Goal: Task Accomplishment & Management: Complete application form

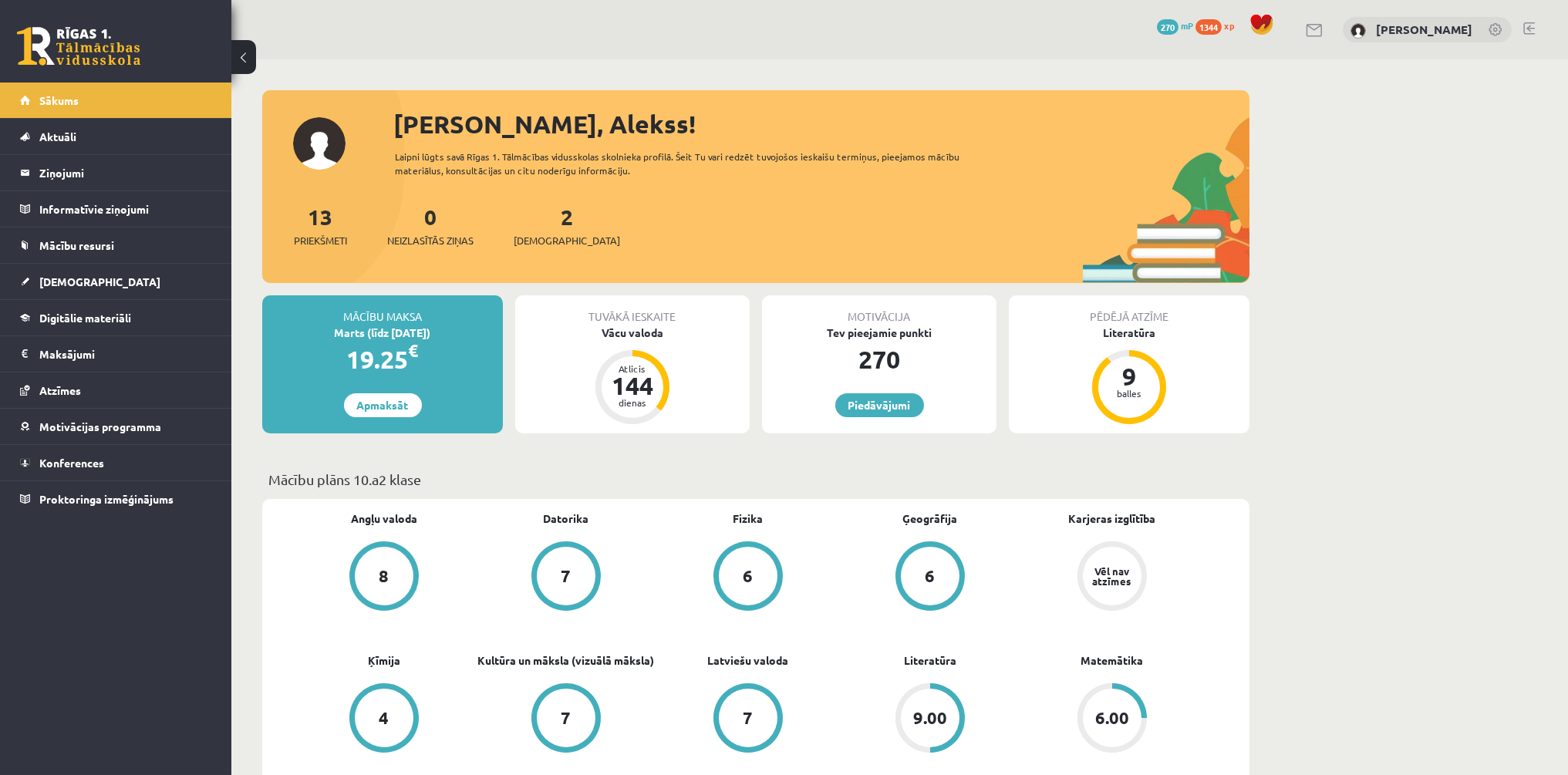
click at [194, 281] on link "[DEMOGRAPHIC_DATA]" at bounding box center [116, 281] width 192 height 36
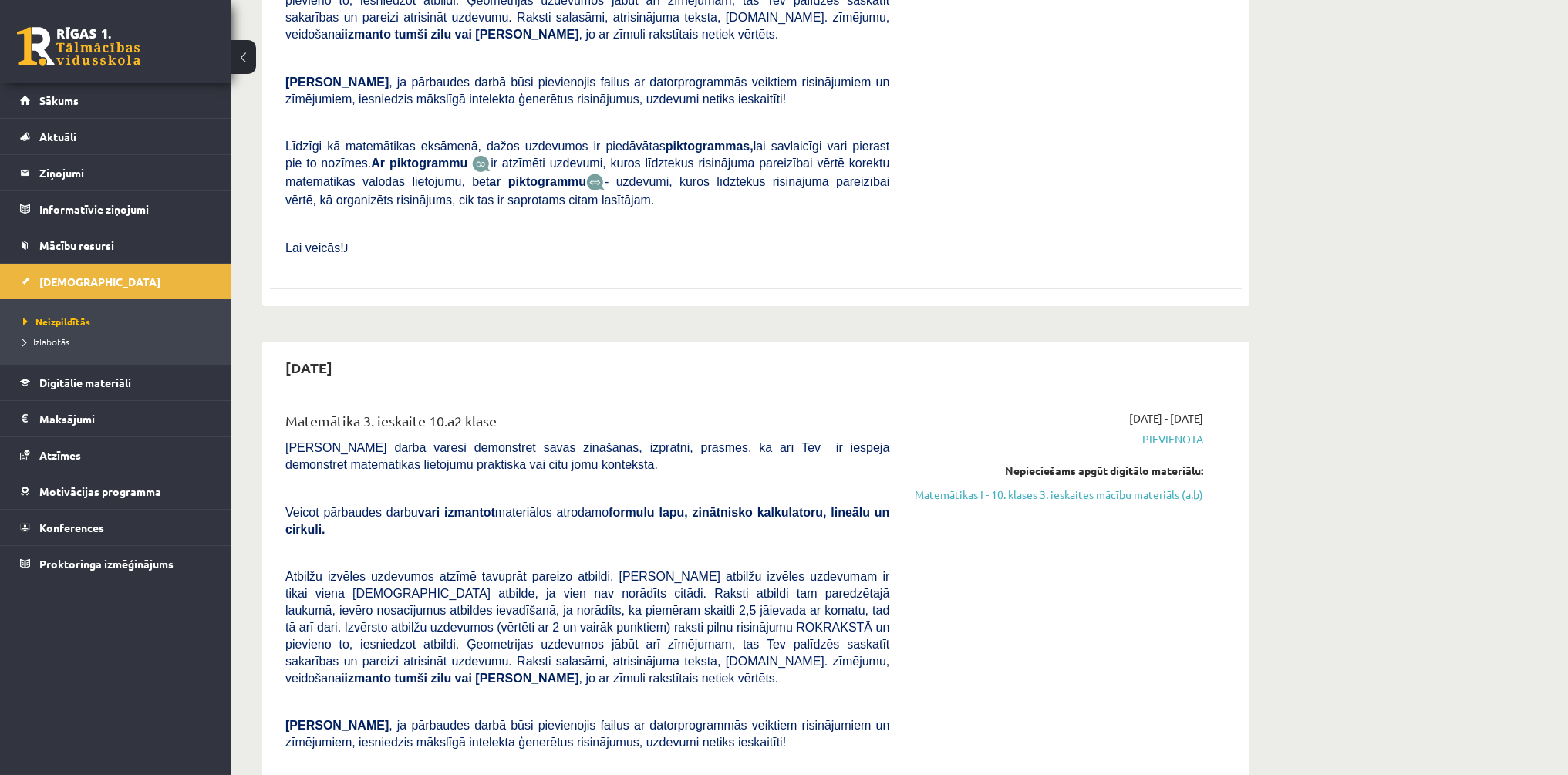
scroll to position [1375, 0]
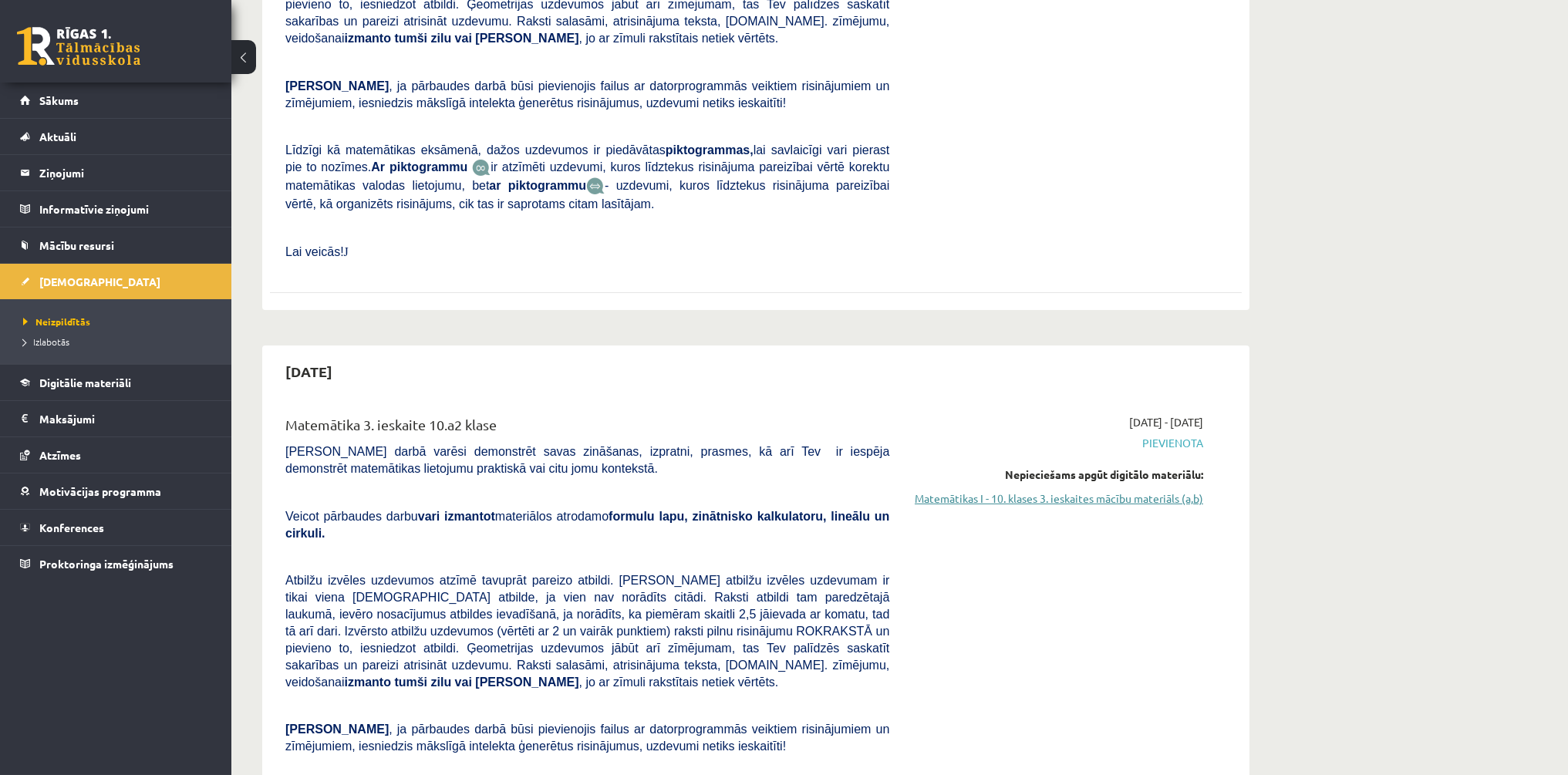
click at [1117, 490] on link "Matemātikas I - 10. klases 3. ieskaites mācību materiāls (a,b)" at bounding box center [1057, 498] width 291 height 16
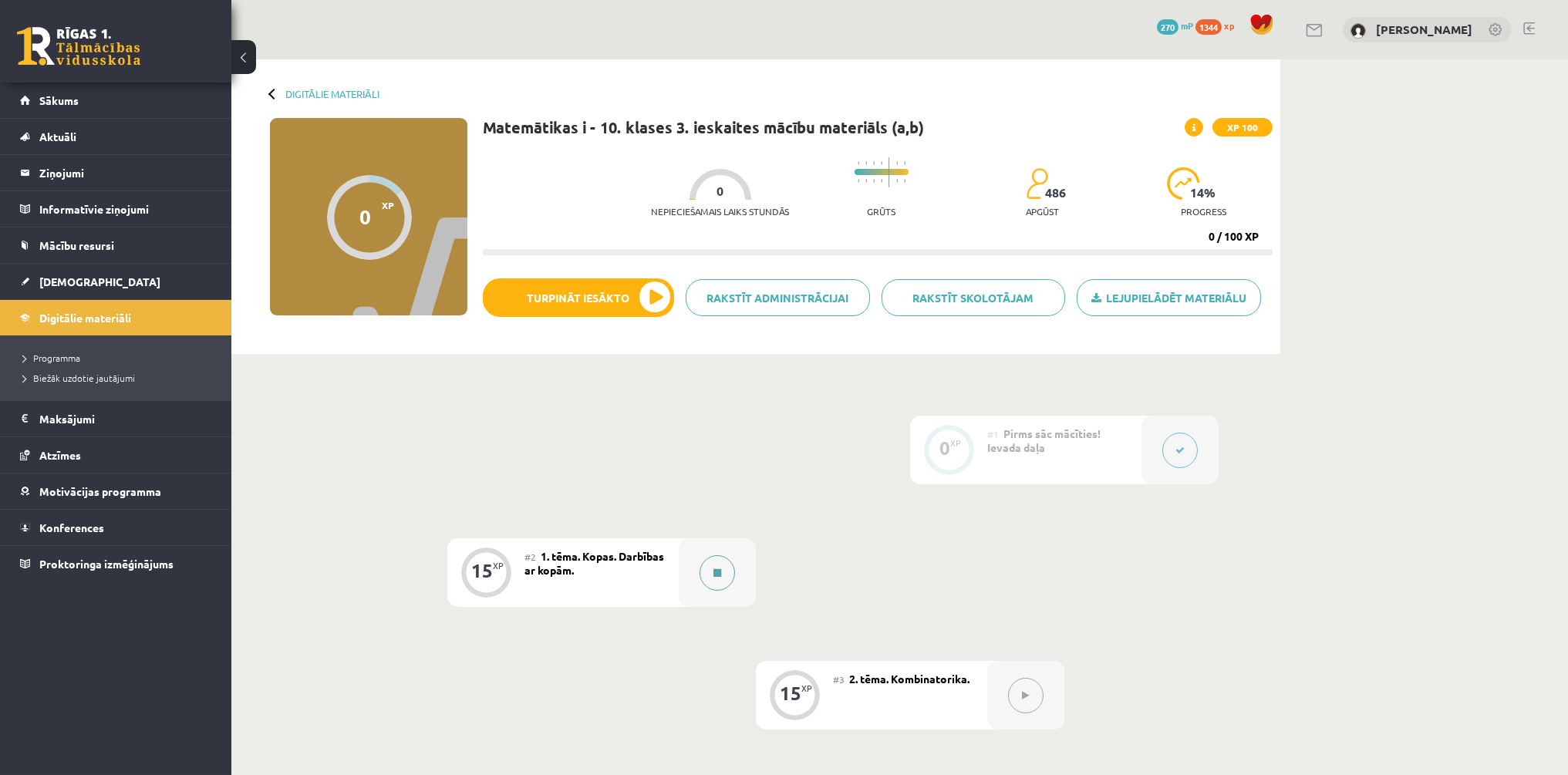
click at [755, 548] on div at bounding box center [716, 572] width 77 height 68
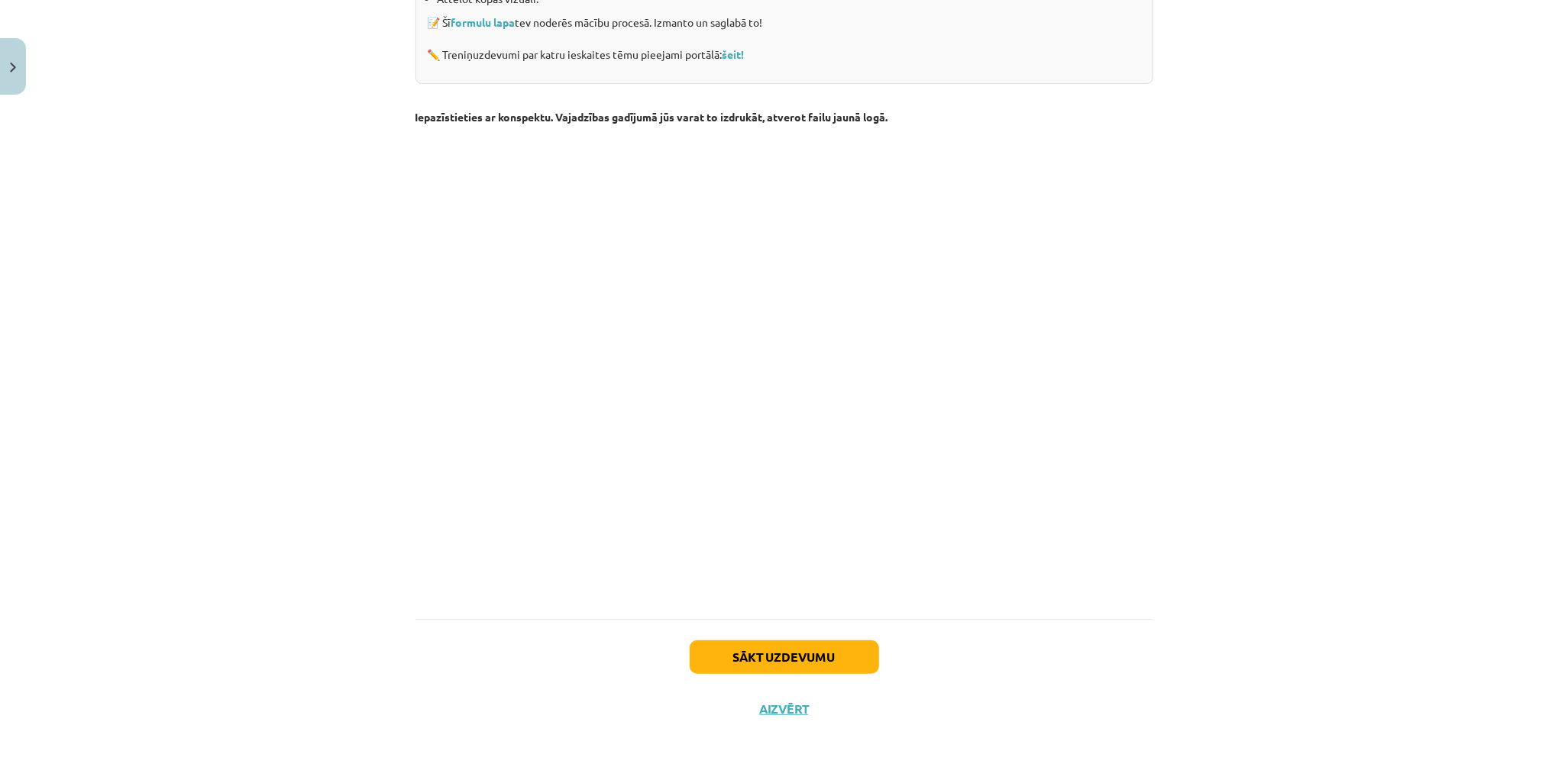
scroll to position [358, 0]
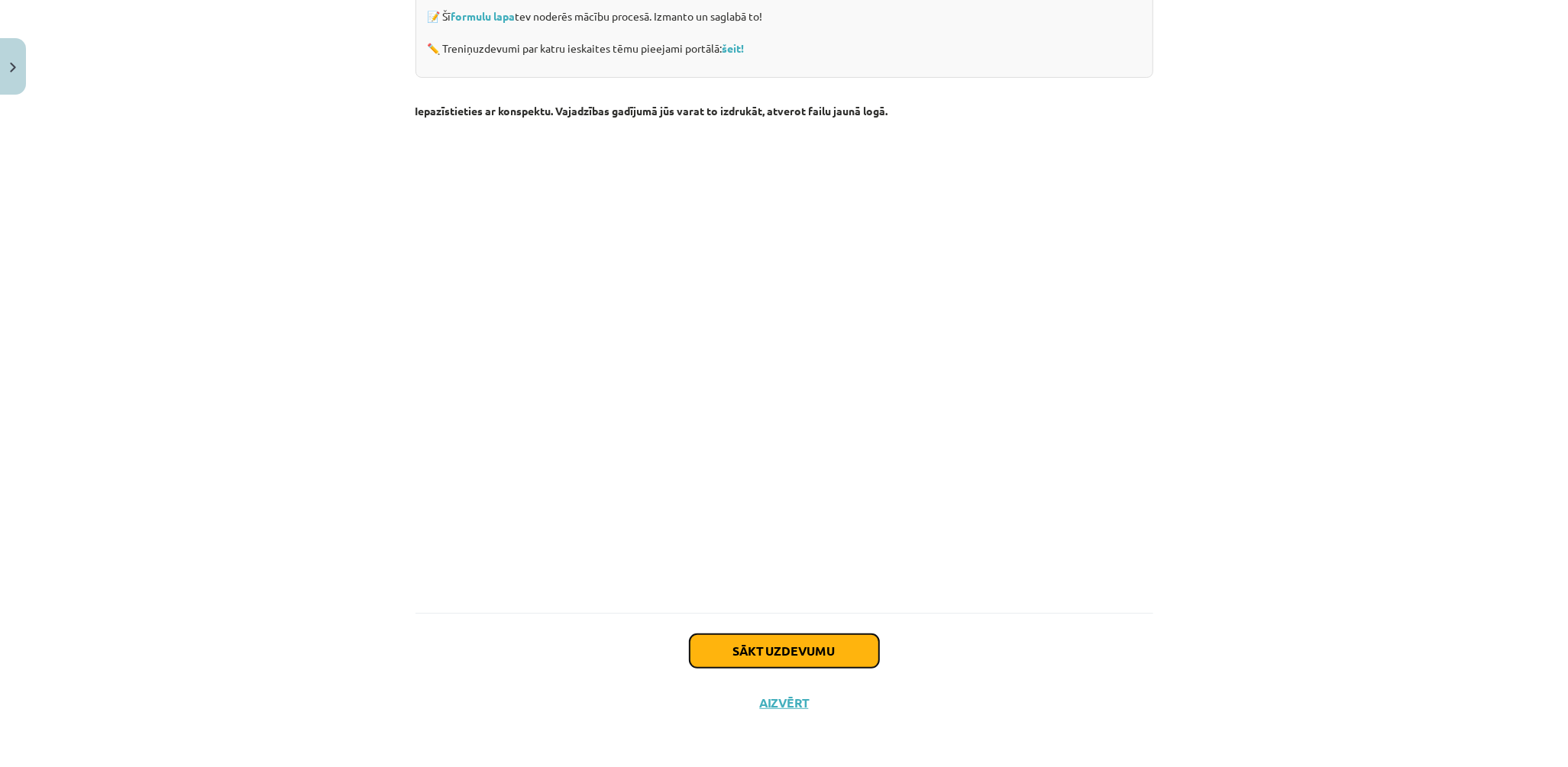
click at [801, 662] on button "Sākt uzdevumu" at bounding box center [784, 650] width 190 height 33
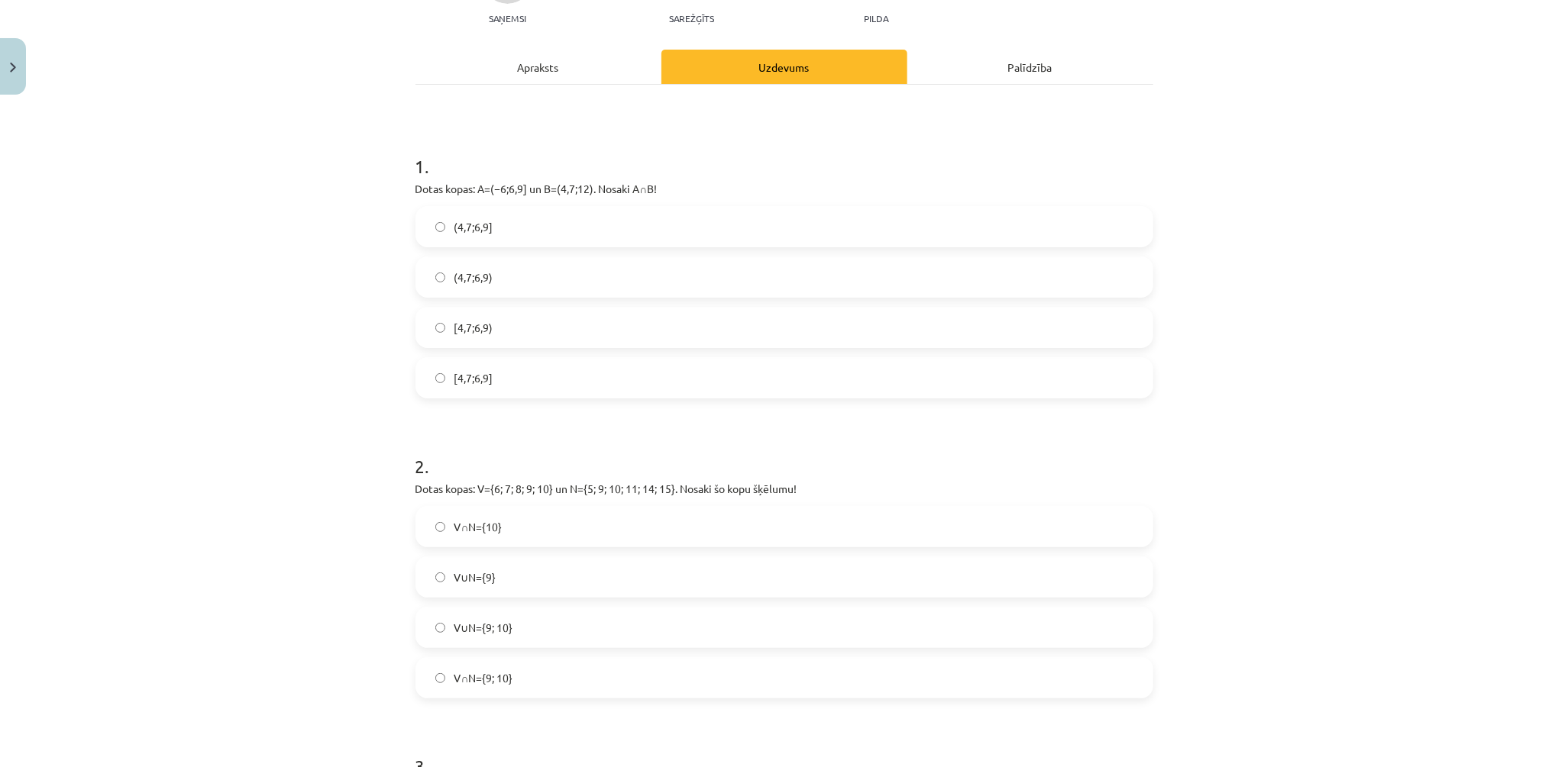
scroll to position [174, 0]
click at [454, 691] on label "V∩N={9; 10}" at bounding box center [784, 678] width 735 height 38
click at [449, 346] on label "[4,7;6,9)" at bounding box center [784, 328] width 735 height 38
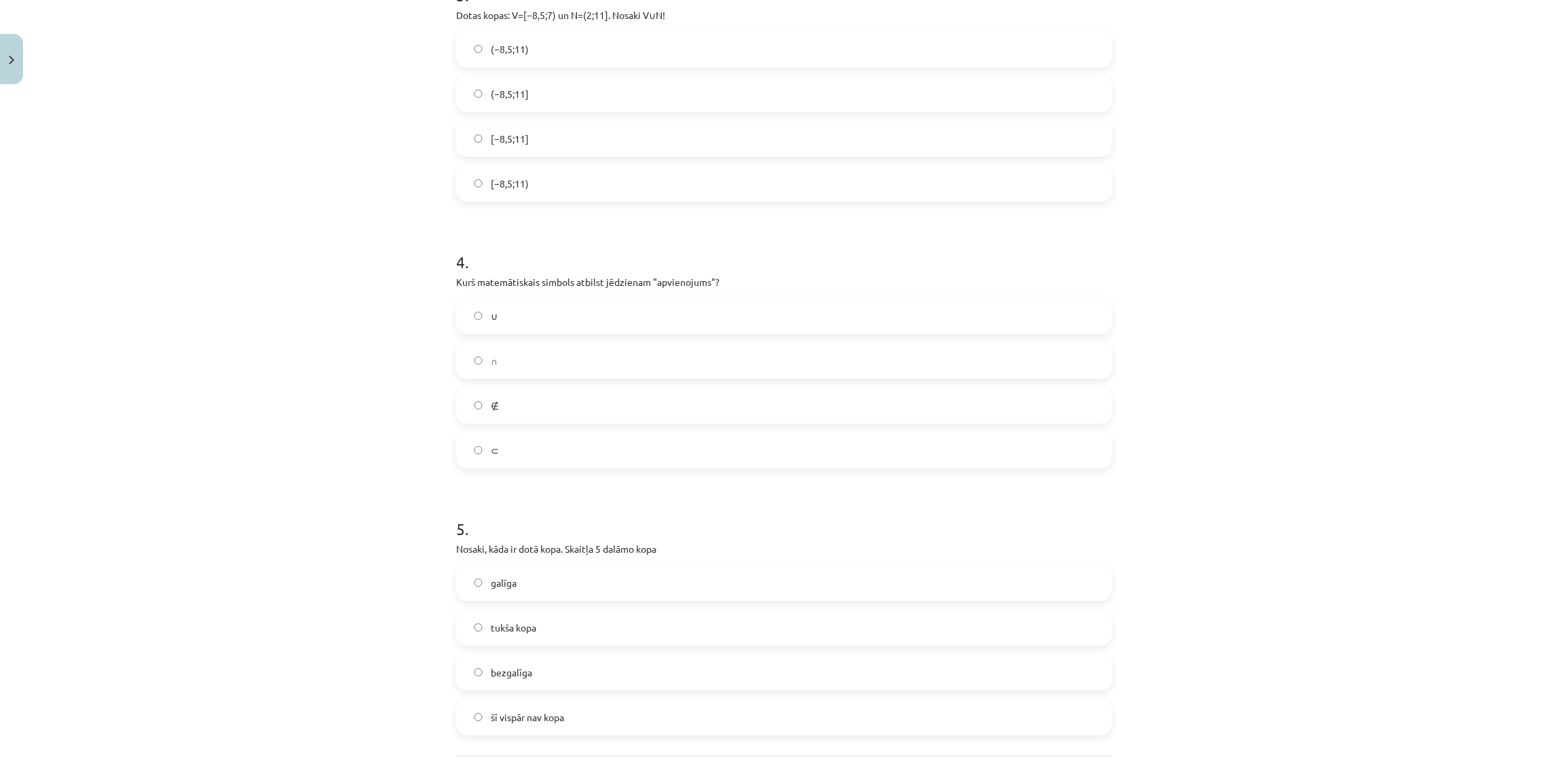
scroll to position [843, 0]
click at [498, 92] on span "(−8,5;11]" at bounding box center [509, 92] width 38 height 14
click at [490, 345] on label "∩" at bounding box center [783, 359] width 653 height 34
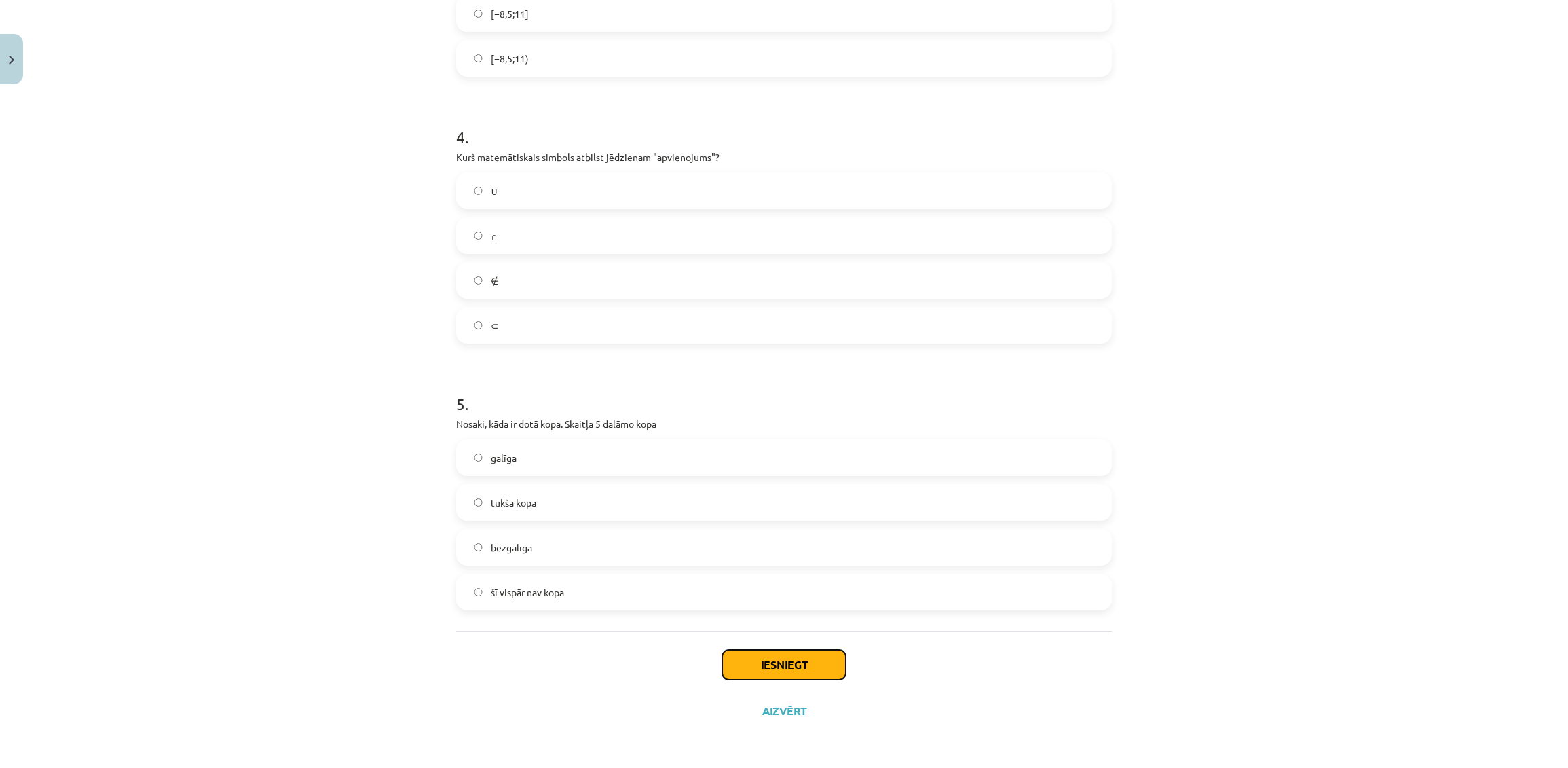
click at [741, 671] on button "Iesniegt" at bounding box center [784, 664] width 124 height 30
click at [760, 669] on button "Iesniegt" at bounding box center [784, 664] width 124 height 30
click at [777, 660] on button "Iesniegt" at bounding box center [784, 664] width 124 height 30
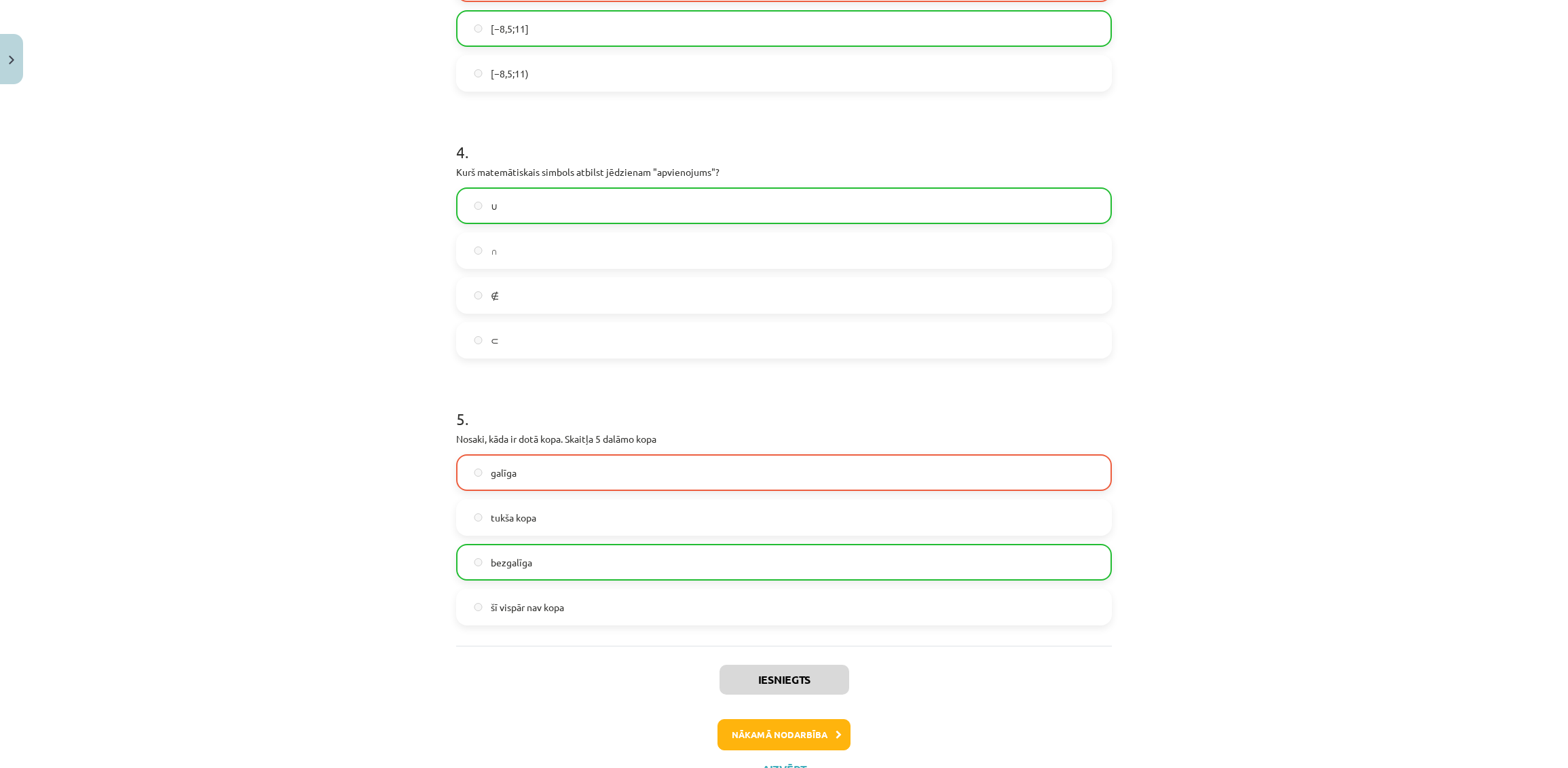
scroll to position [981, 0]
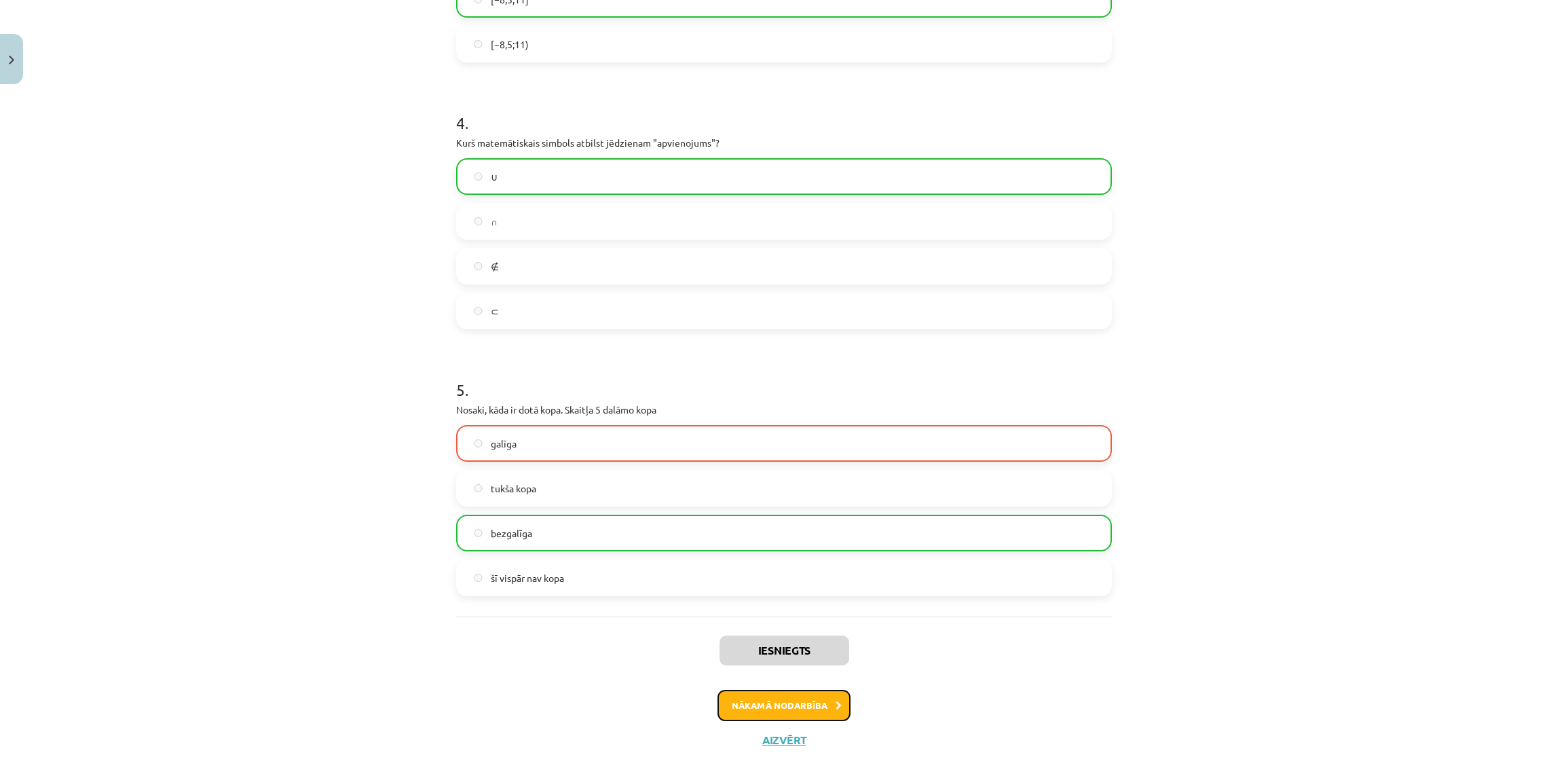
click at [754, 681] on button "Nākamā nodarbība" at bounding box center [784, 705] width 133 height 31
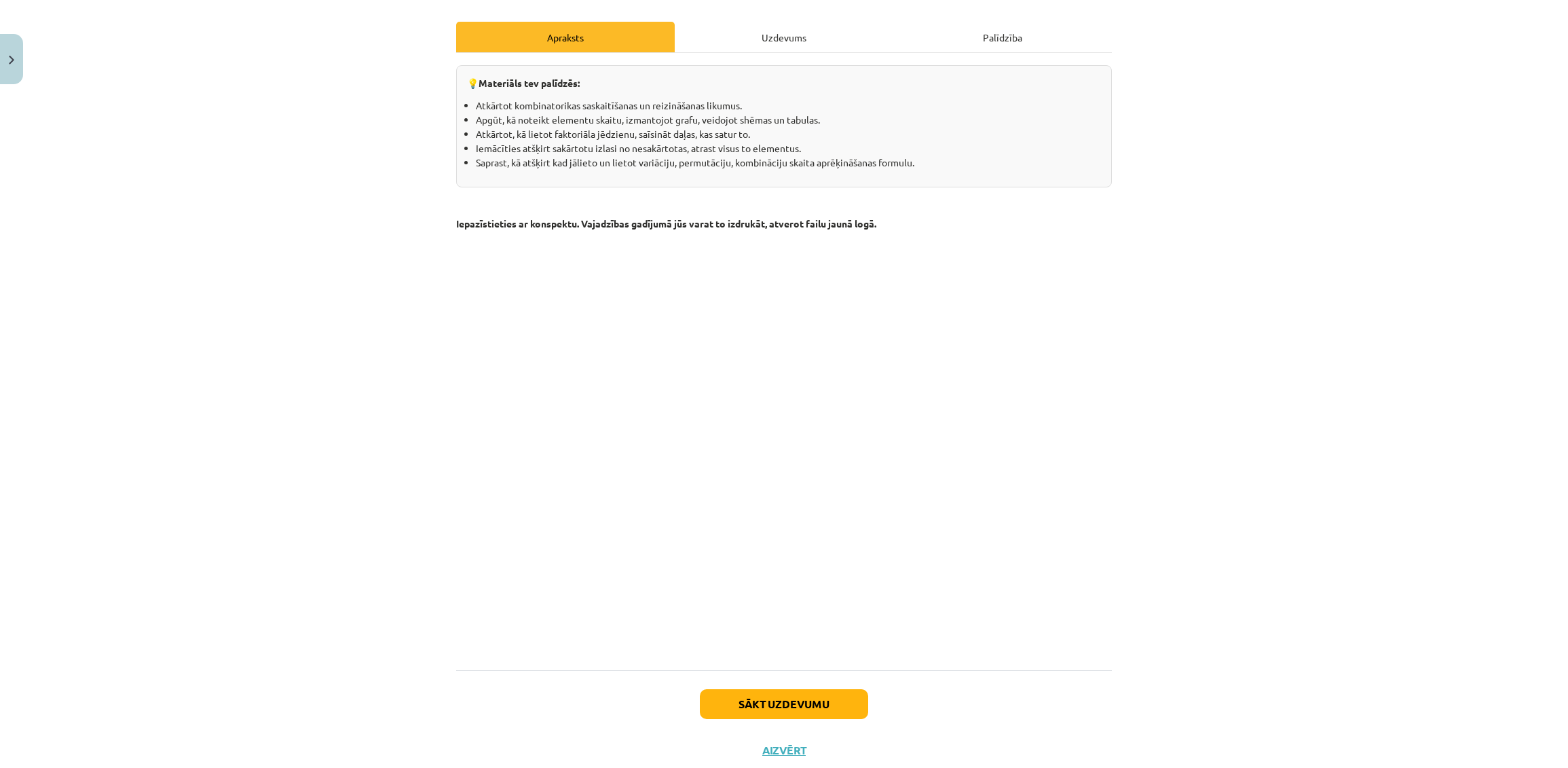
scroll to position [217, 0]
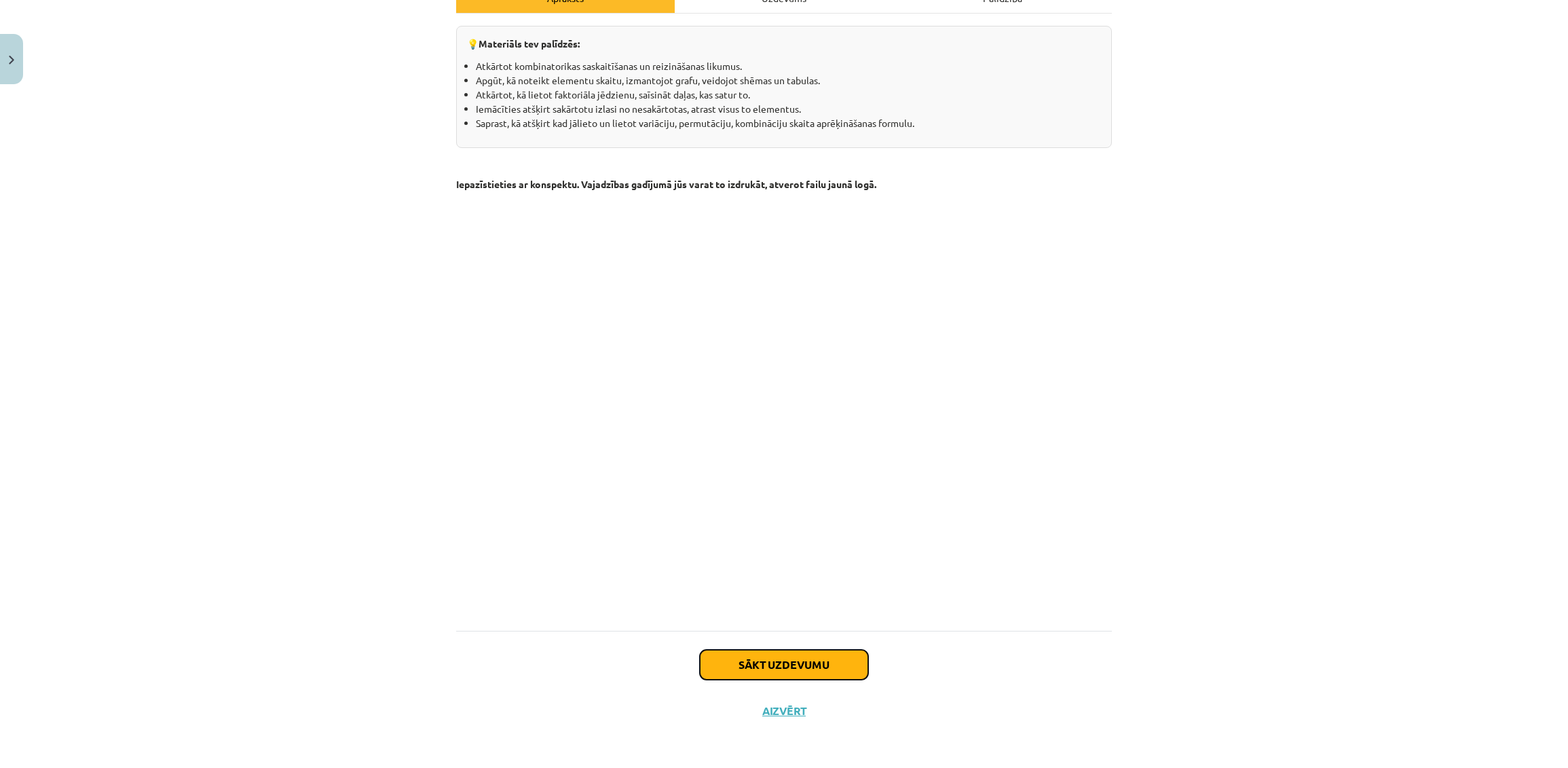
click at [829, 654] on button "Sākt uzdevumu" at bounding box center [784, 664] width 169 height 30
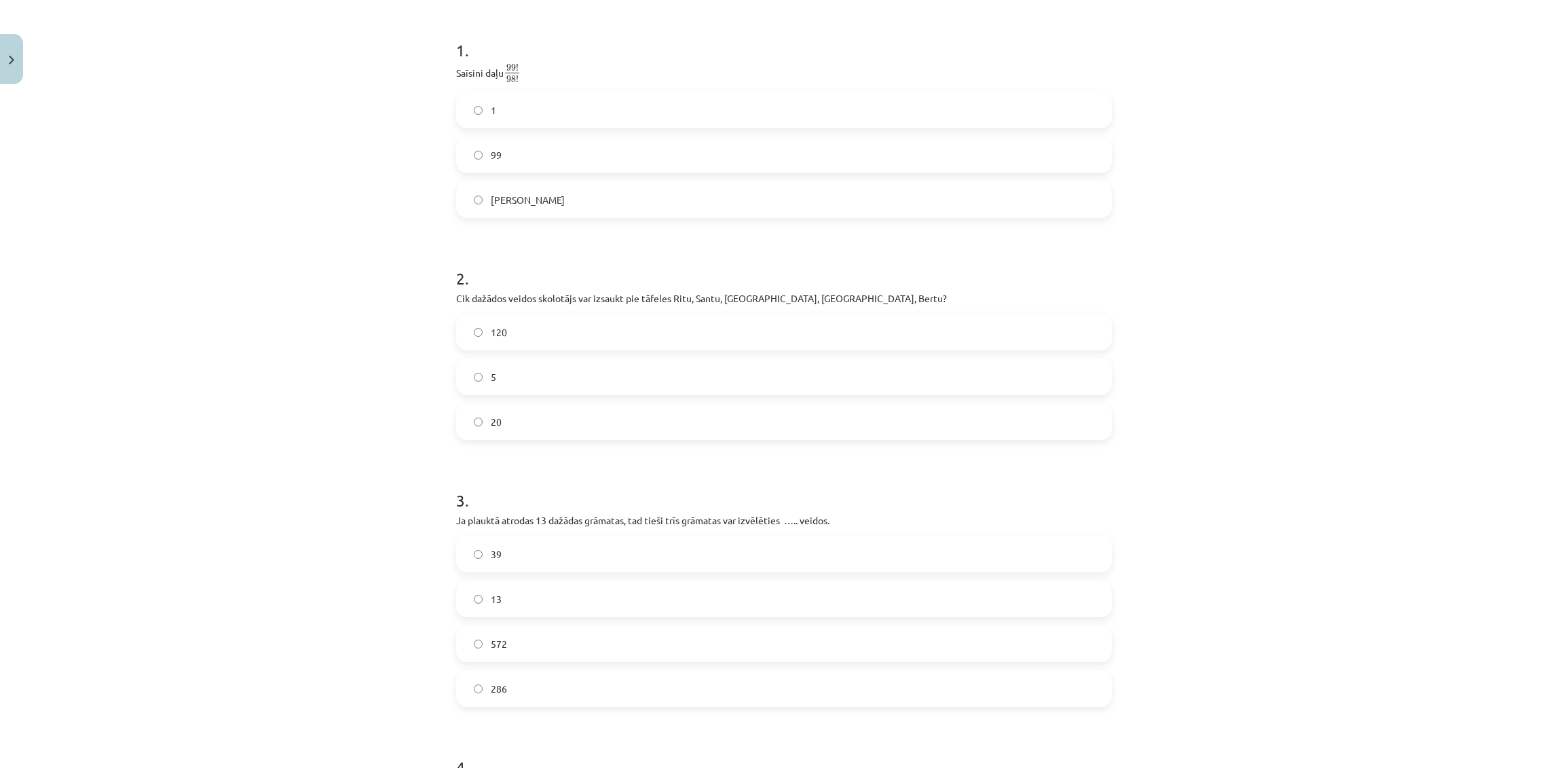
scroll to position [251, 0]
click at [1076, 169] on label "99" at bounding box center [783, 157] width 653 height 34
click at [950, 337] on label "120" at bounding box center [783, 334] width 653 height 34
click at [782, 673] on label "286" at bounding box center [783, 690] width 653 height 34
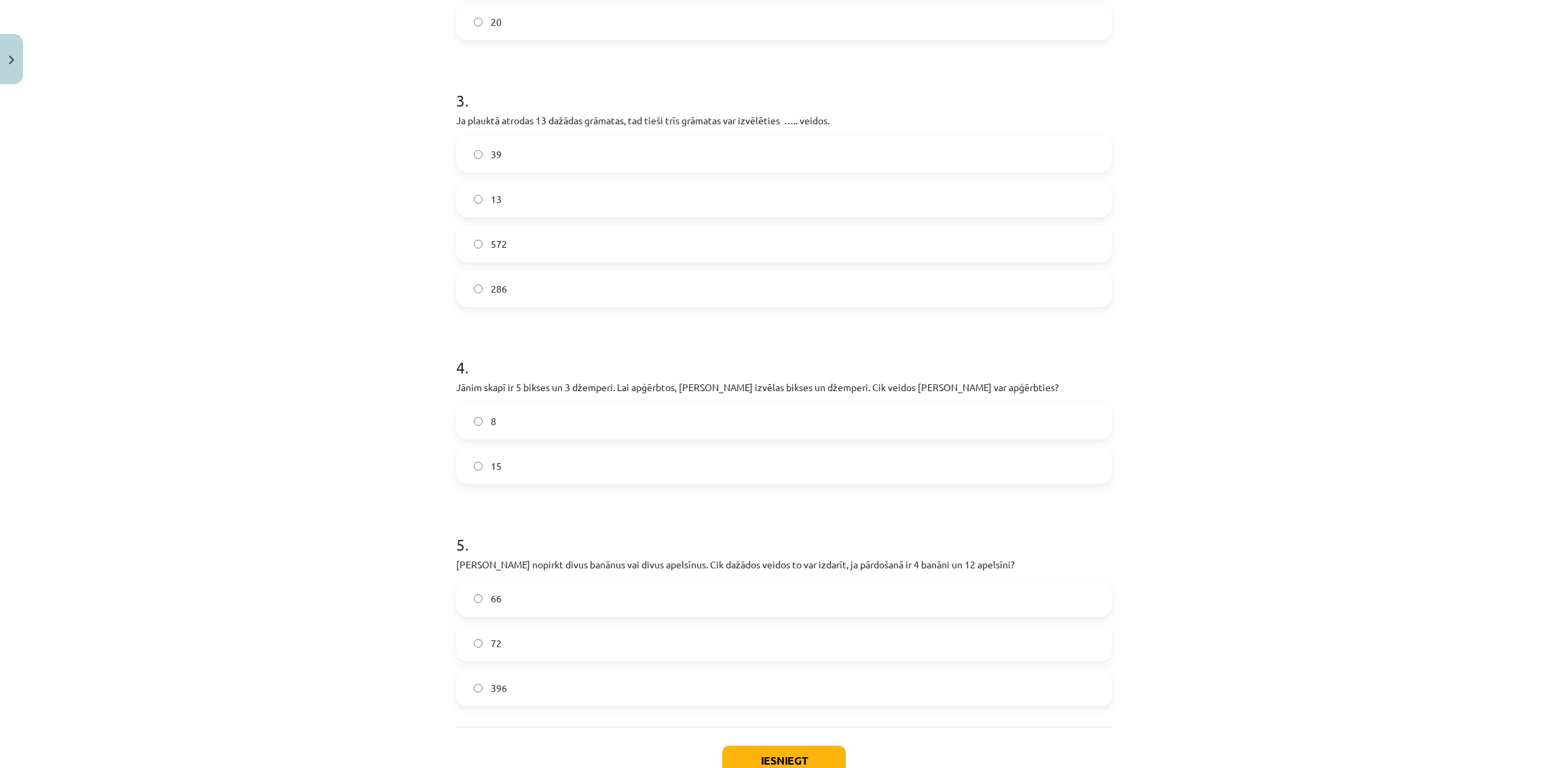
scroll to position [748, 0]
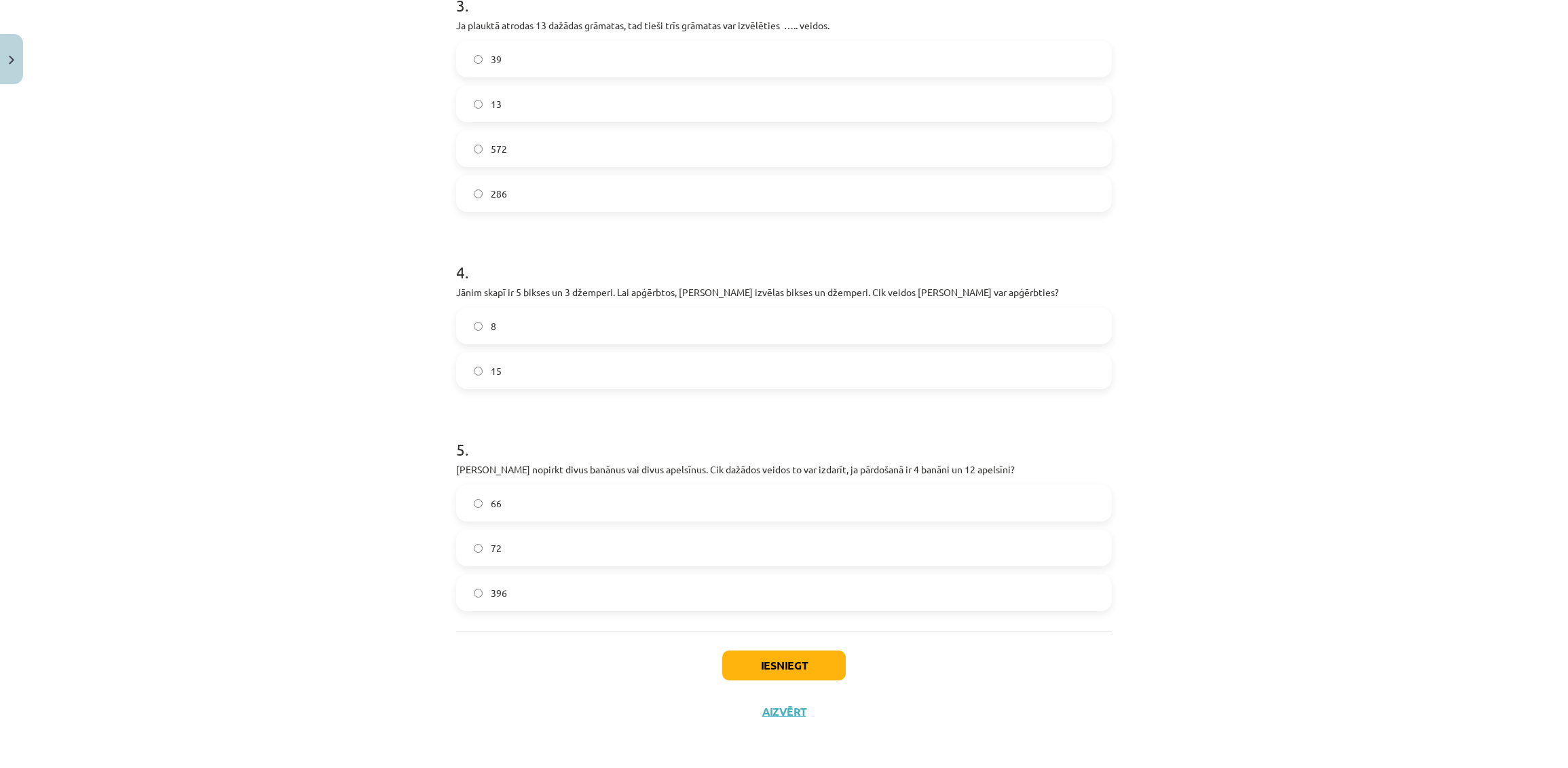
click at [928, 378] on label "15" at bounding box center [783, 370] width 653 height 34
click at [869, 552] on label "72" at bounding box center [783, 548] width 653 height 34
click at [758, 653] on button "Iesniegt" at bounding box center [784, 664] width 124 height 30
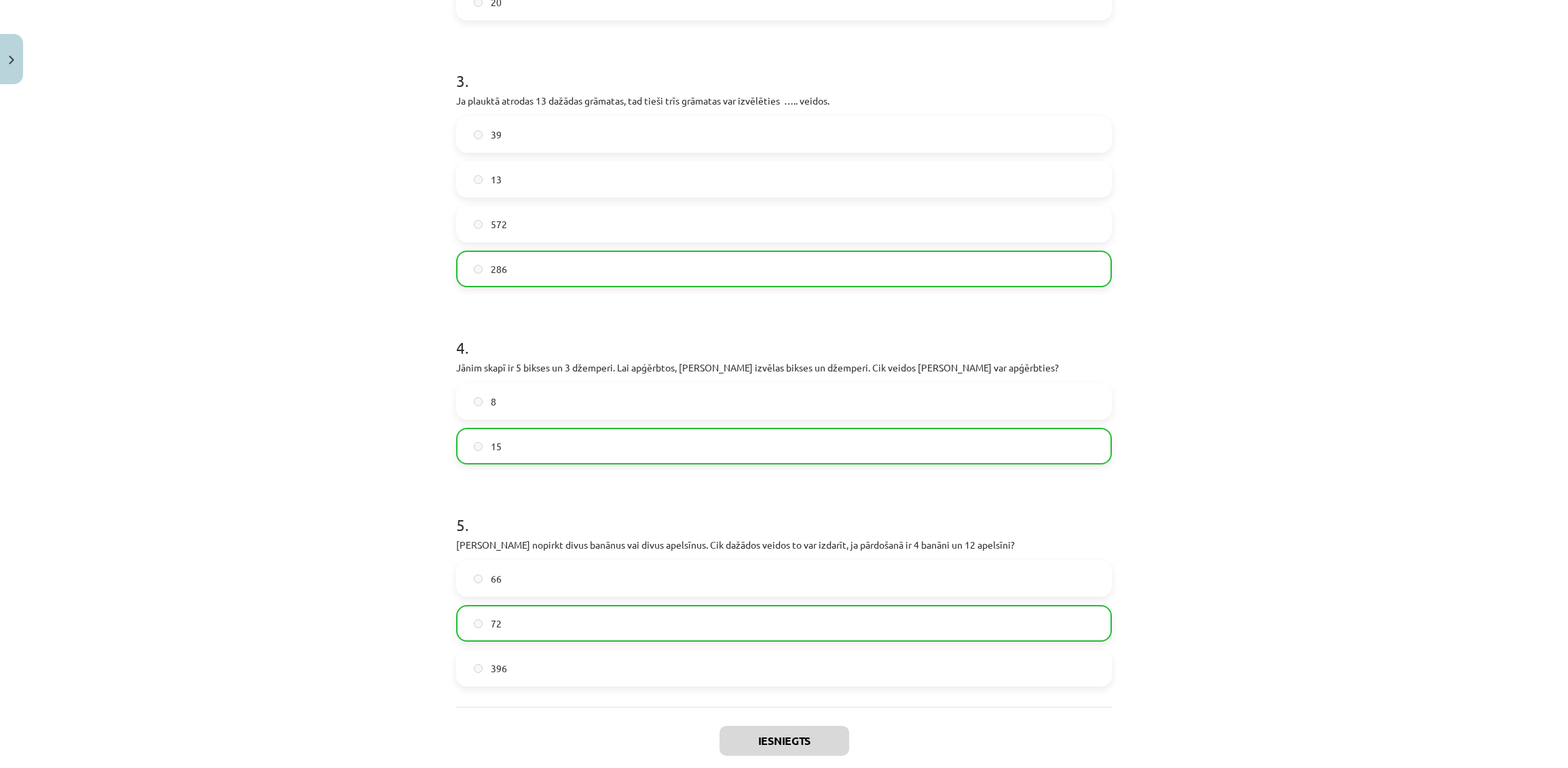
scroll to position [791, 0]
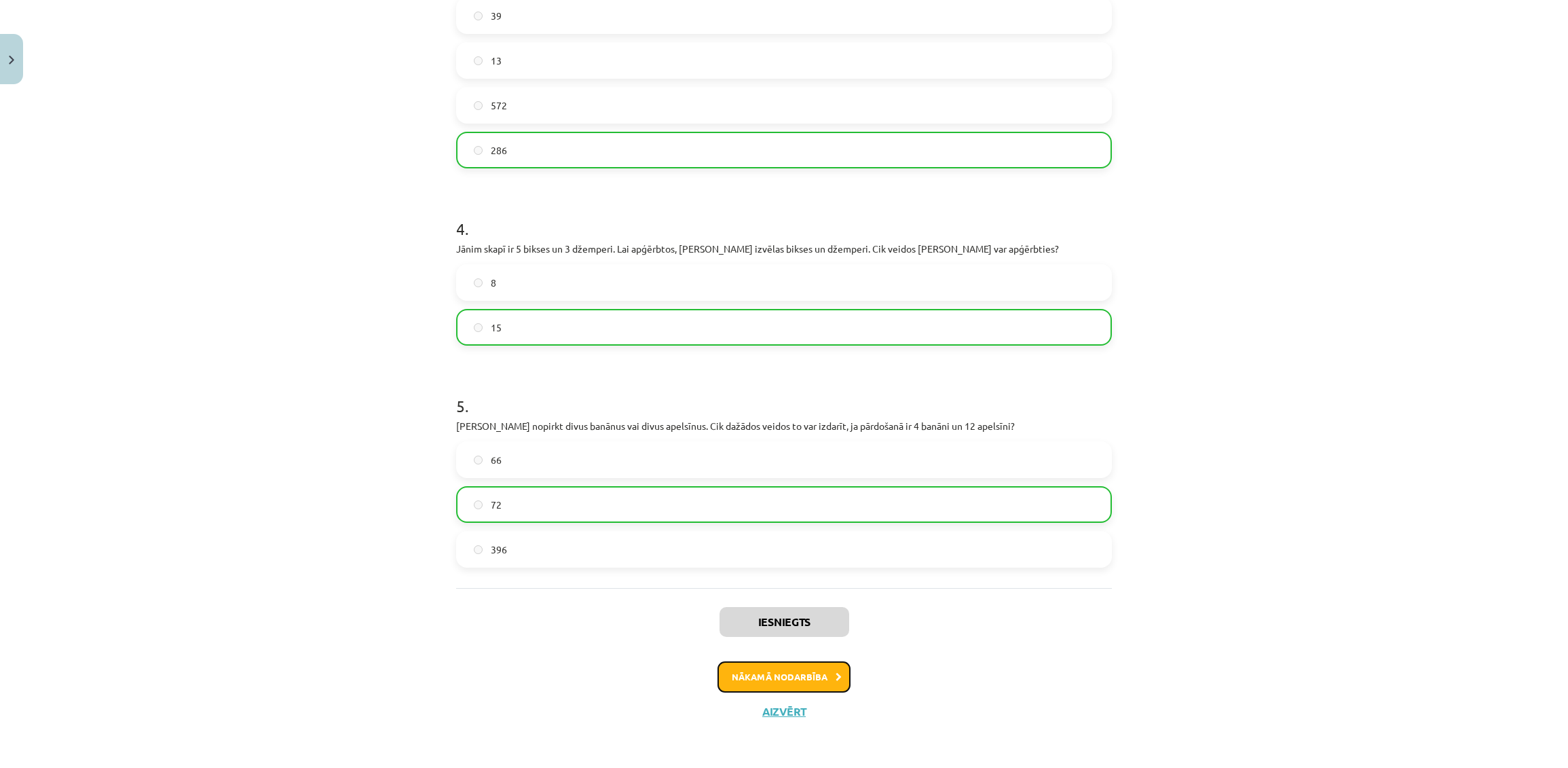
click at [835, 673] on icon at bounding box center [839, 676] width 6 height 9
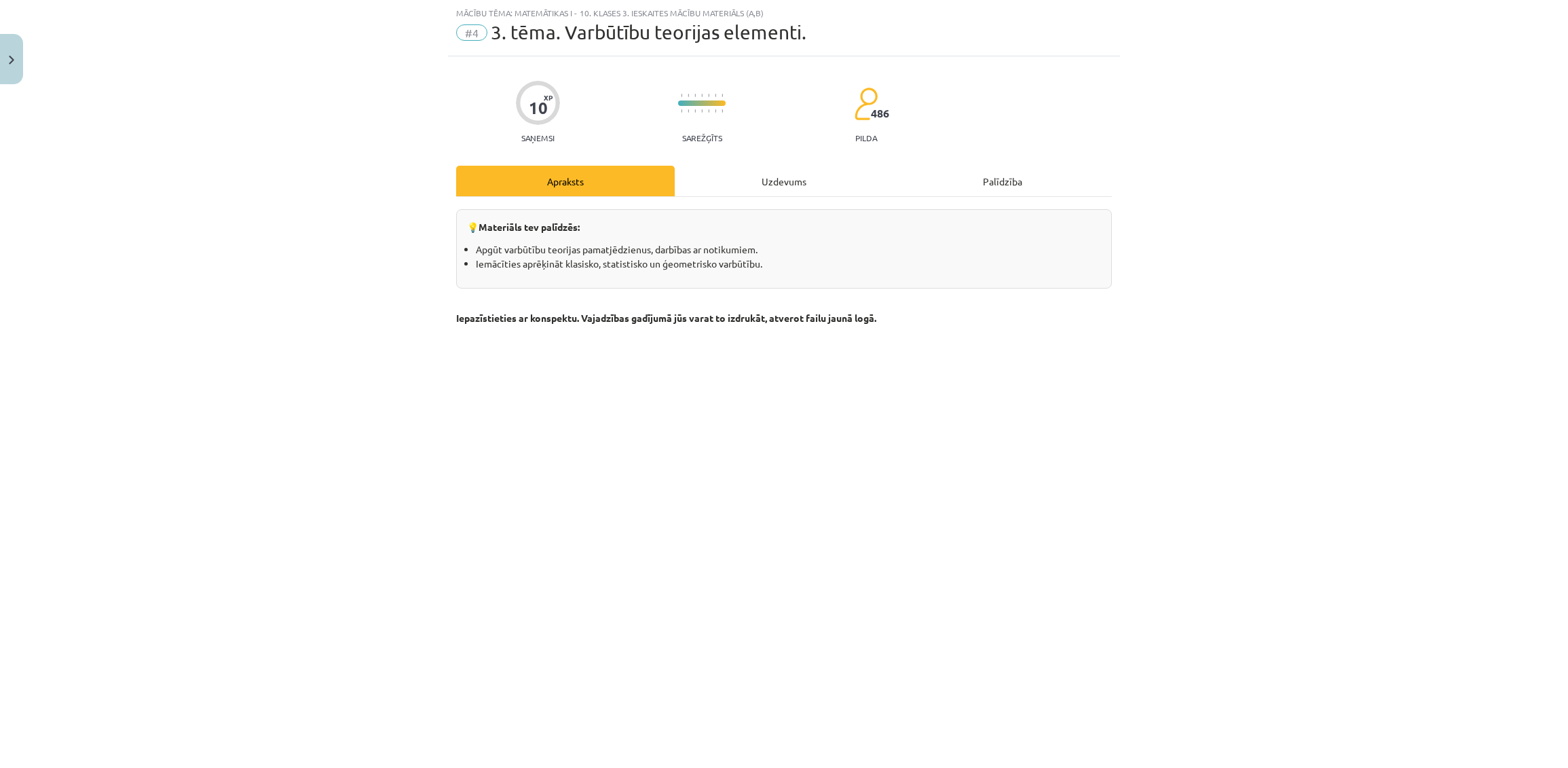
scroll to position [190, 0]
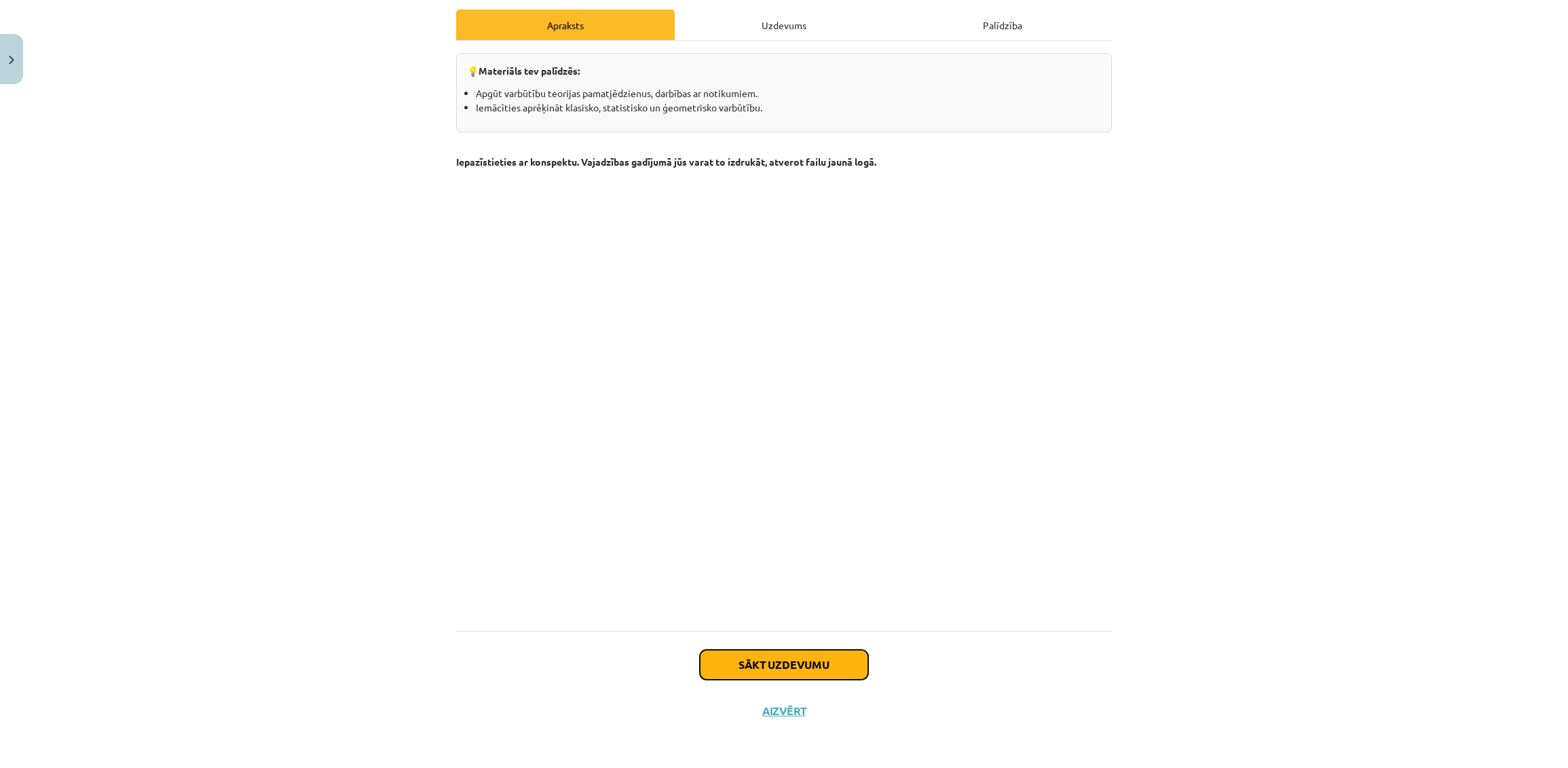
click at [835, 668] on button "Sākt uzdevumu" at bounding box center [784, 664] width 169 height 30
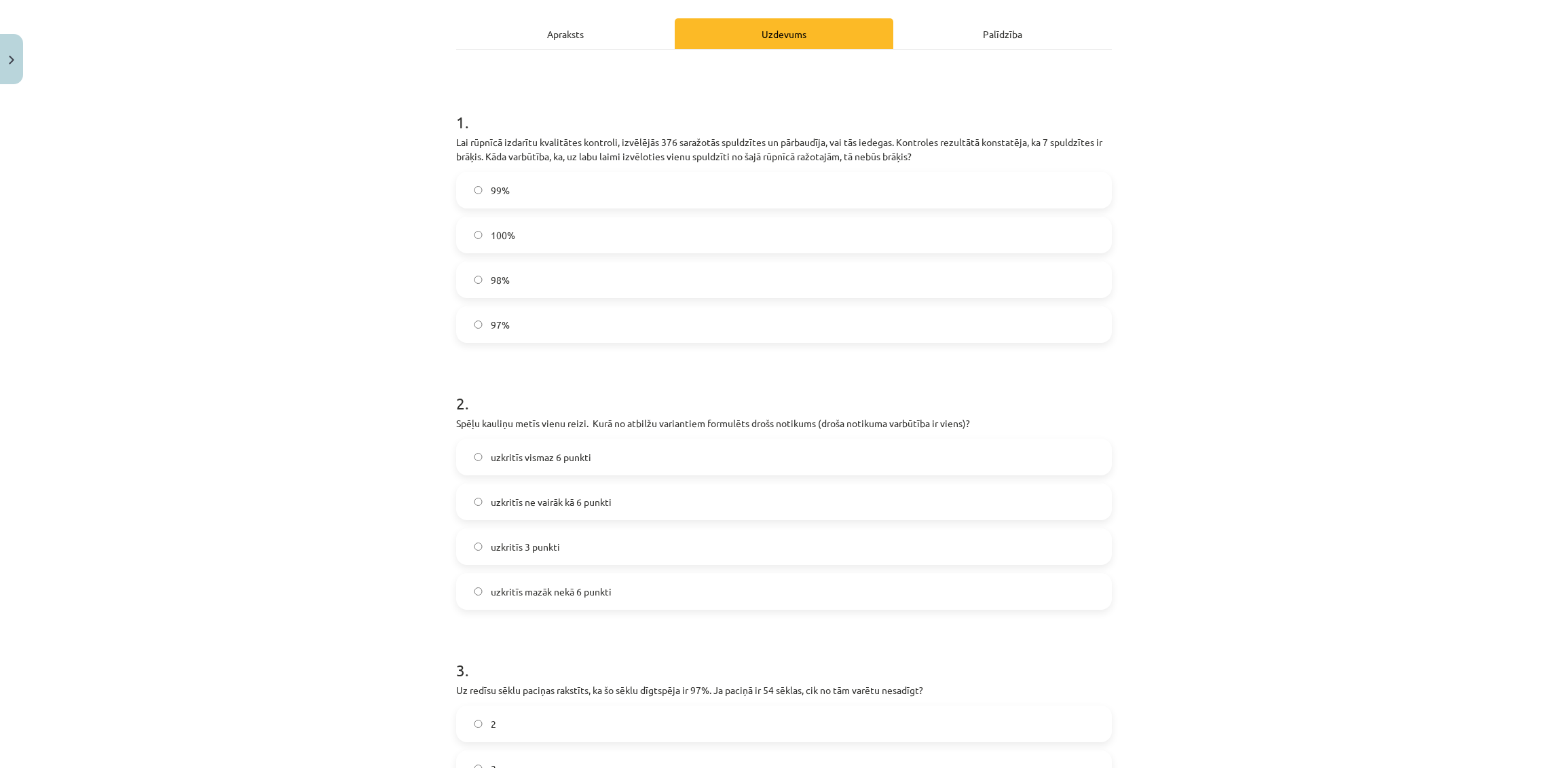
scroll to position [180, 0]
click at [991, 291] on label "98%" at bounding box center [783, 281] width 653 height 34
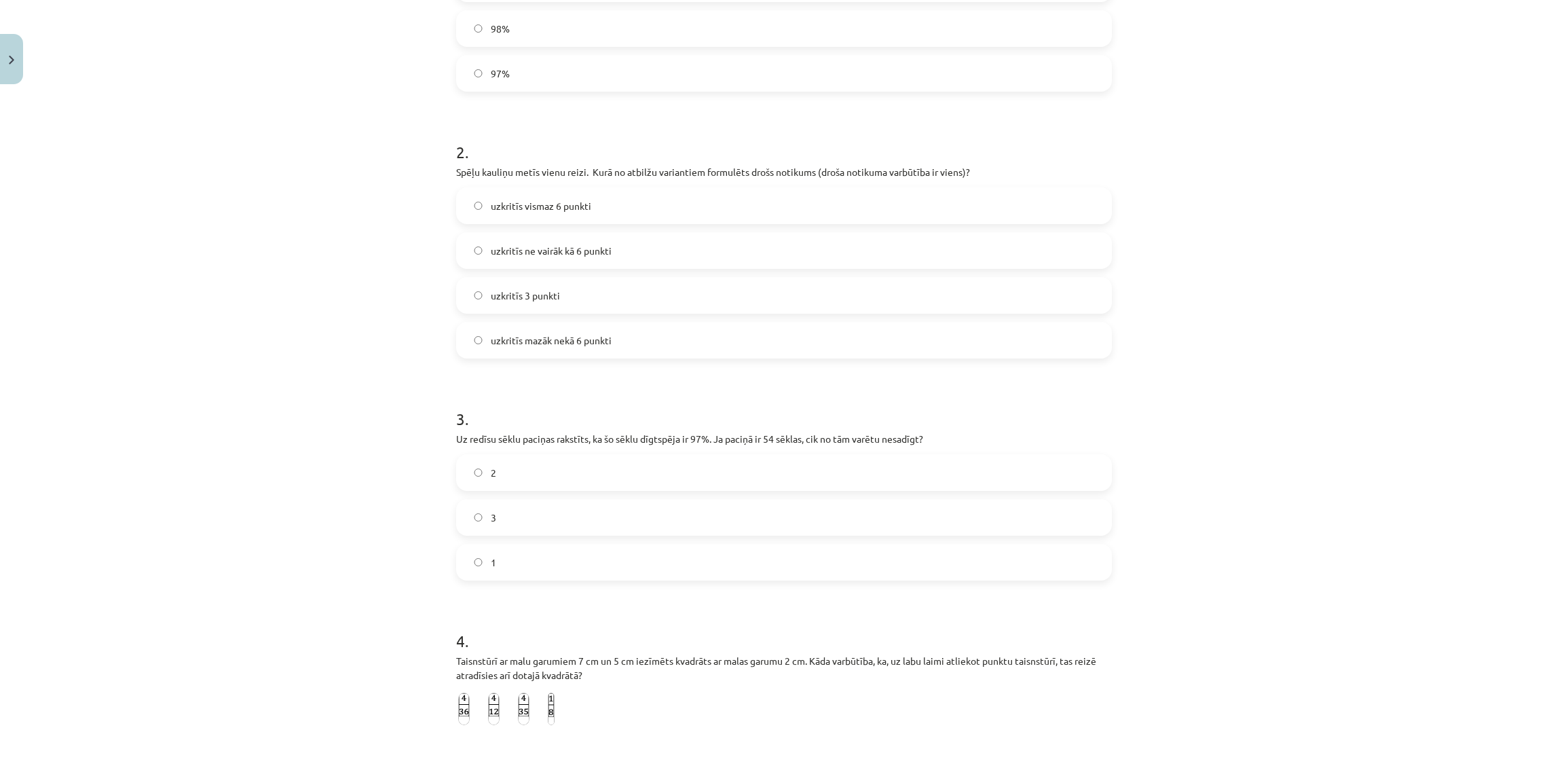
scroll to position [434, 0]
click at [571, 253] on span "uzkritīs ne vairāk kā 6 punkti" at bounding box center [551, 250] width 120 height 14
click at [1077, 470] on label "2" at bounding box center [783, 471] width 653 height 34
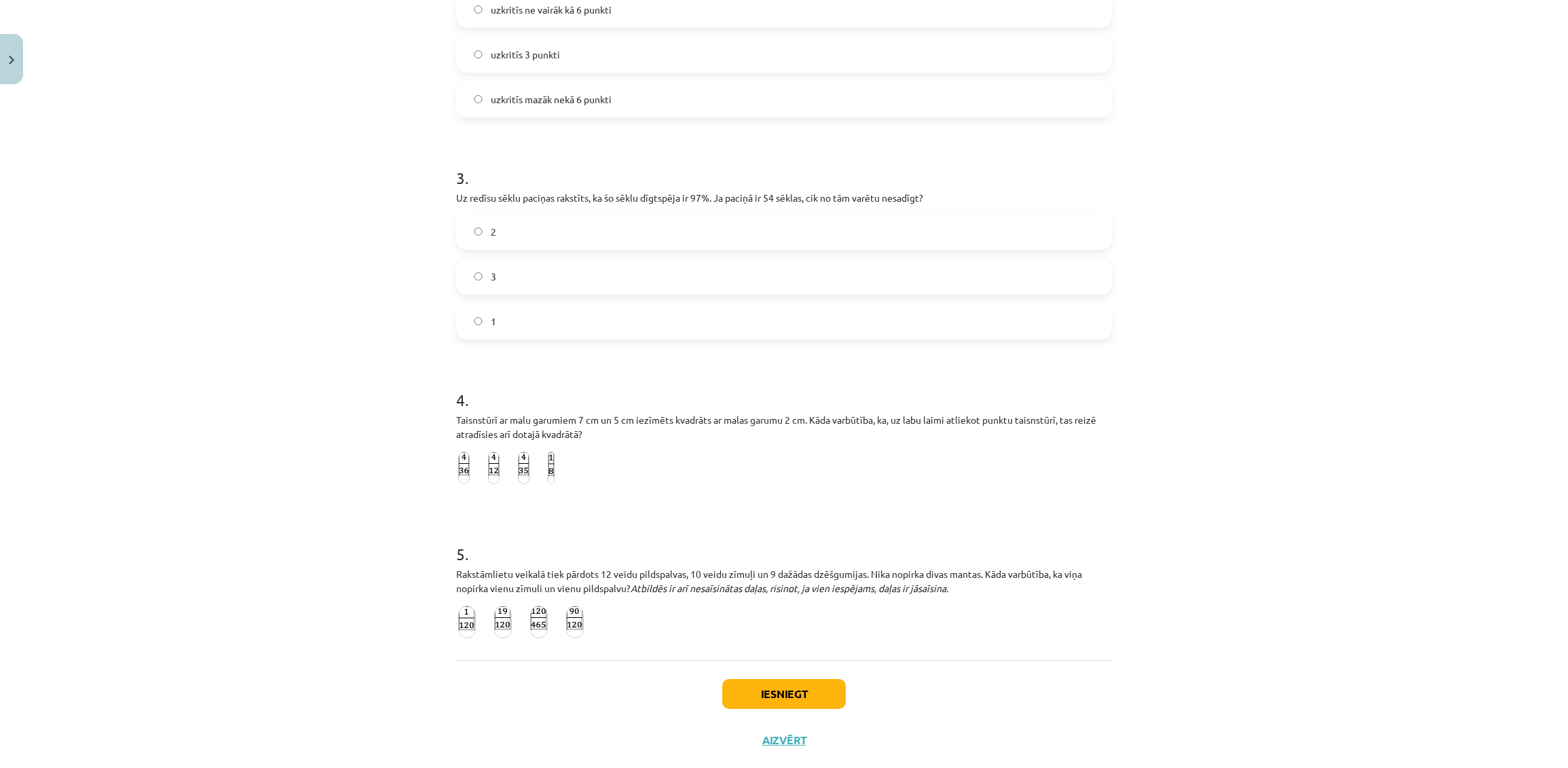
scroll to position [675, 0]
click at [518, 464] on img at bounding box center [524, 466] width 11 height 33
click at [530, 611] on img at bounding box center [539, 620] width 18 height 33
click at [792, 681] on button "Iesniegt" at bounding box center [784, 692] width 124 height 30
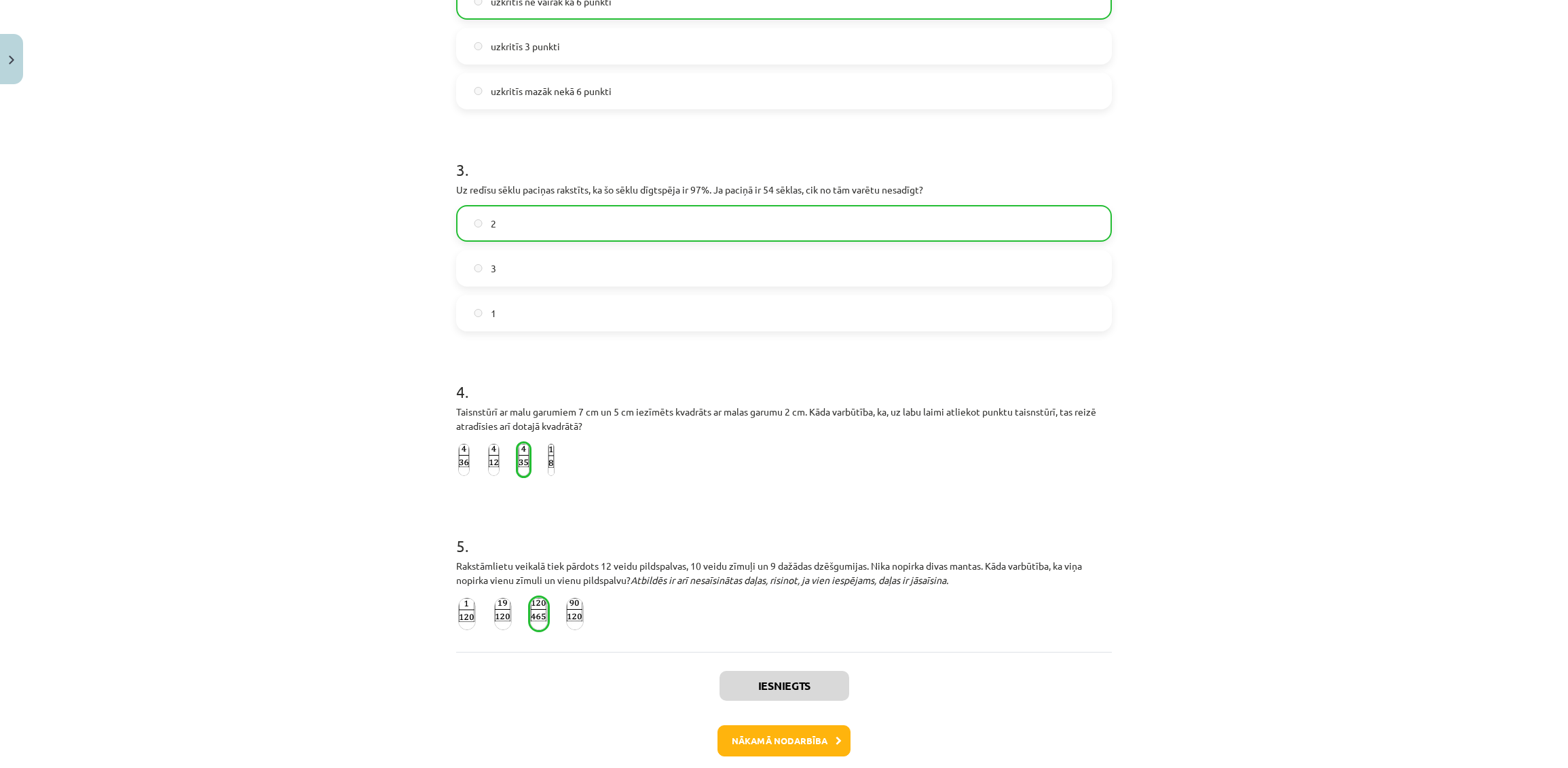
scroll to position [746, 0]
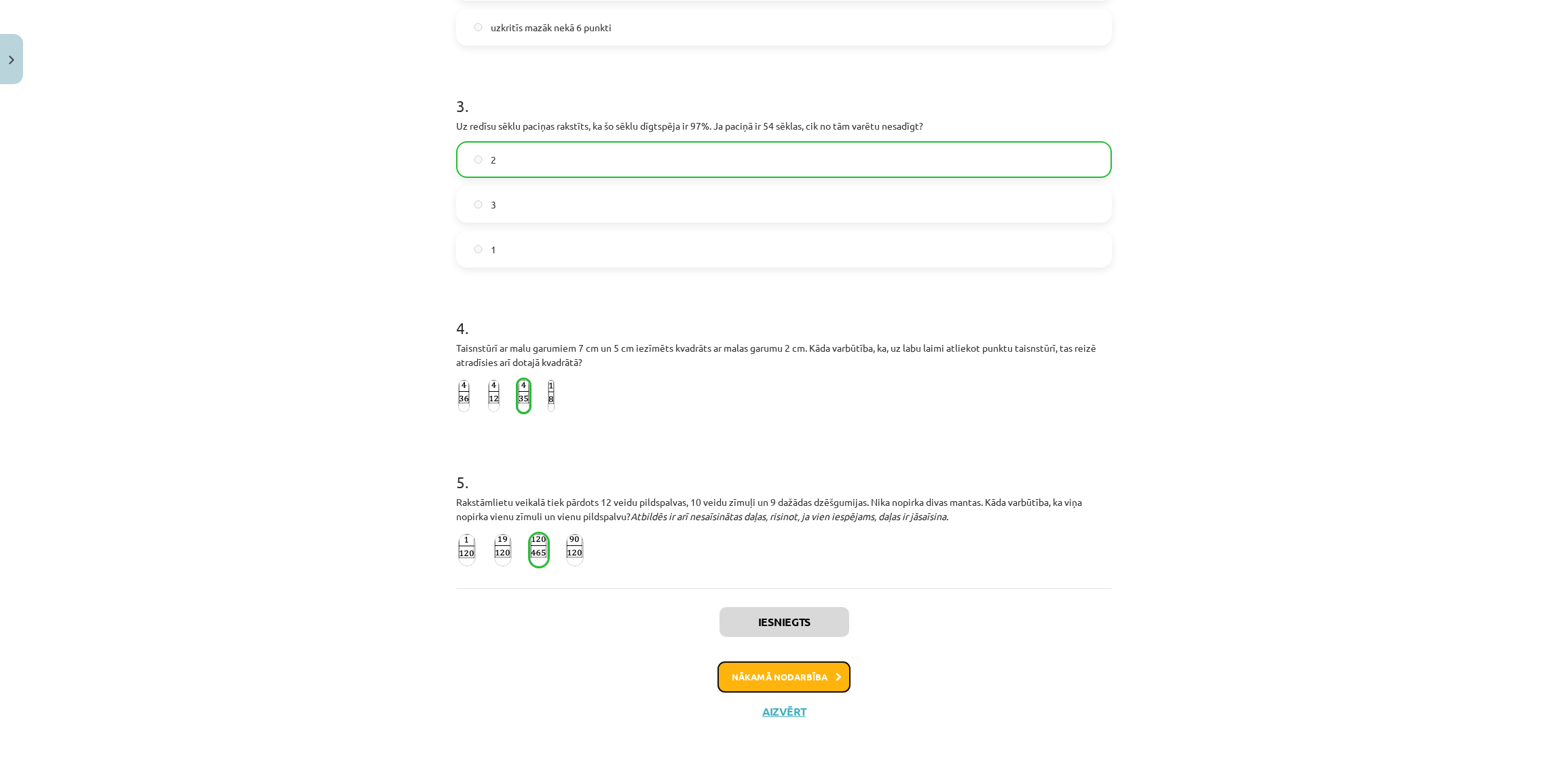
click at [802, 668] on button "Nākamā nodarbība" at bounding box center [784, 676] width 133 height 31
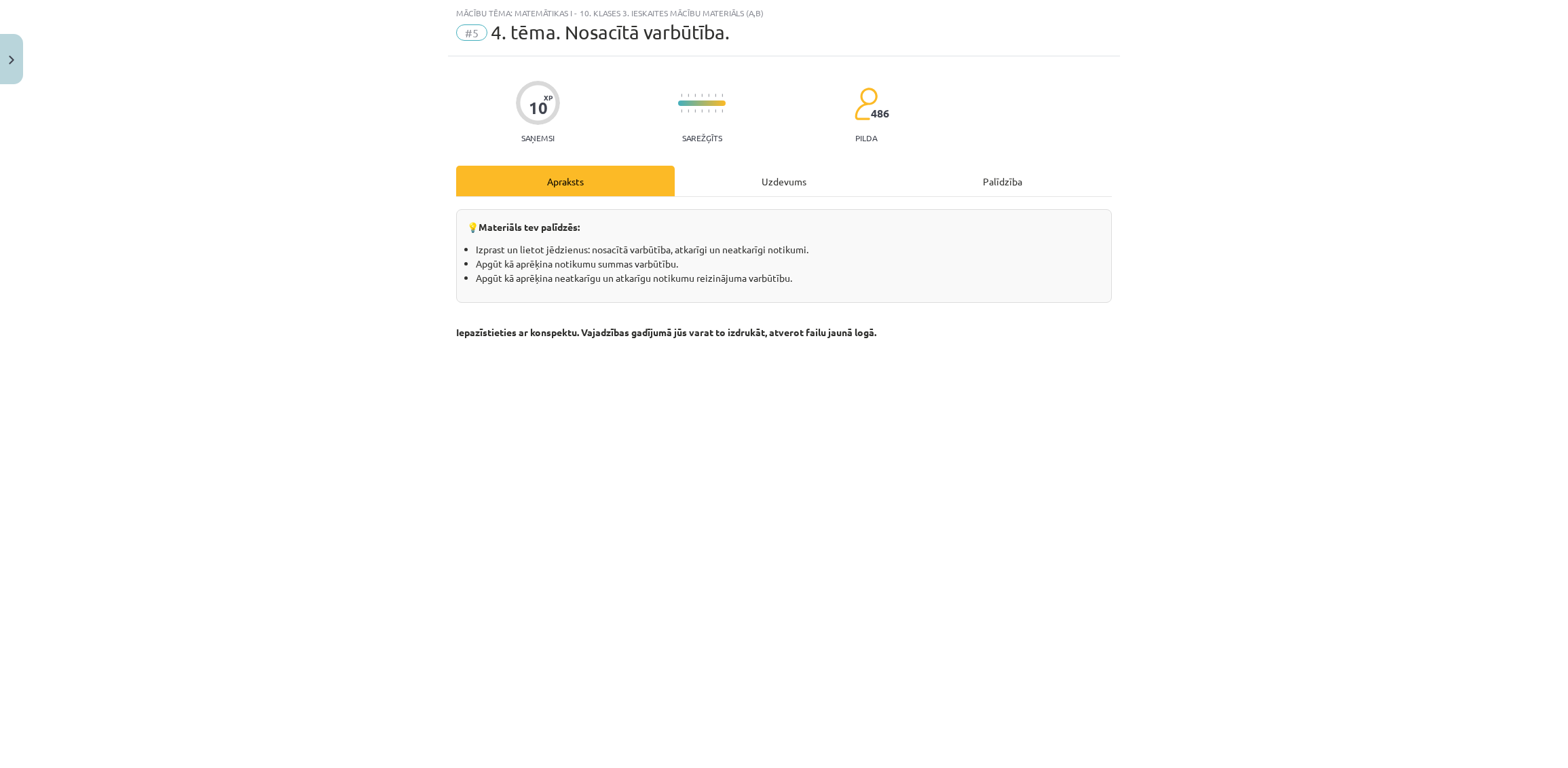
scroll to position [182, 0]
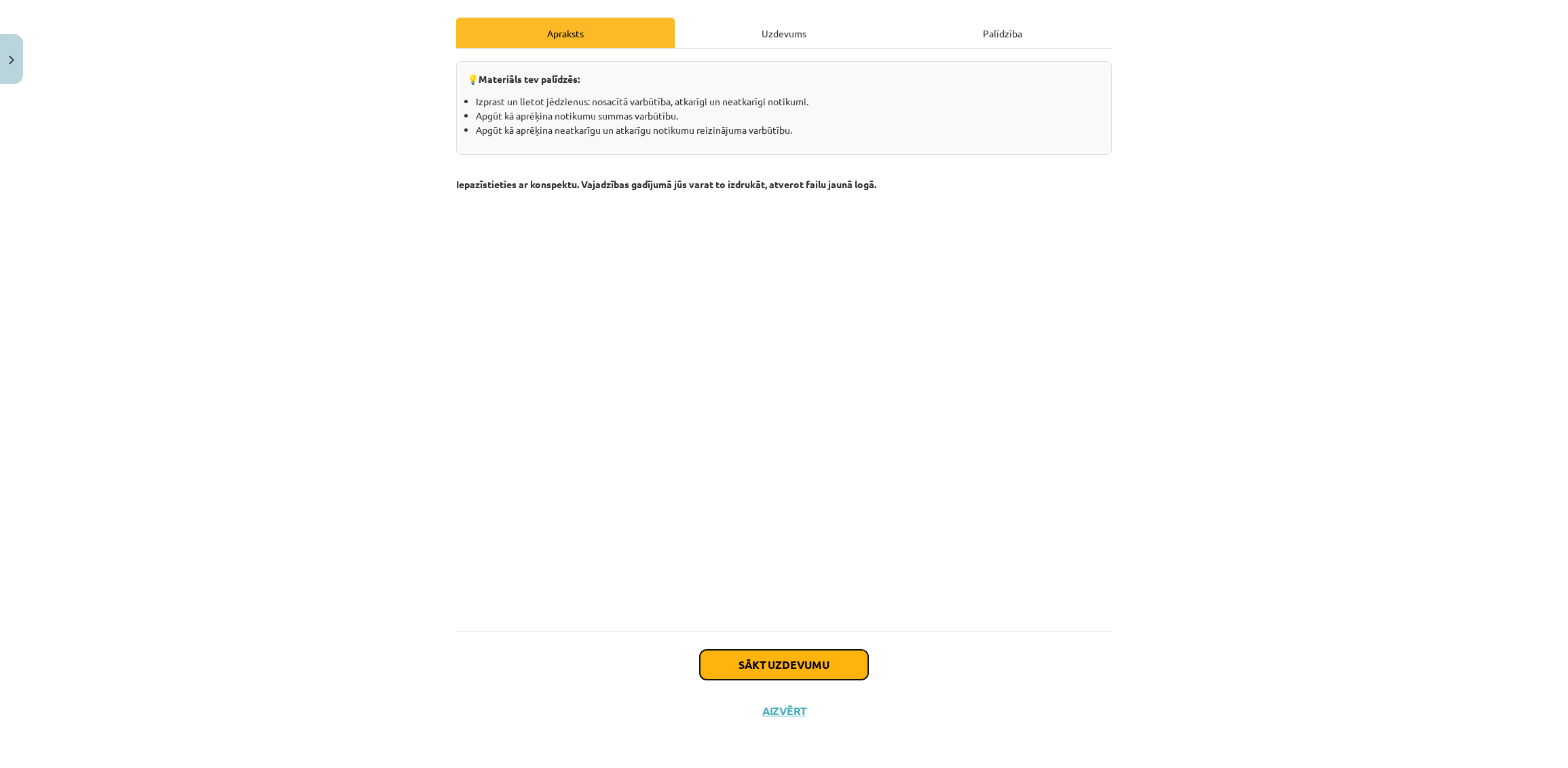
click at [789, 664] on button "Sākt uzdevumu" at bounding box center [784, 664] width 169 height 30
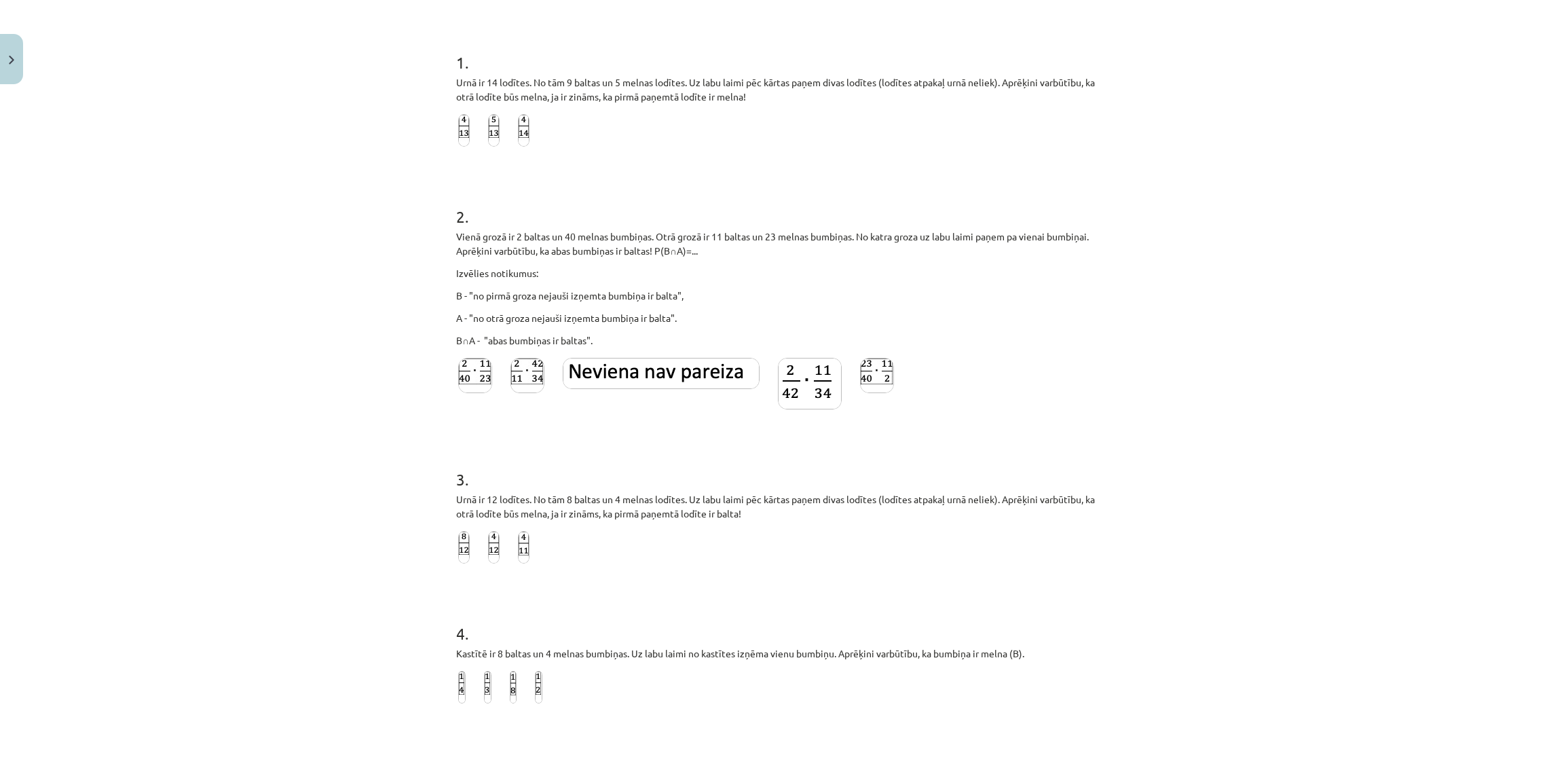
scroll to position [243, 0]
click at [458, 136] on img at bounding box center [463, 129] width 11 height 33
click at [518, 529] on img at bounding box center [524, 545] width 11 height 33
click at [484, 670] on img at bounding box center [487, 685] width 7 height 33
click at [804, 379] on img at bounding box center [809, 382] width 63 height 51
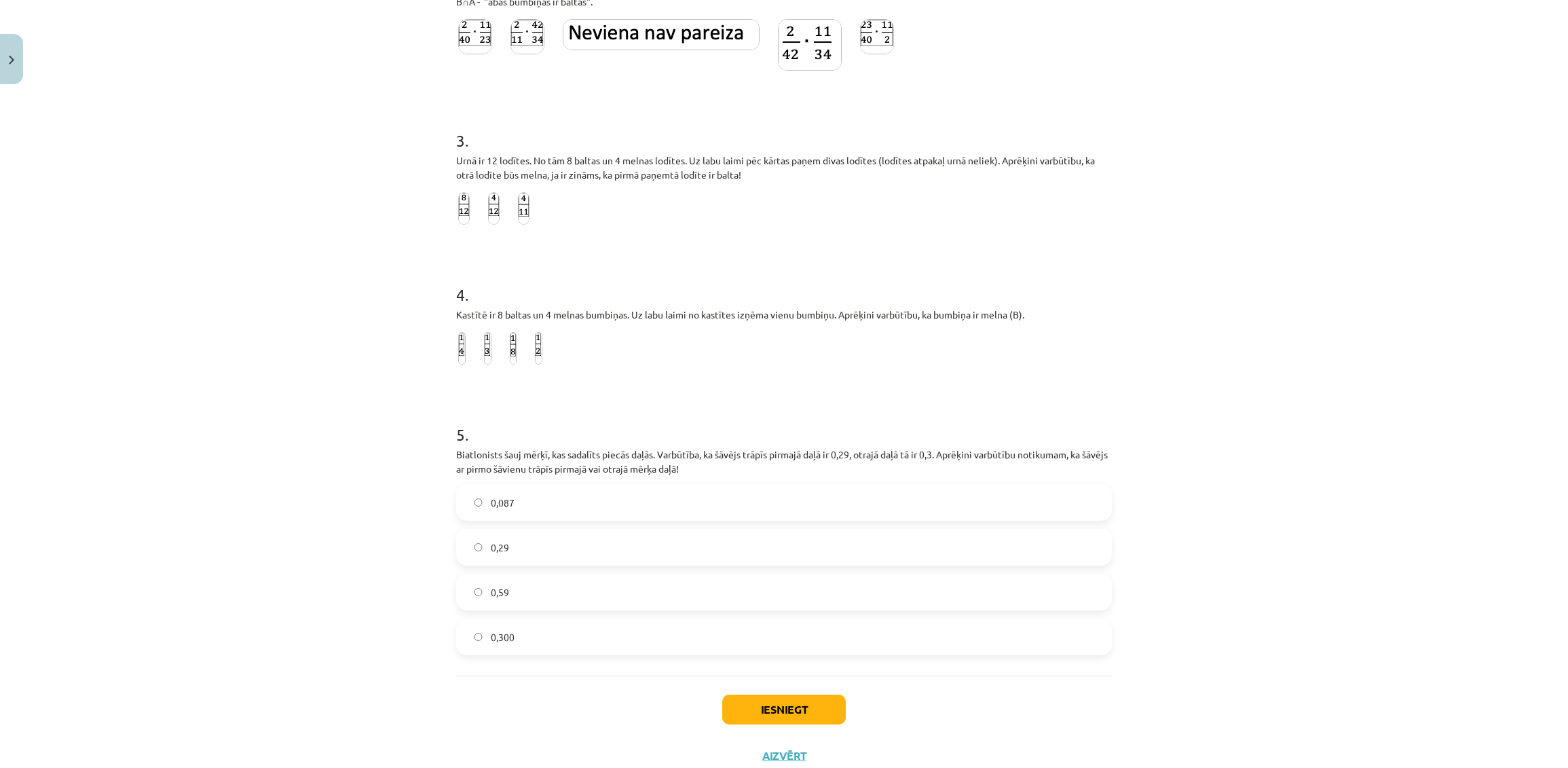
scroll to position [623, 0]
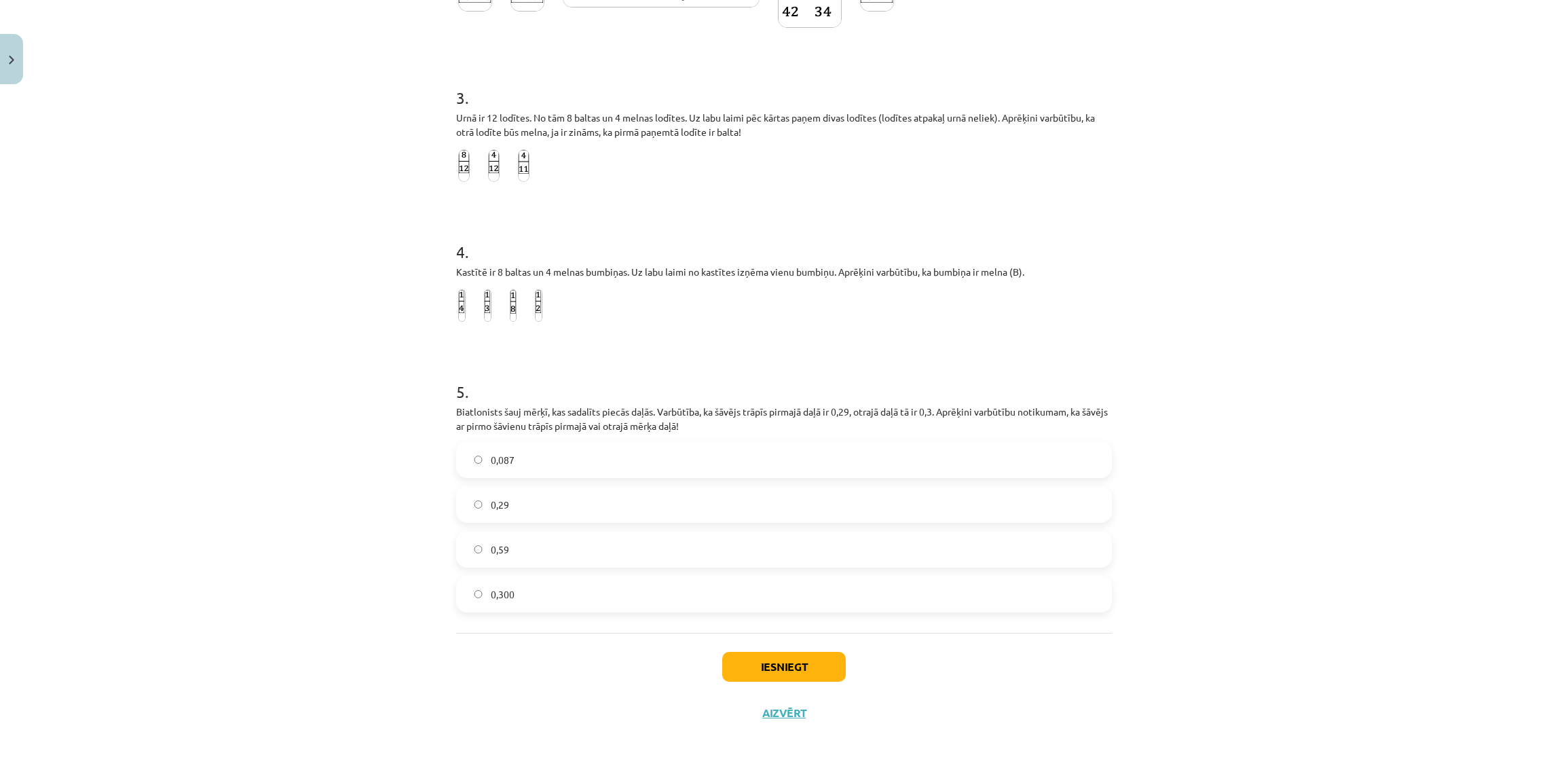
click at [891, 551] on label "0,59" at bounding box center [783, 549] width 653 height 34
click at [802, 659] on button "Iesniegt" at bounding box center [784, 666] width 124 height 30
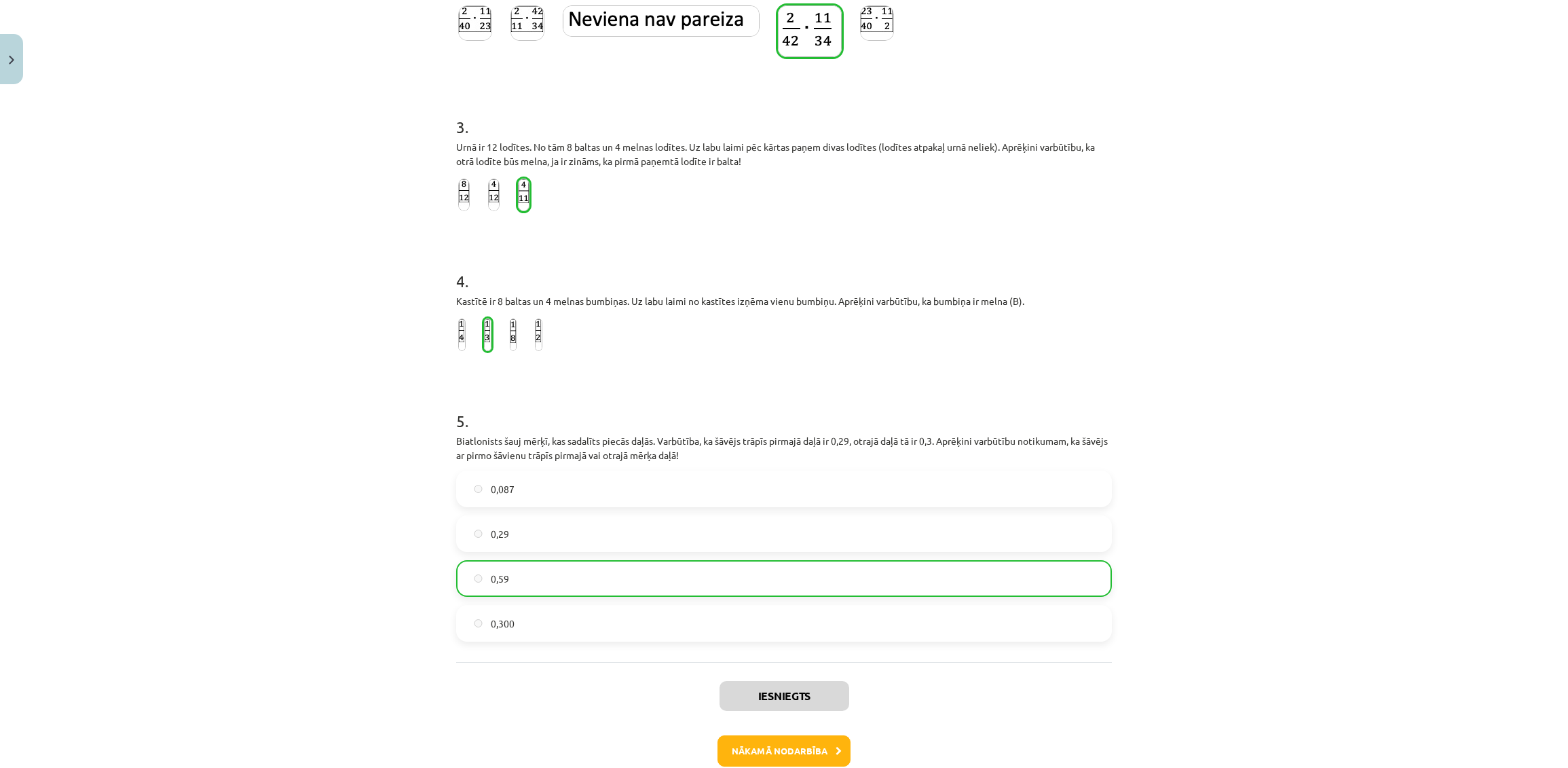
scroll to position [666, 0]
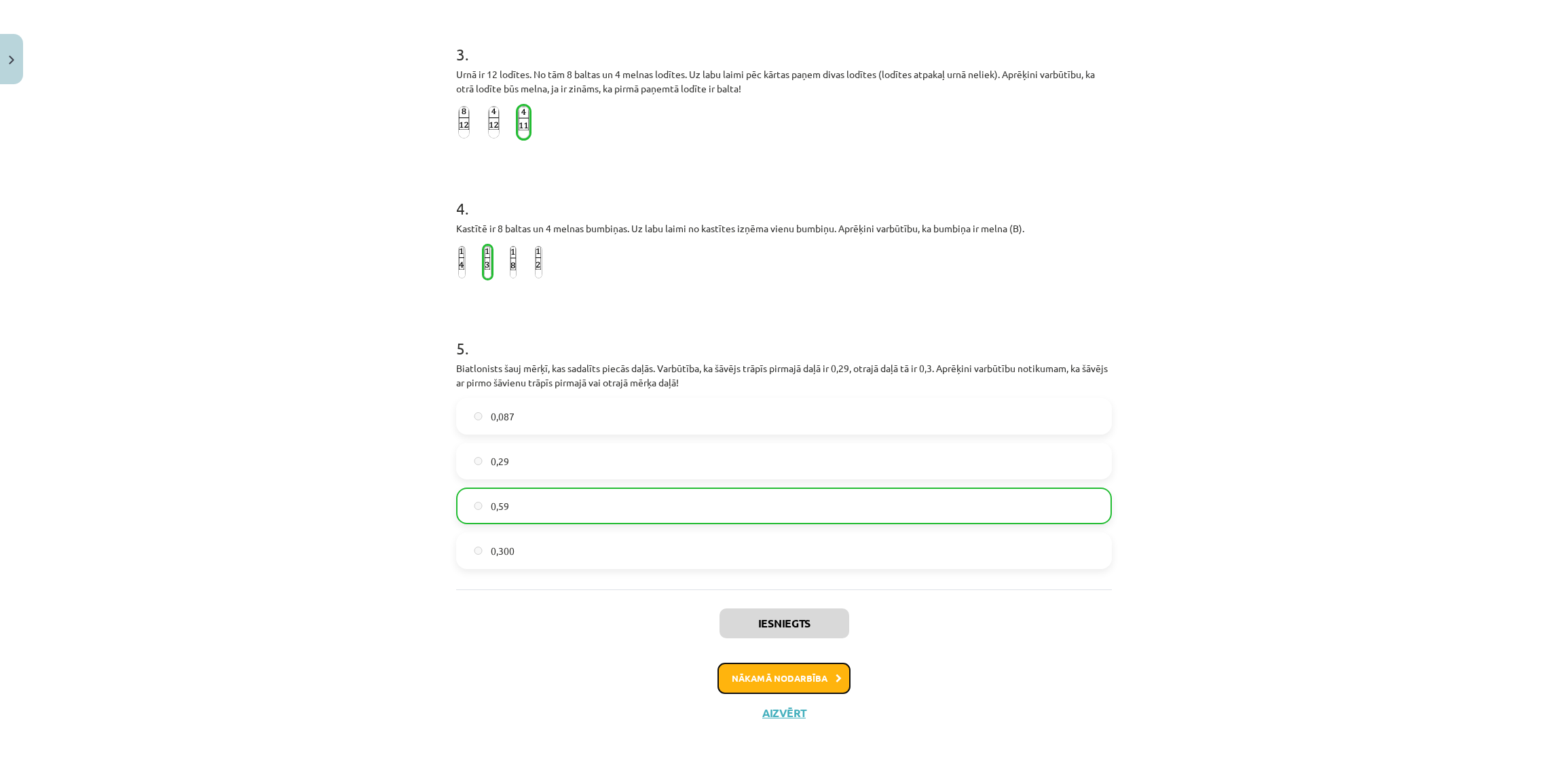
click at [807, 681] on button "Nākamā nodarbība" at bounding box center [784, 678] width 133 height 31
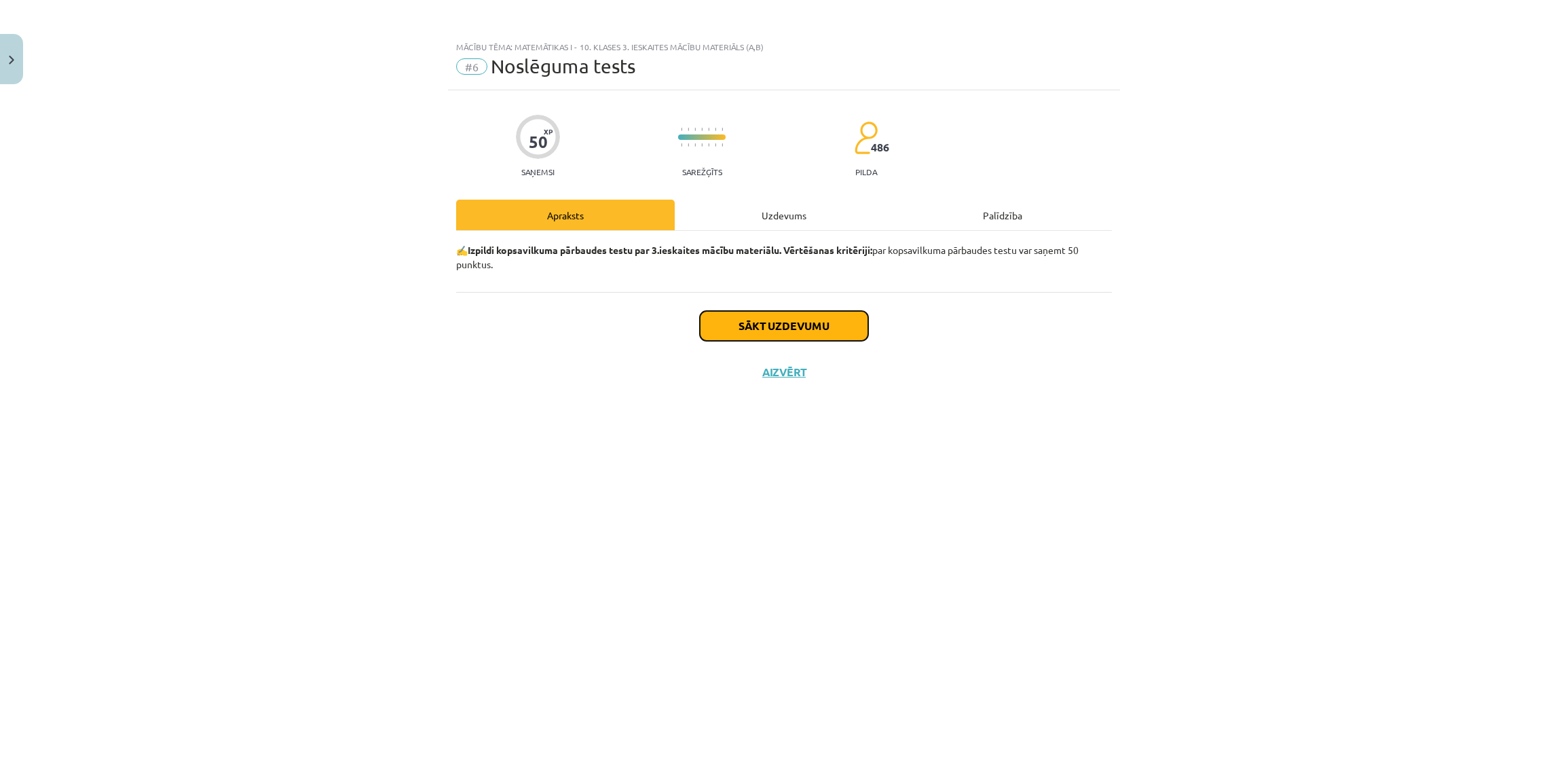
click at [785, 324] on button "Sākt uzdevumu" at bounding box center [784, 325] width 169 height 30
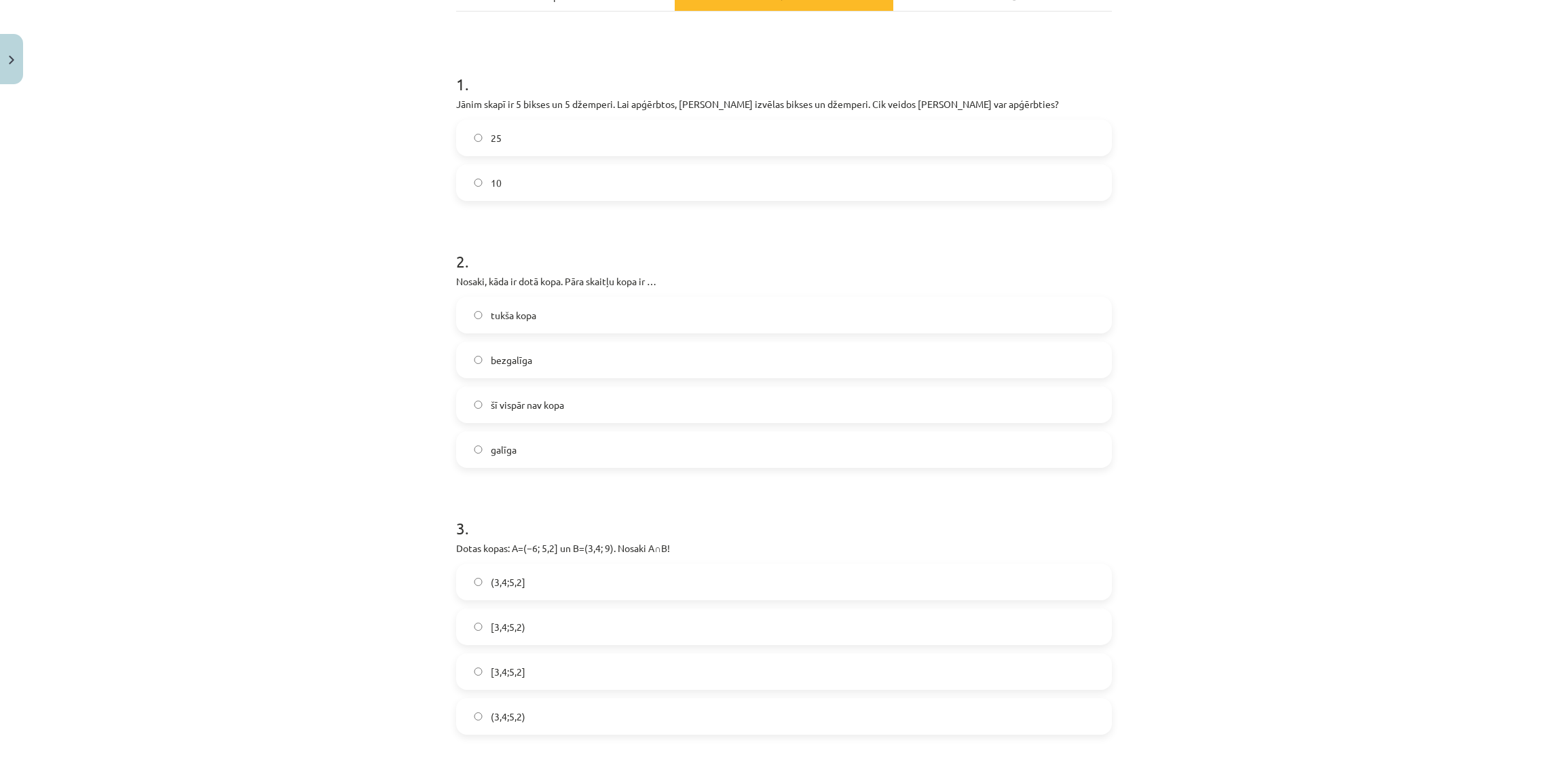
scroll to position [226, 0]
click at [1074, 127] on label "25" at bounding box center [783, 131] width 653 height 34
click at [878, 340] on label "bezgalīga" at bounding box center [783, 353] width 653 height 34
click at [974, 560] on label "(3,4;5,2]" at bounding box center [783, 574] width 653 height 34
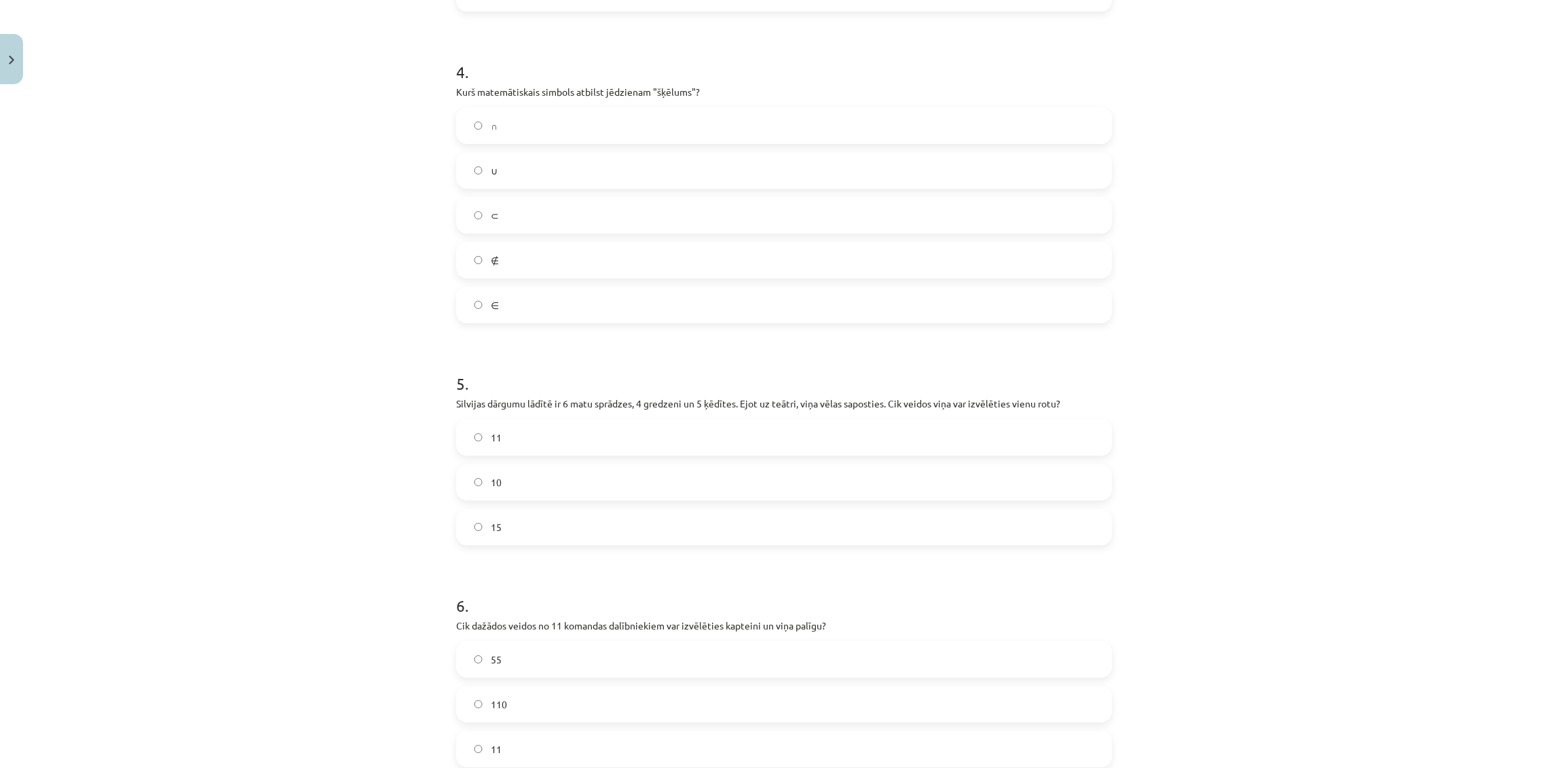
scroll to position [956, 0]
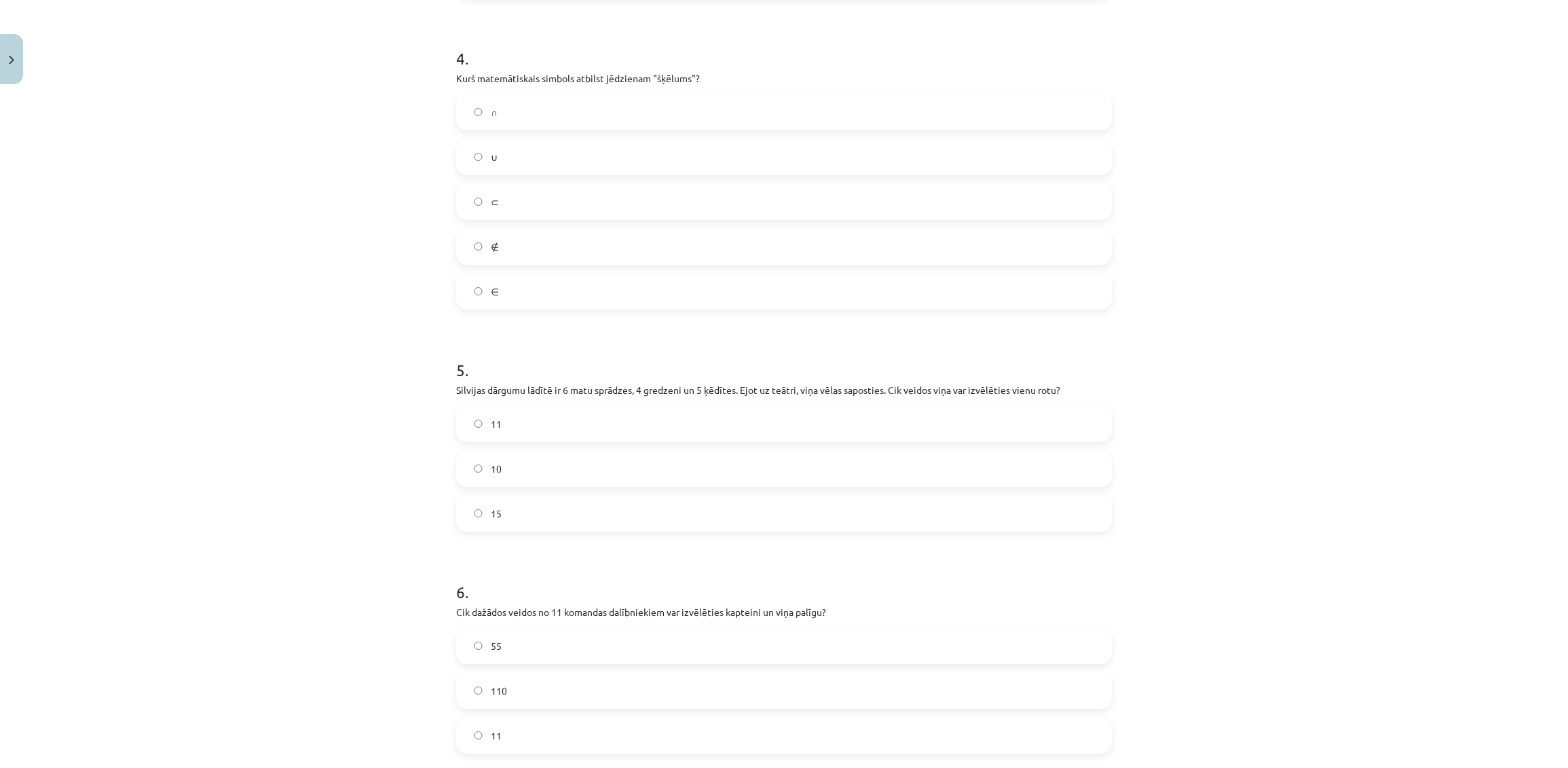
click at [1007, 95] on label "∩" at bounding box center [783, 112] width 653 height 34
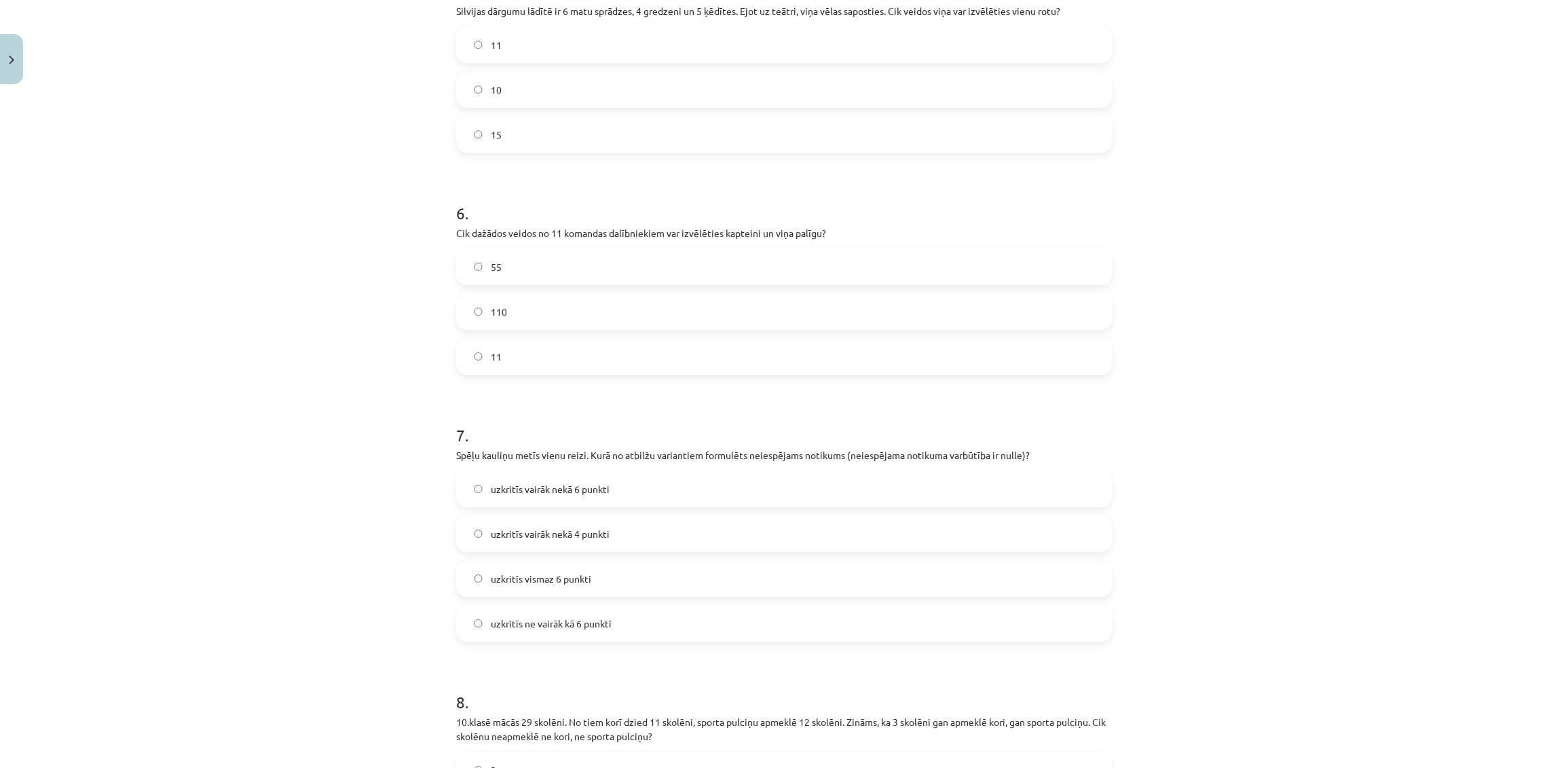
scroll to position [1285, 0]
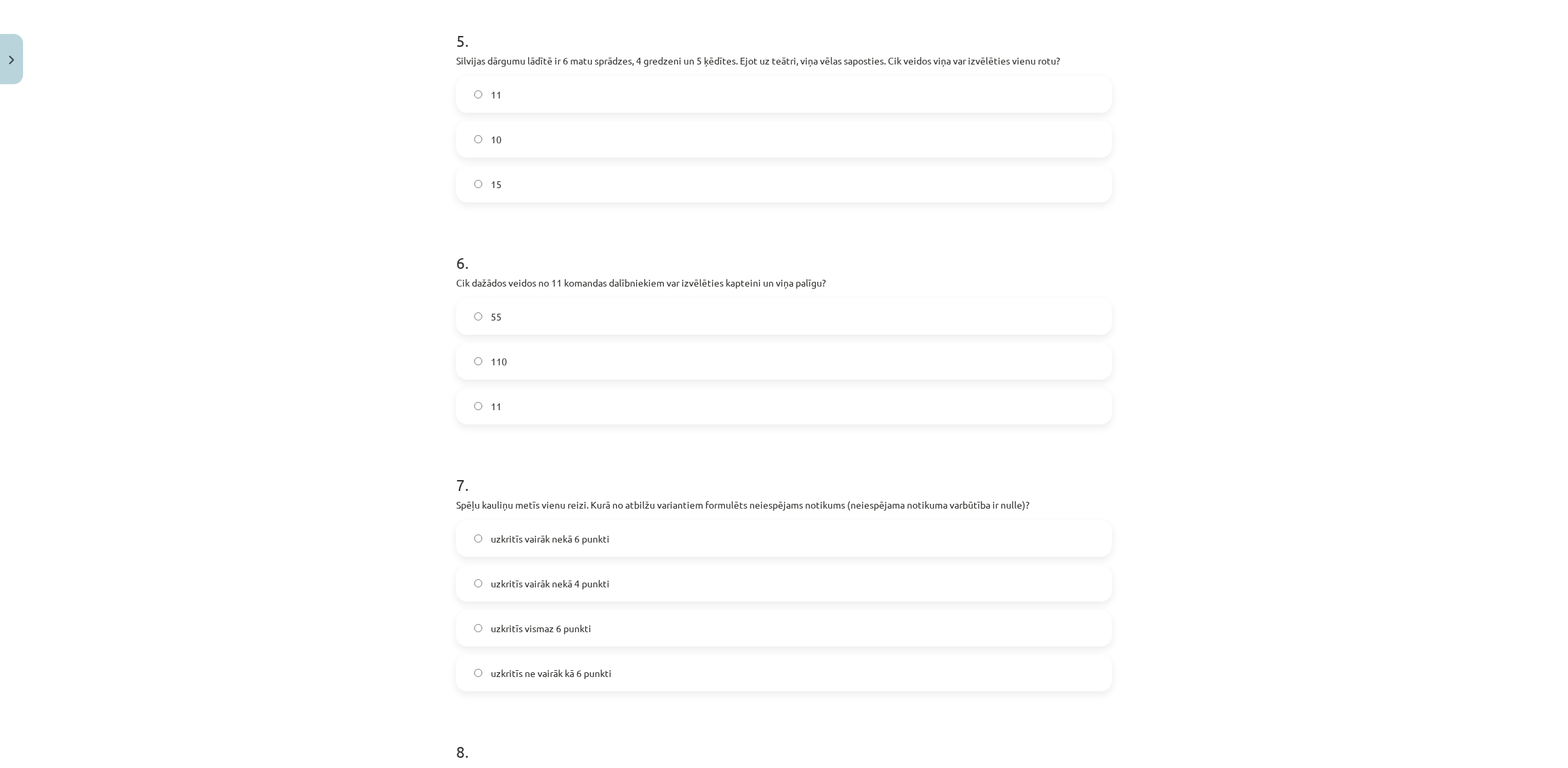
click at [1004, 192] on label "15" at bounding box center [783, 184] width 653 height 34
click at [1061, 362] on label "110" at bounding box center [783, 361] width 653 height 34
click at [727, 529] on label "uzkritīs vairāk nekā 6 punkti" at bounding box center [783, 538] width 653 height 34
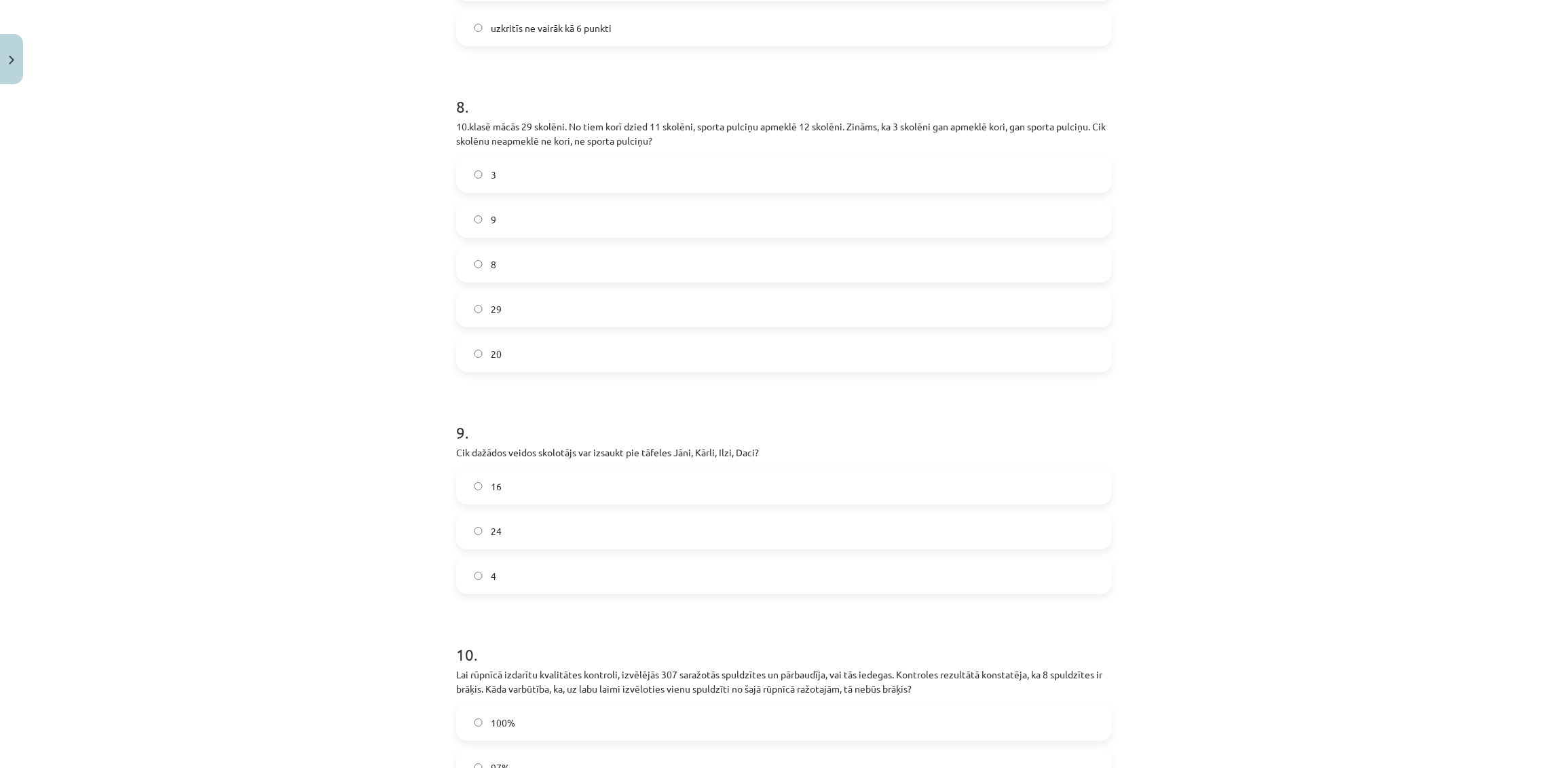
scroll to position [1947, 0]
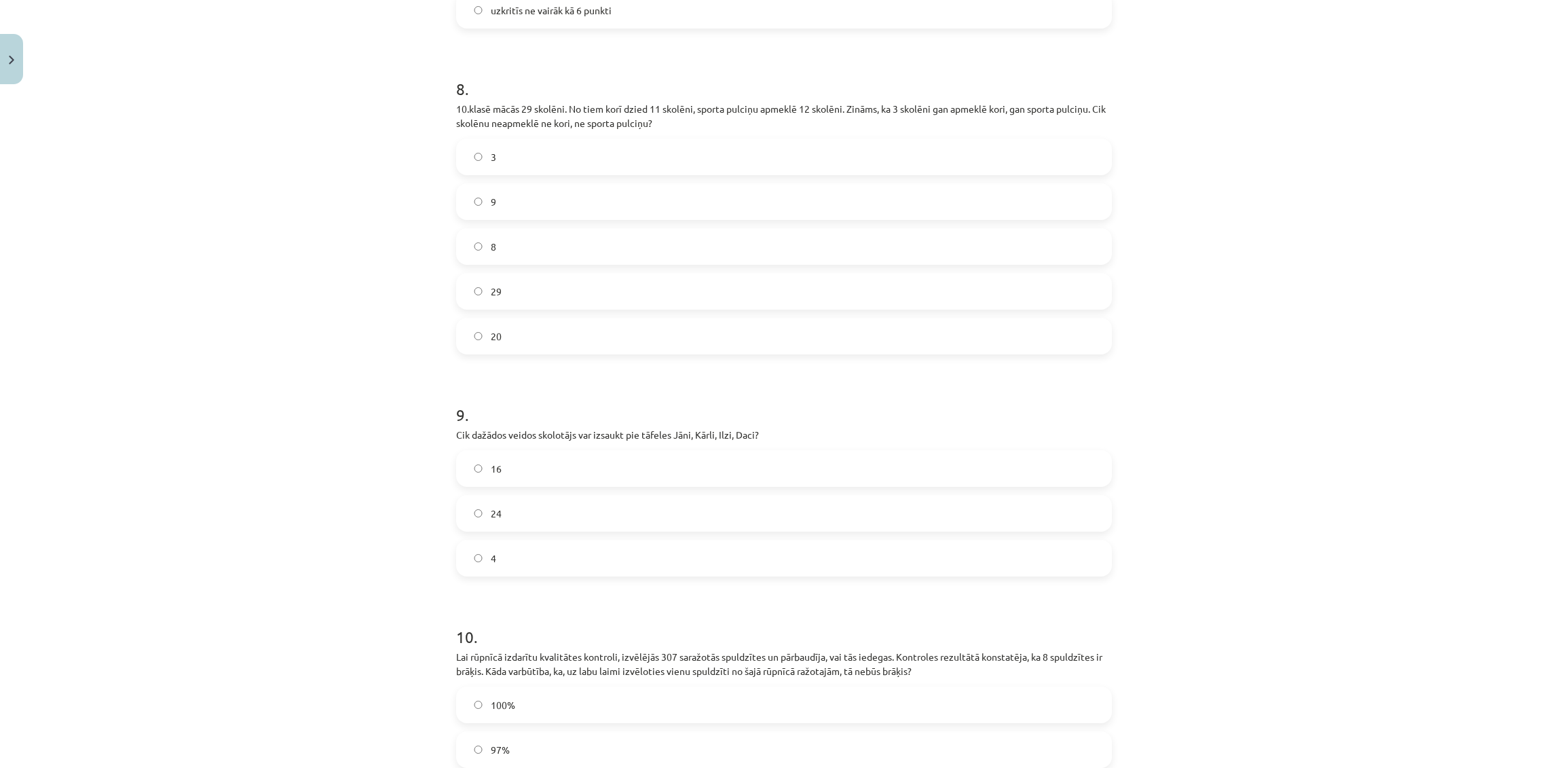
click at [1048, 190] on label "9" at bounding box center [783, 202] width 653 height 34
click at [1002, 521] on label "24" at bounding box center [783, 513] width 653 height 34
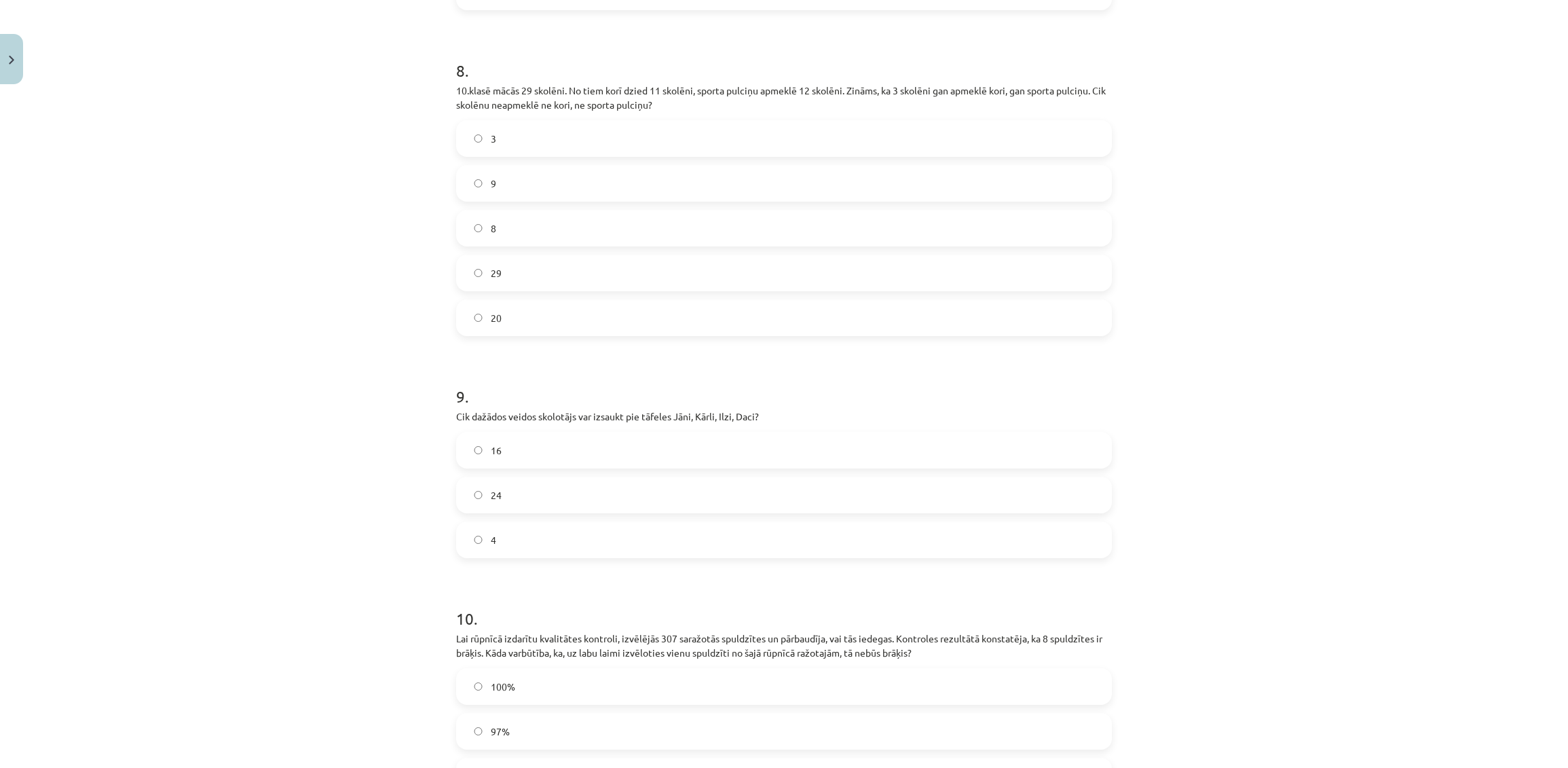
scroll to position [2194, 0]
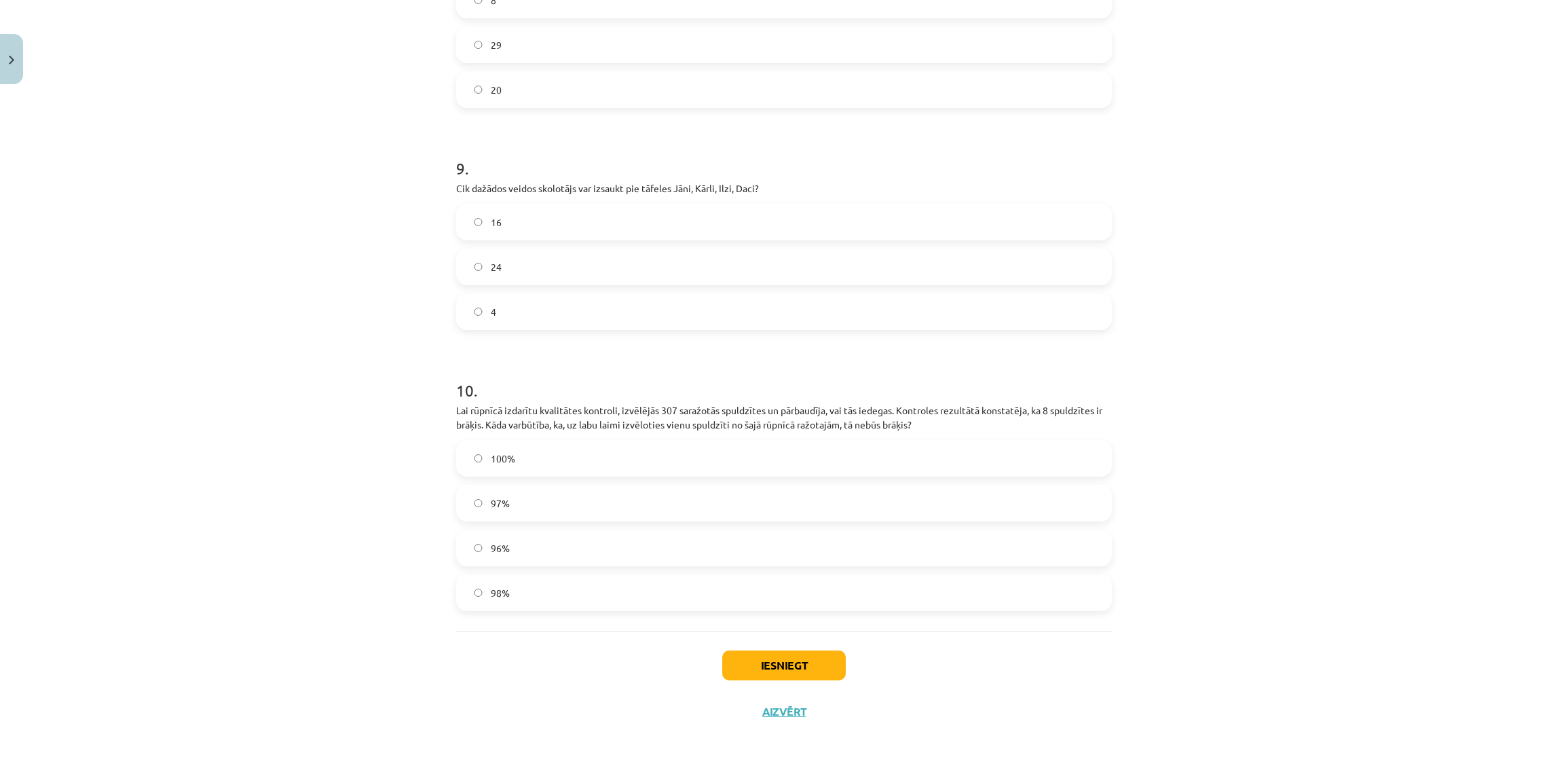
click at [998, 502] on label "97%" at bounding box center [783, 503] width 653 height 34
click at [777, 668] on button "Iesniegt" at bounding box center [784, 664] width 124 height 30
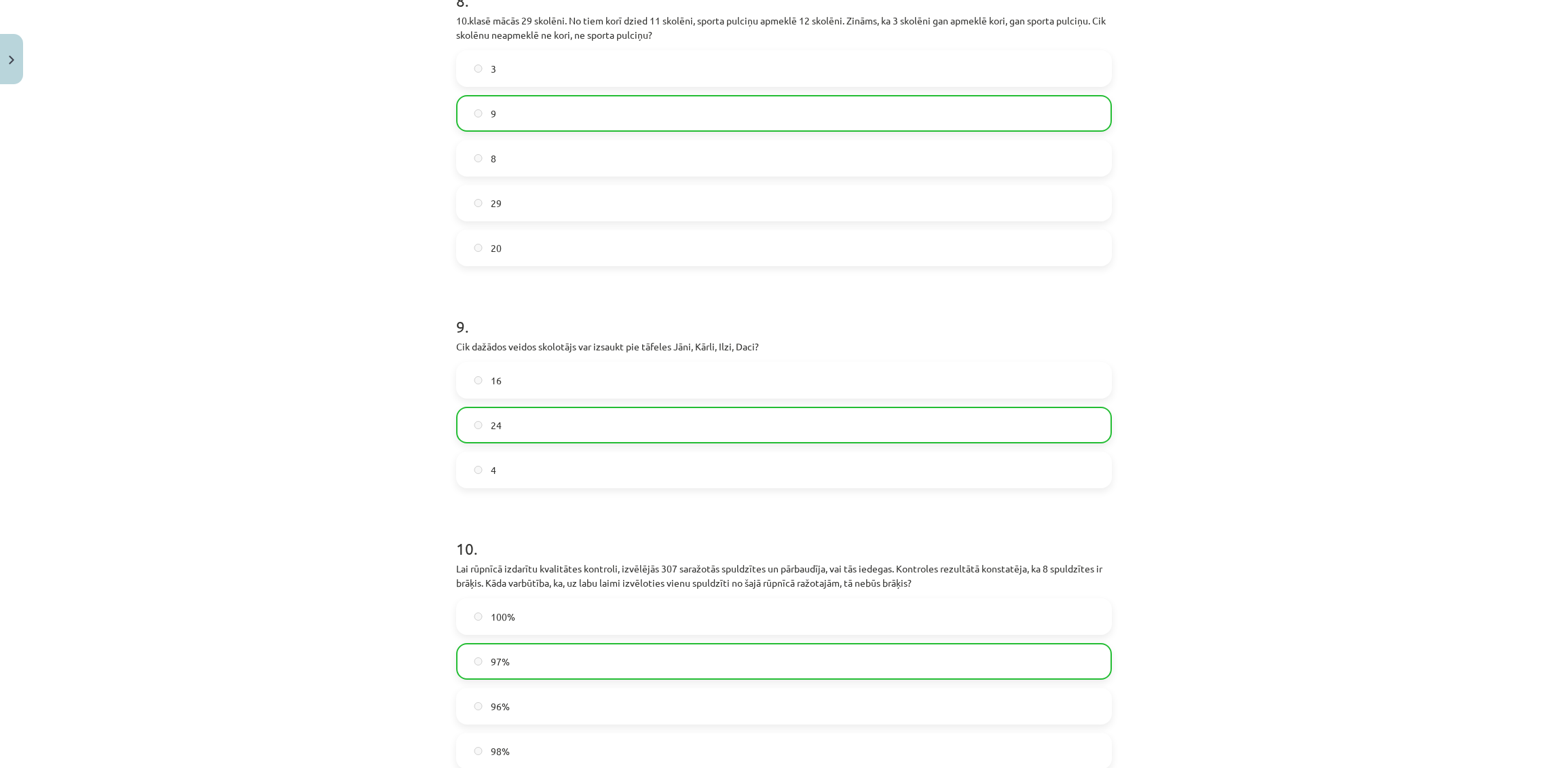
scroll to position [2237, 0]
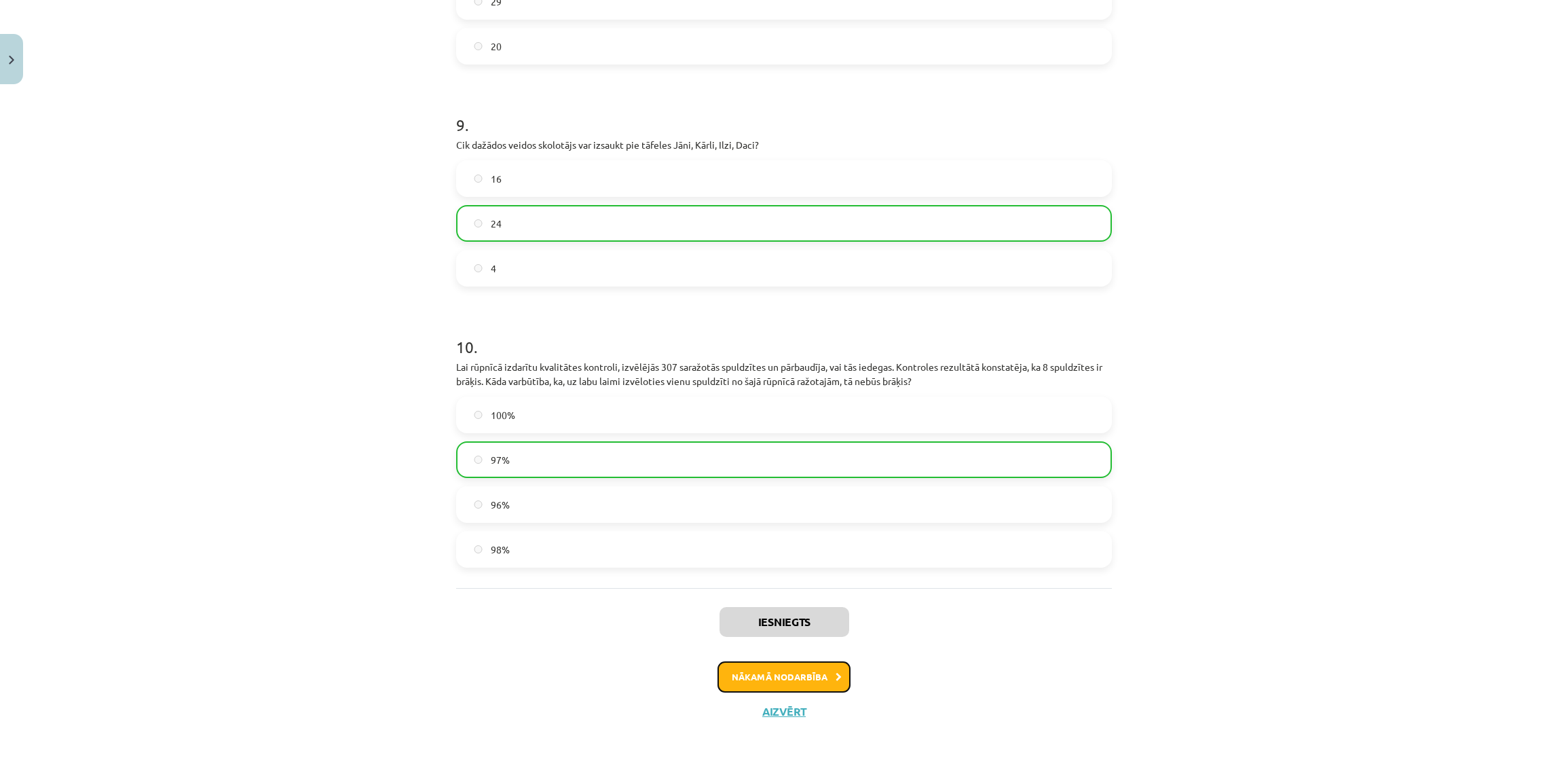
click at [777, 668] on button "Nākamā nodarbība" at bounding box center [784, 676] width 133 height 31
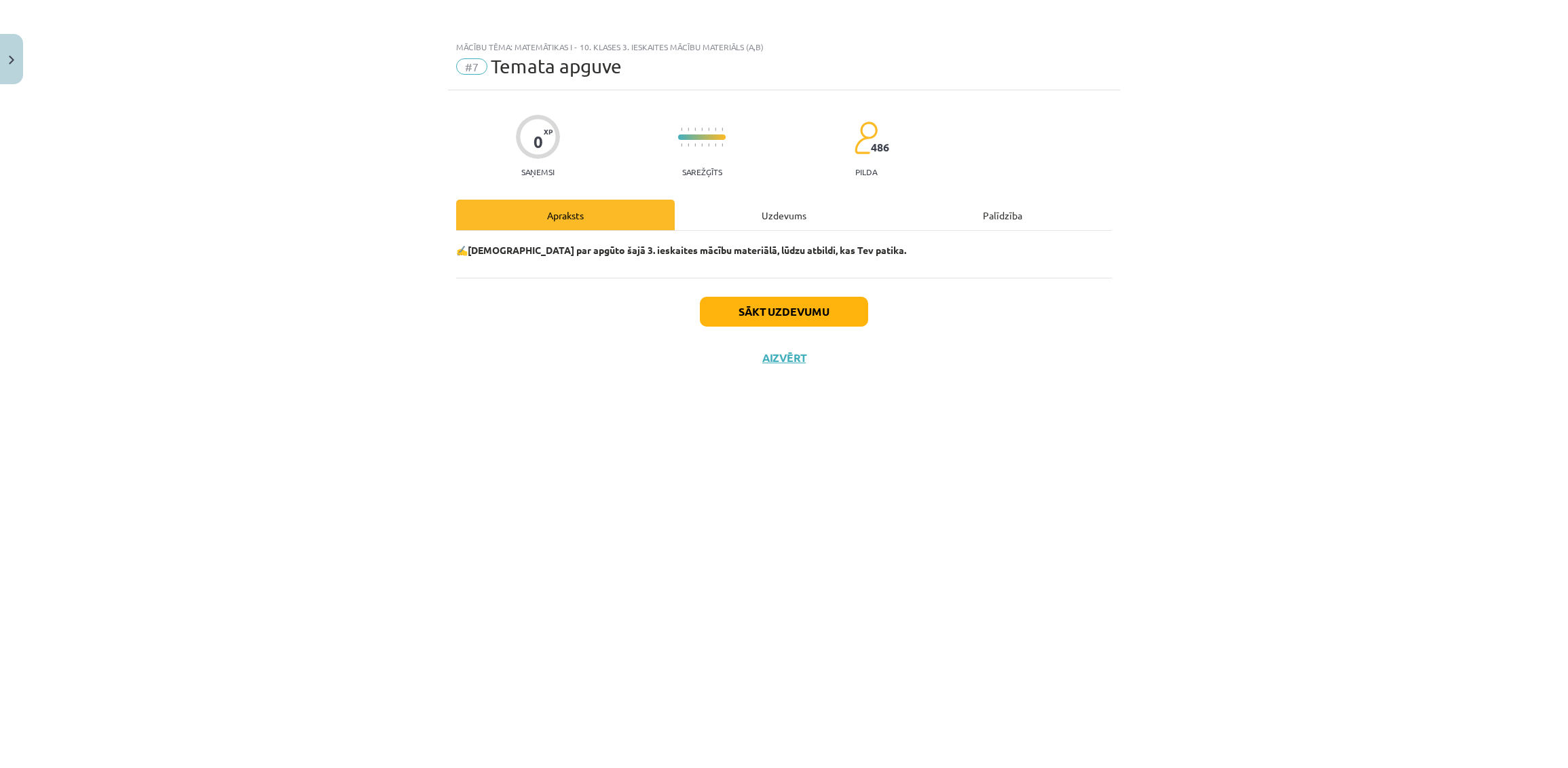
scroll to position [0, 0]
click at [799, 313] on button "Sākt uzdevumu" at bounding box center [784, 311] width 169 height 30
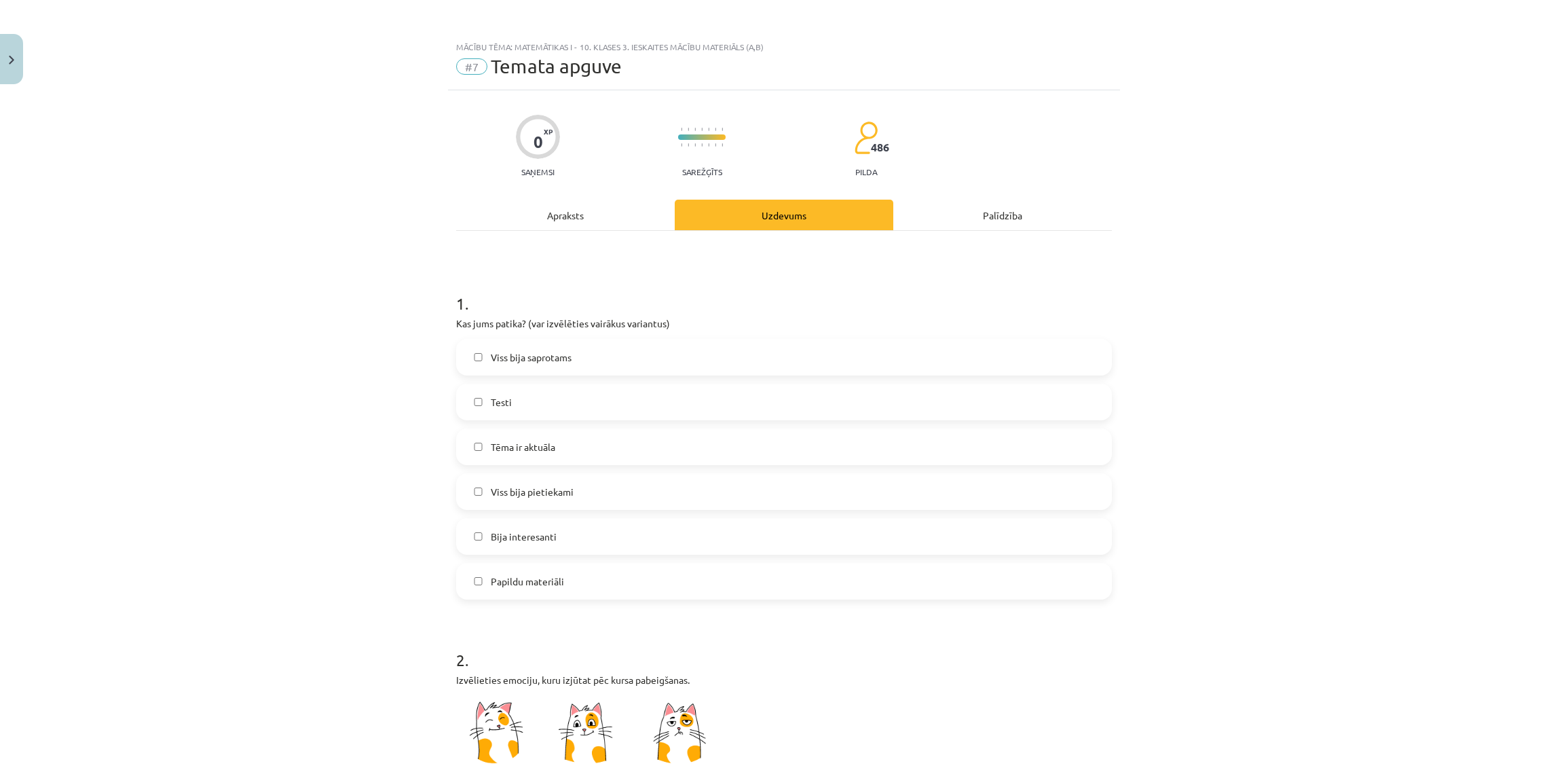
click at [633, 366] on label "Viss bija saprotams" at bounding box center [783, 357] width 653 height 34
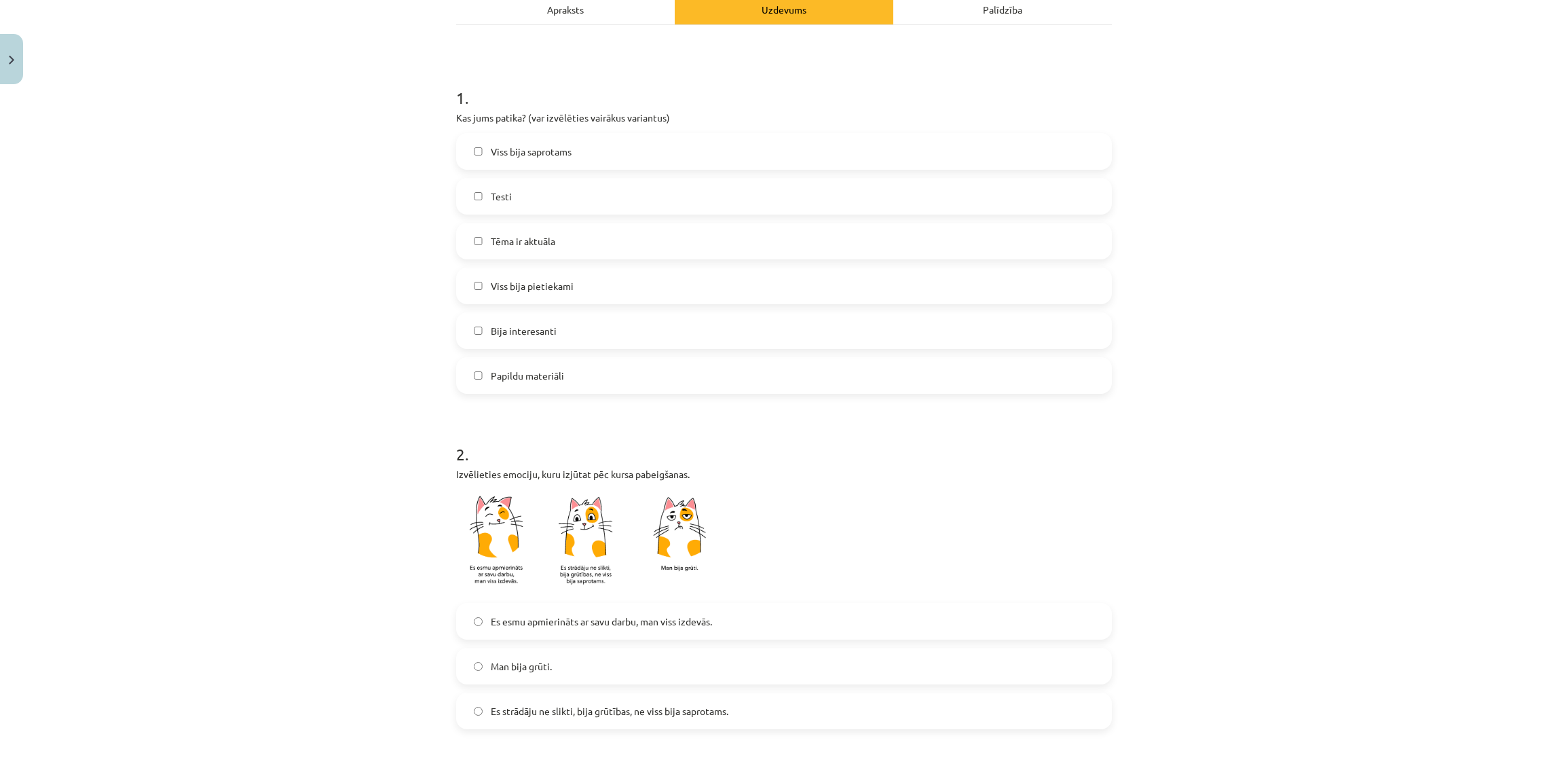
scroll to position [349, 0]
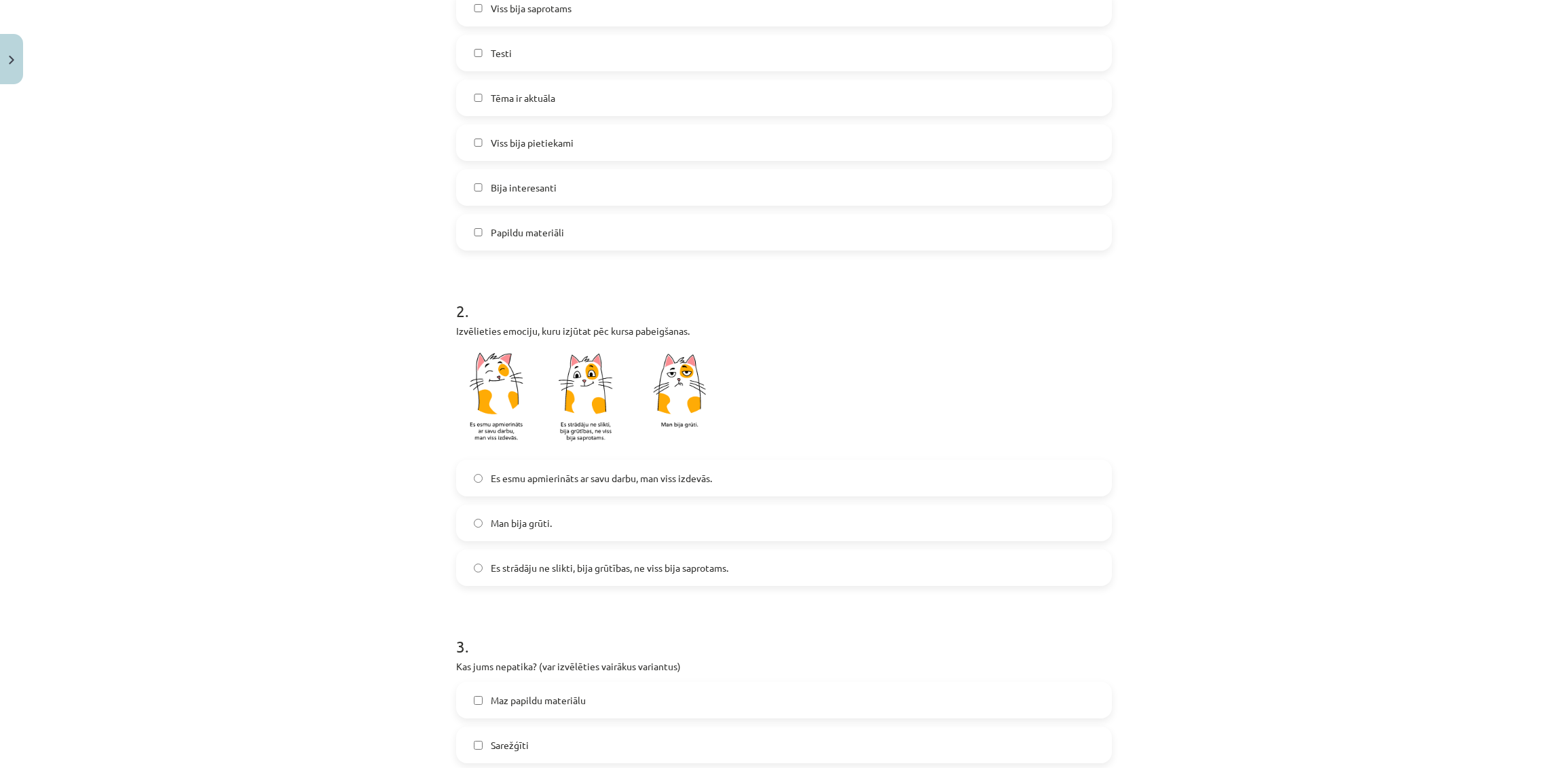
click at [894, 468] on label "Es esmu apmierināts ar savu darbu, man viss izdevās." at bounding box center [783, 478] width 653 height 34
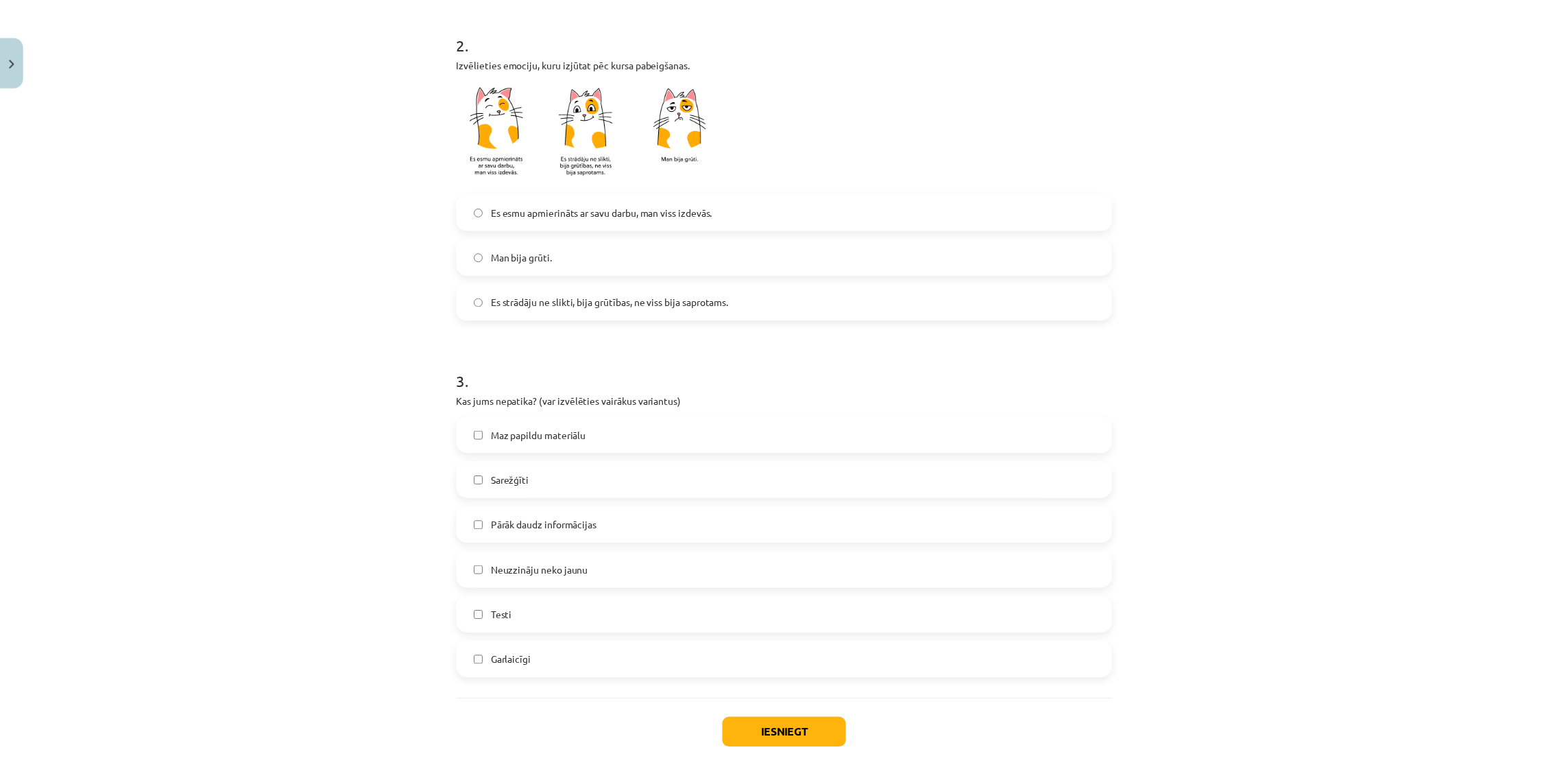
scroll to position [688, 0]
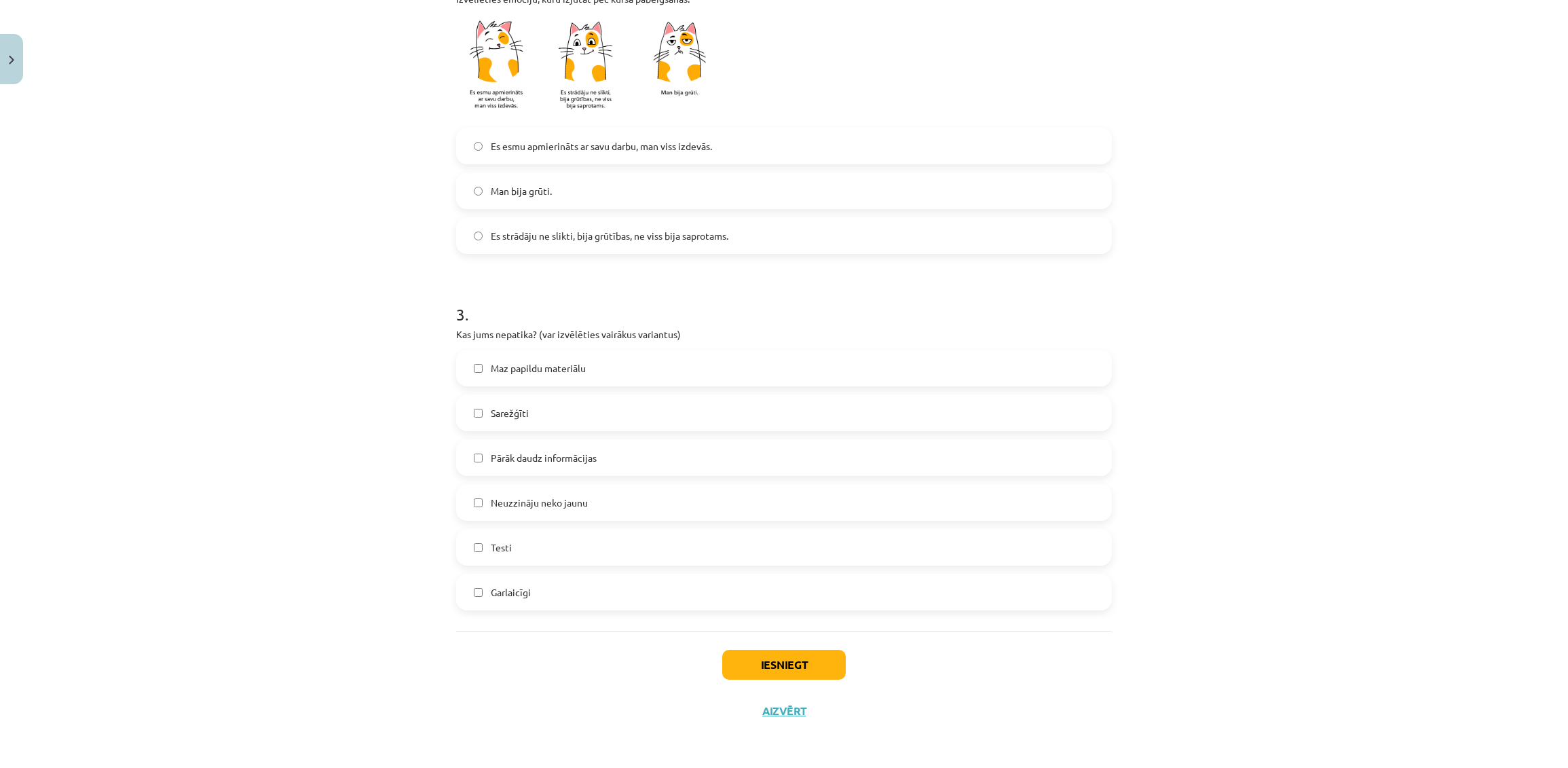
click at [583, 377] on label "Maz papildu materiālu" at bounding box center [783, 368] width 653 height 34
click at [760, 657] on button "Iesniegt" at bounding box center [784, 664] width 124 height 30
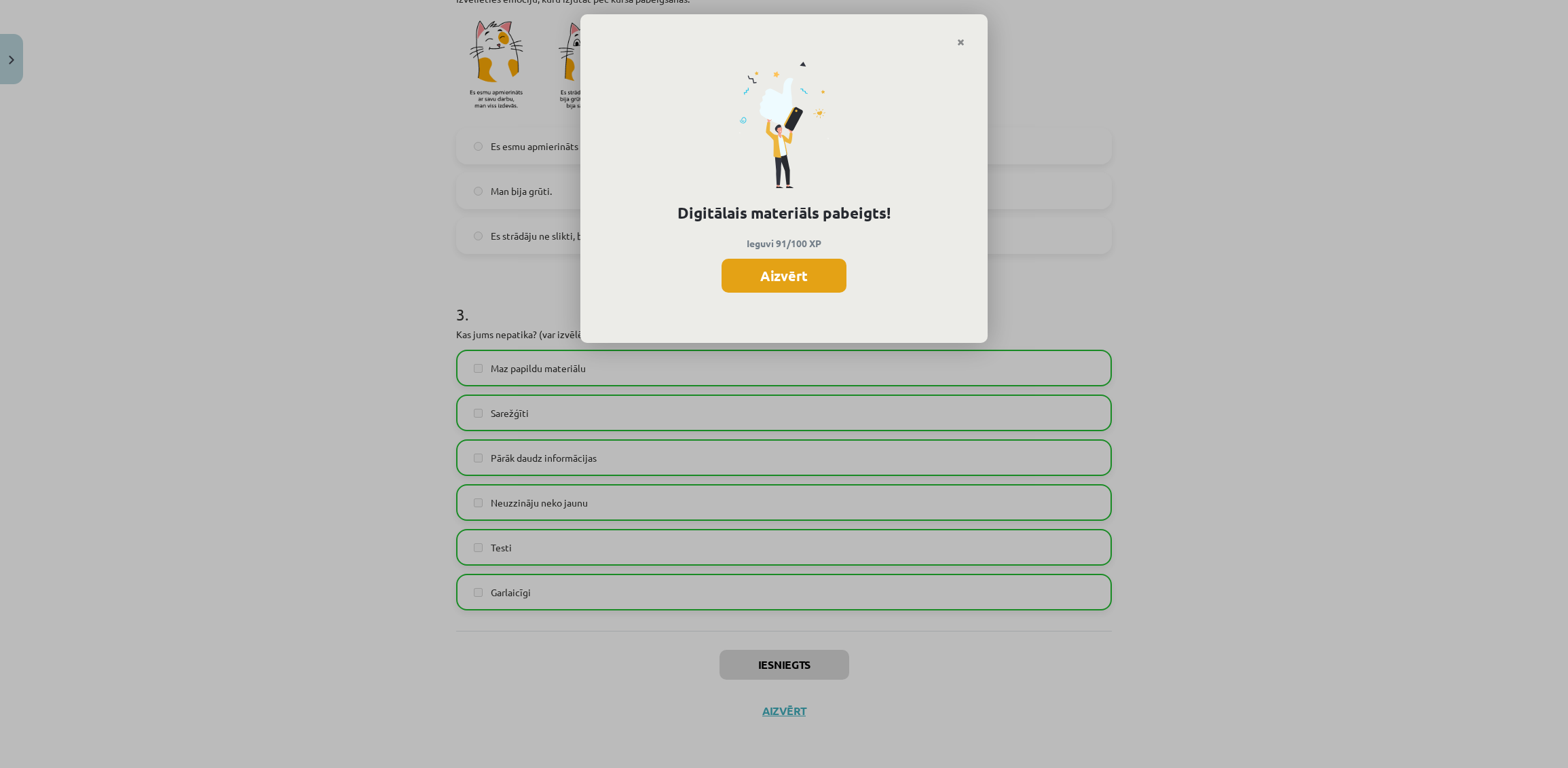
click at [773, 280] on button "Aizvērt" at bounding box center [783, 276] width 125 height 34
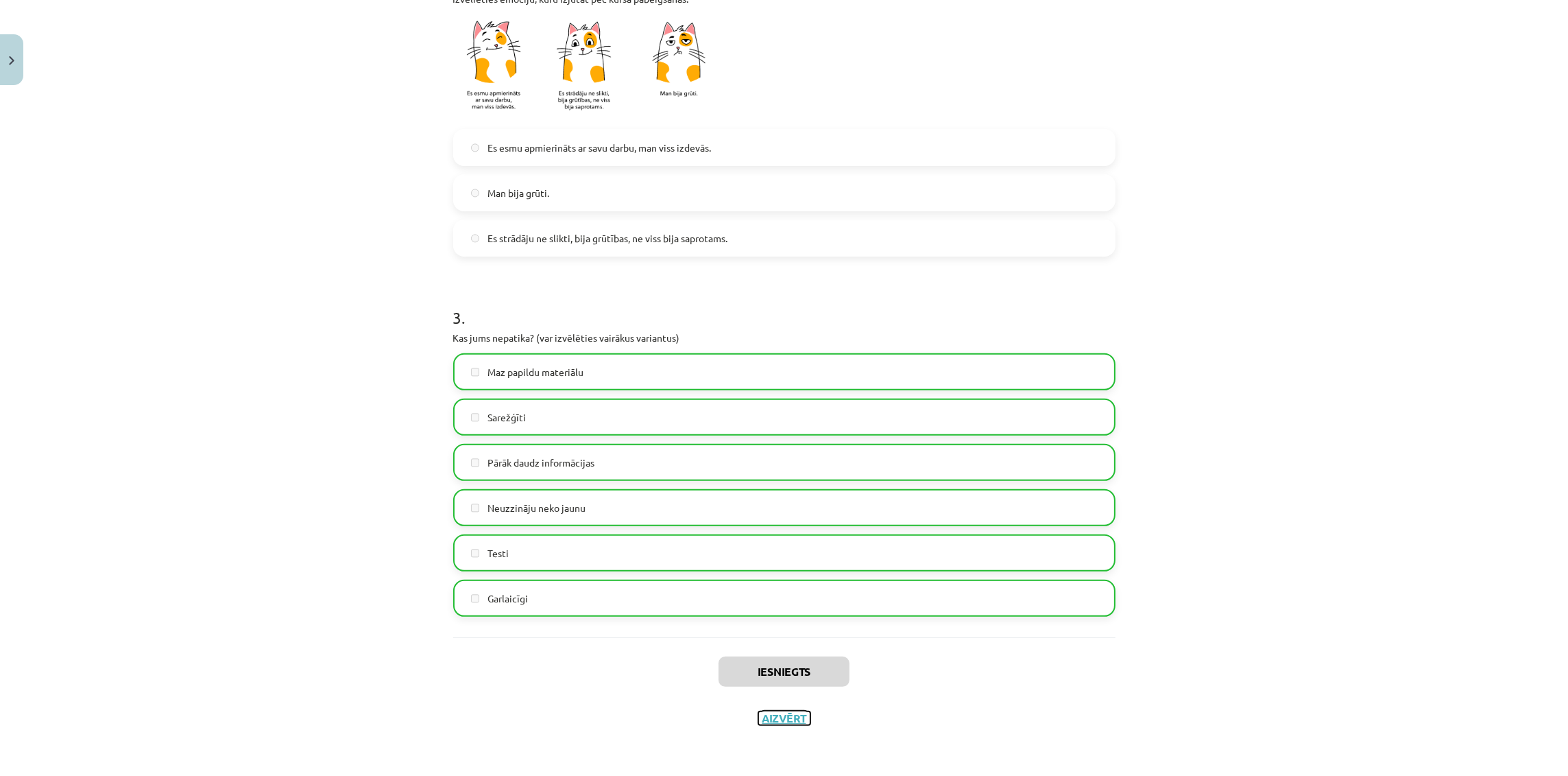
click at [768, 688] on button "Aizvērt" at bounding box center [784, 718] width 52 height 14
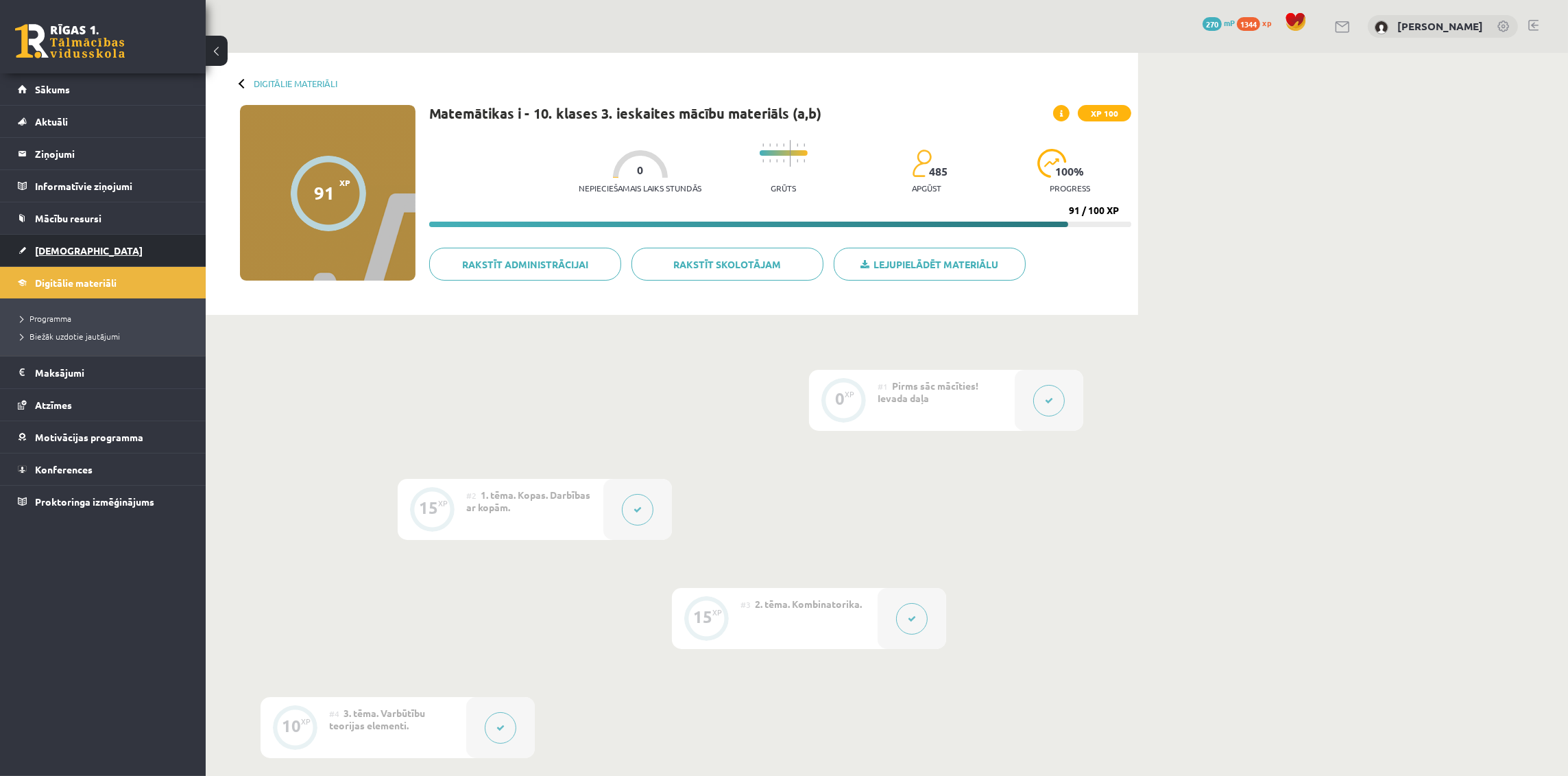
click at [106, 241] on link "[DEMOGRAPHIC_DATA]" at bounding box center [103, 250] width 170 height 32
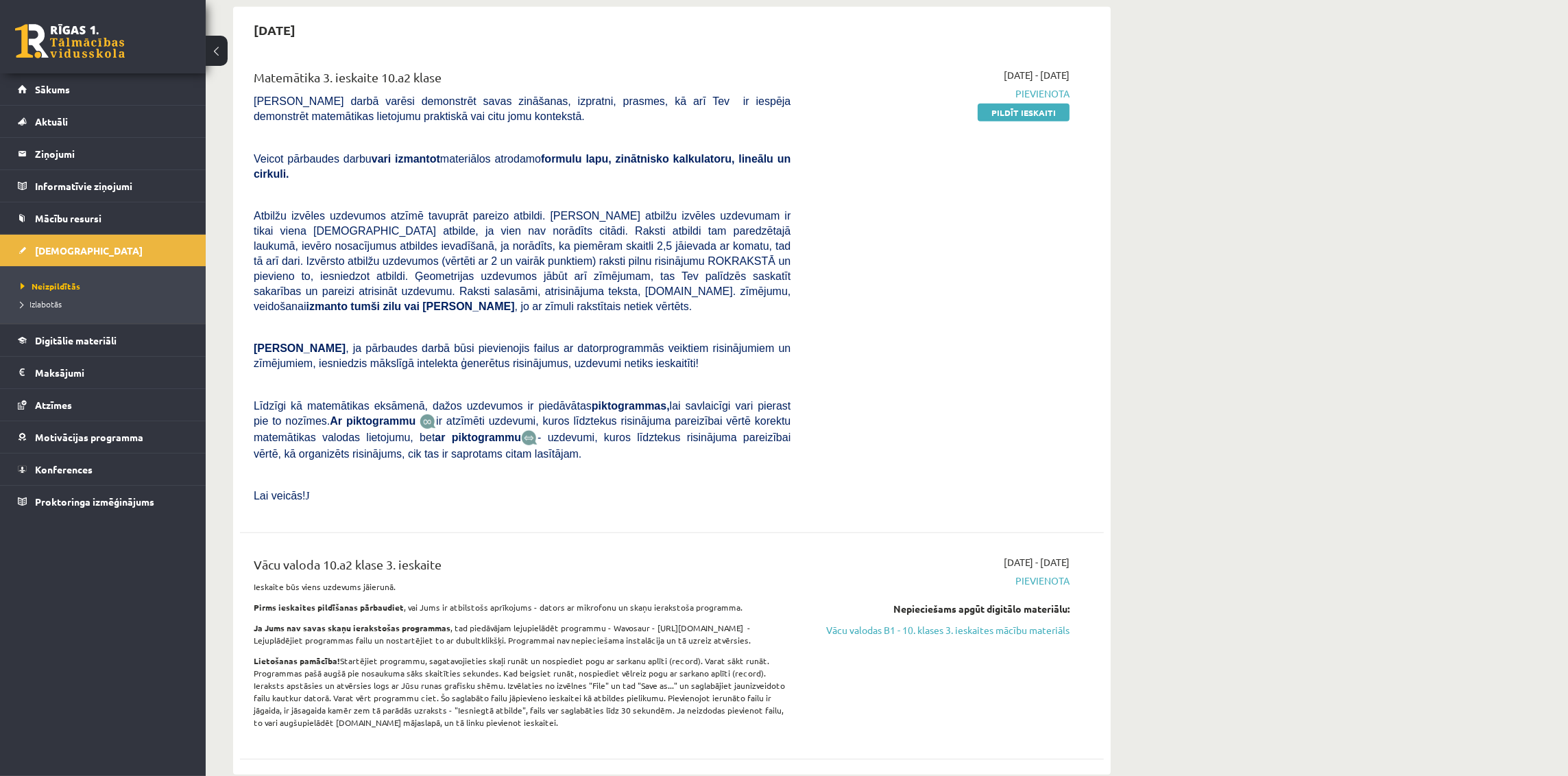
scroll to position [1528, 0]
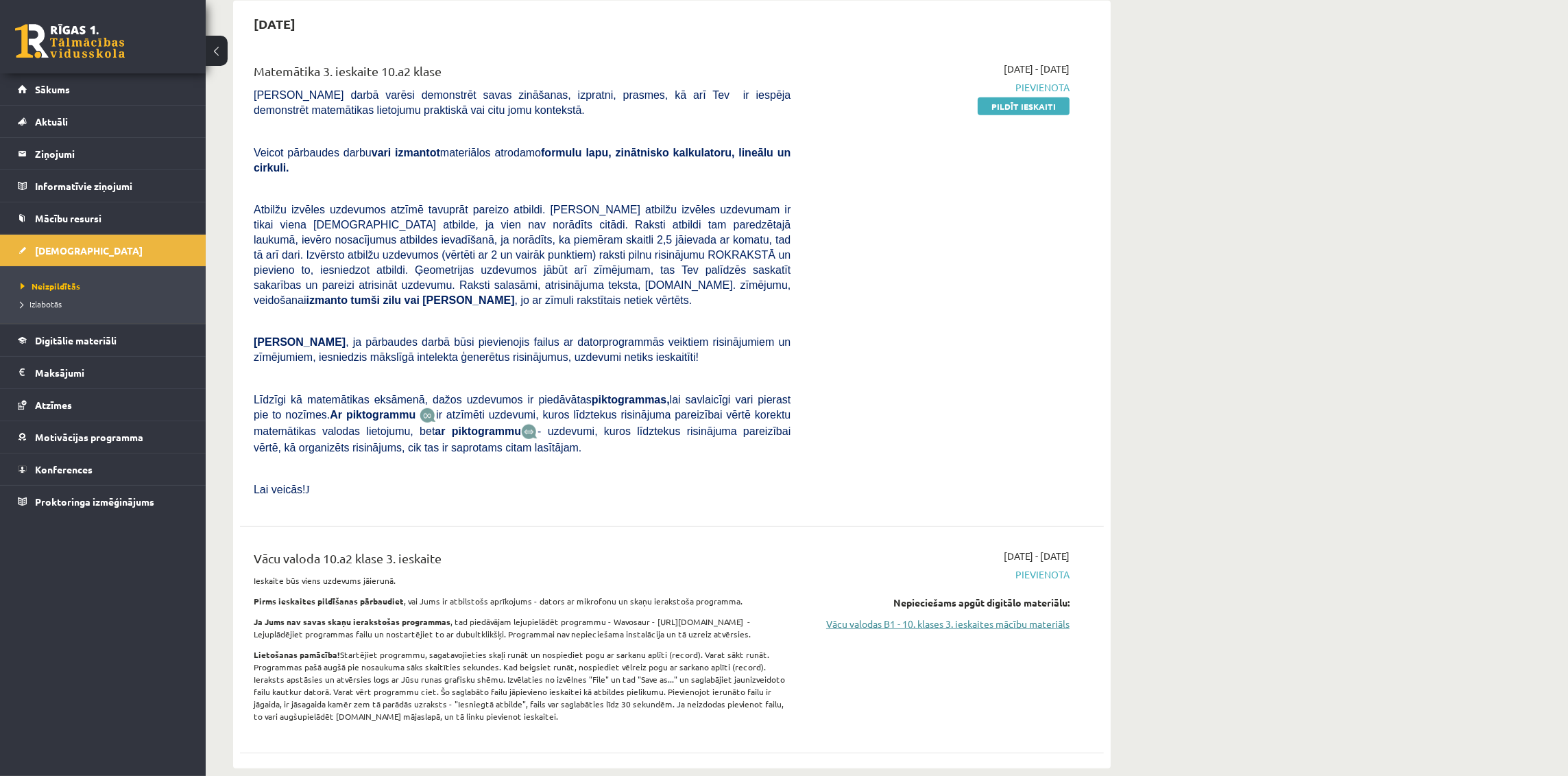
click at [1022, 617] on link "Vācu valodas B1 - 10. klases 3. ieskaites mācību materiāls" at bounding box center [940, 624] width 259 height 15
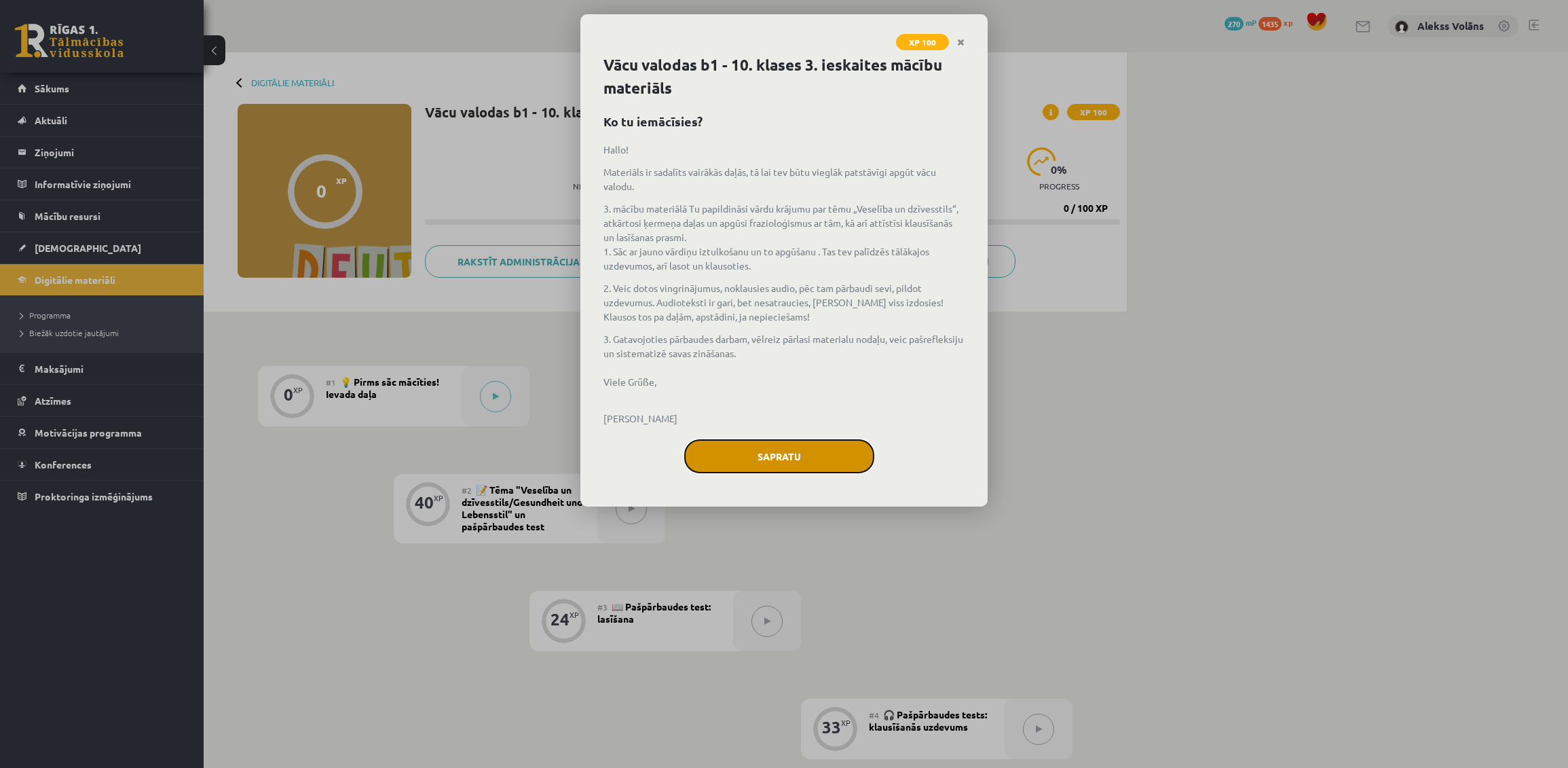
click at [789, 444] on button "Sapratu" at bounding box center [779, 456] width 190 height 34
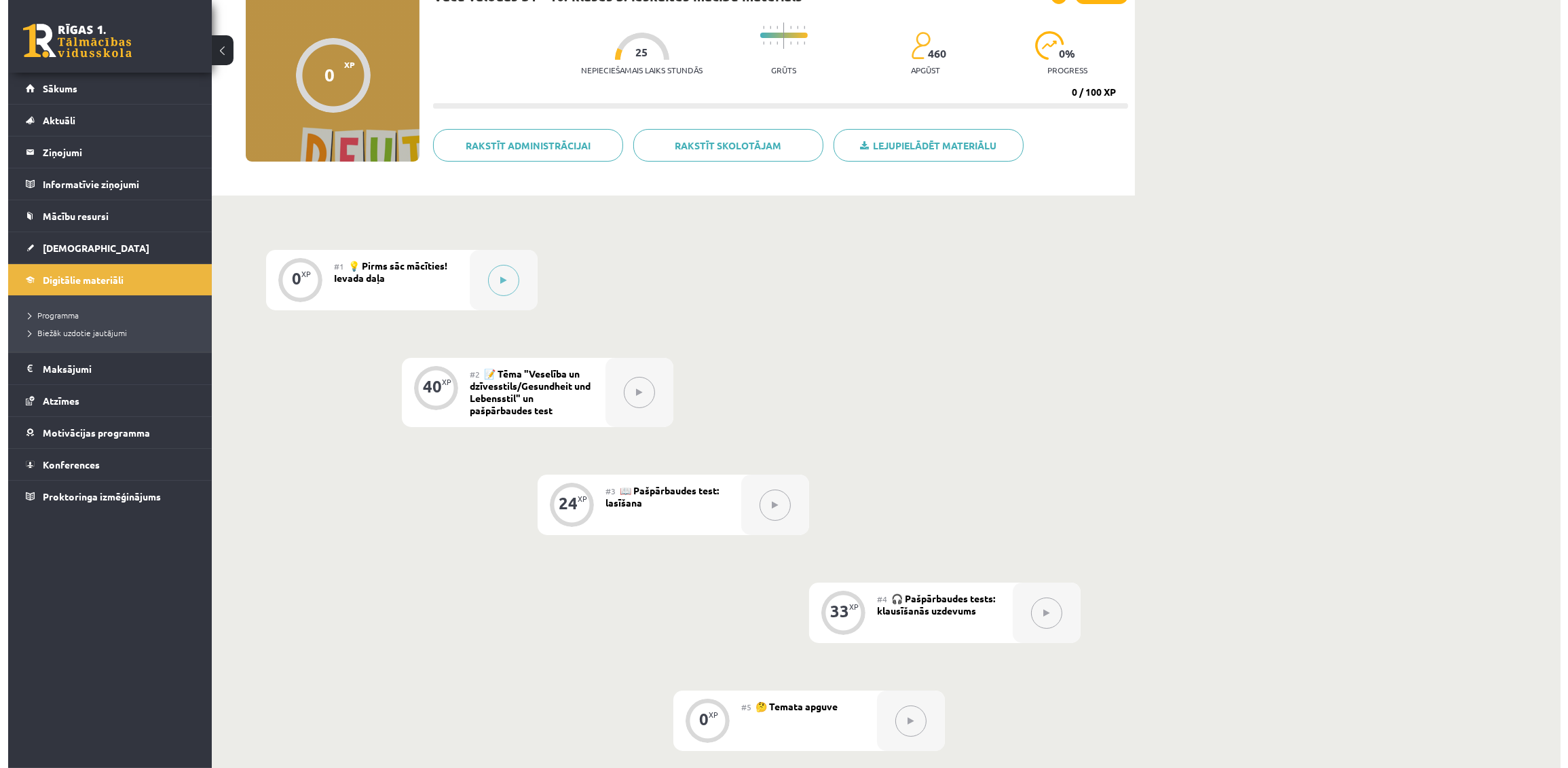
scroll to position [88, 0]
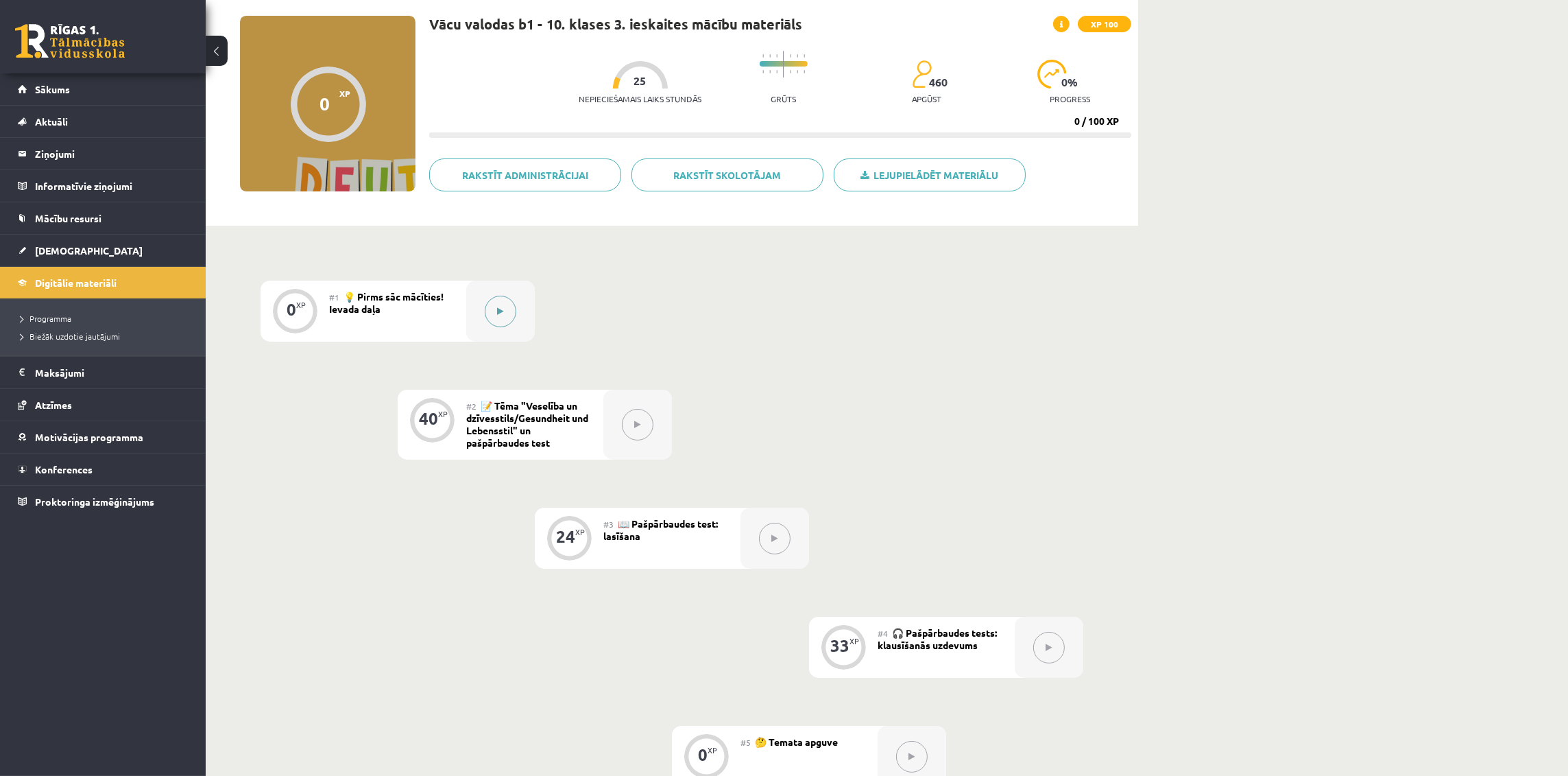
click at [483, 321] on div at bounding box center [501, 311] width 68 height 61
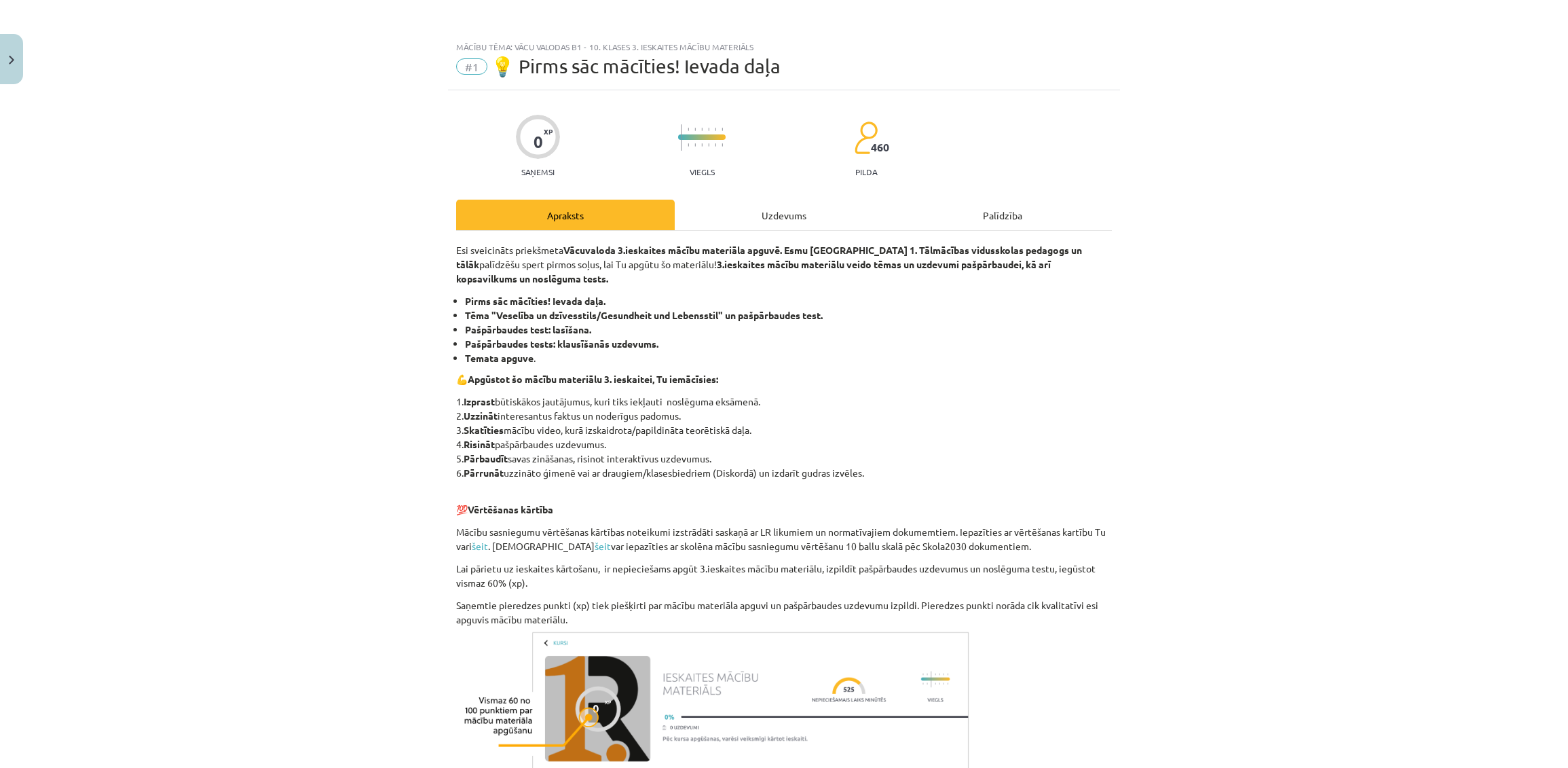
scroll to position [200, 0]
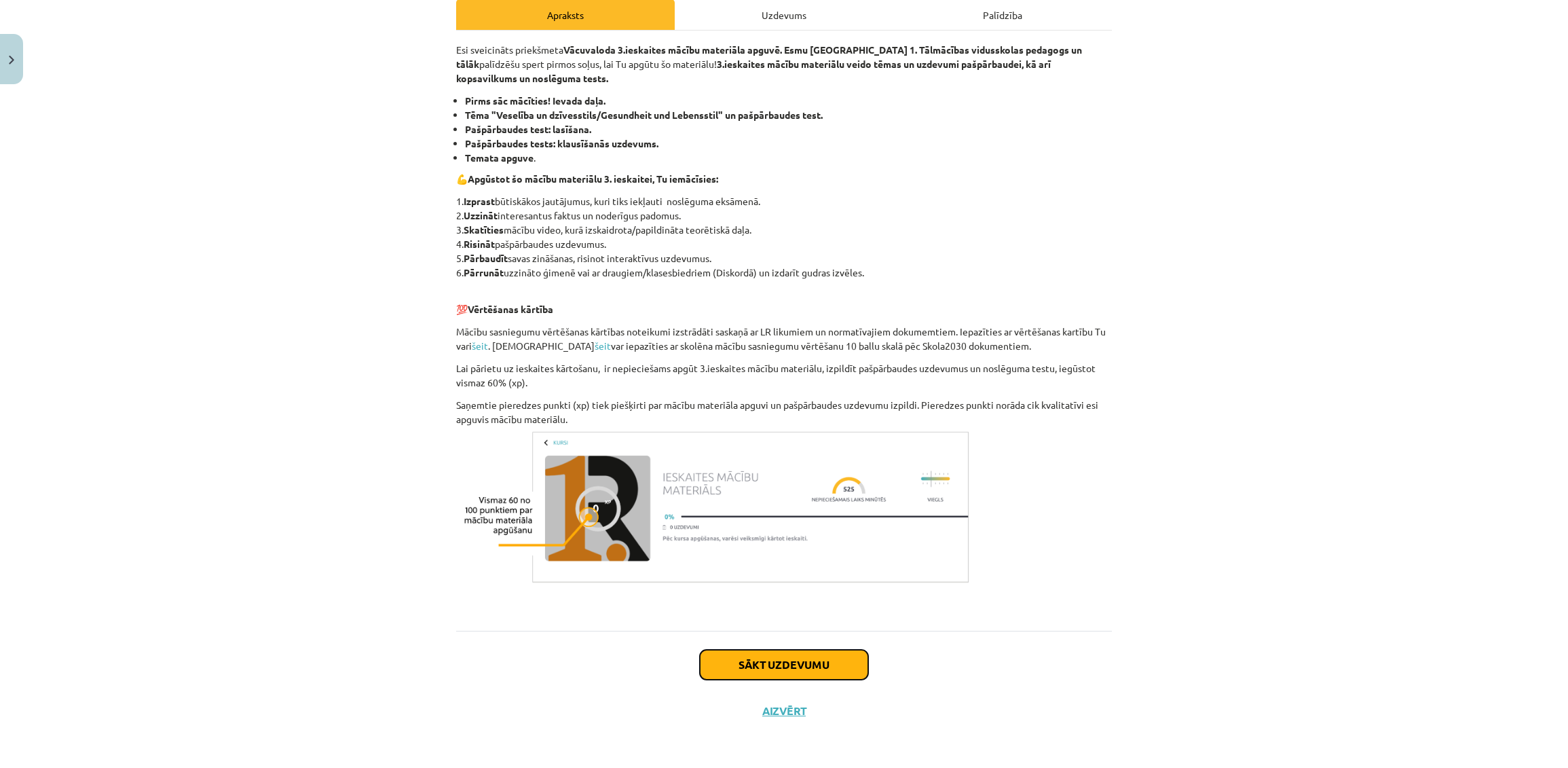
click at [821, 659] on button "Sākt uzdevumu" at bounding box center [784, 664] width 169 height 30
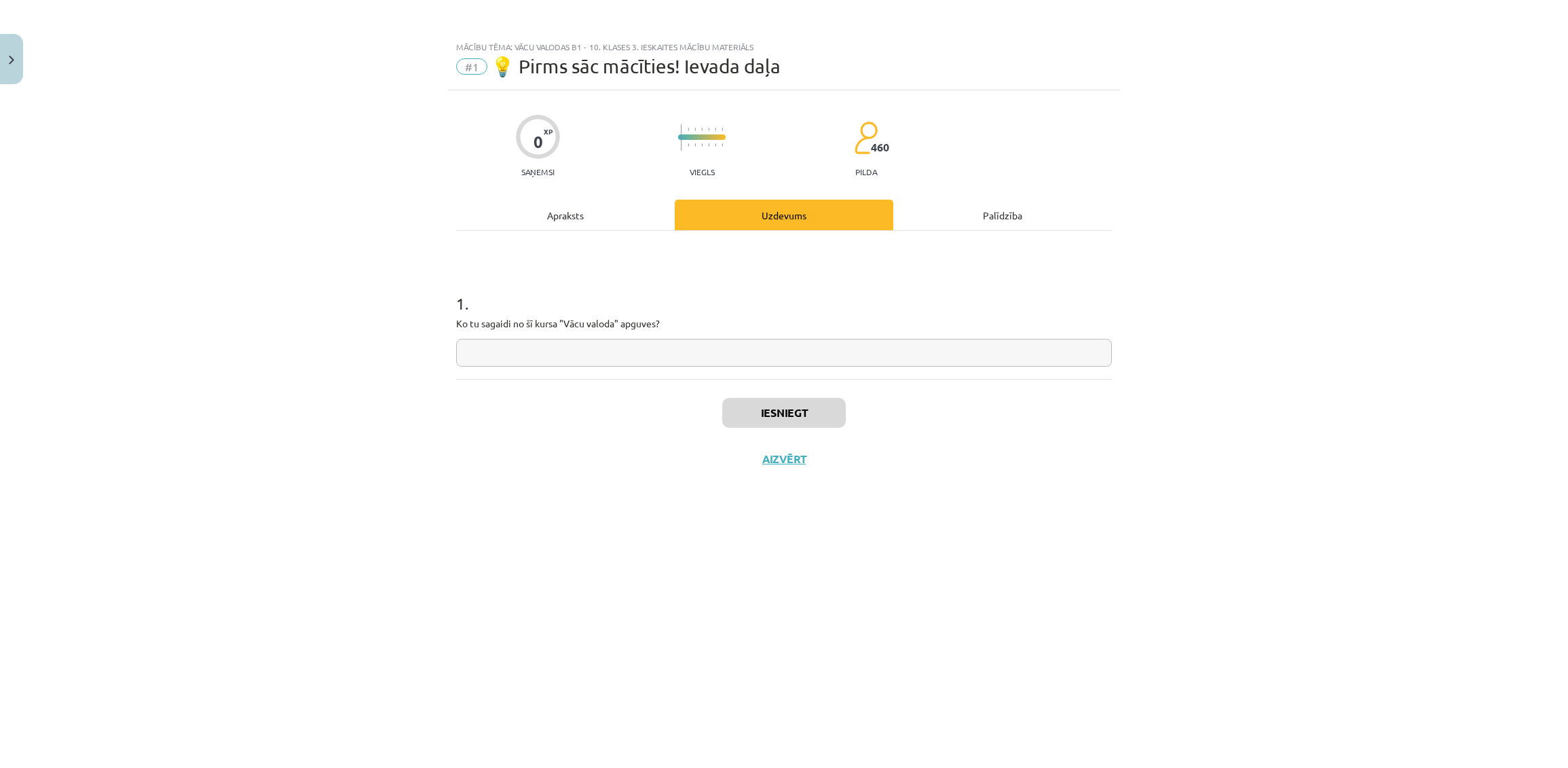
click at [553, 359] on input "text" at bounding box center [784, 353] width 655 height 28
type input "**********"
click at [728, 407] on button "Iesniegt" at bounding box center [784, 412] width 124 height 30
click at [800, 468] on button "Nākamā nodarbība" at bounding box center [784, 468] width 133 height 31
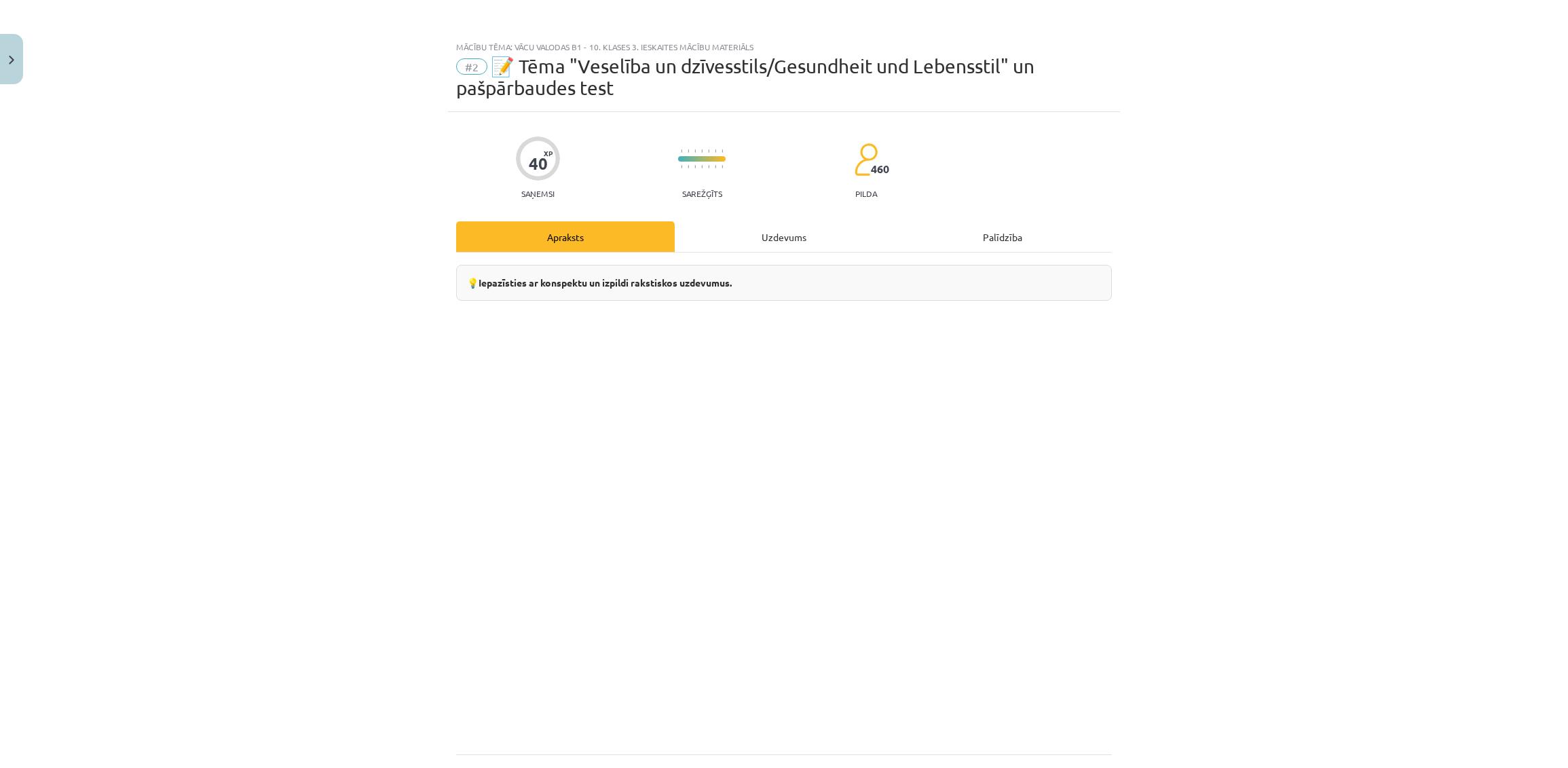
scroll to position [124, 0]
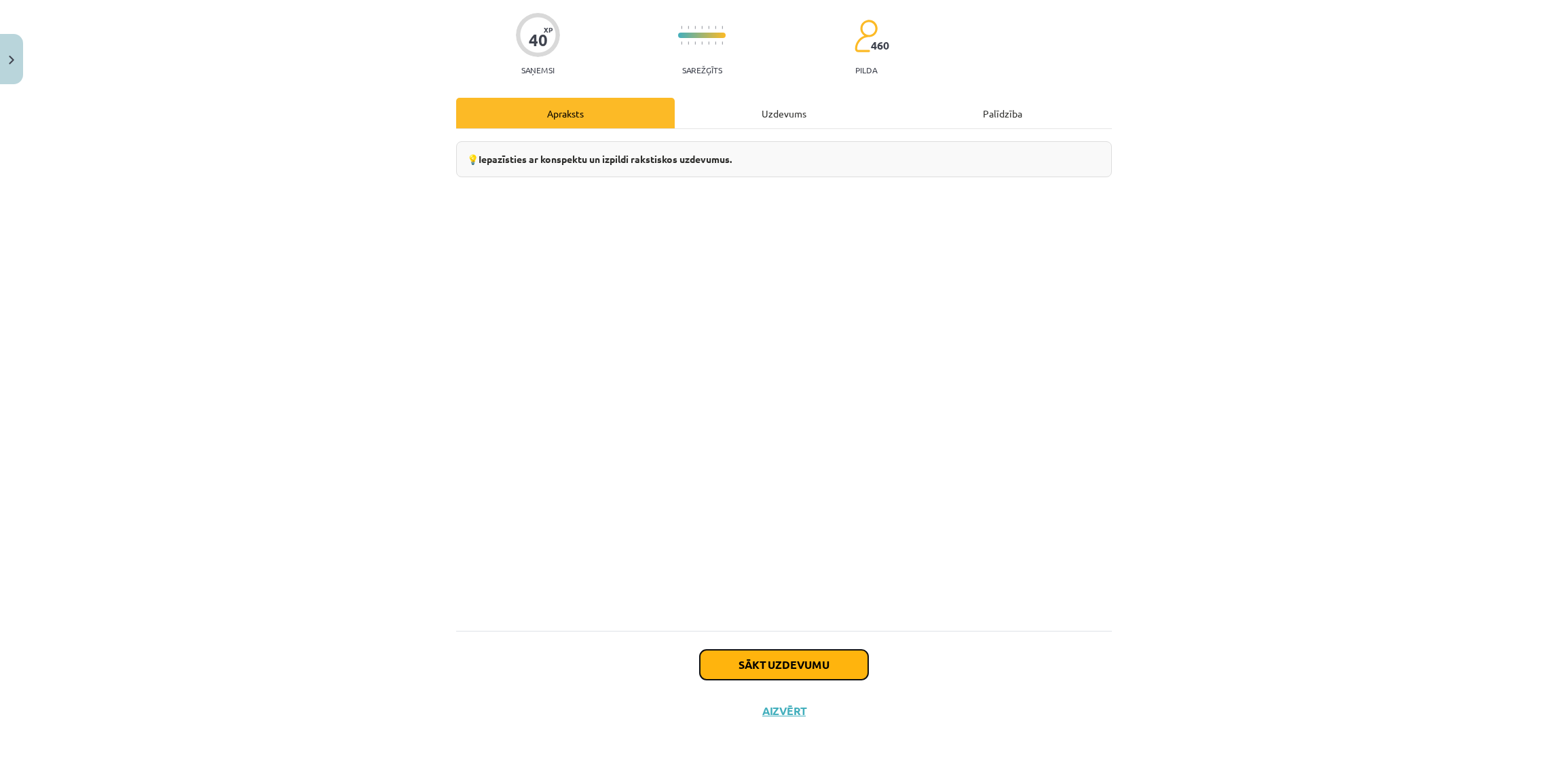
click at [823, 659] on button "Sākt uzdevumu" at bounding box center [784, 664] width 169 height 30
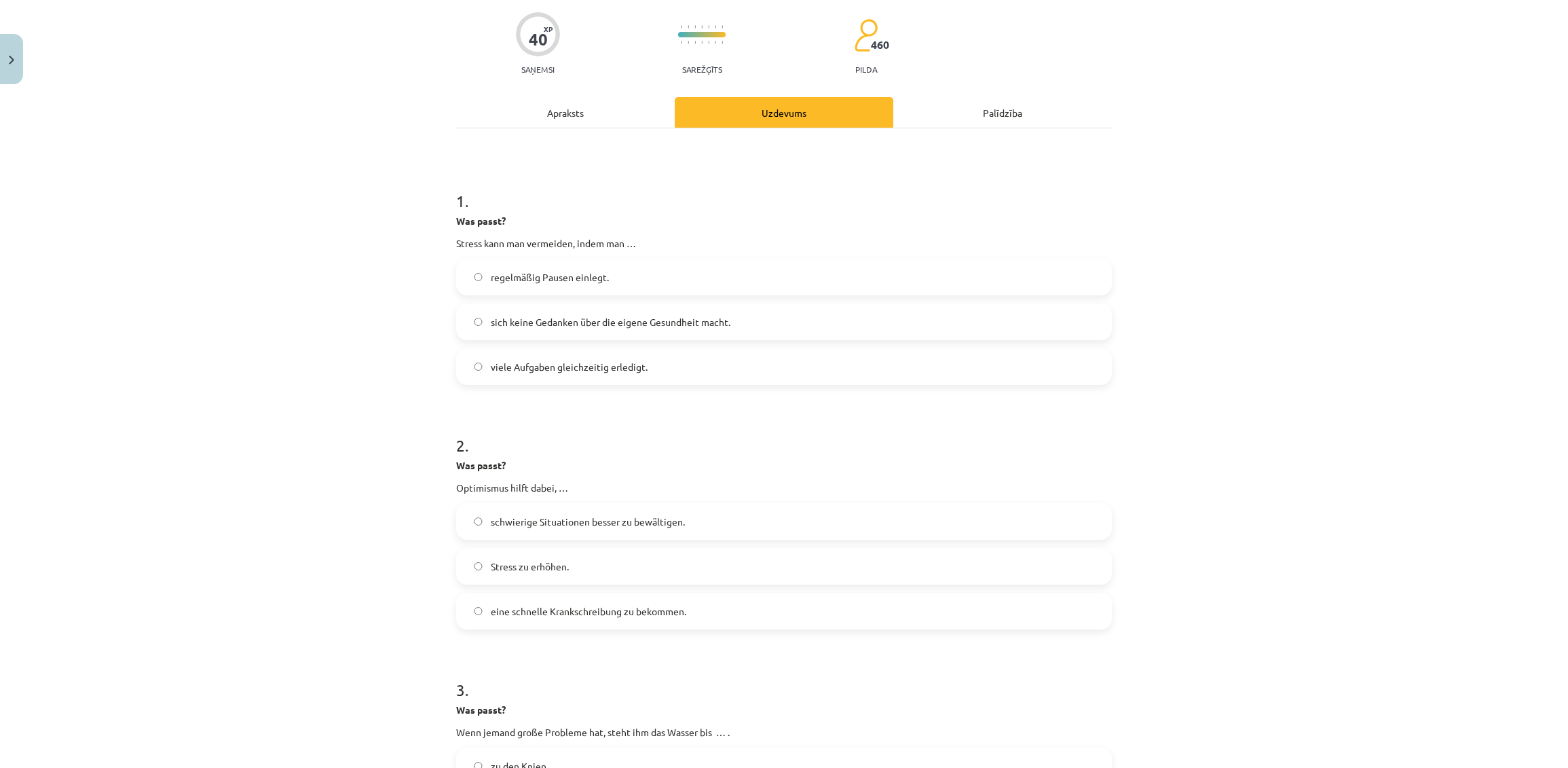
scroll to position [225, 0]
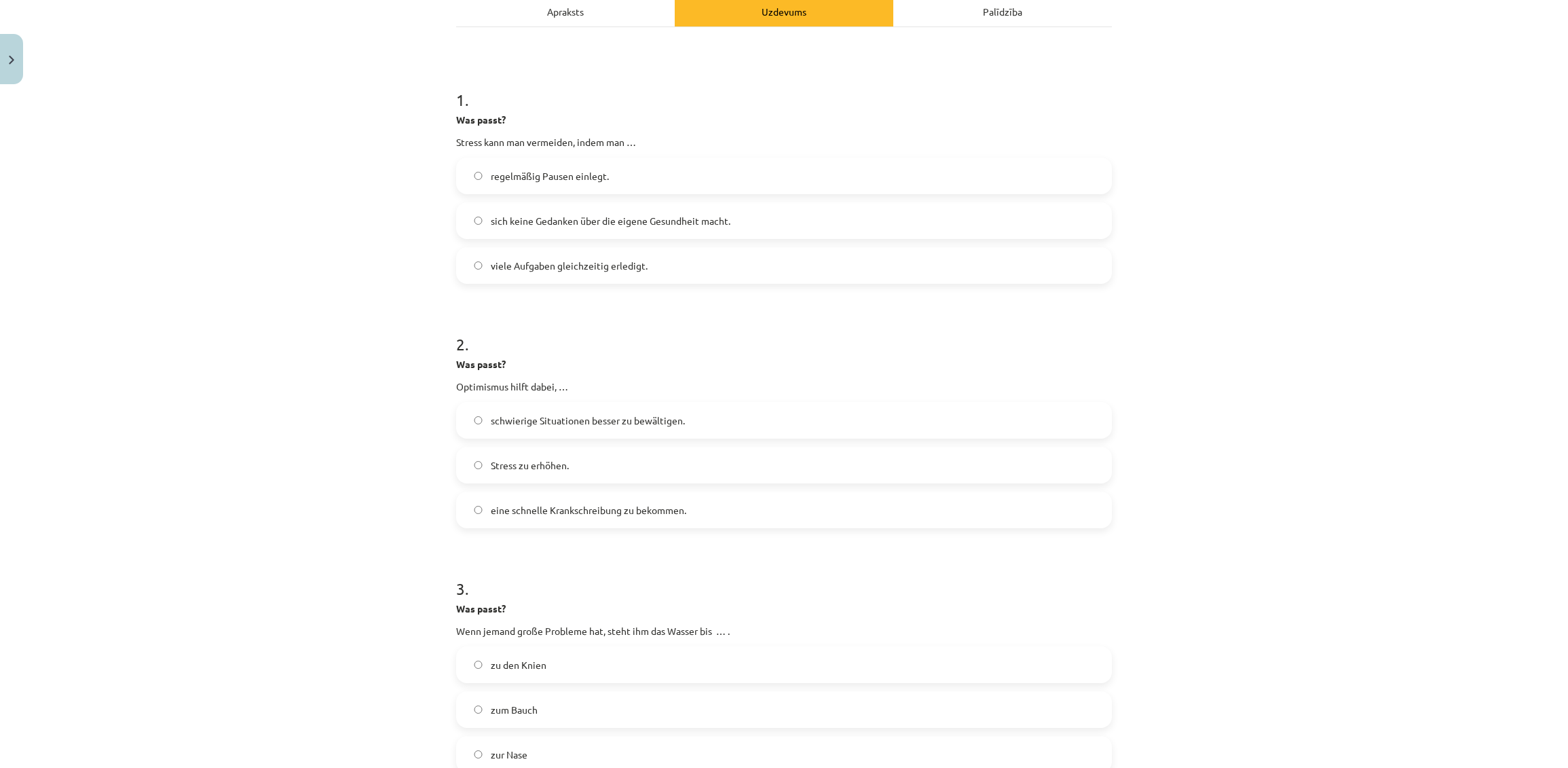
click at [1029, 167] on label "regelmäßig Pausen einlegt." at bounding box center [783, 176] width 653 height 34
click at [724, 411] on label "schwierige Situationen besser zu bewältigen." at bounding box center [783, 420] width 653 height 34
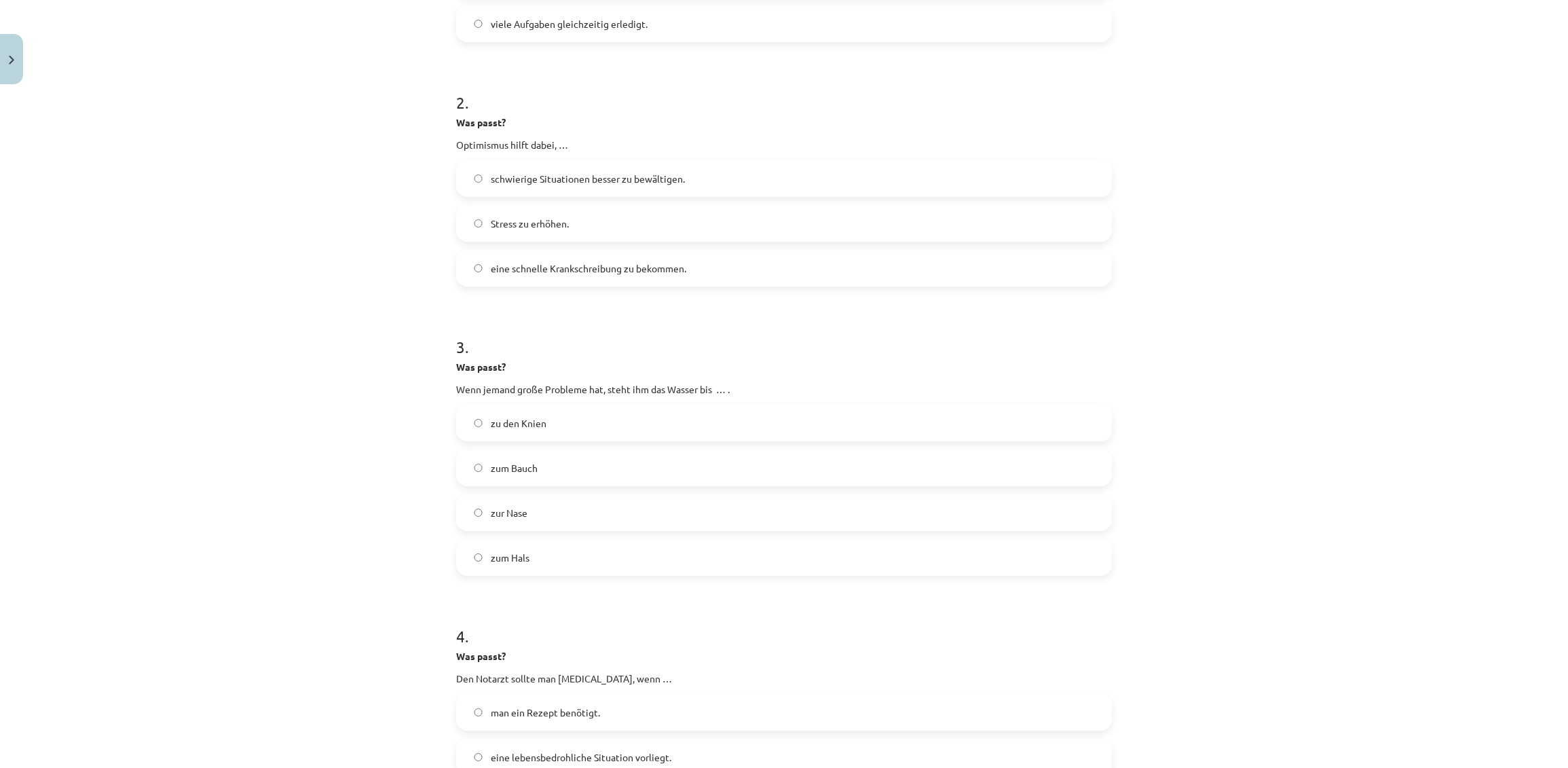
scroll to position [714, 0]
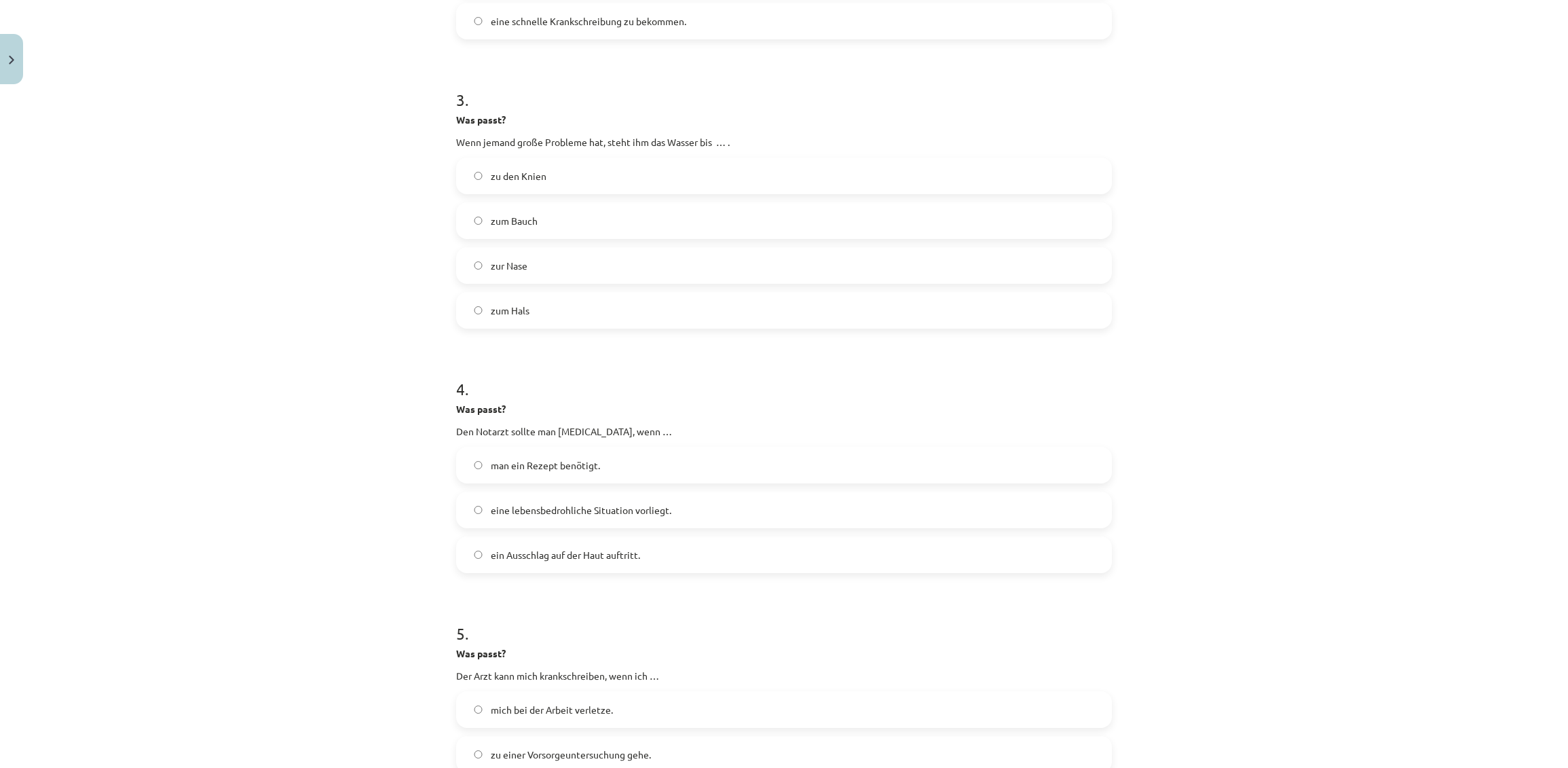
click at [750, 310] on label "zum Hals" at bounding box center [783, 310] width 653 height 34
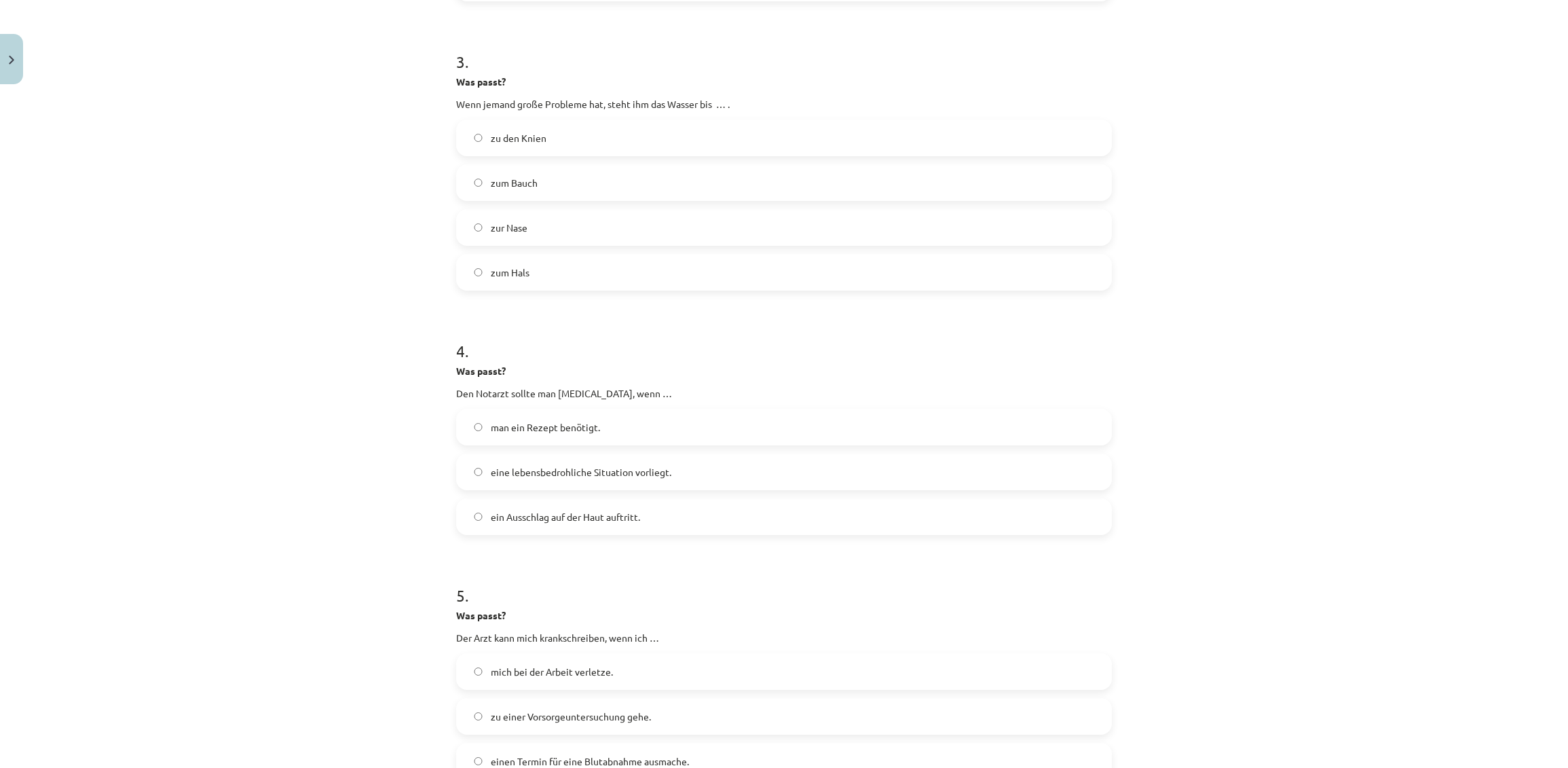
scroll to position [754, 0]
click at [1039, 464] on label "eine lebensbedrohliche Situation vorliegt." at bounding box center [783, 469] width 653 height 34
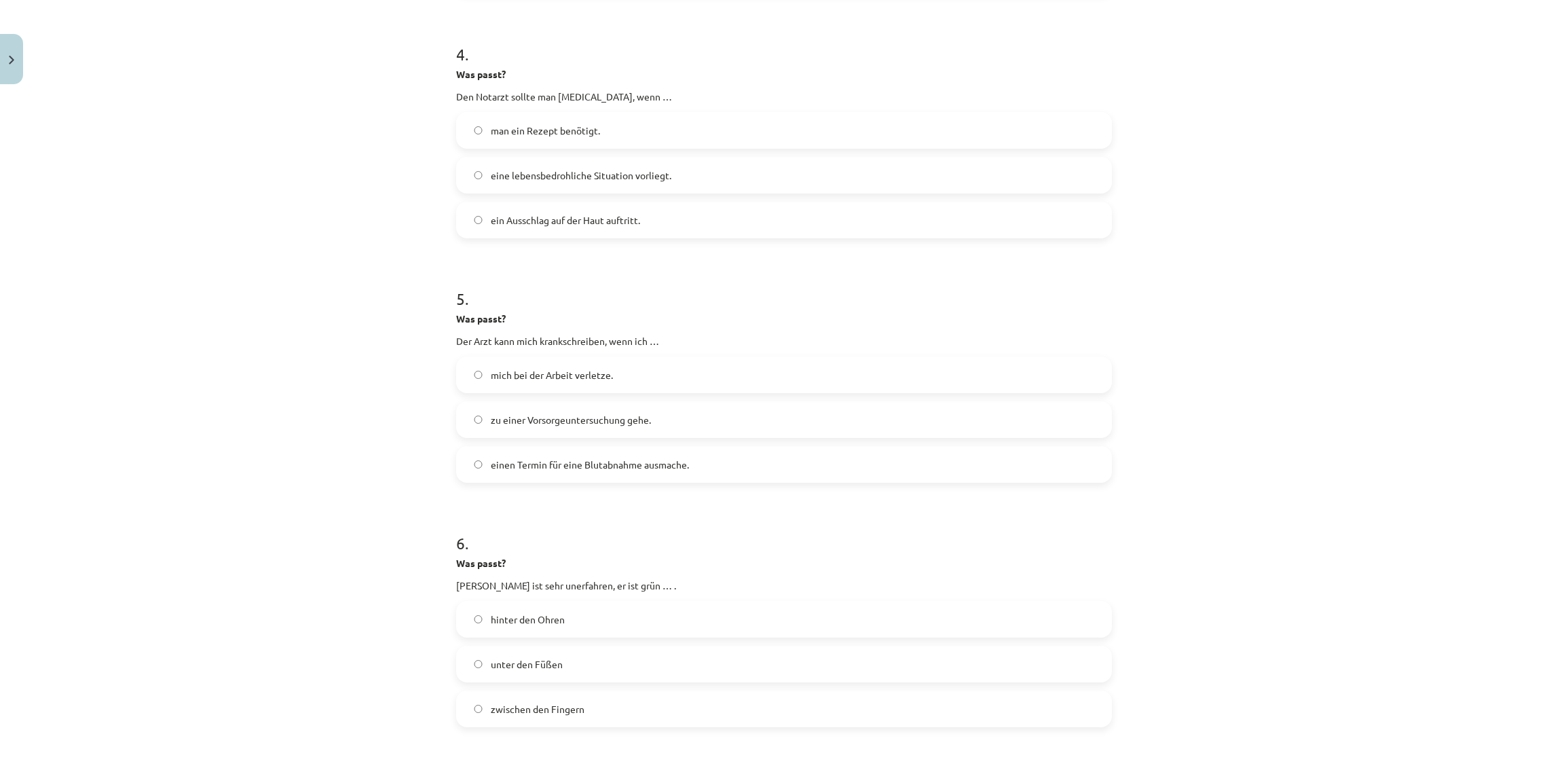
scroll to position [1056, 0]
click at [1005, 352] on label "mich bei der Arbeit verletze." at bounding box center [783, 366] width 653 height 34
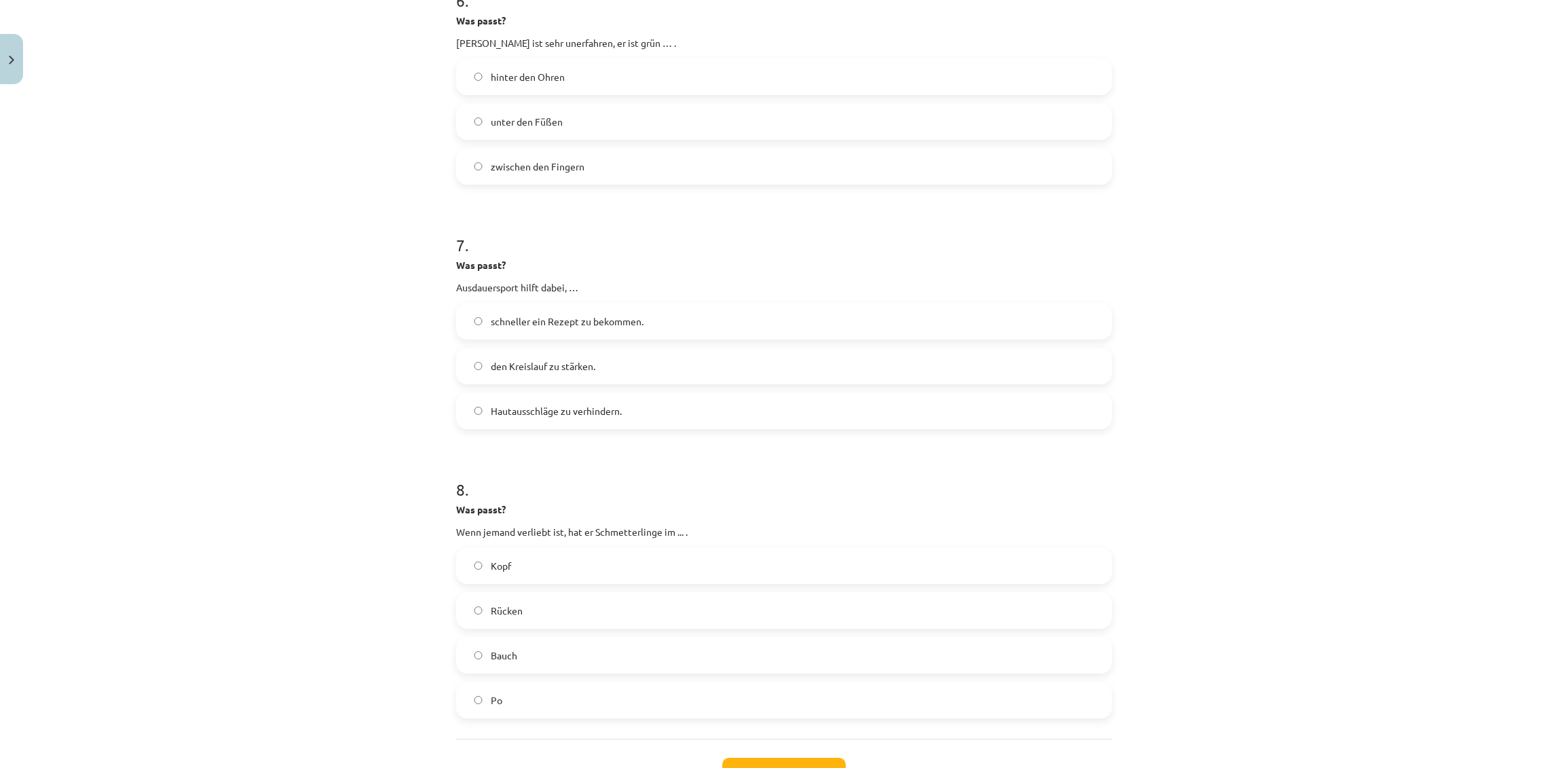
scroll to position [1581, 0]
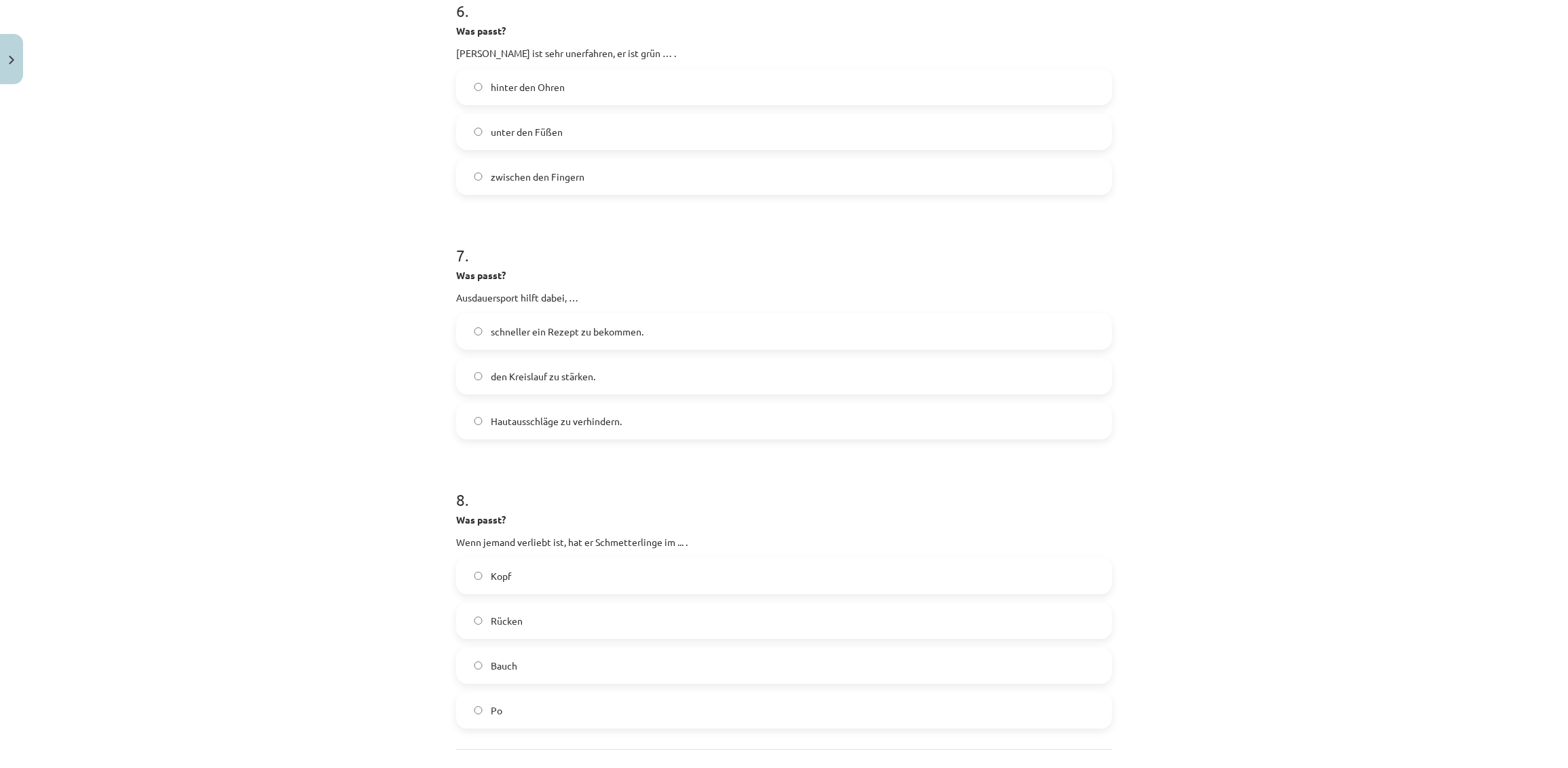
click at [976, 72] on label "hinter den Ohren" at bounding box center [783, 87] width 653 height 34
click at [921, 380] on label "den Kreislauf zu stärken." at bounding box center [783, 376] width 653 height 34
click at [896, 666] on label "Bauch" at bounding box center [783, 665] width 653 height 34
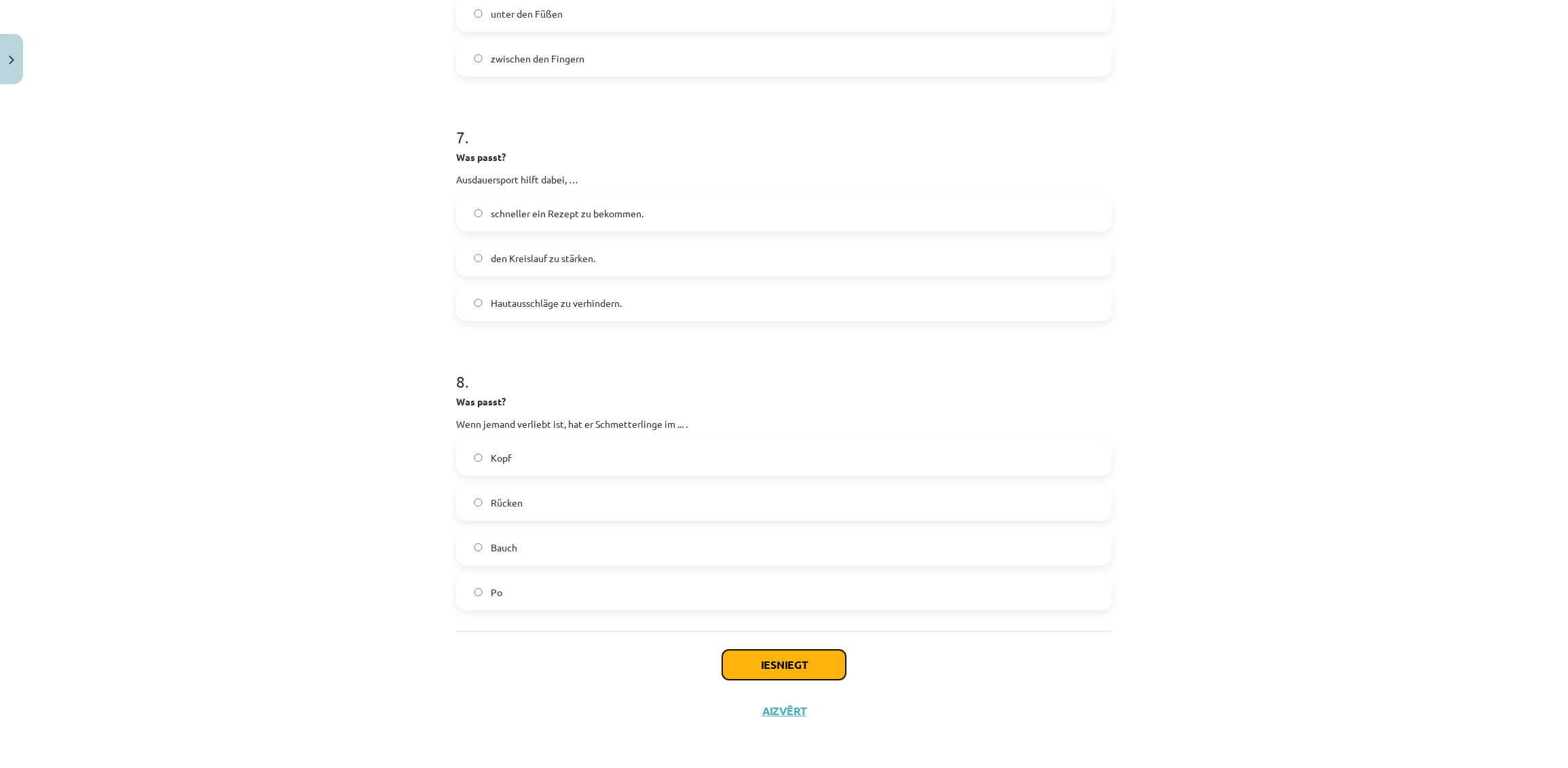
click at [778, 672] on button "Iesniegt" at bounding box center [784, 664] width 124 height 30
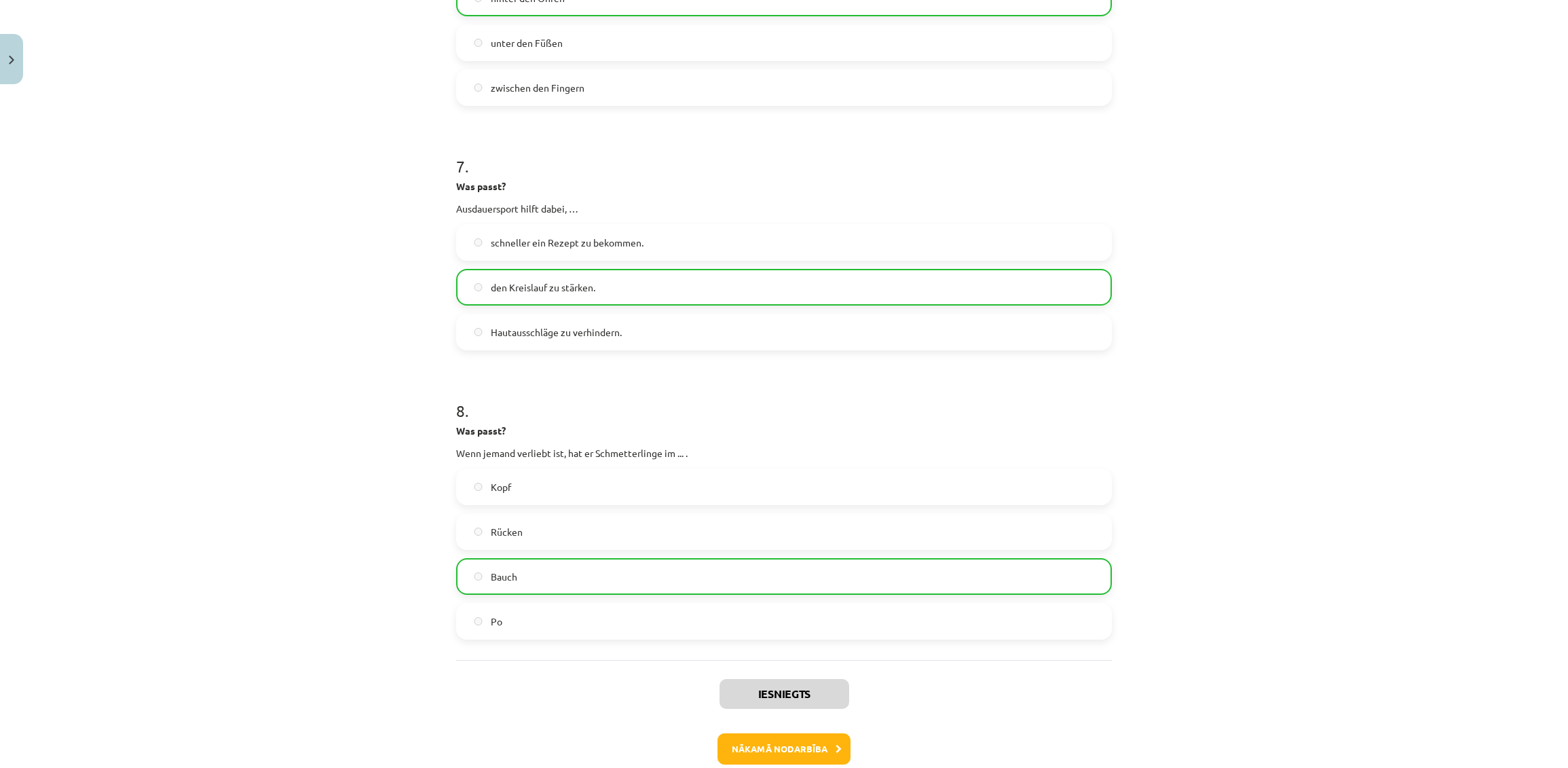
scroll to position [1742, 0]
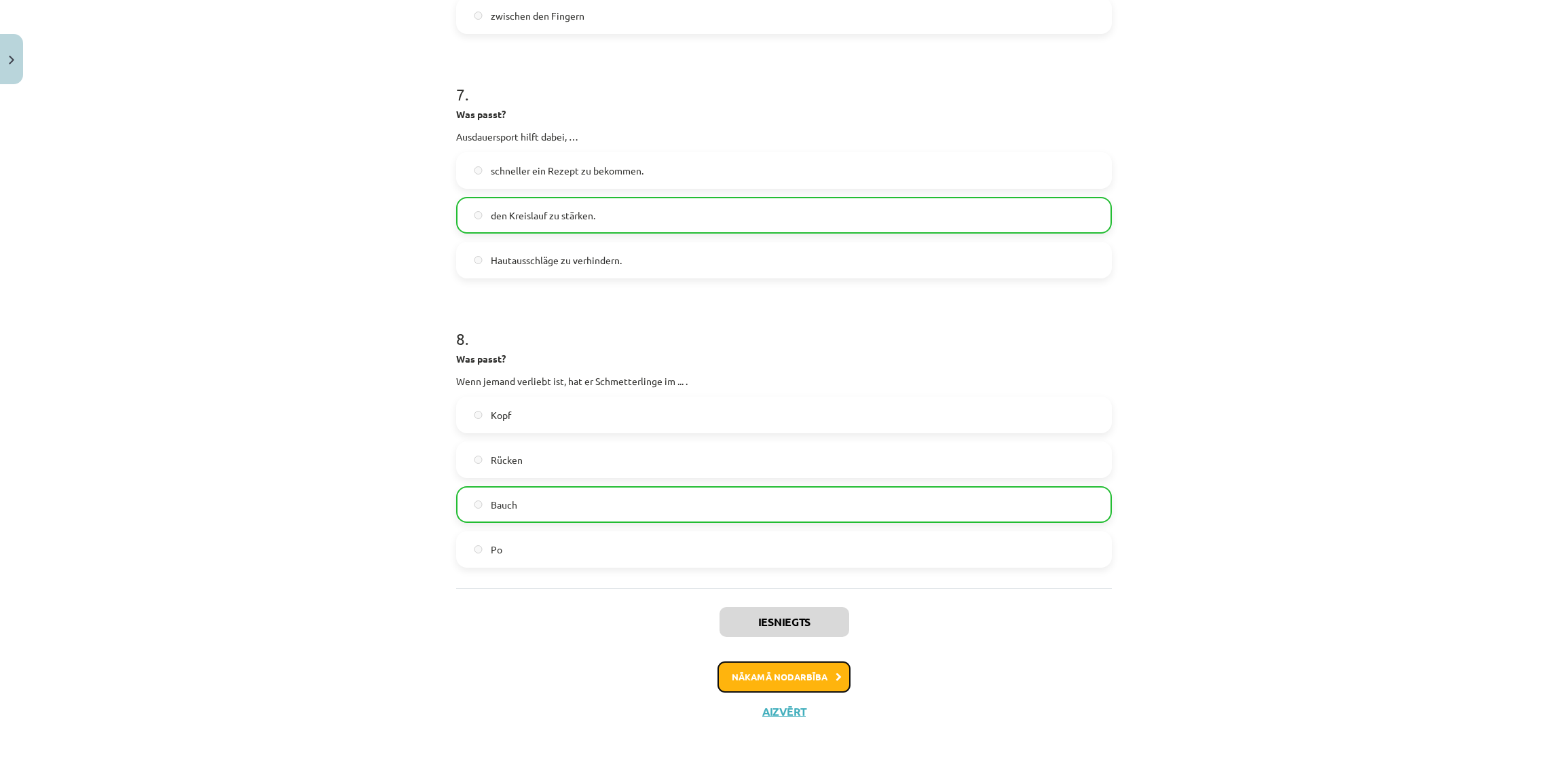
click at [778, 672] on button "Nākamā nodarbība" at bounding box center [784, 676] width 133 height 31
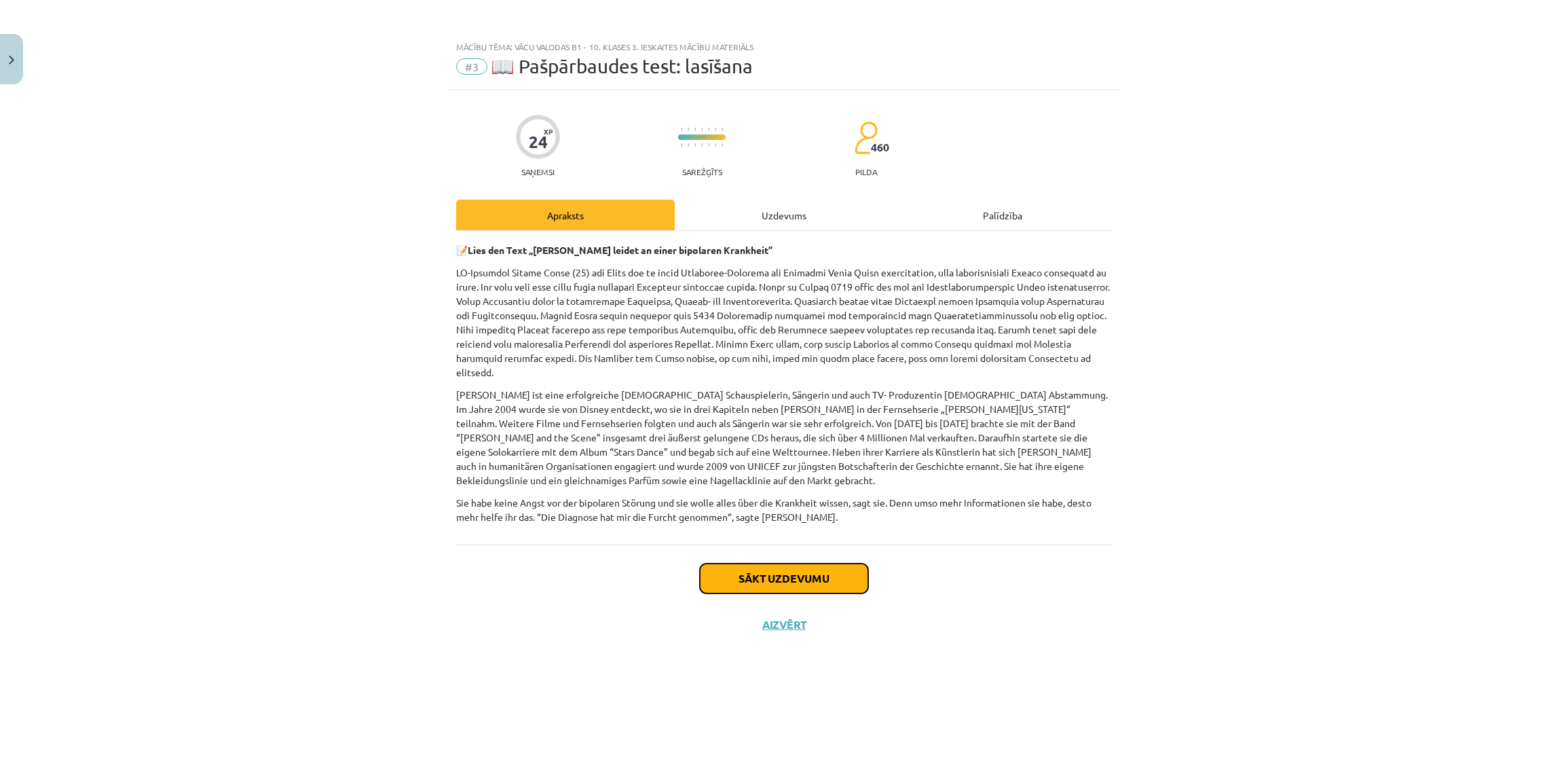
click at [799, 563] on button "Sākt uzdevumu" at bounding box center [784, 578] width 169 height 30
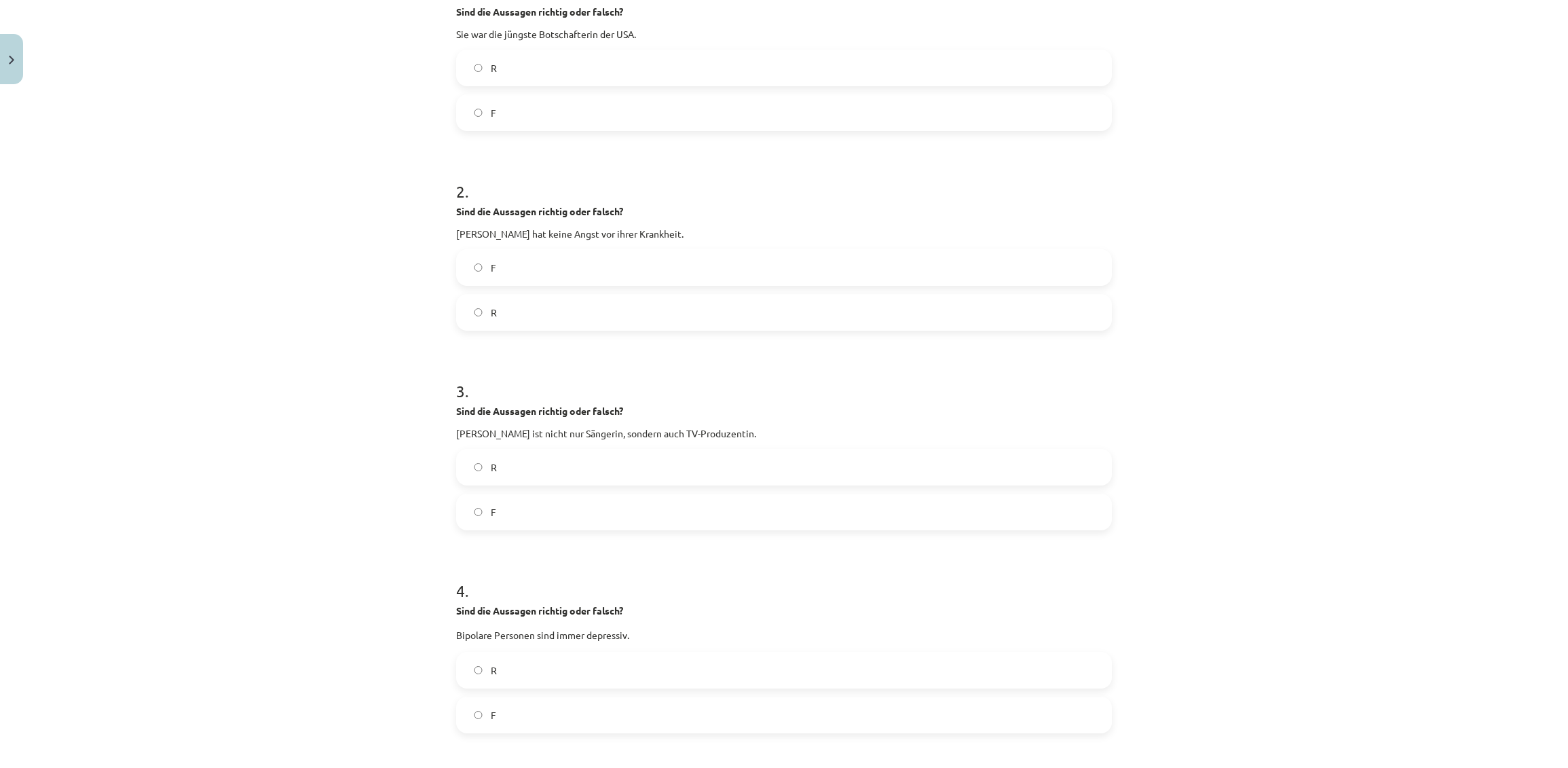
scroll to position [313, 0]
click at [1052, 100] on label "F" at bounding box center [783, 111] width 653 height 34
click at [925, 300] on label "R" at bounding box center [783, 311] width 653 height 34
click at [915, 510] on label "F" at bounding box center [783, 510] width 653 height 34
click at [730, 473] on label "R" at bounding box center [783, 465] width 653 height 34
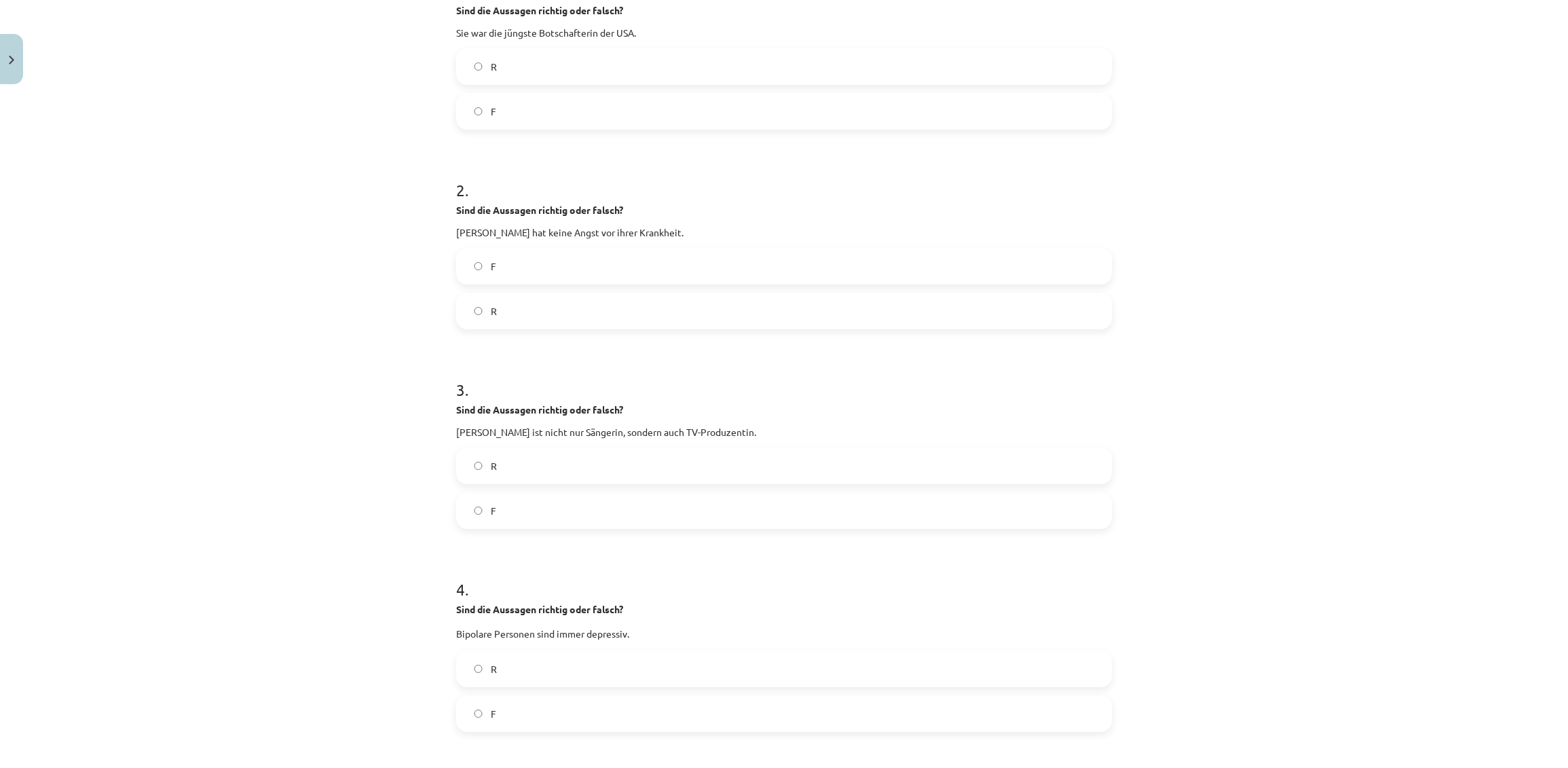
click at [753, 701] on label "F" at bounding box center [783, 713] width 653 height 34
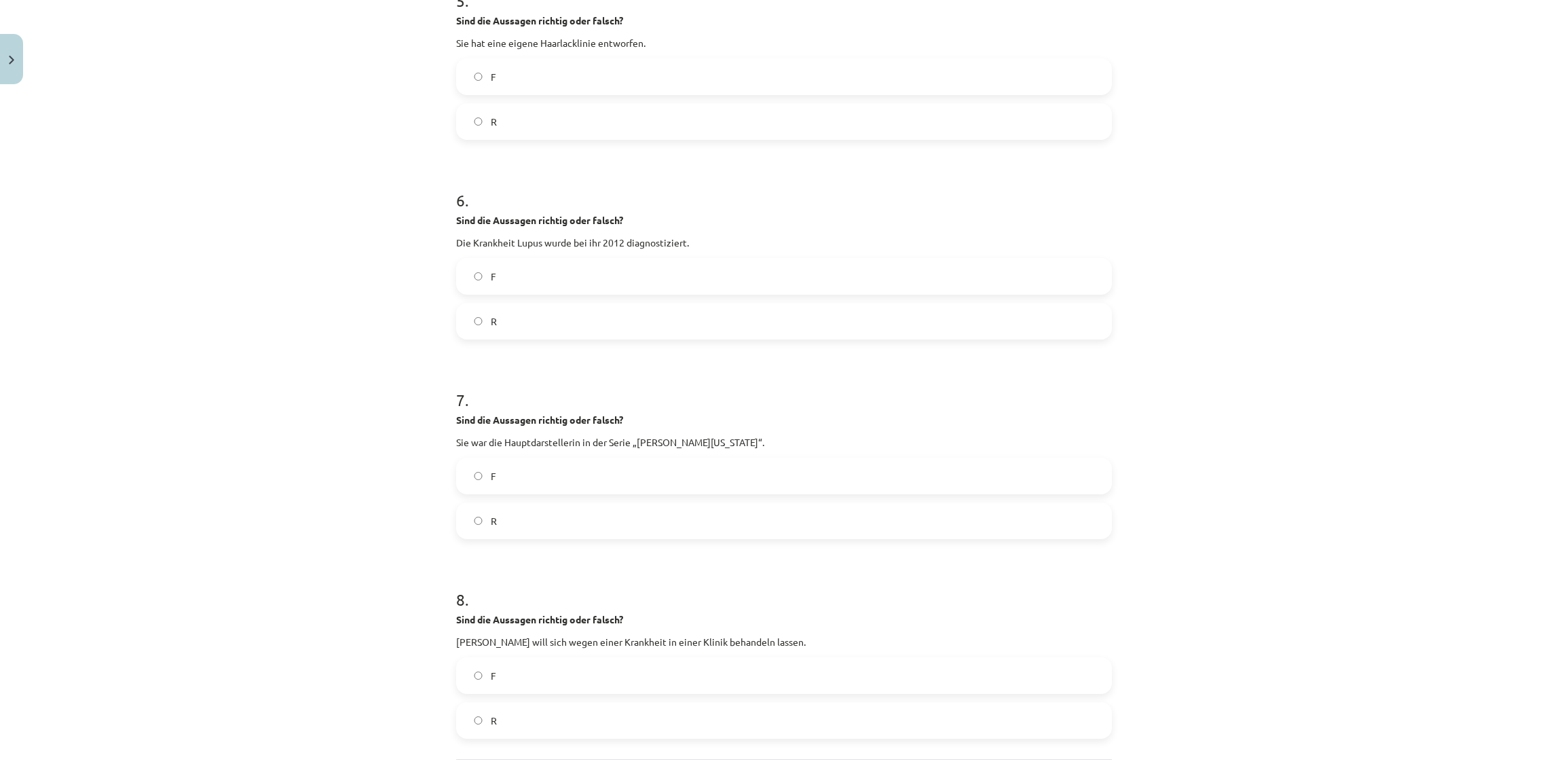
click at [1056, 79] on label "F" at bounding box center [783, 76] width 653 height 34
click at [959, 309] on label "R" at bounding box center [783, 321] width 653 height 34
click at [970, 466] on label "F" at bounding box center [783, 476] width 653 height 34
click at [962, 721] on label "R" at bounding box center [783, 720] width 653 height 34
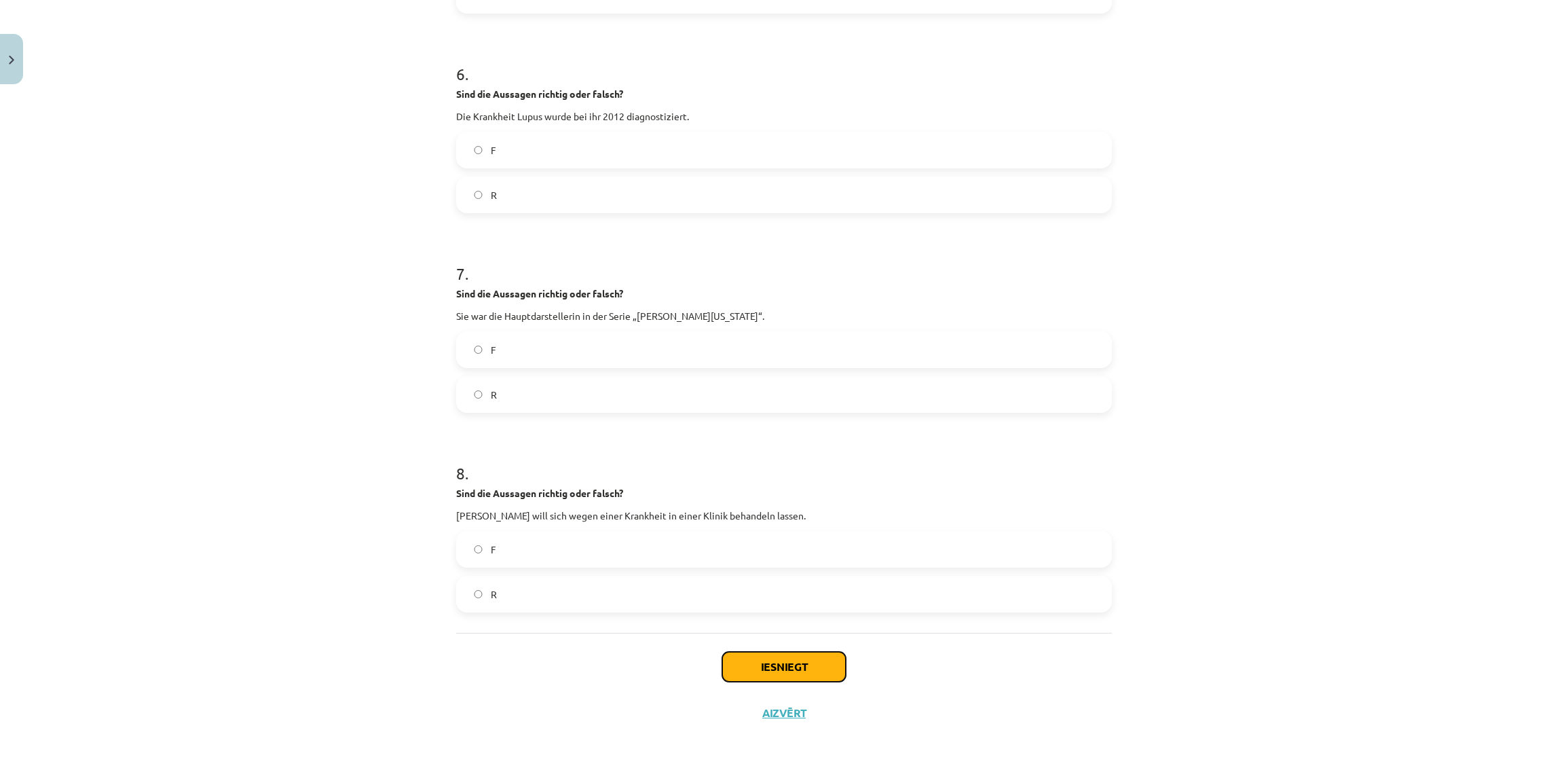
click at [755, 659] on button "Iesniegt" at bounding box center [784, 666] width 124 height 30
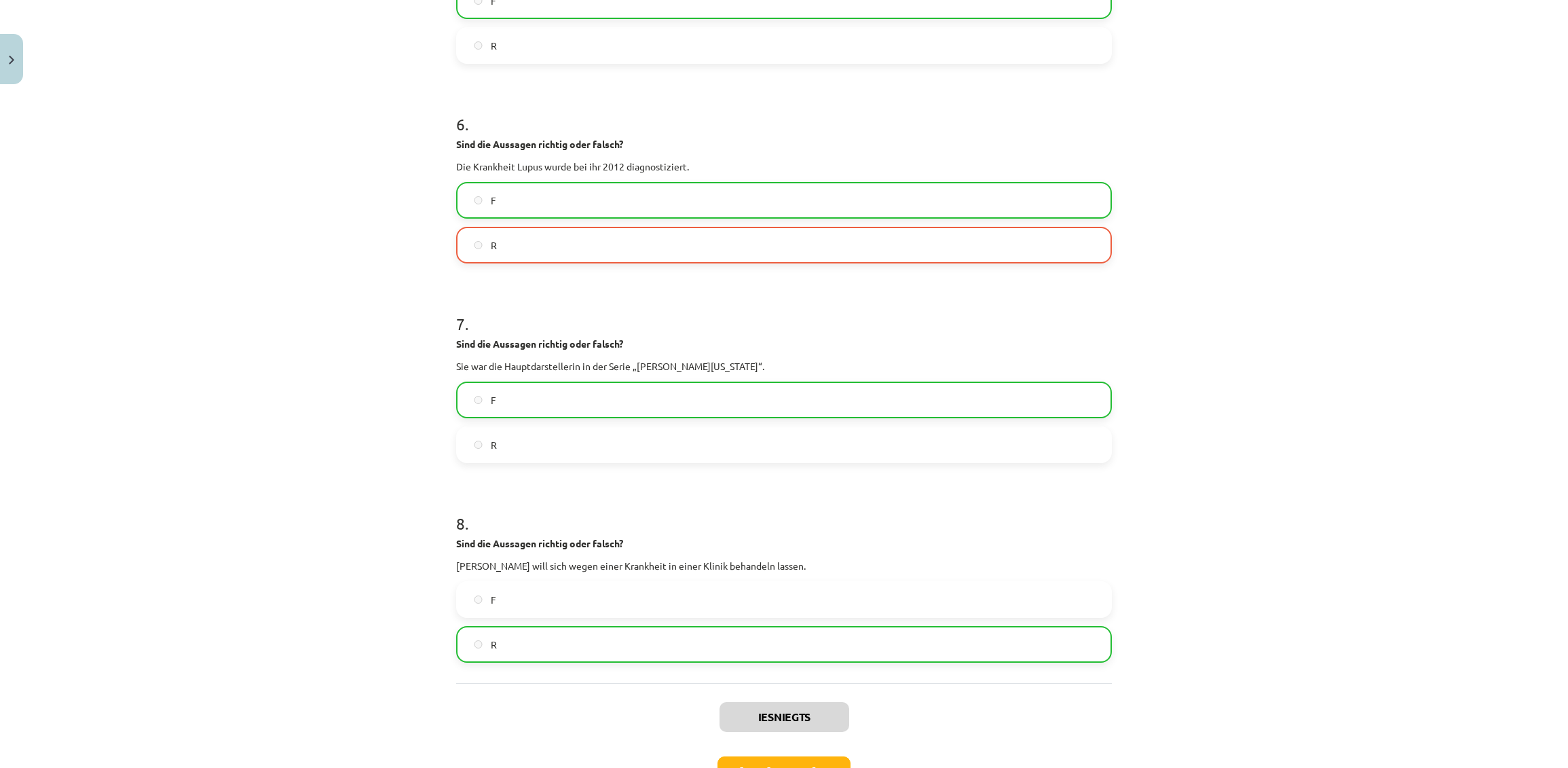
scroll to position [1274, 0]
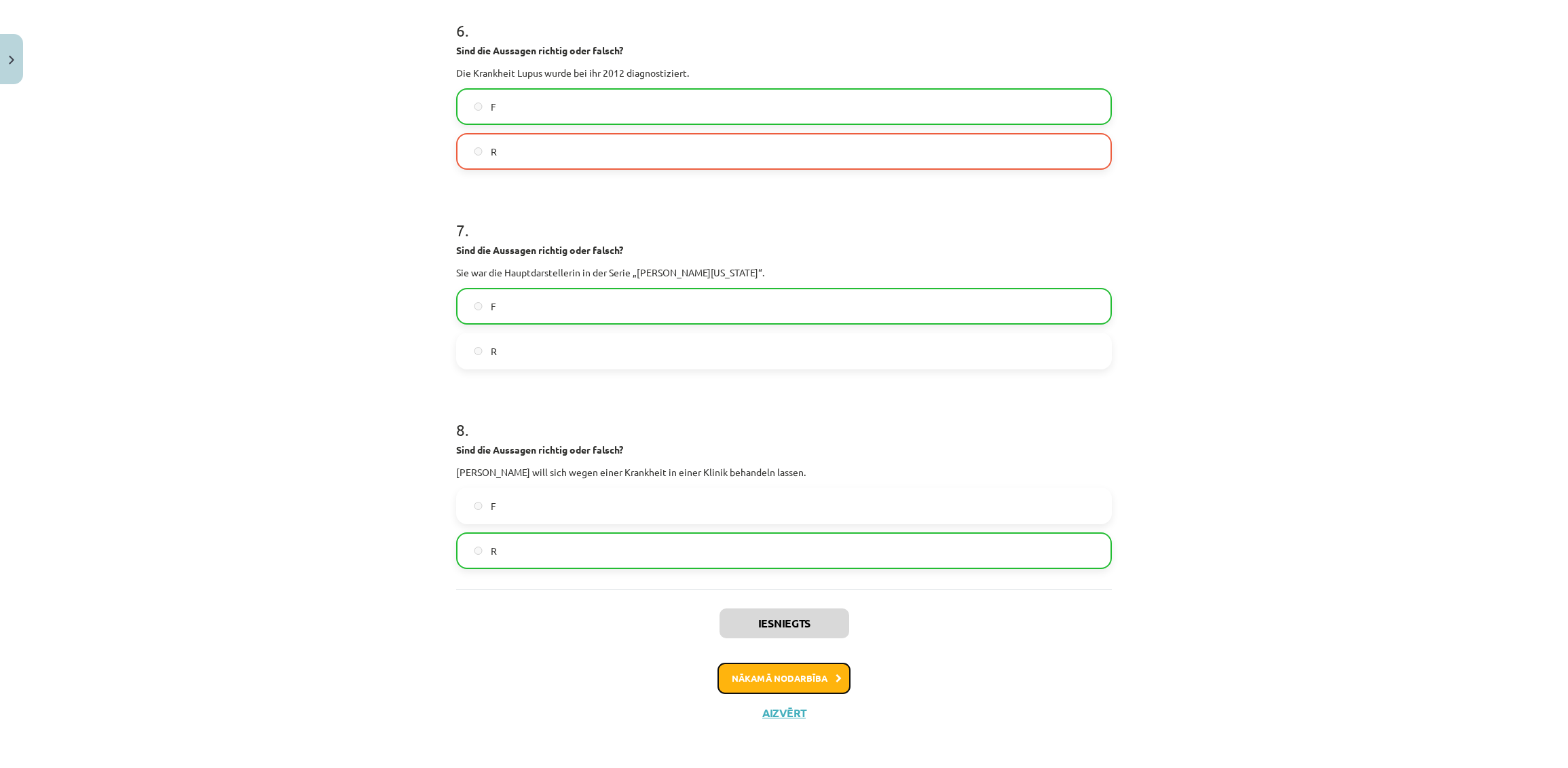
click at [795, 678] on button "Nākamā nodarbība" at bounding box center [784, 678] width 133 height 31
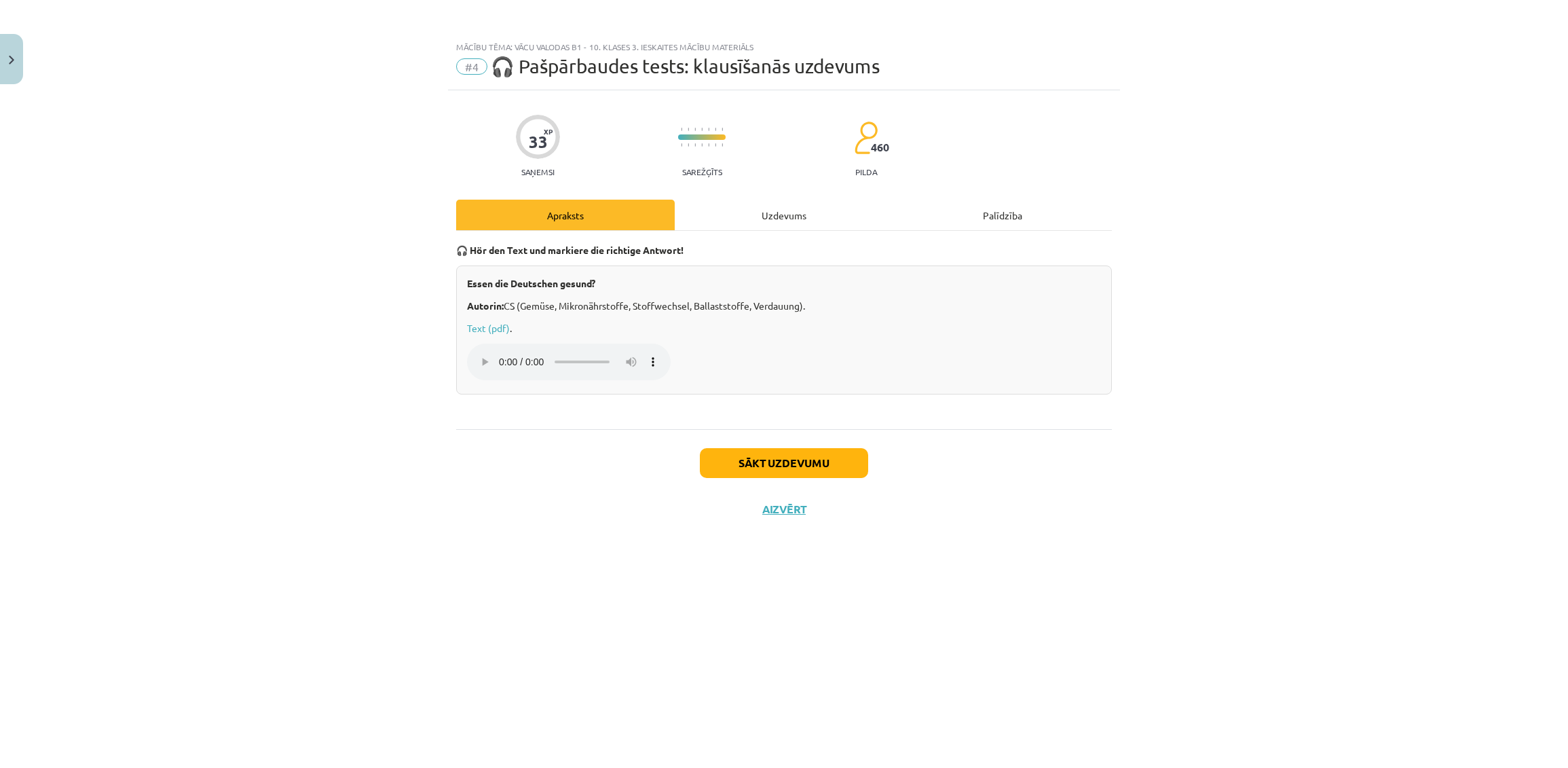
scroll to position [0, 0]
click at [729, 452] on button "Sākt uzdevumu" at bounding box center [784, 463] width 169 height 30
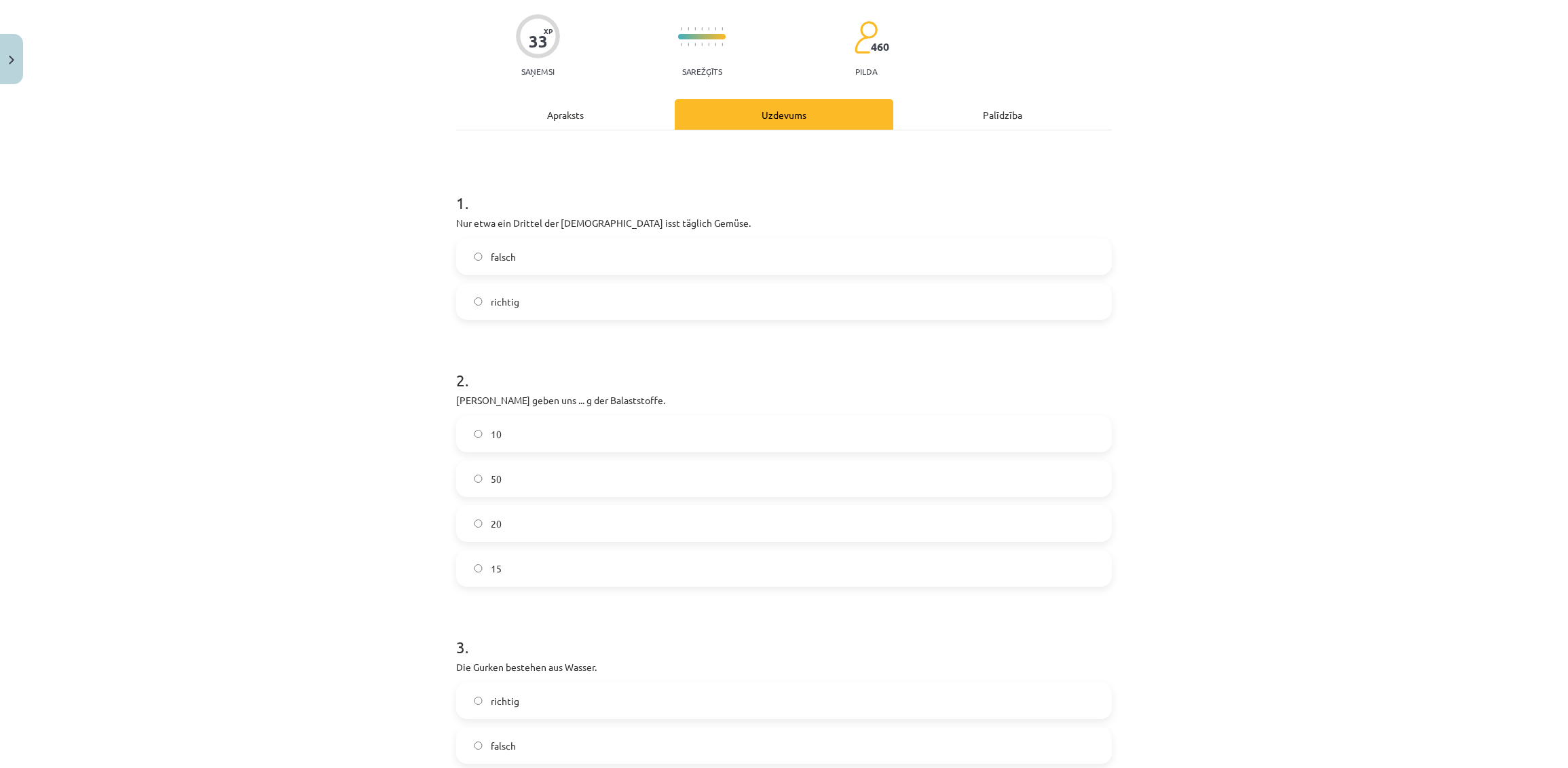
scroll to position [78, 0]
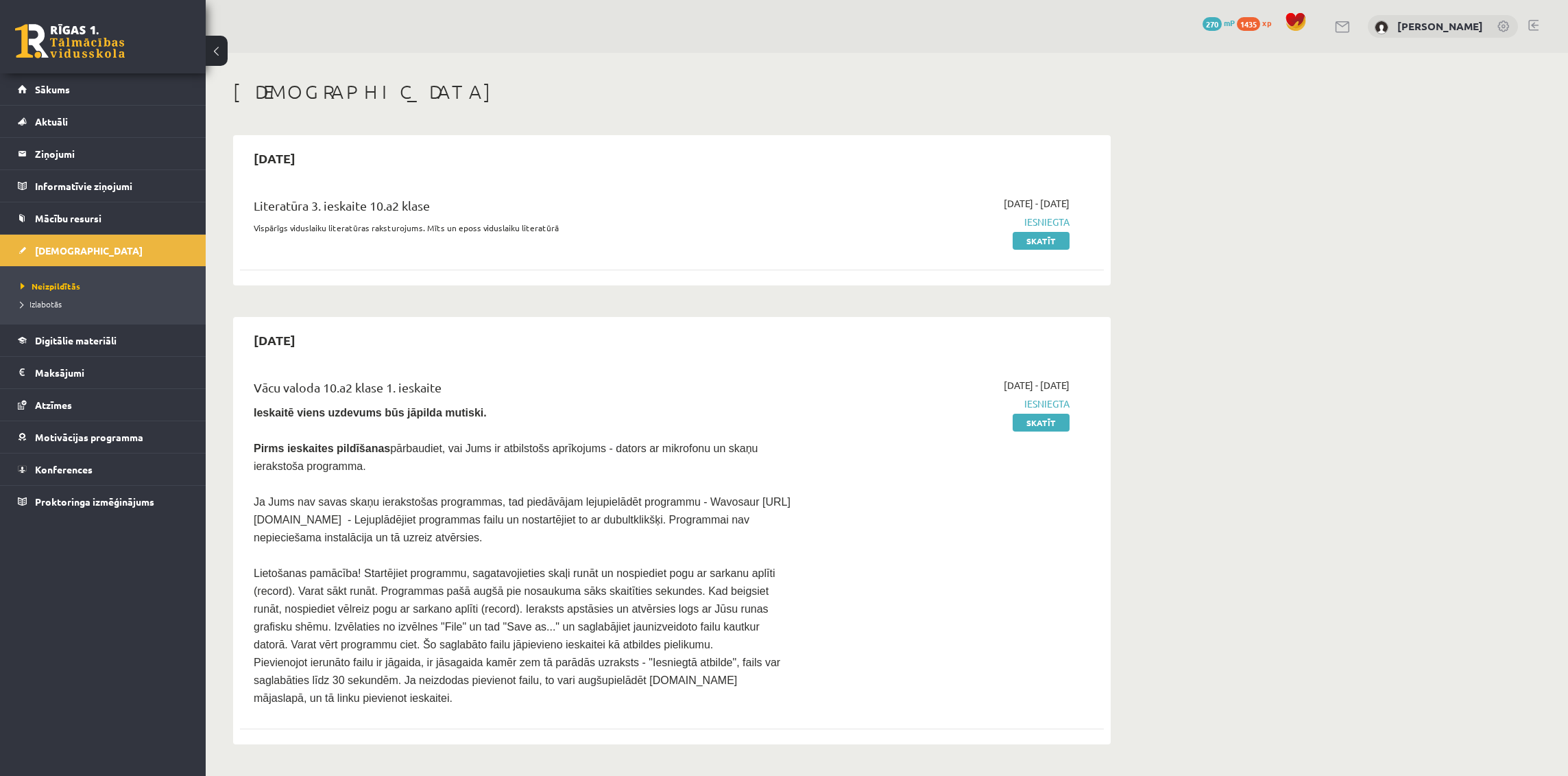
scroll to position [1528, 0]
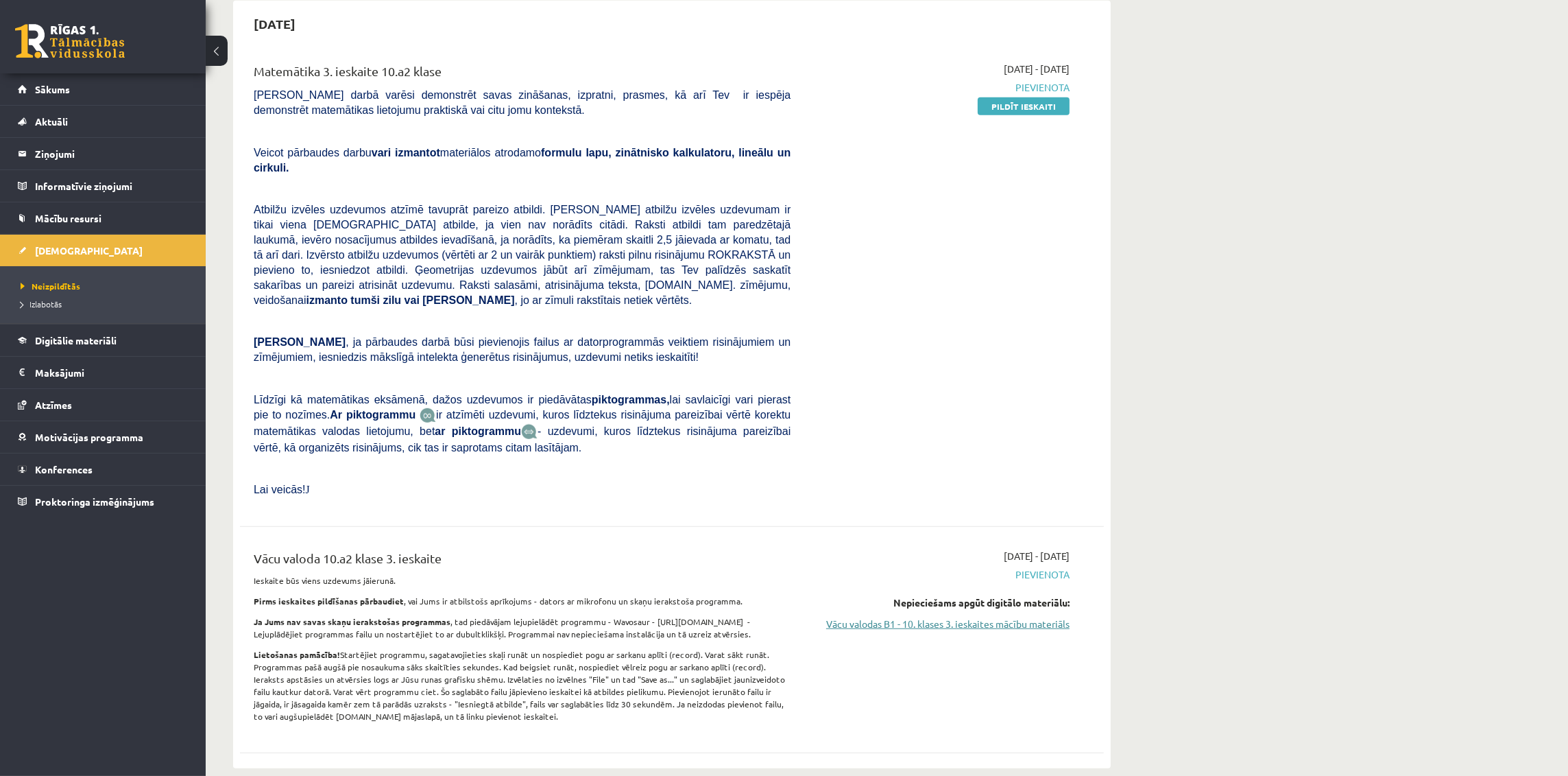
click at [868, 617] on link "Vācu valodas B1 - 10. klases 3. ieskaites mācību materiāls" at bounding box center [940, 624] width 259 height 15
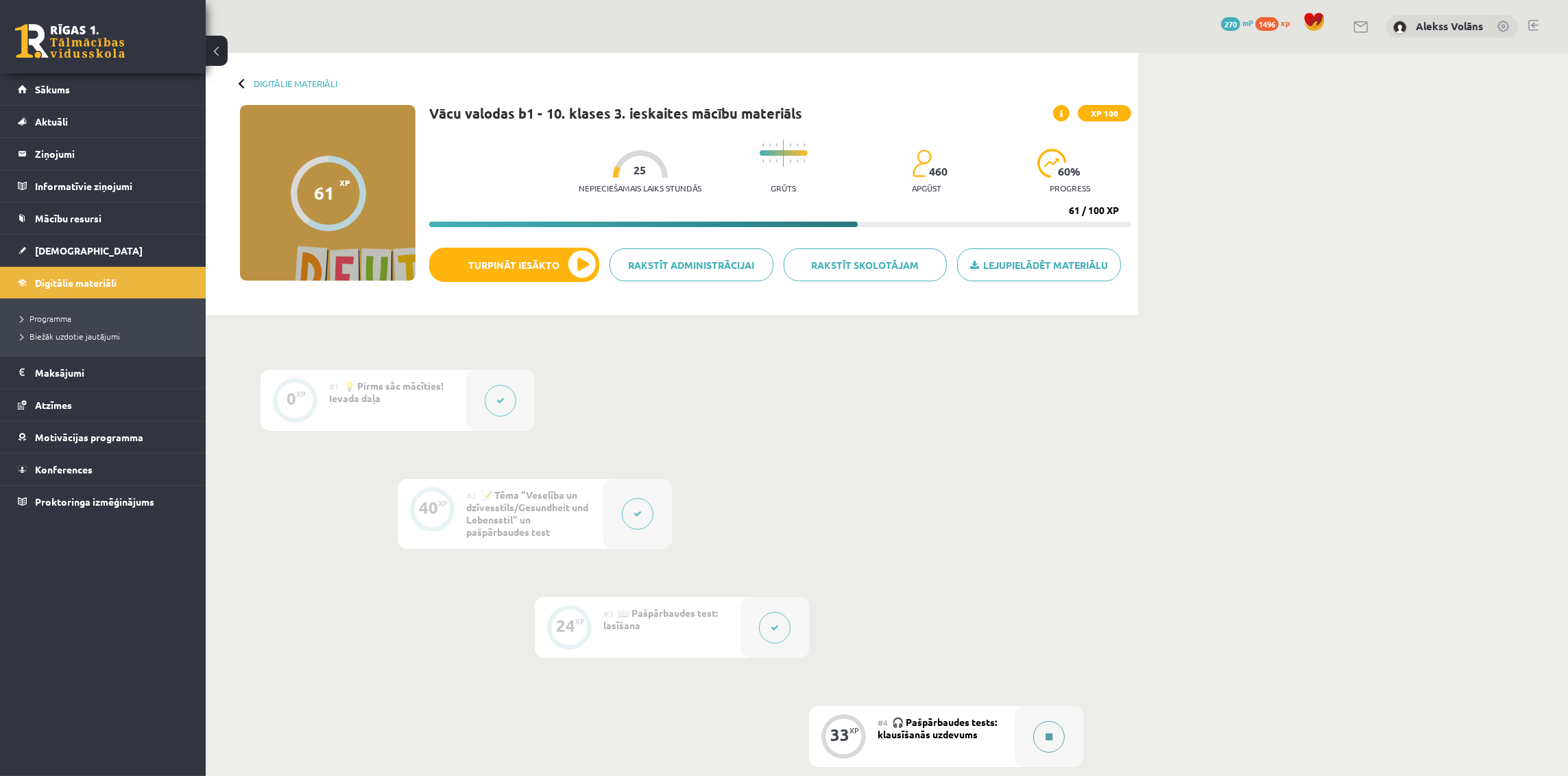
click at [1042, 726] on button at bounding box center [1049, 736] width 32 height 32
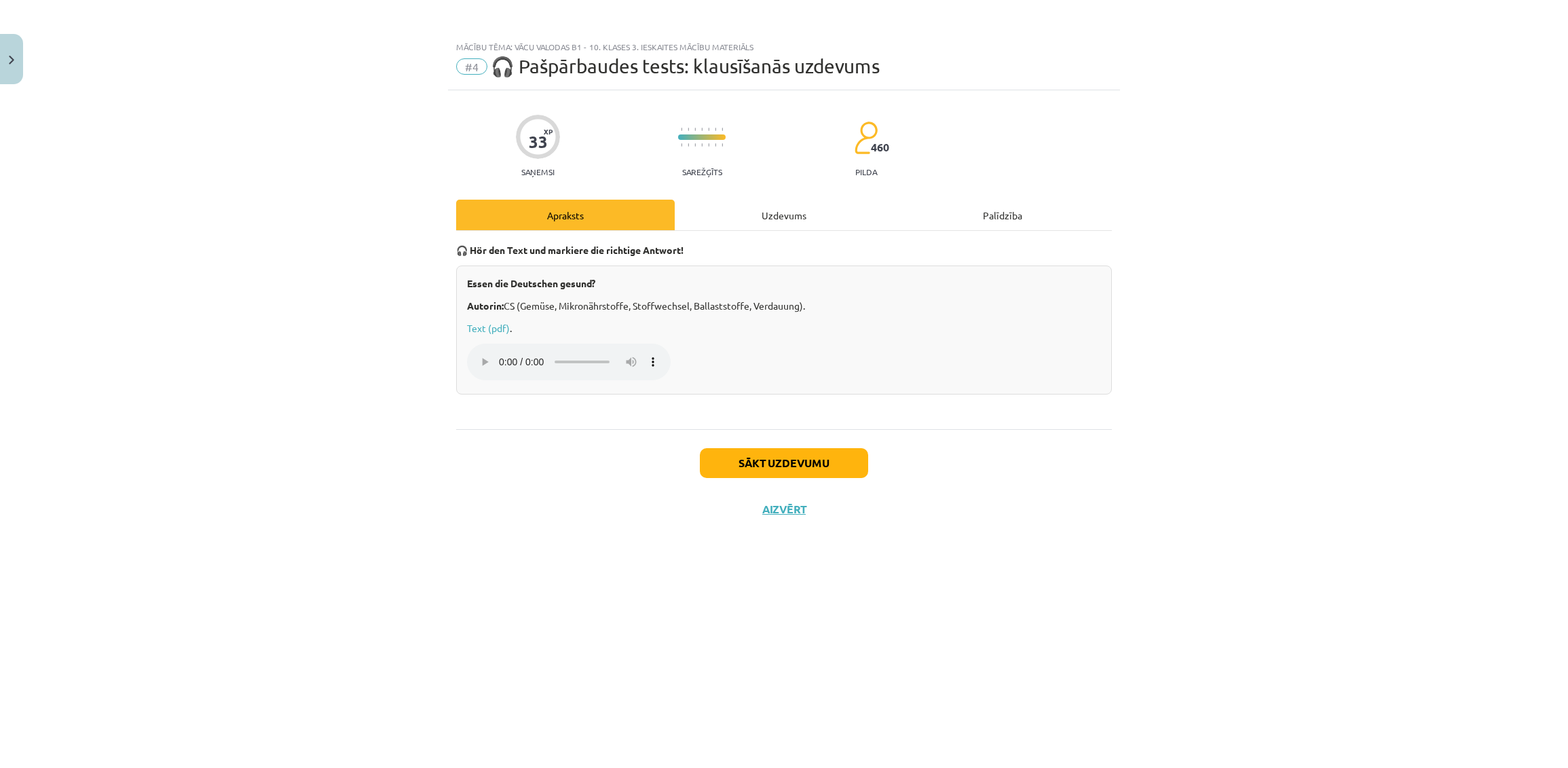
click at [1447, 525] on div "Mācību tēma: Vācu valodas b1 - 10. klases 3. ieskaites mācību materiāls #4 🎧 Pa…" at bounding box center [784, 384] width 1568 height 768
click at [791, 453] on button "Sākt uzdevumu" at bounding box center [784, 463] width 169 height 30
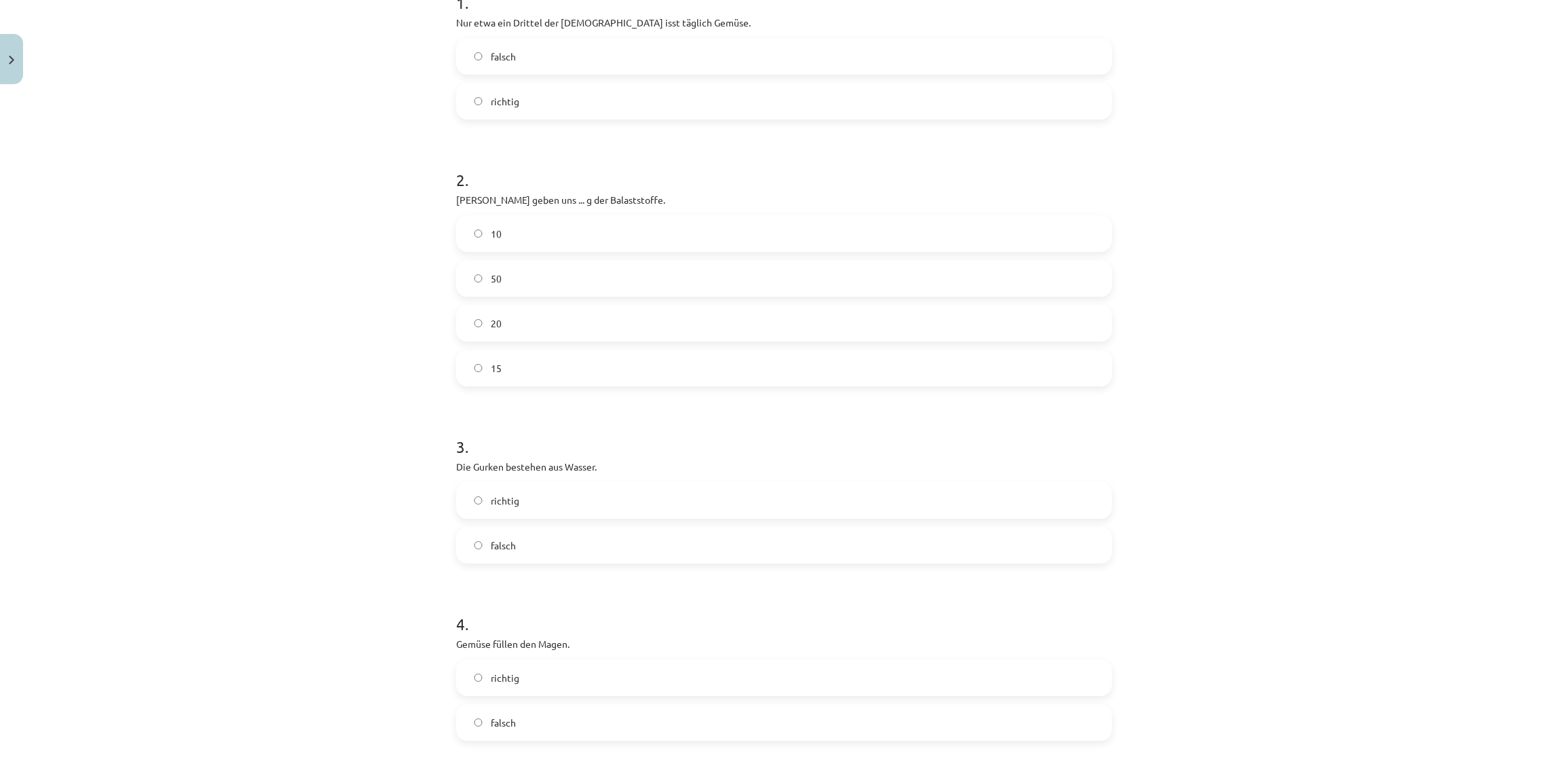
scroll to position [300, 0]
click at [496, 99] on span "richtig" at bounding box center [504, 102] width 28 height 14
click at [496, 313] on label "20" at bounding box center [783, 324] width 653 height 34
click at [509, 498] on span "richtig" at bounding box center [504, 501] width 28 height 14
click at [517, 680] on label "richtig" at bounding box center [783, 678] width 653 height 34
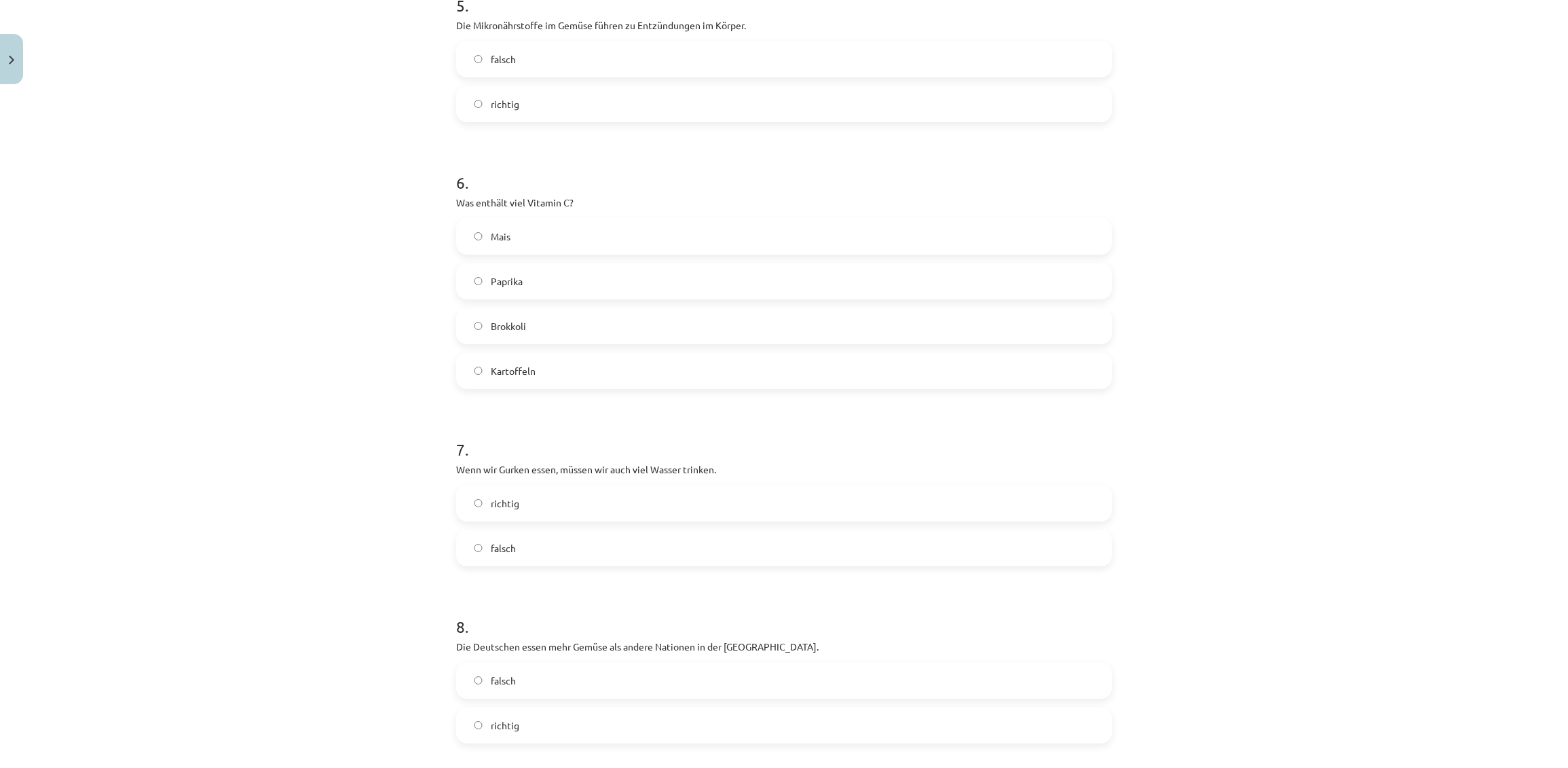
scroll to position [1101, 0]
click at [592, 46] on label "falsch" at bounding box center [783, 54] width 653 height 34
click at [558, 276] on label "Paprika" at bounding box center [783, 276] width 653 height 34
click at [550, 537] on label "falsch" at bounding box center [783, 542] width 653 height 34
click at [528, 668] on label "falsch" at bounding box center [783, 675] width 653 height 34
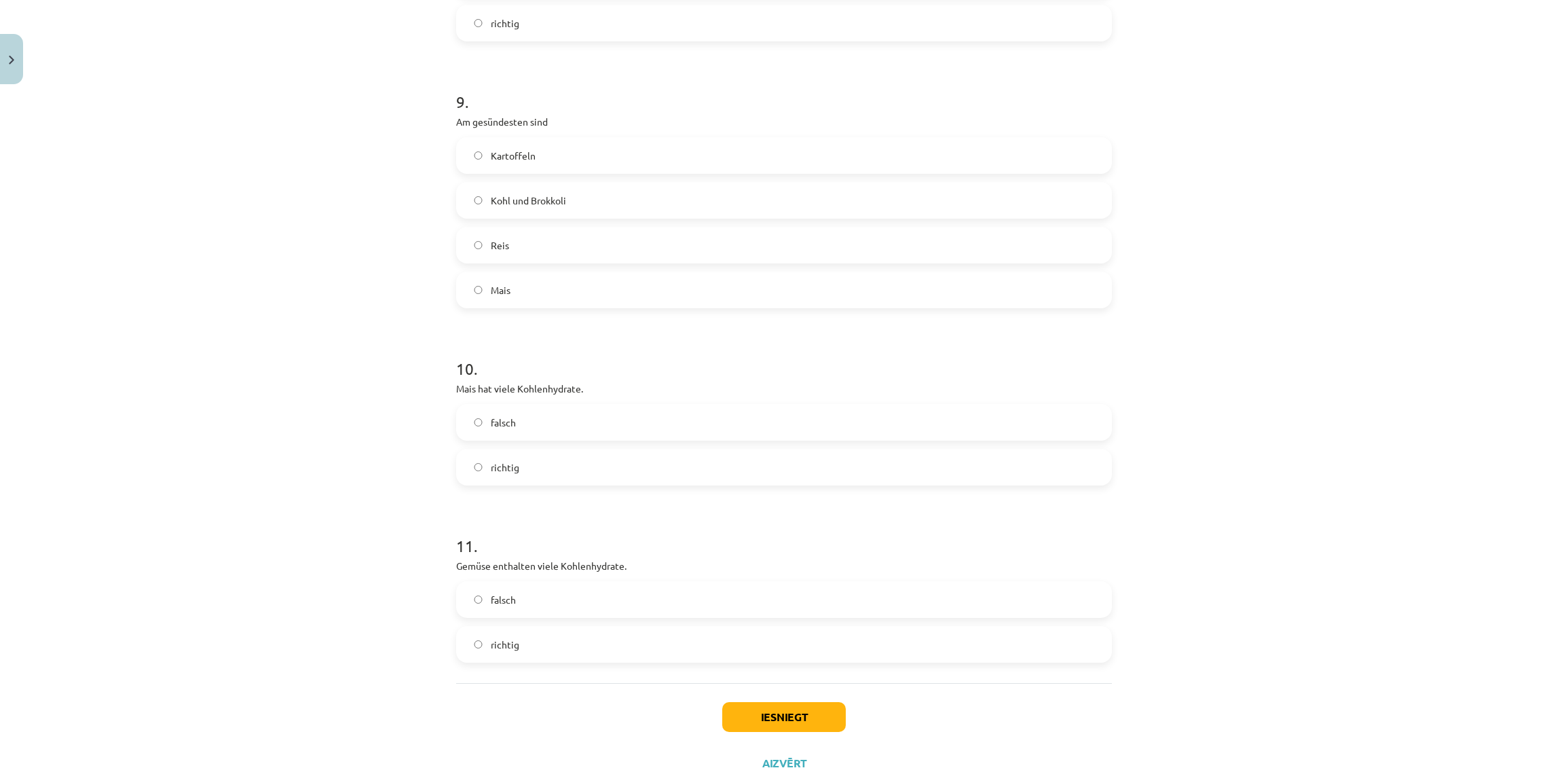
scroll to position [1801, 0]
click at [787, 203] on label "Kohl und Brokkoli" at bounding box center [783, 197] width 653 height 34
click at [628, 449] on label "richtig" at bounding box center [783, 464] width 653 height 34
click at [602, 607] on label "falsch" at bounding box center [783, 596] width 653 height 34
click at [793, 709] on button "Iesniegt" at bounding box center [784, 713] width 124 height 30
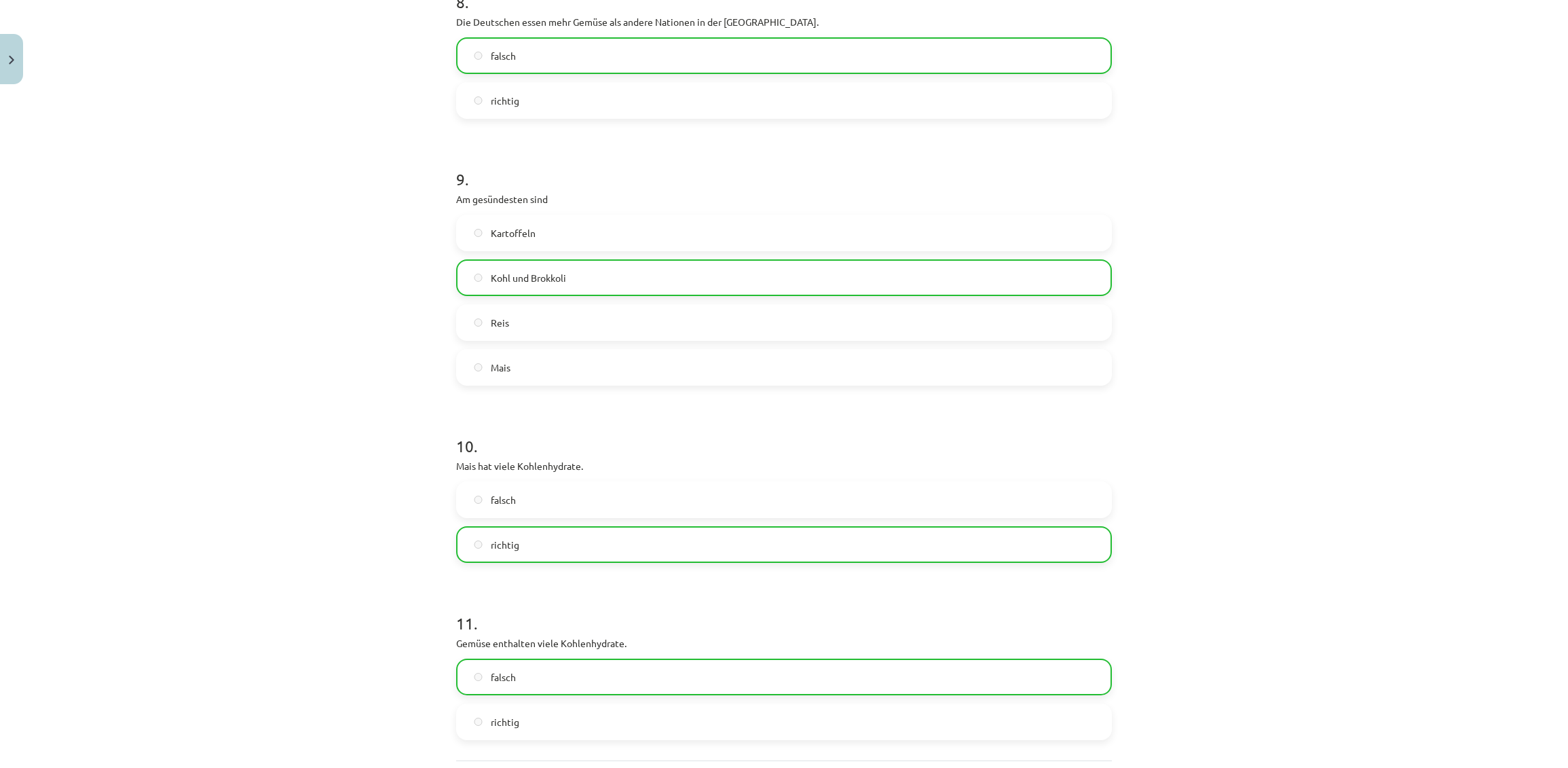
scroll to position [1893, 0]
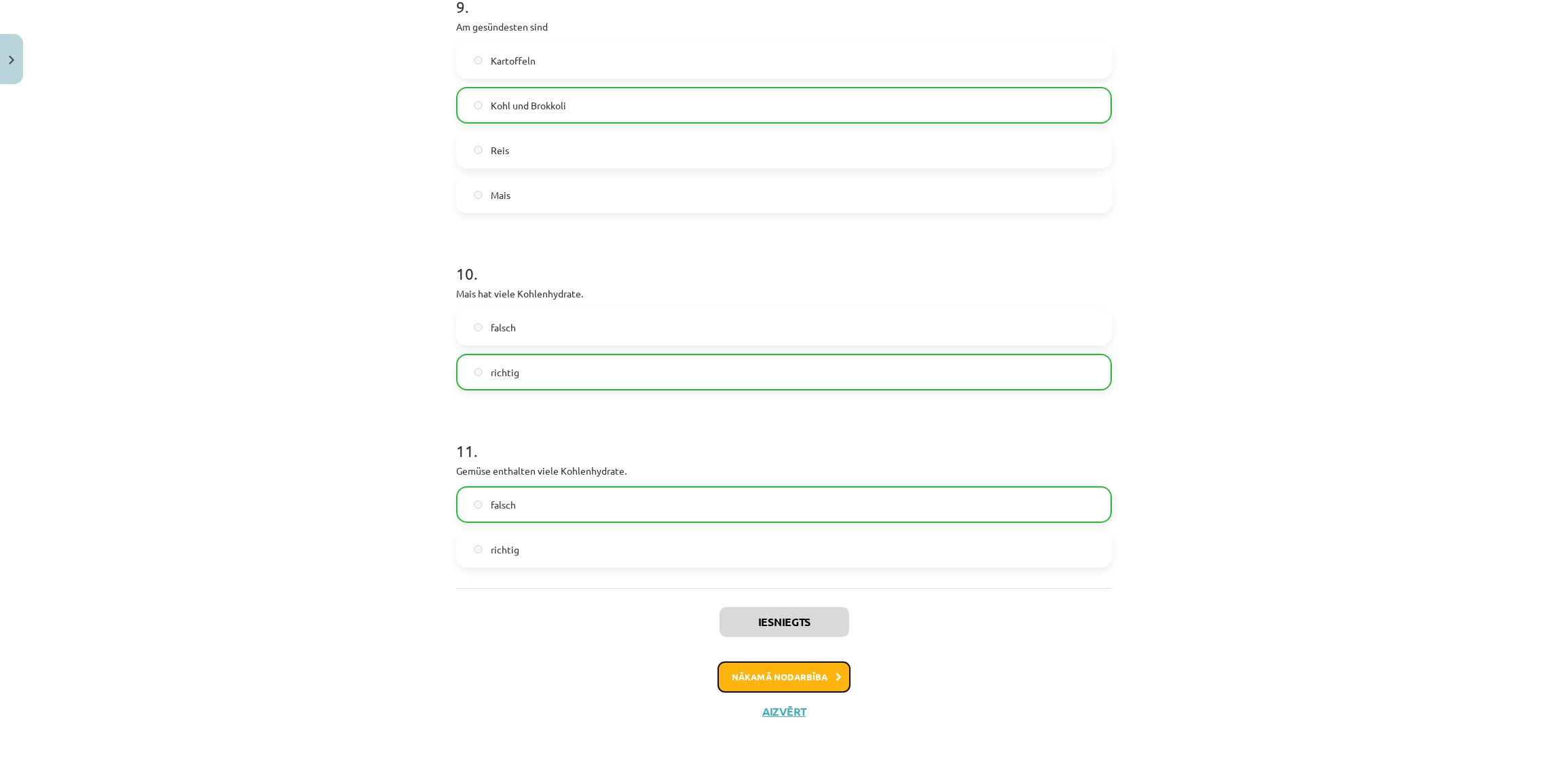
click at [802, 678] on button "Nākamā nodarbība" at bounding box center [784, 676] width 133 height 31
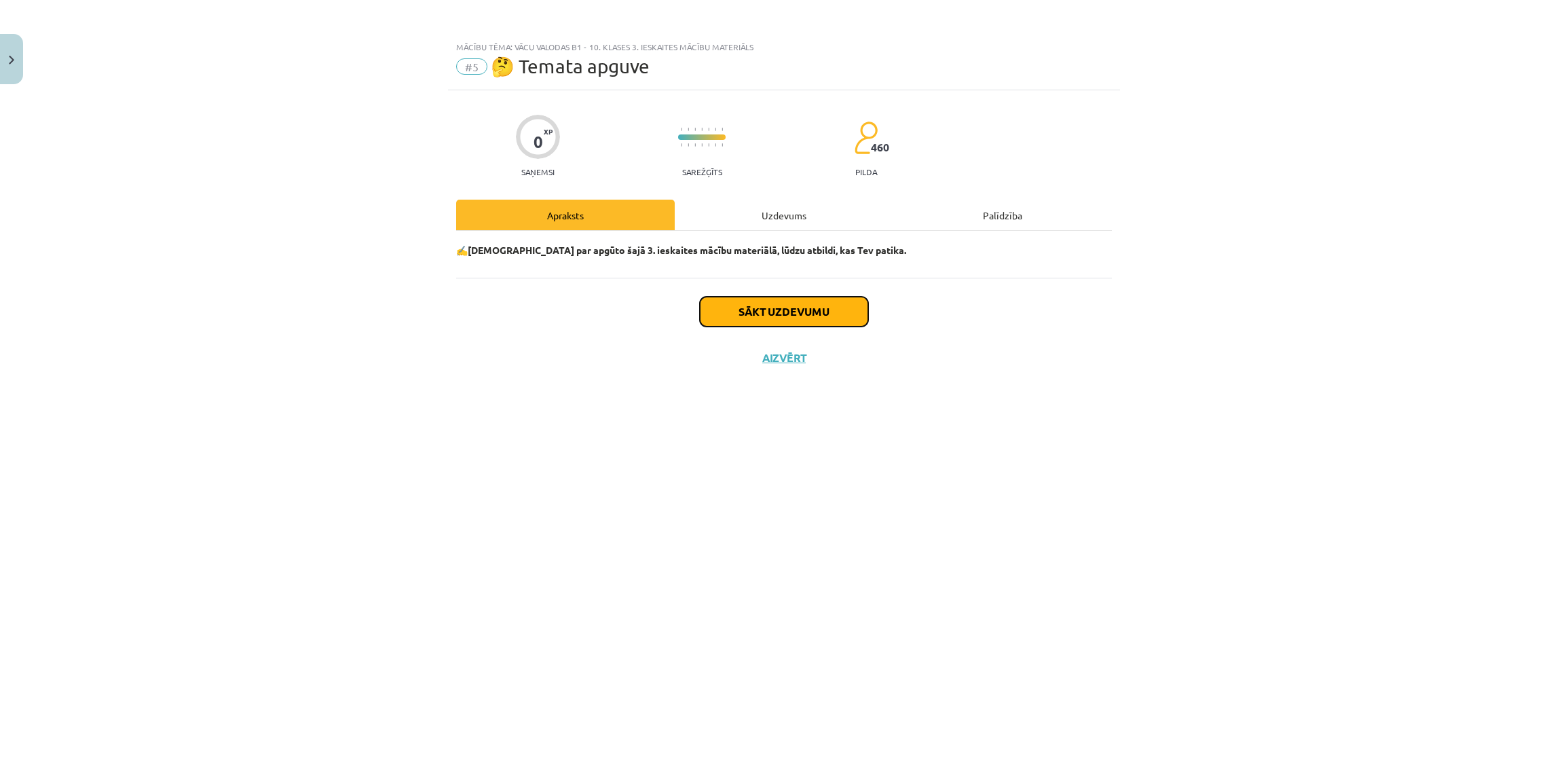
click at [803, 305] on button "Sākt uzdevumu" at bounding box center [784, 311] width 169 height 30
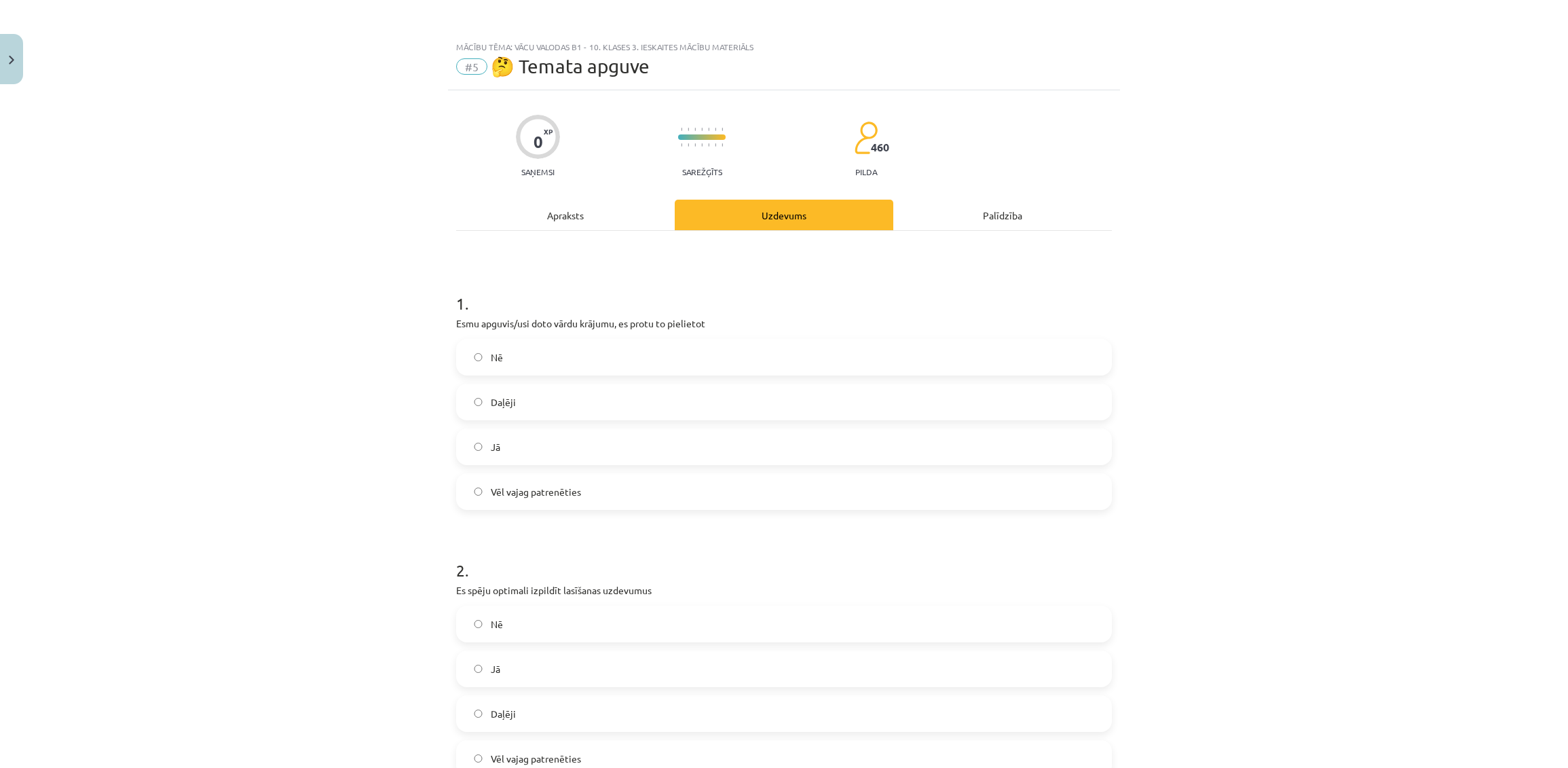
click at [534, 444] on label "Jā" at bounding box center [783, 447] width 653 height 34
click at [566, 606] on div "Nē" at bounding box center [784, 624] width 655 height 37
click at [557, 652] on label "Jā" at bounding box center [783, 668] width 653 height 34
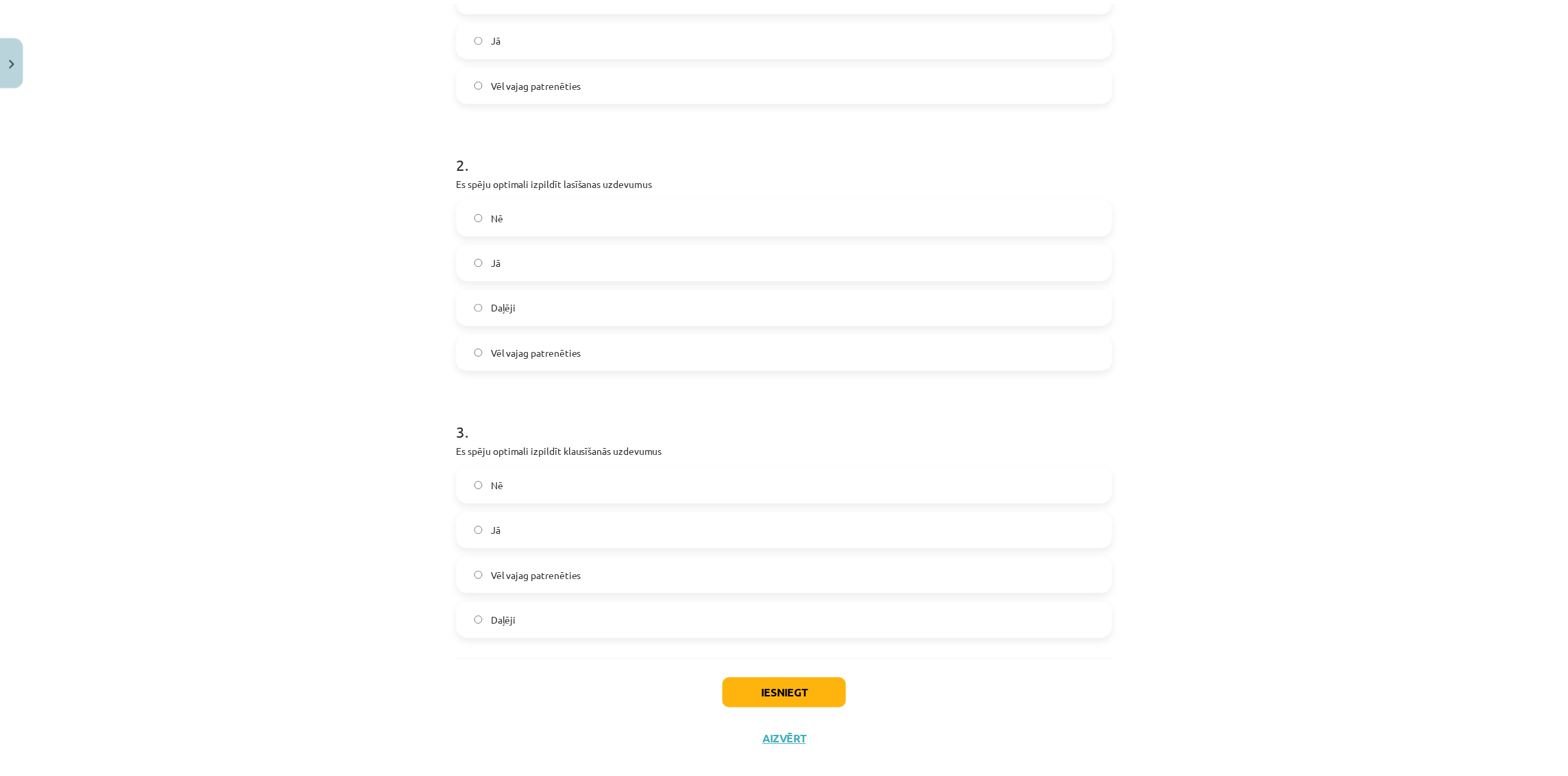
scroll to position [430, 0]
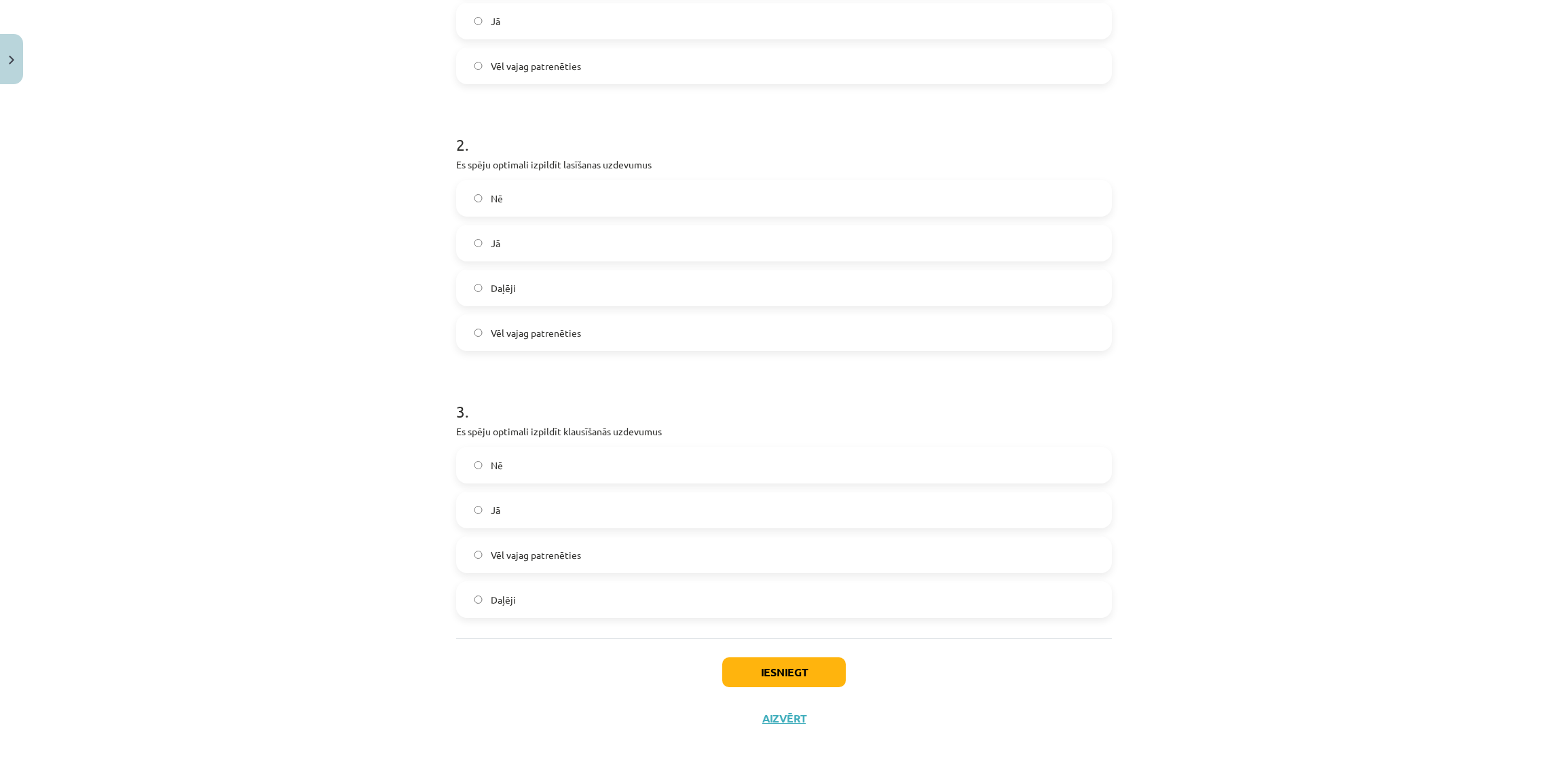
click at [1062, 510] on label "Jā" at bounding box center [783, 509] width 653 height 34
click at [775, 661] on button "Iesniegt" at bounding box center [784, 672] width 124 height 30
click at [805, 413] on h1 "3 ." at bounding box center [784, 399] width 655 height 42
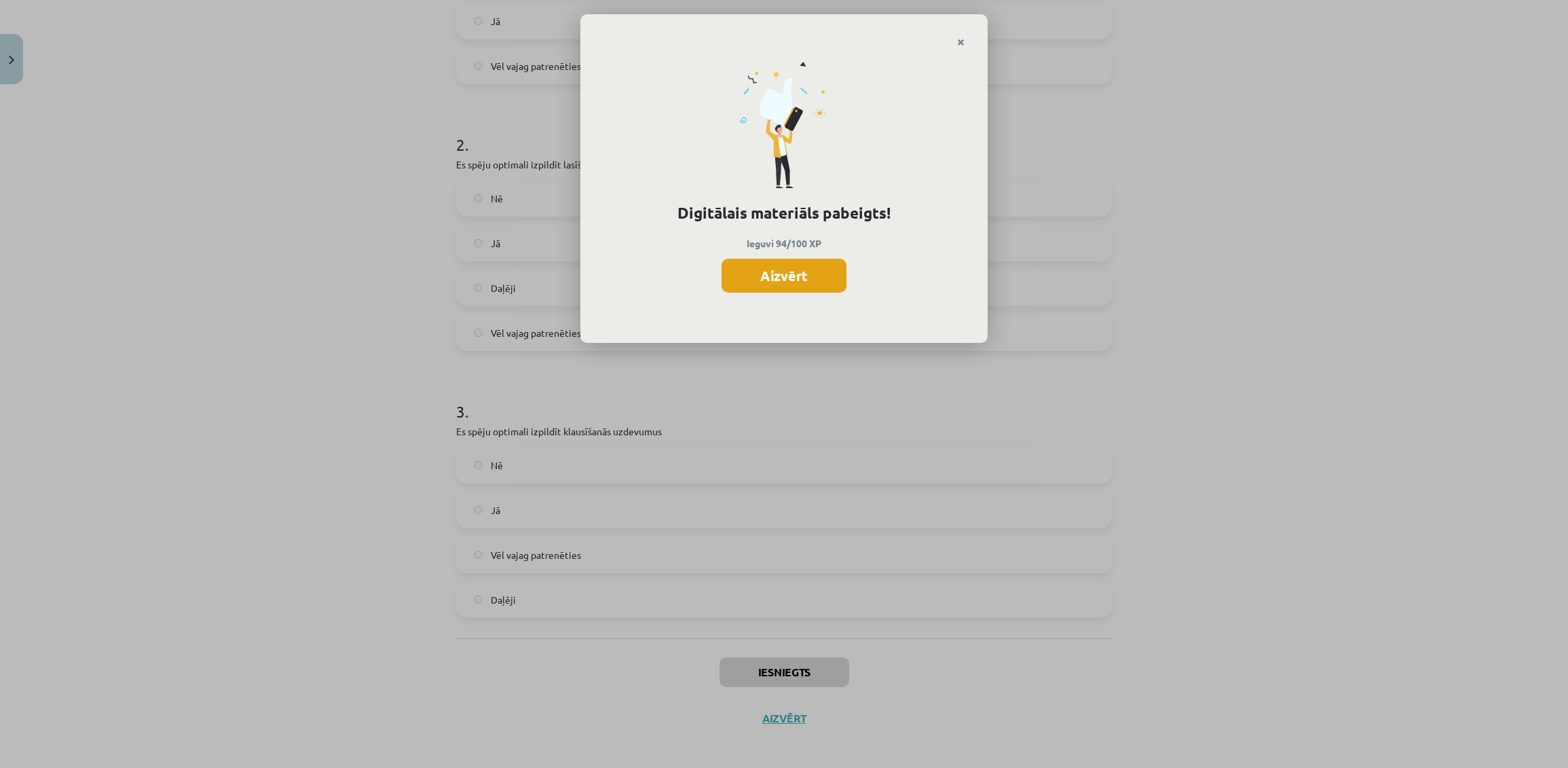
click at [780, 278] on button "Aizvērt" at bounding box center [783, 276] width 125 height 34
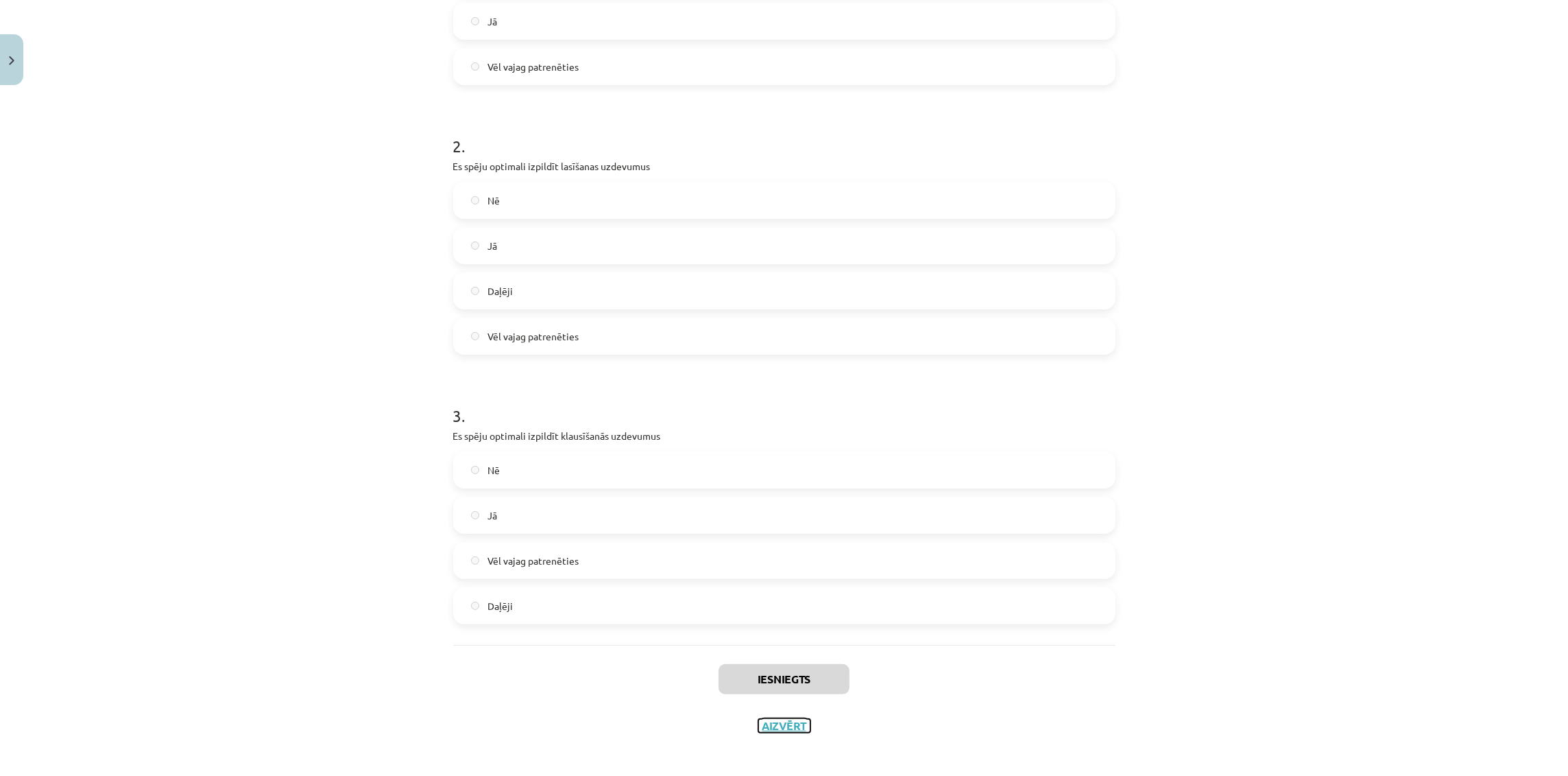
click at [766, 726] on button "Aizvērt" at bounding box center [784, 725] width 52 height 14
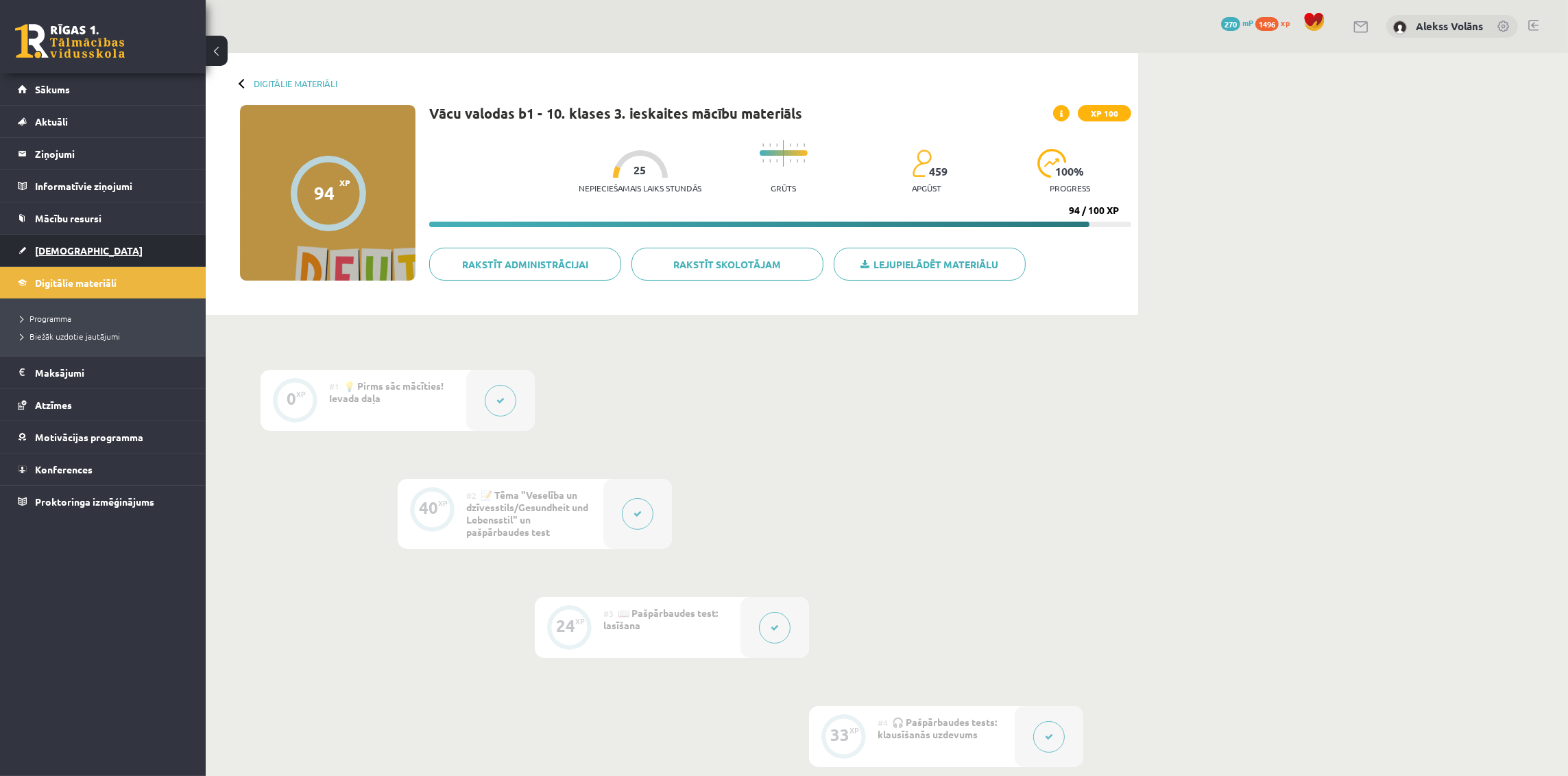
click at [92, 244] on link "[DEMOGRAPHIC_DATA]" at bounding box center [103, 250] width 170 height 32
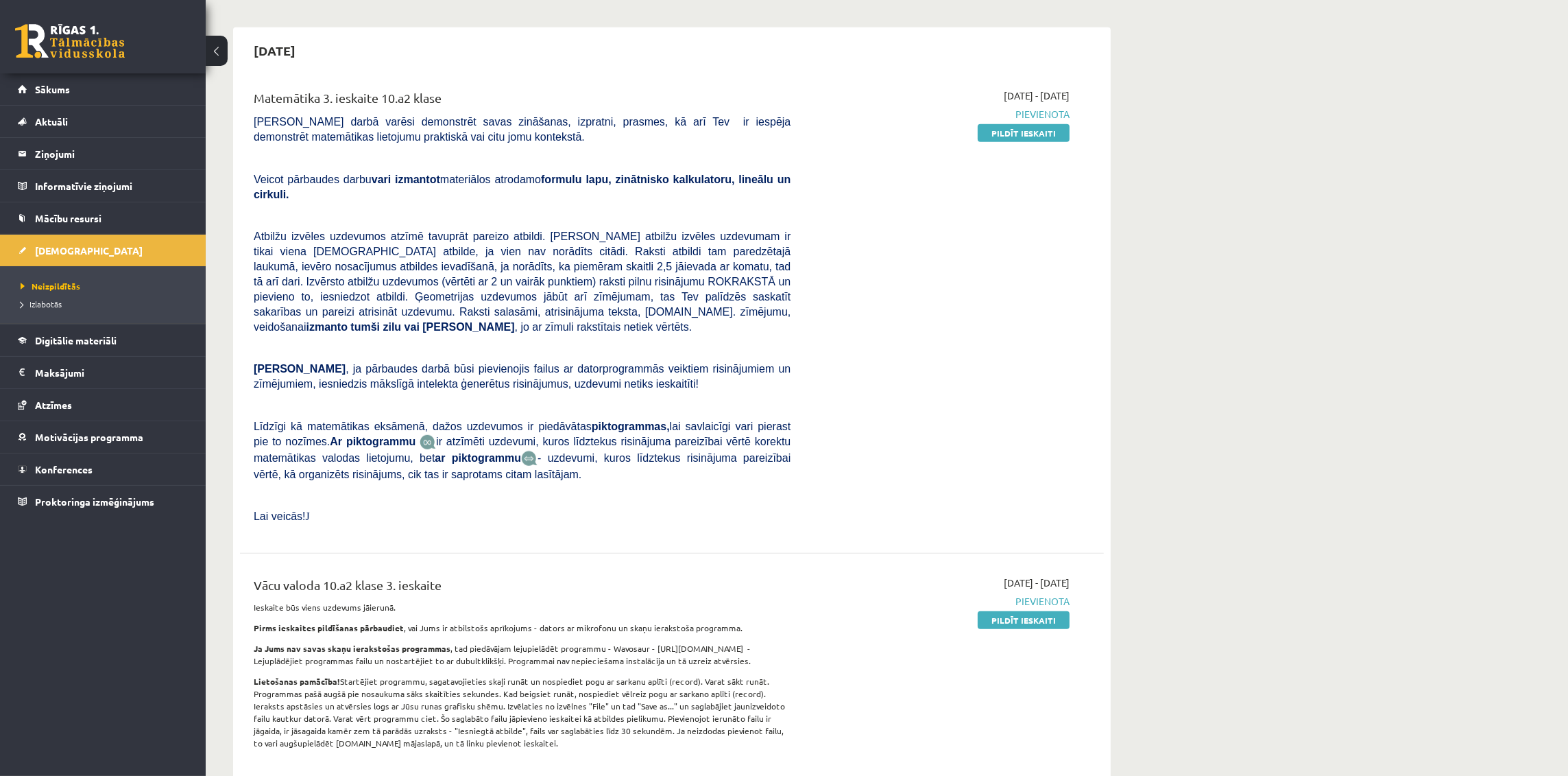
scroll to position [1506, 0]
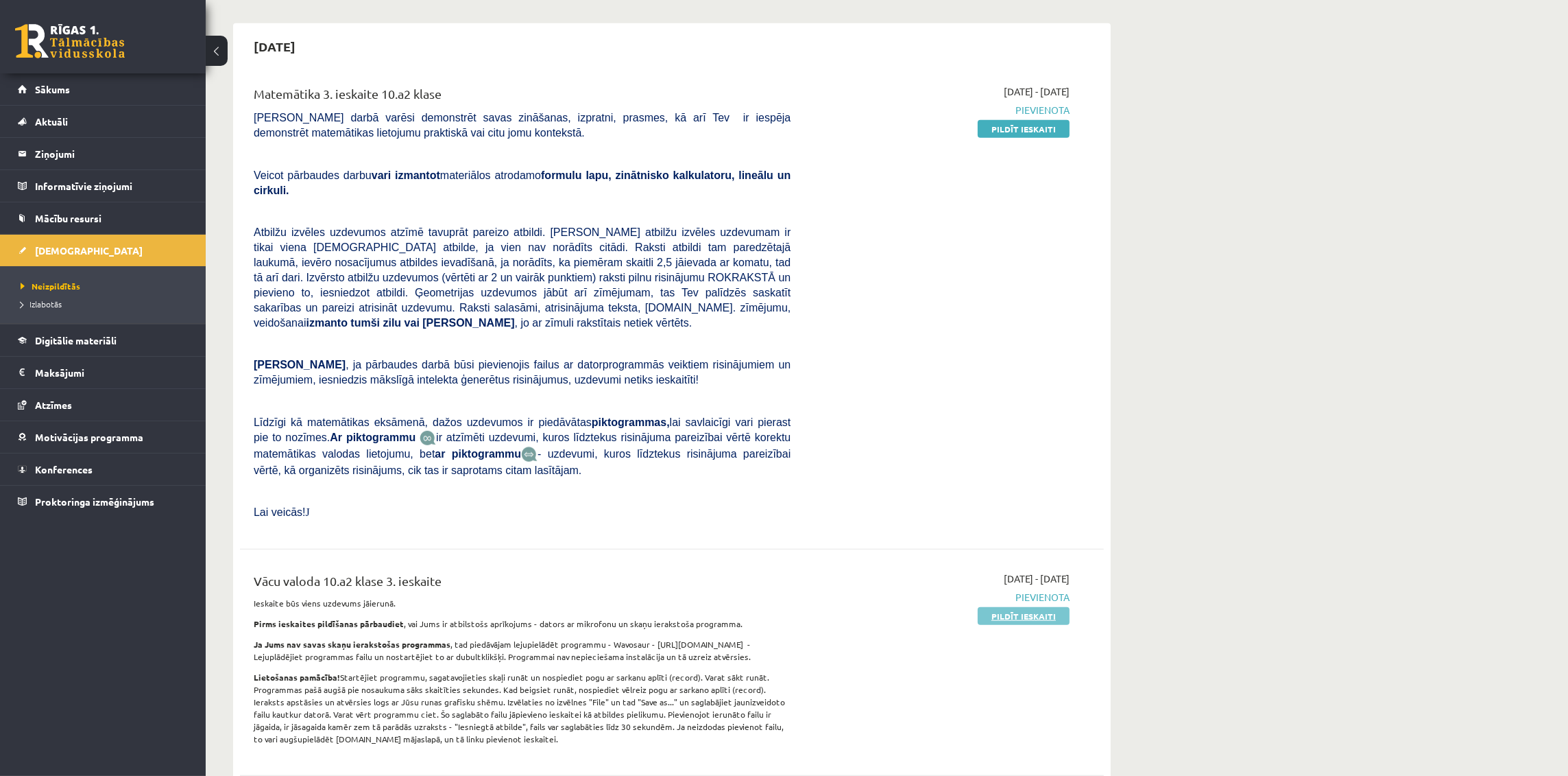
click at [1023, 607] on link "Pildīt ieskaiti" at bounding box center [1023, 616] width 92 height 18
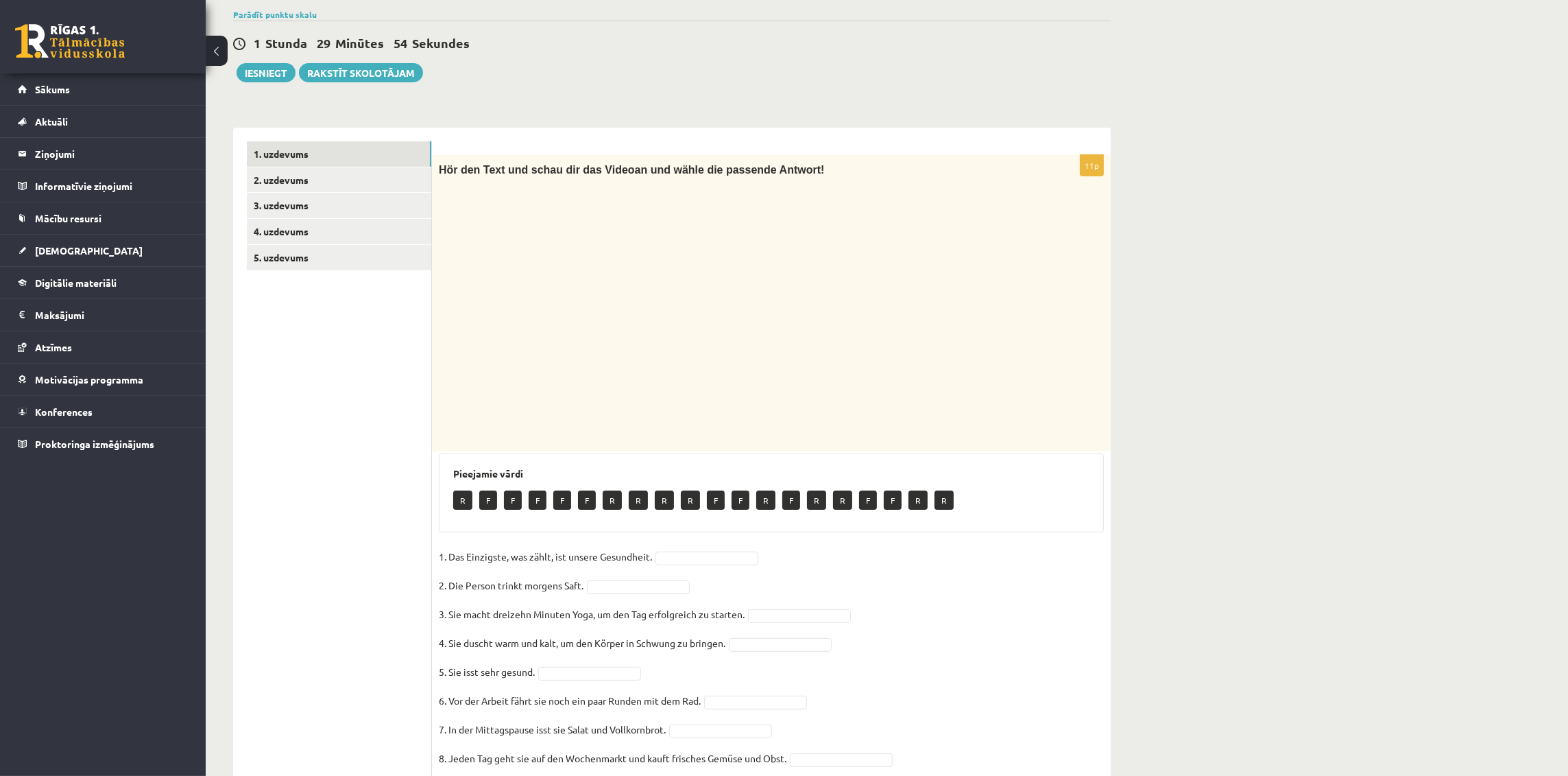
scroll to position [188, 0]
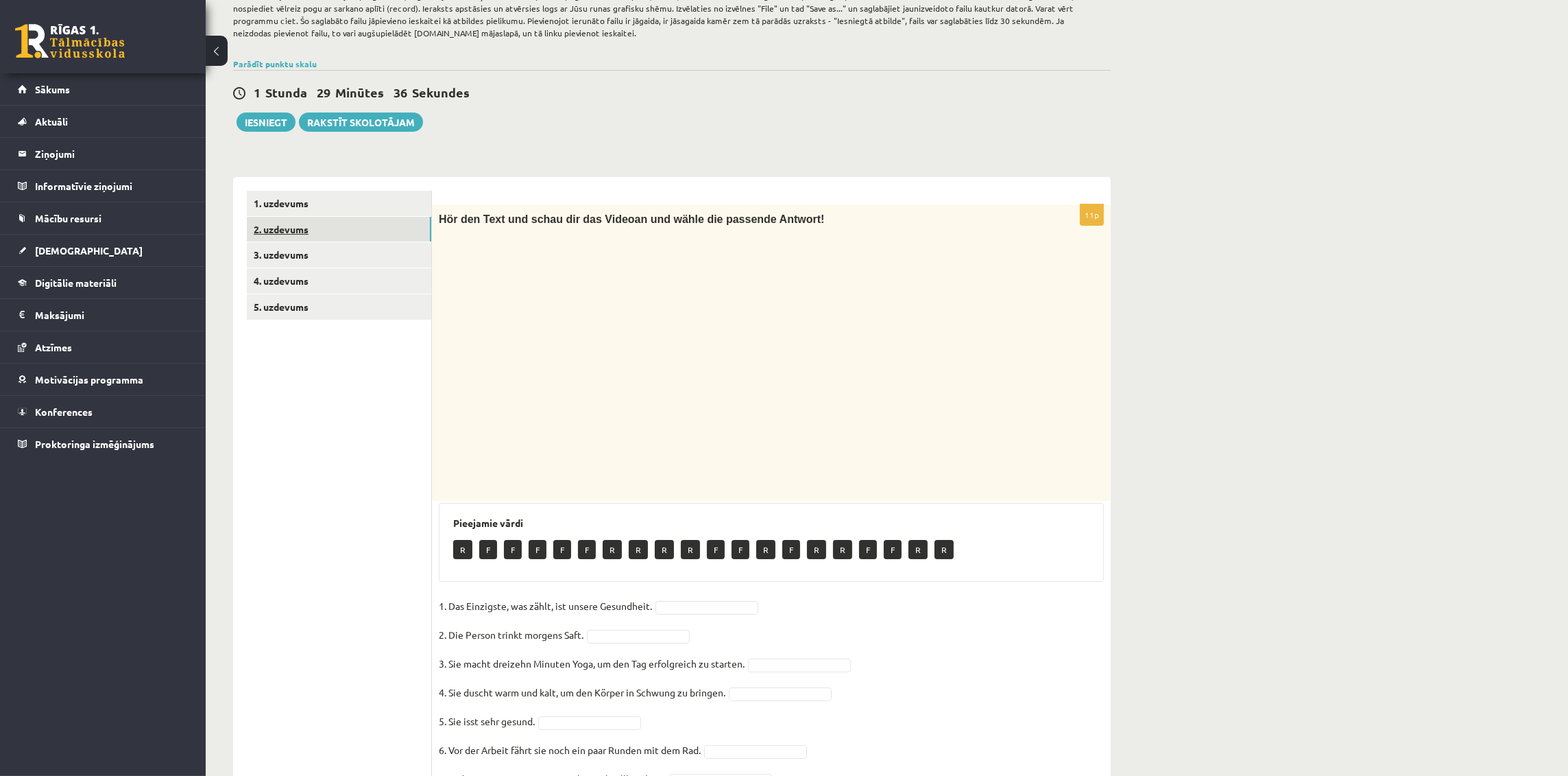
click at [373, 220] on link "2. uzdevums" at bounding box center [338, 229] width 184 height 25
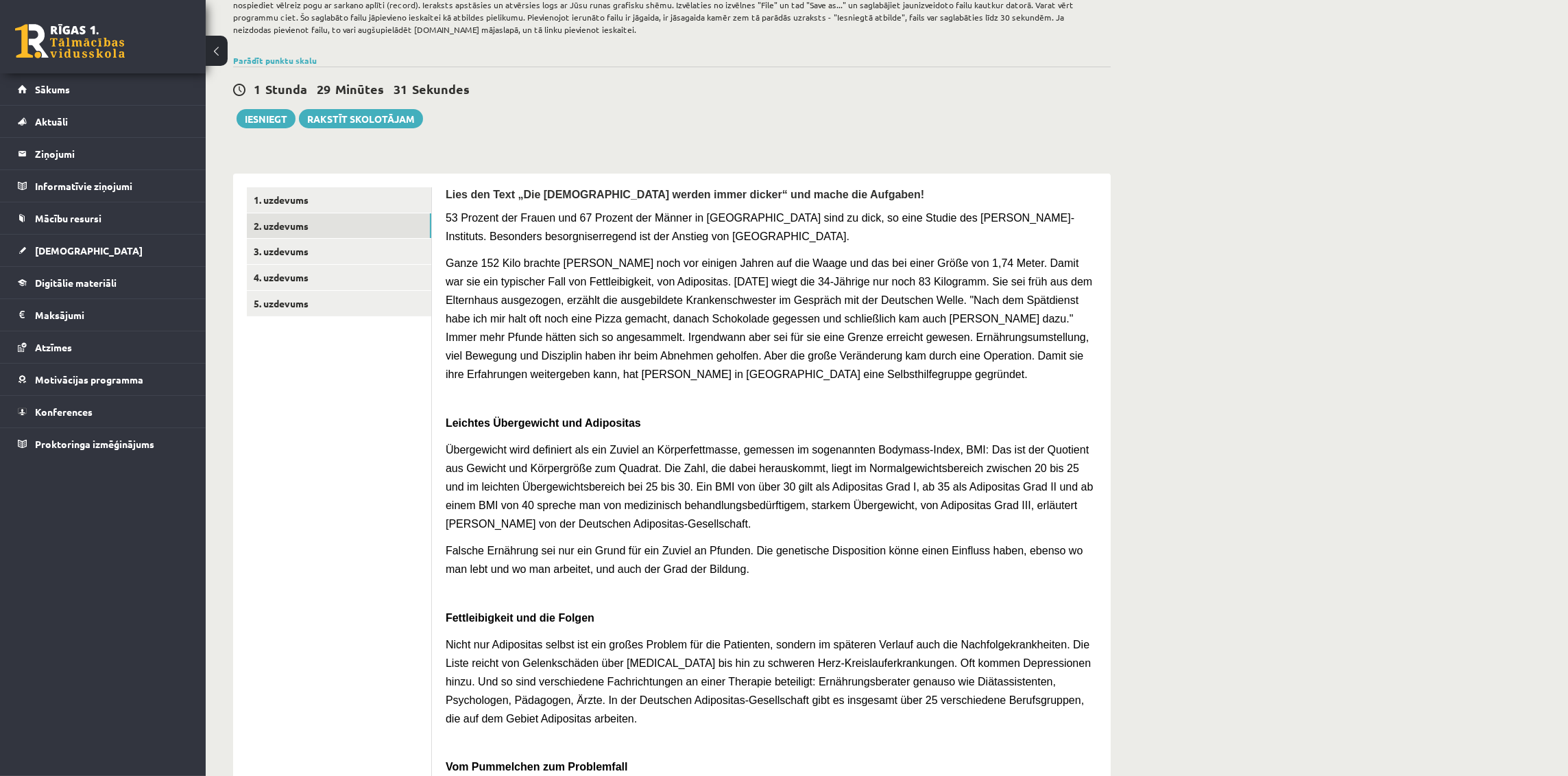
scroll to position [83, 0]
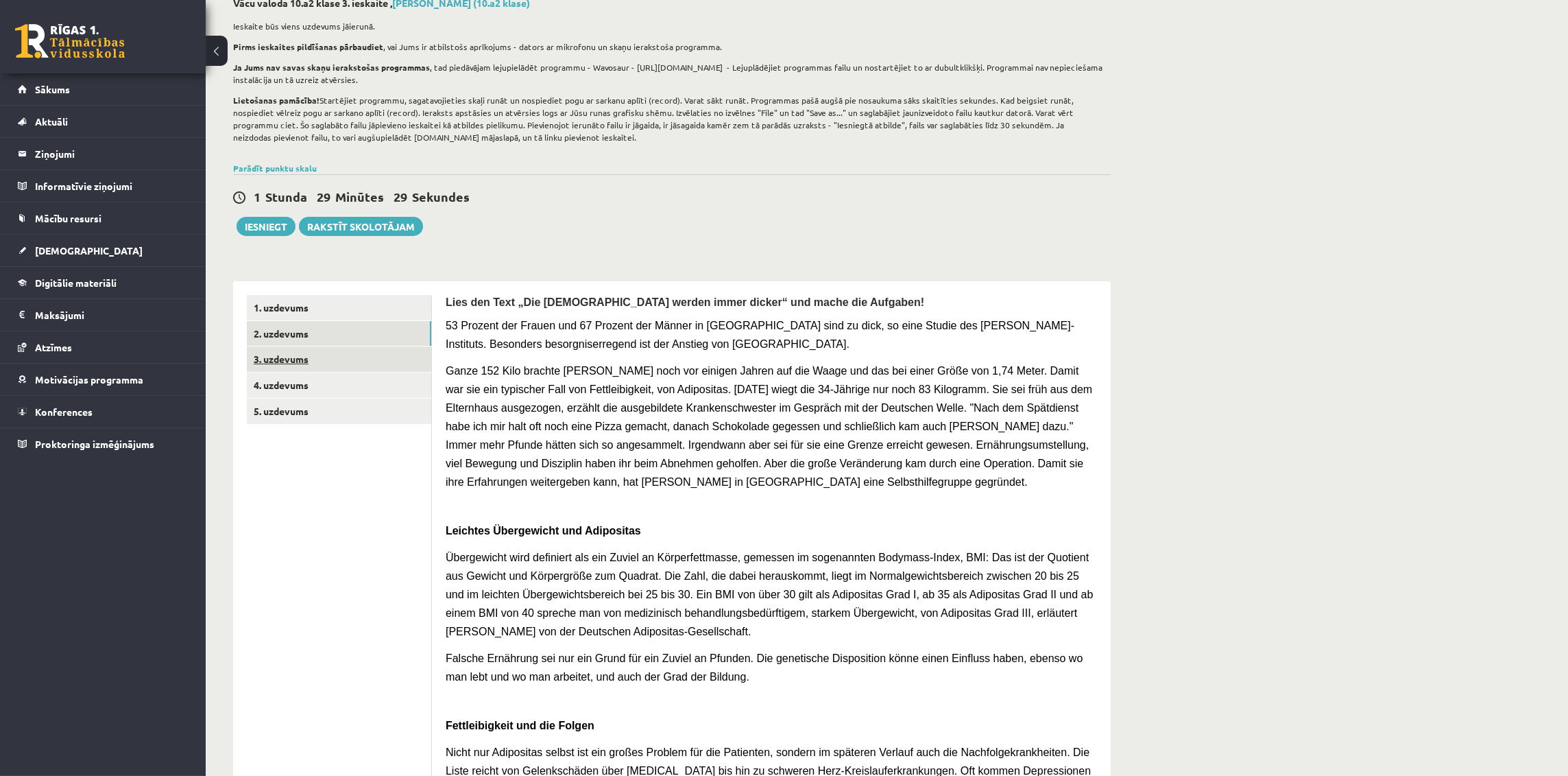
click at [382, 356] on link "3. uzdevums" at bounding box center [338, 359] width 184 height 25
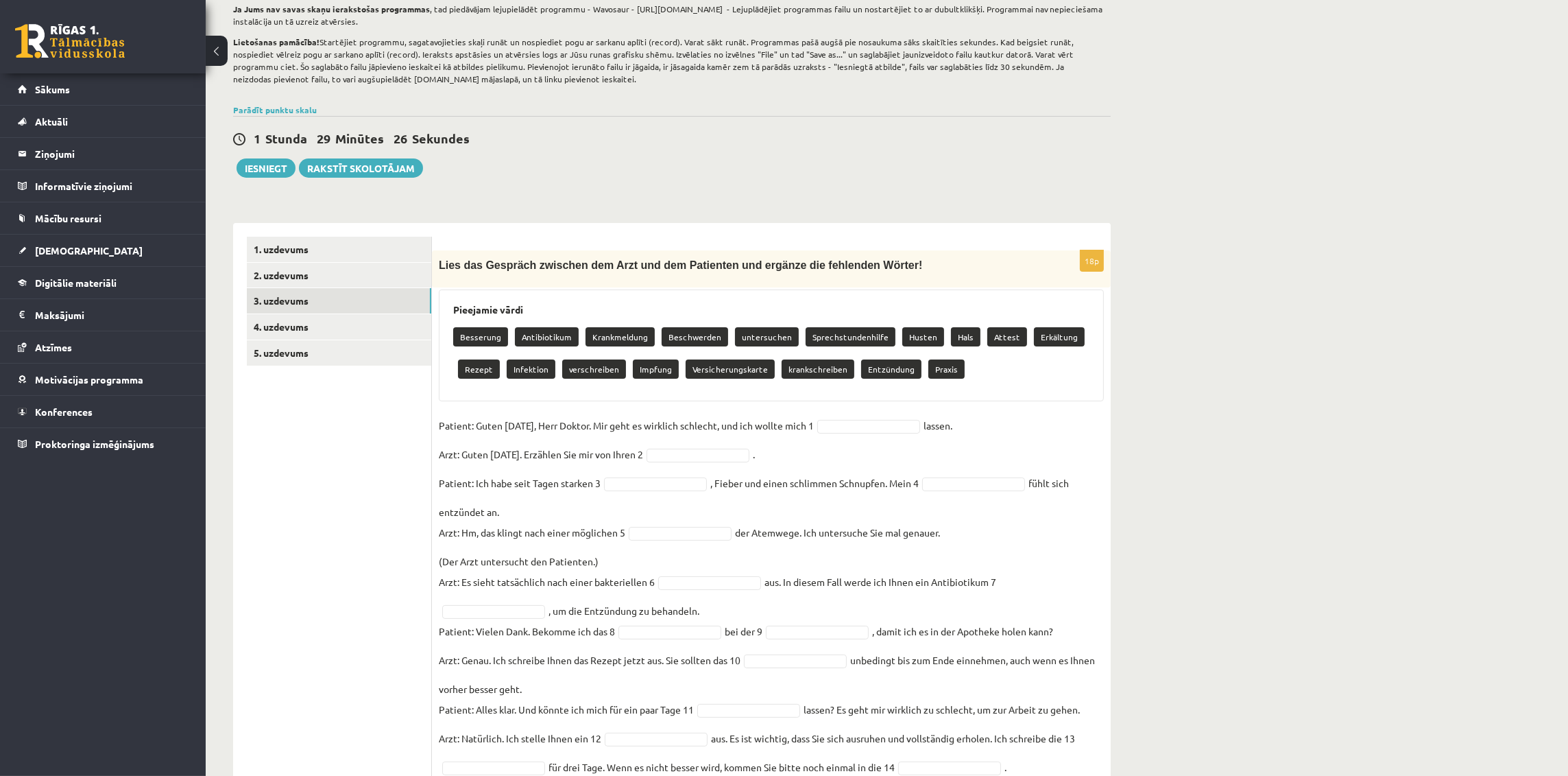
scroll to position [99, 0]
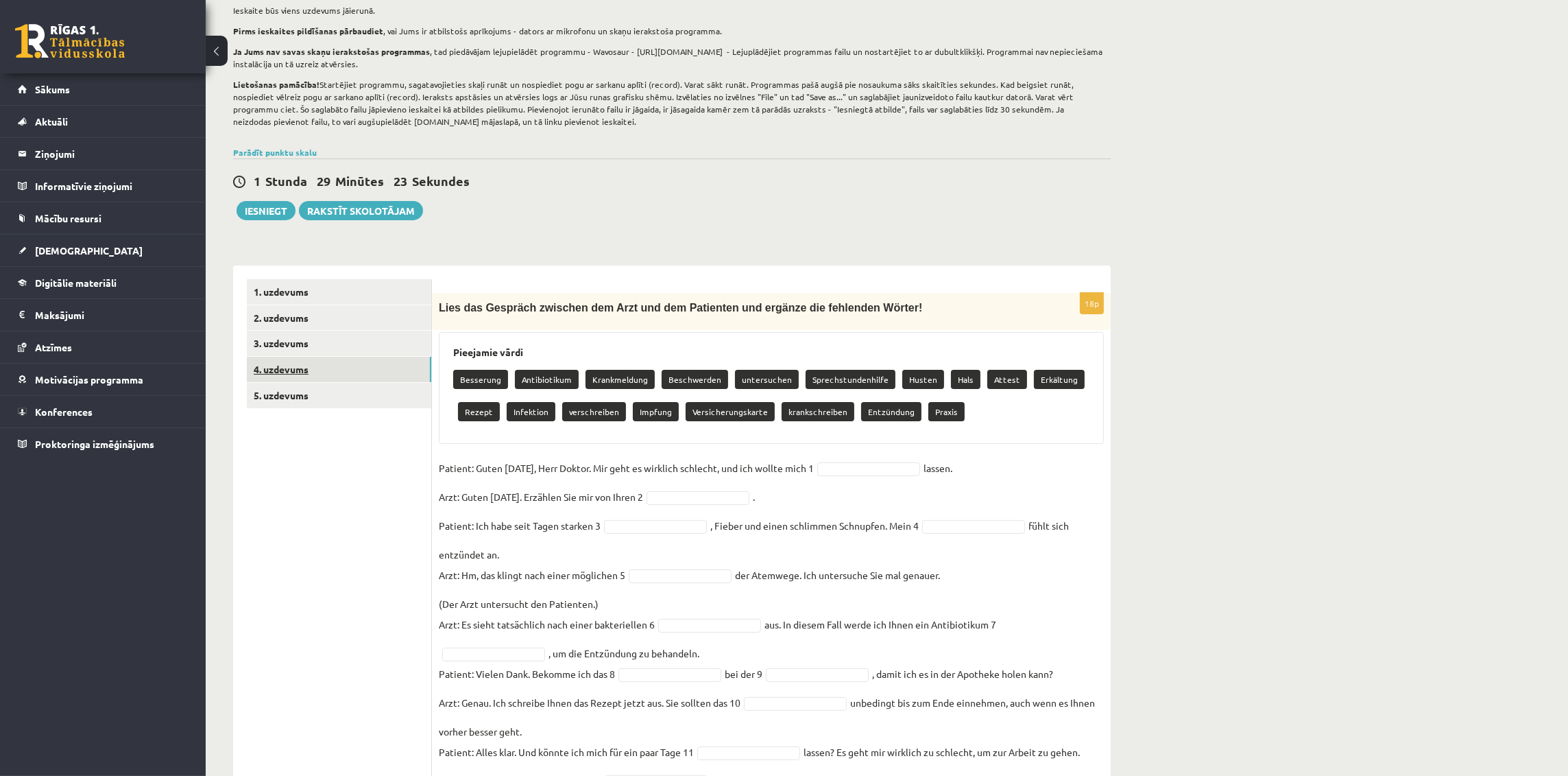
click at [386, 373] on link "4. uzdevums" at bounding box center [338, 369] width 184 height 25
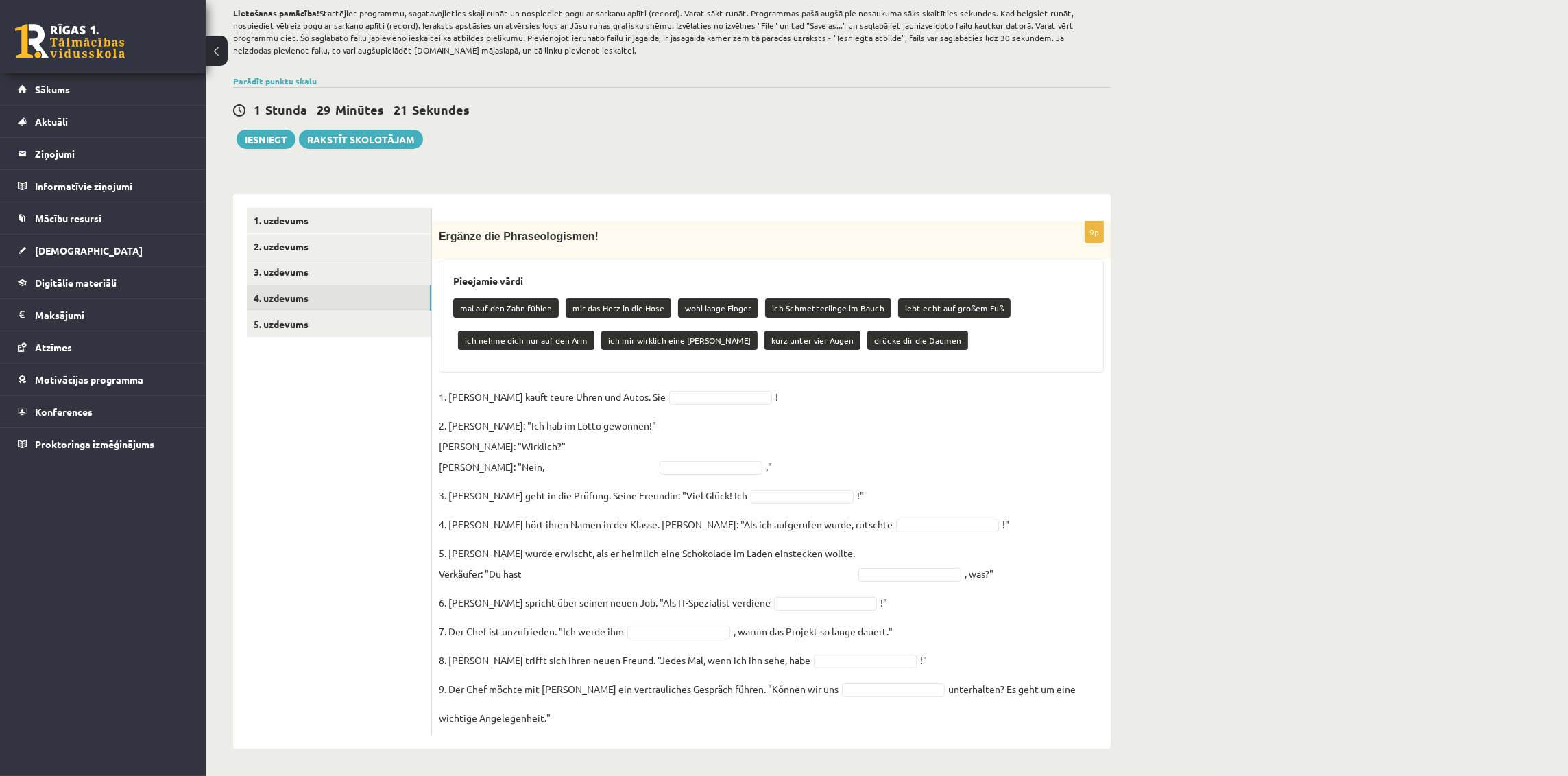
scroll to position [105, 0]
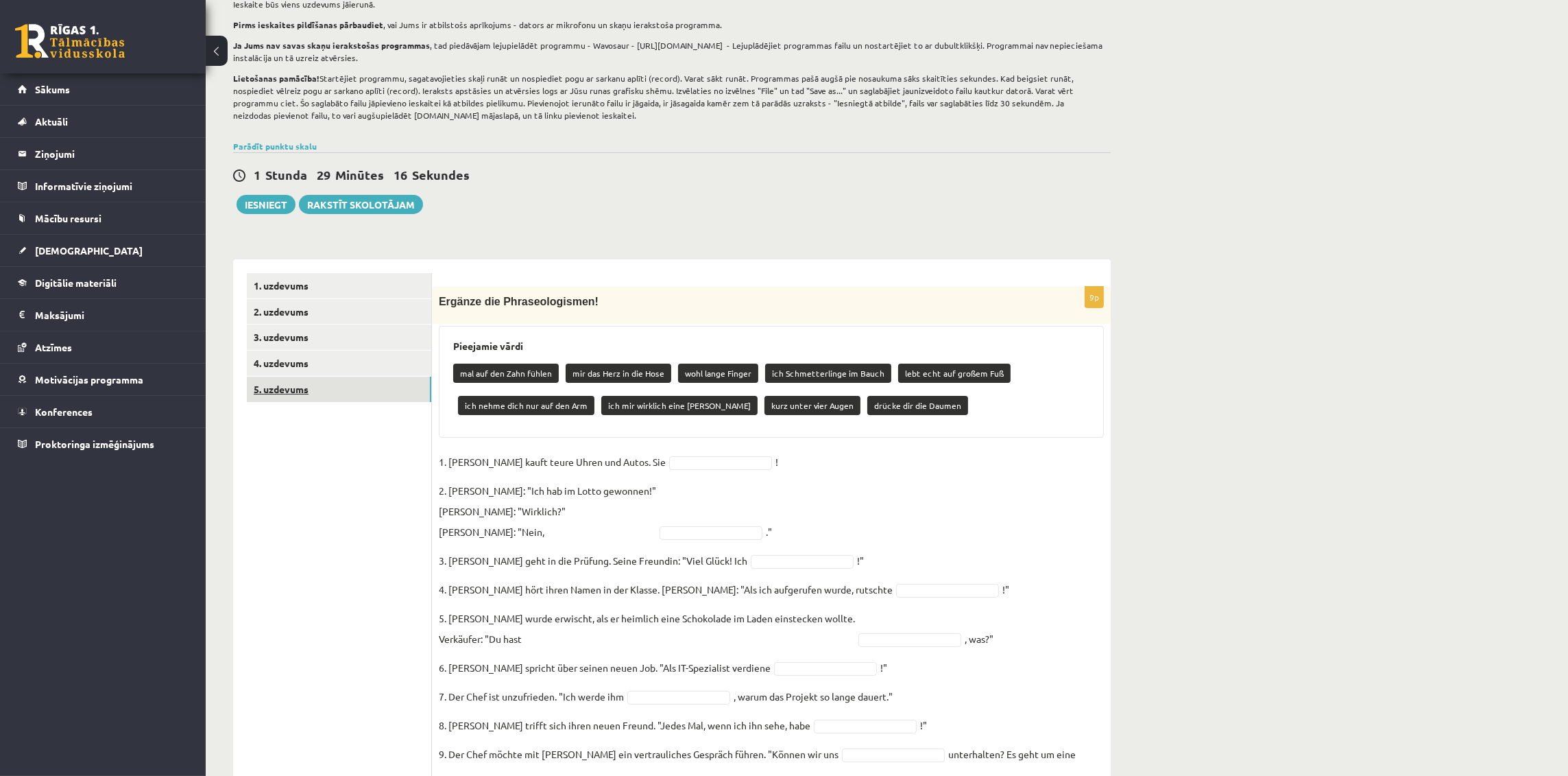
click at [369, 392] on link "5. uzdevums" at bounding box center [338, 389] width 184 height 25
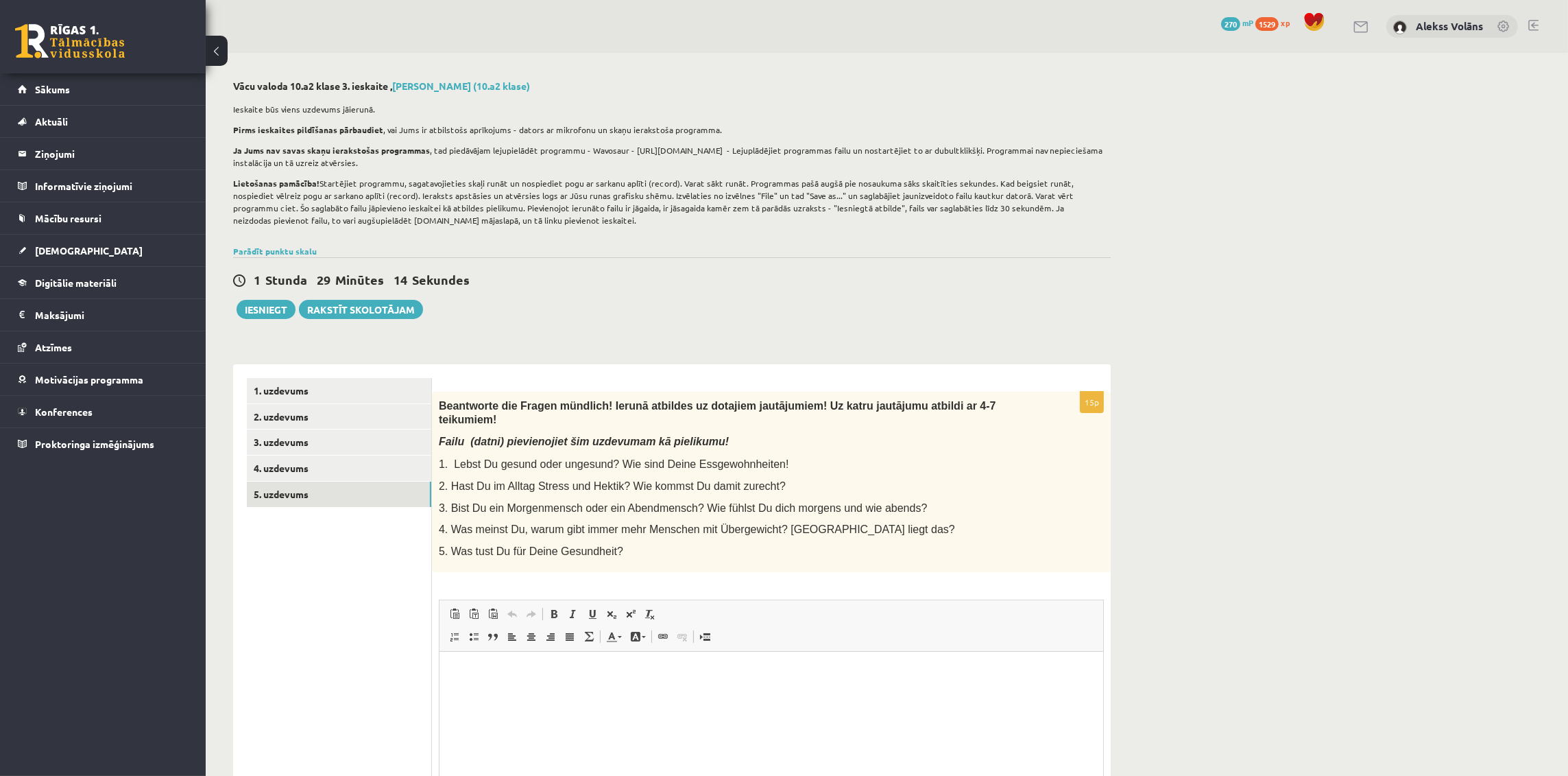
scroll to position [0, 0]
click at [361, 386] on link "1. uzdevums" at bounding box center [338, 390] width 184 height 25
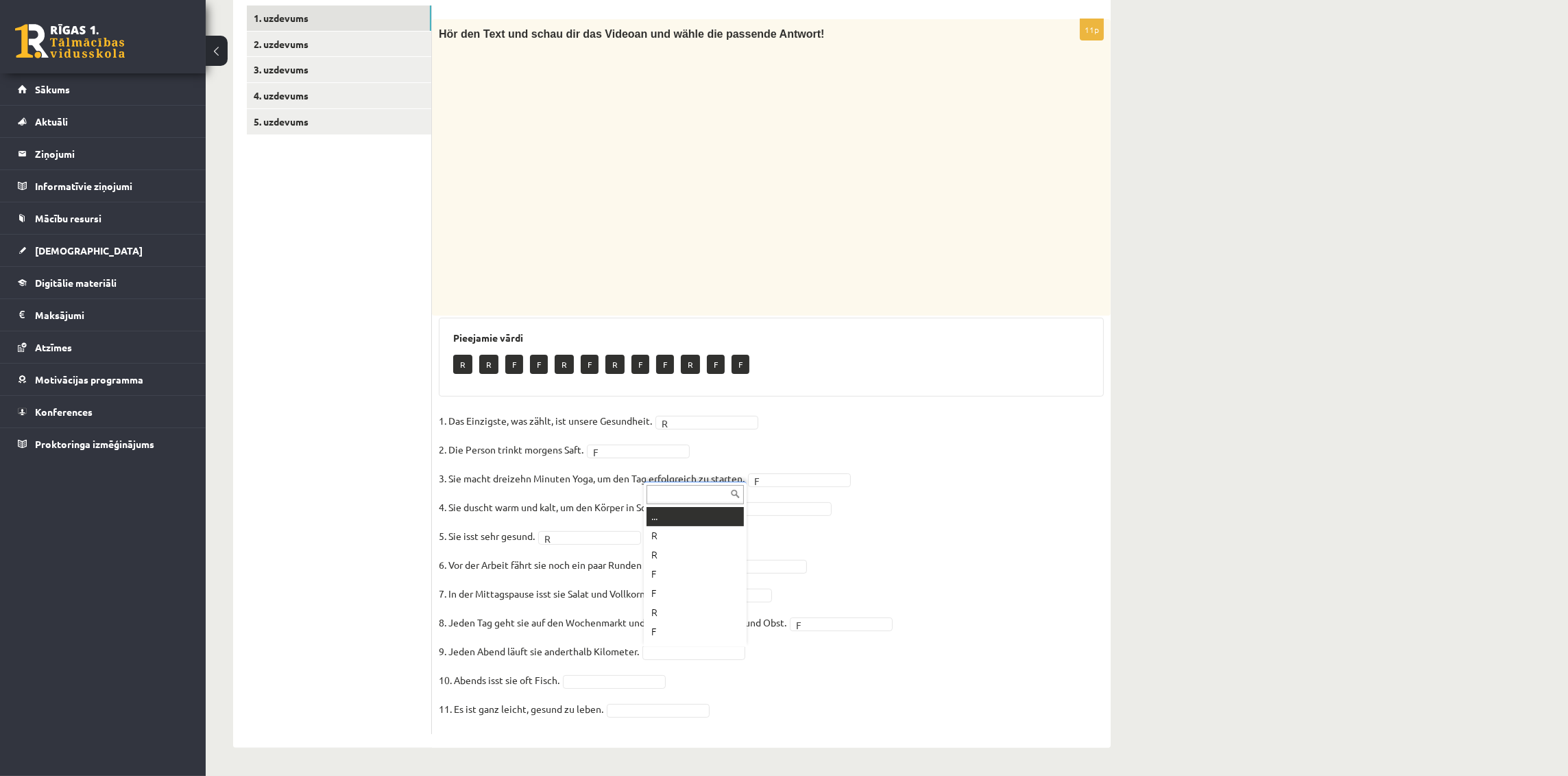
scroll to position [15, 0]
click at [718, 635] on fieldset "1. Das Einzigste, was zählt, ist unsere Gesundheit. R * 2. Die Person trinkt mo…" at bounding box center [772, 568] width 666 height 317
click at [310, 42] on link "2. uzdevums" at bounding box center [338, 44] width 184 height 25
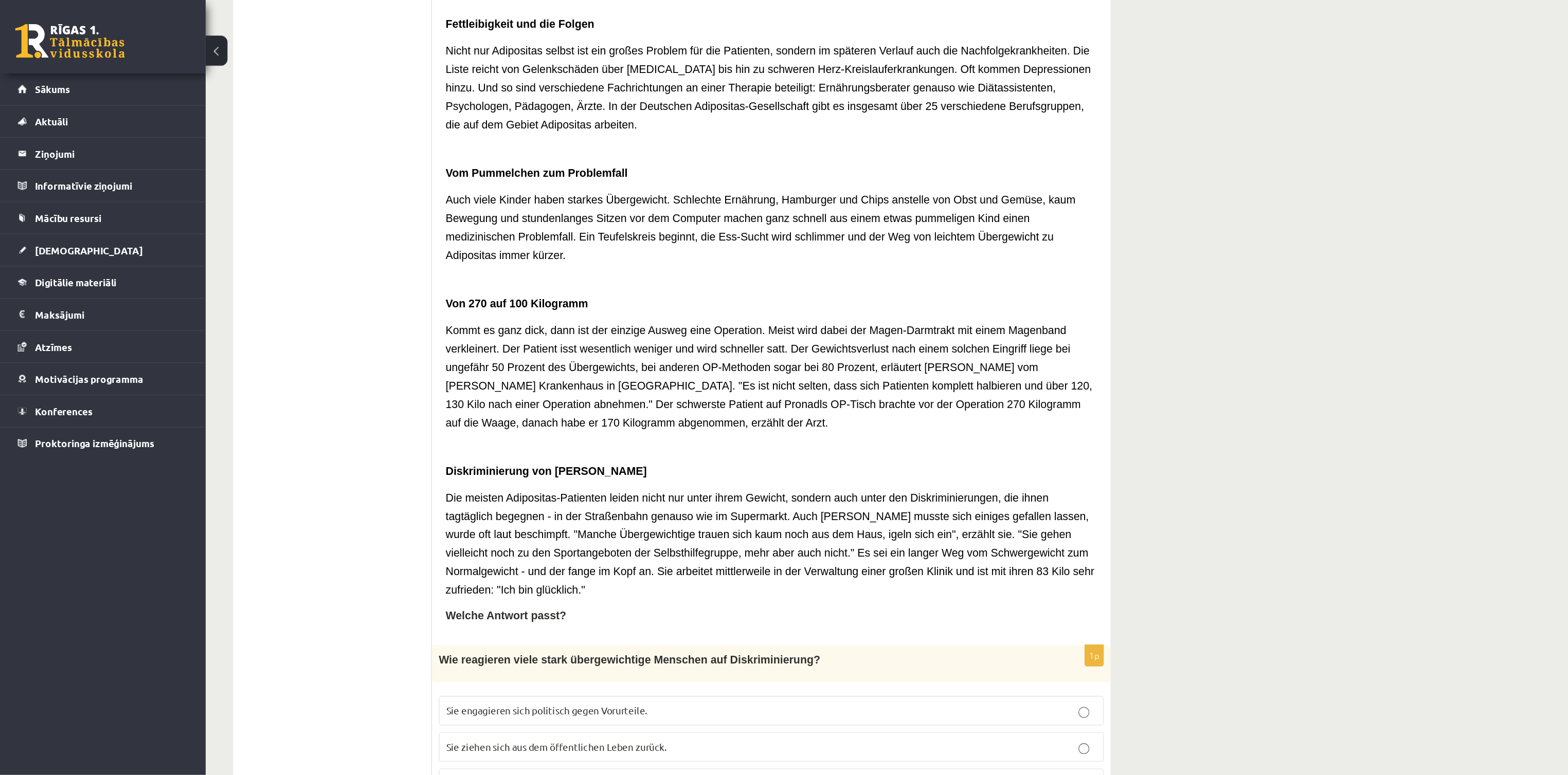
scroll to position [588, 0]
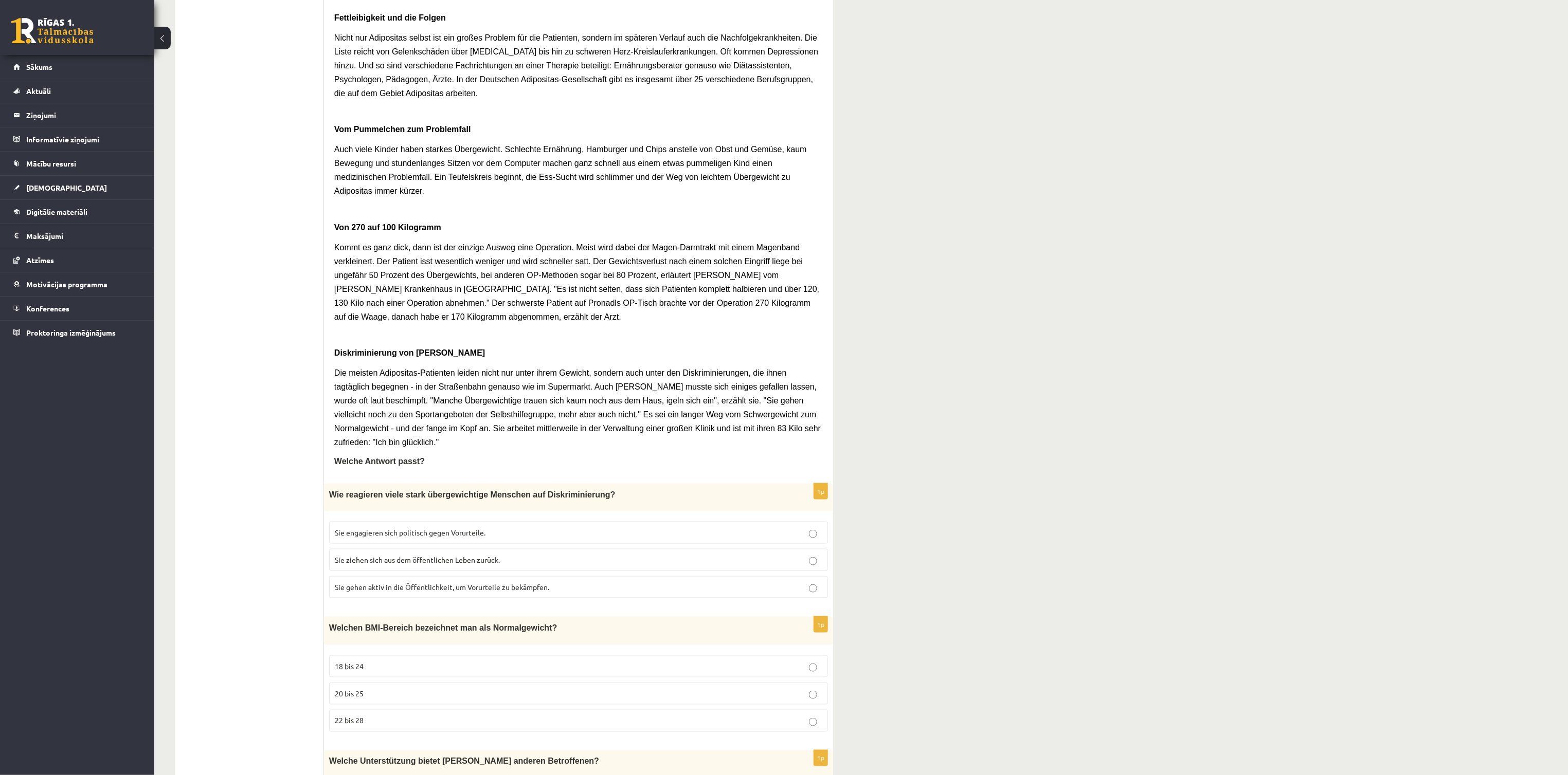
click at [1175, 265] on div "**********" at bounding box center [861, 729] width 1414 height 2555
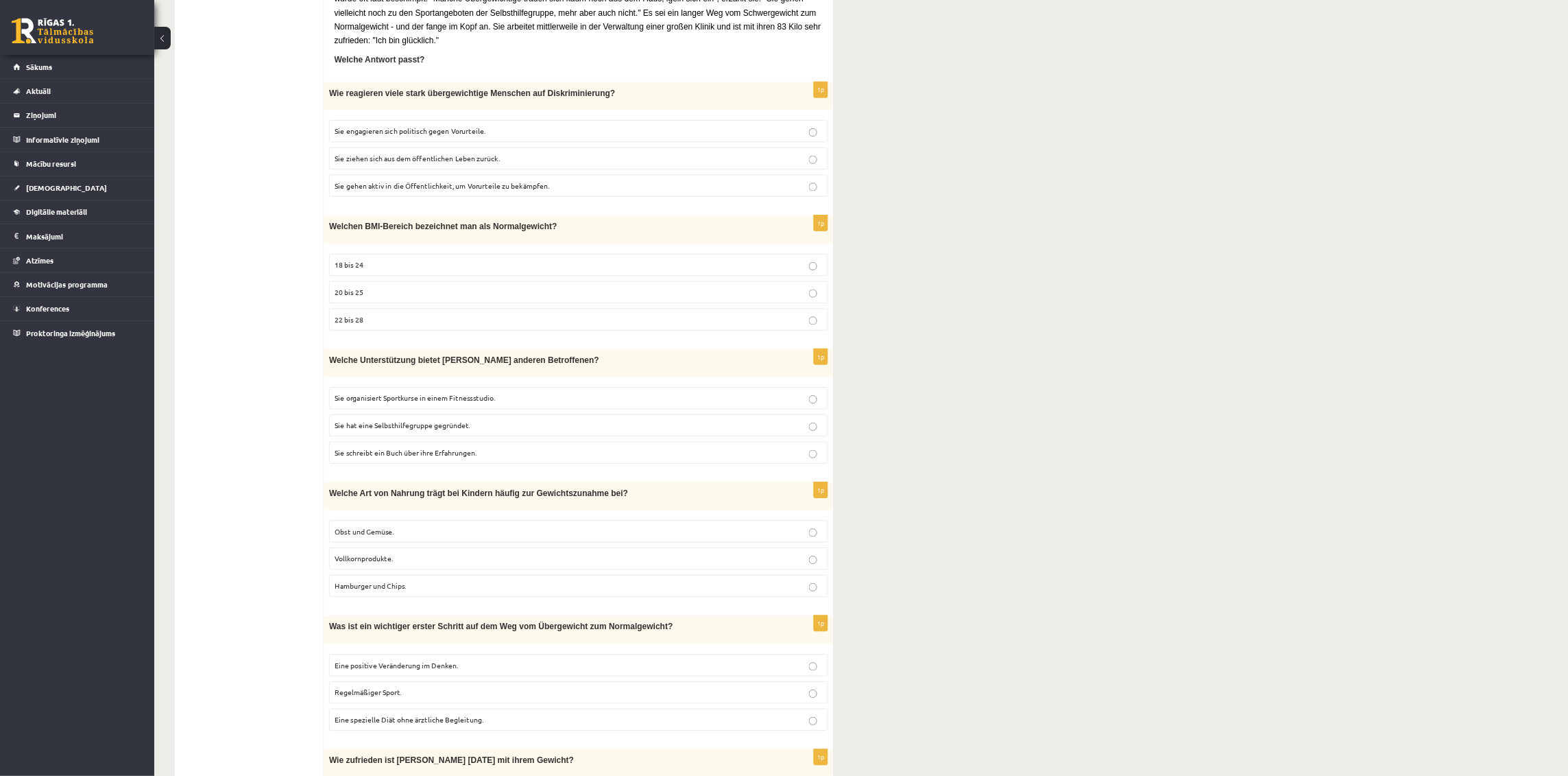
scroll to position [1320, 0]
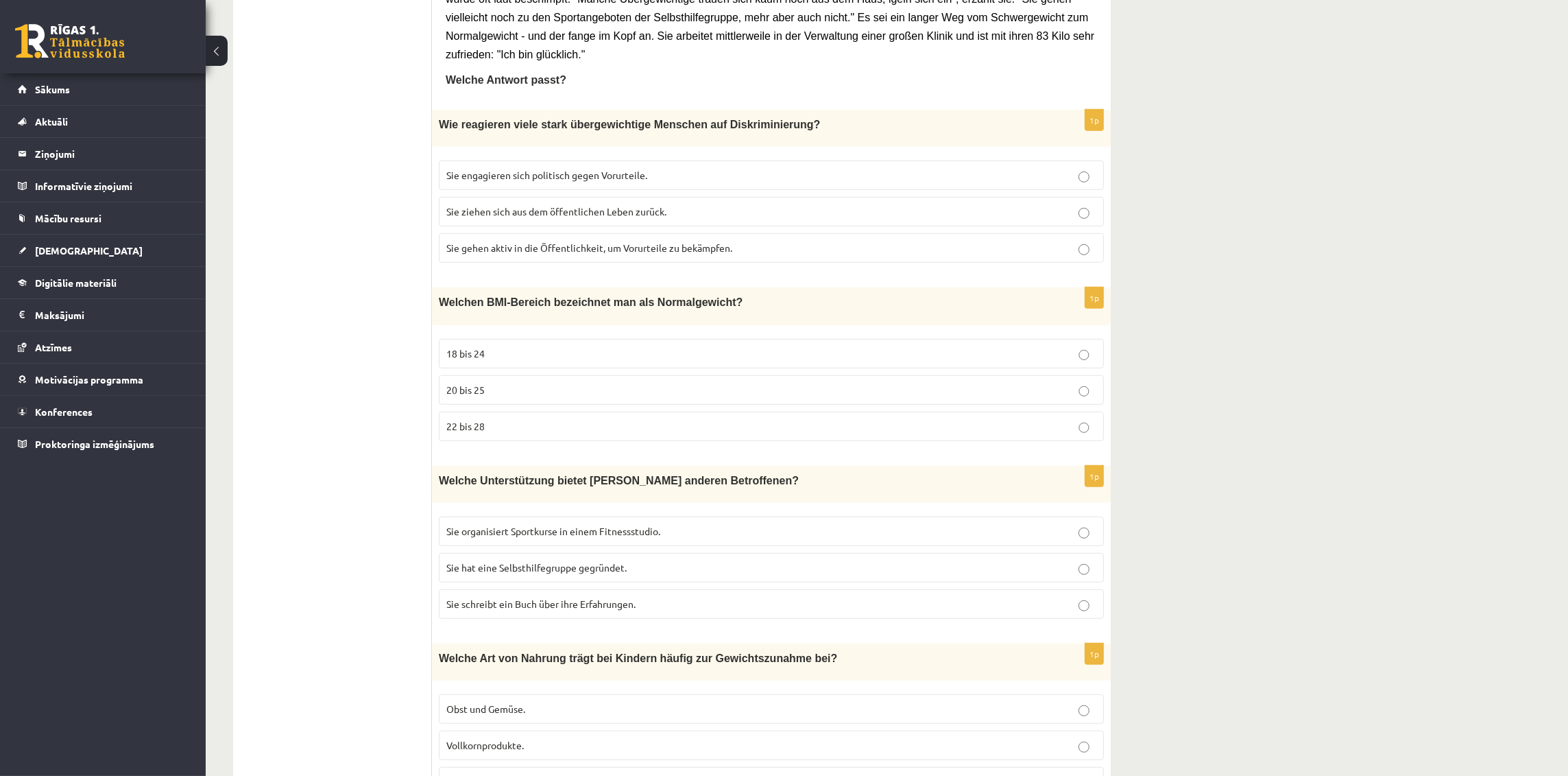
click at [1363, 190] on div "**********" at bounding box center [886, 438] width 1363 height 3409
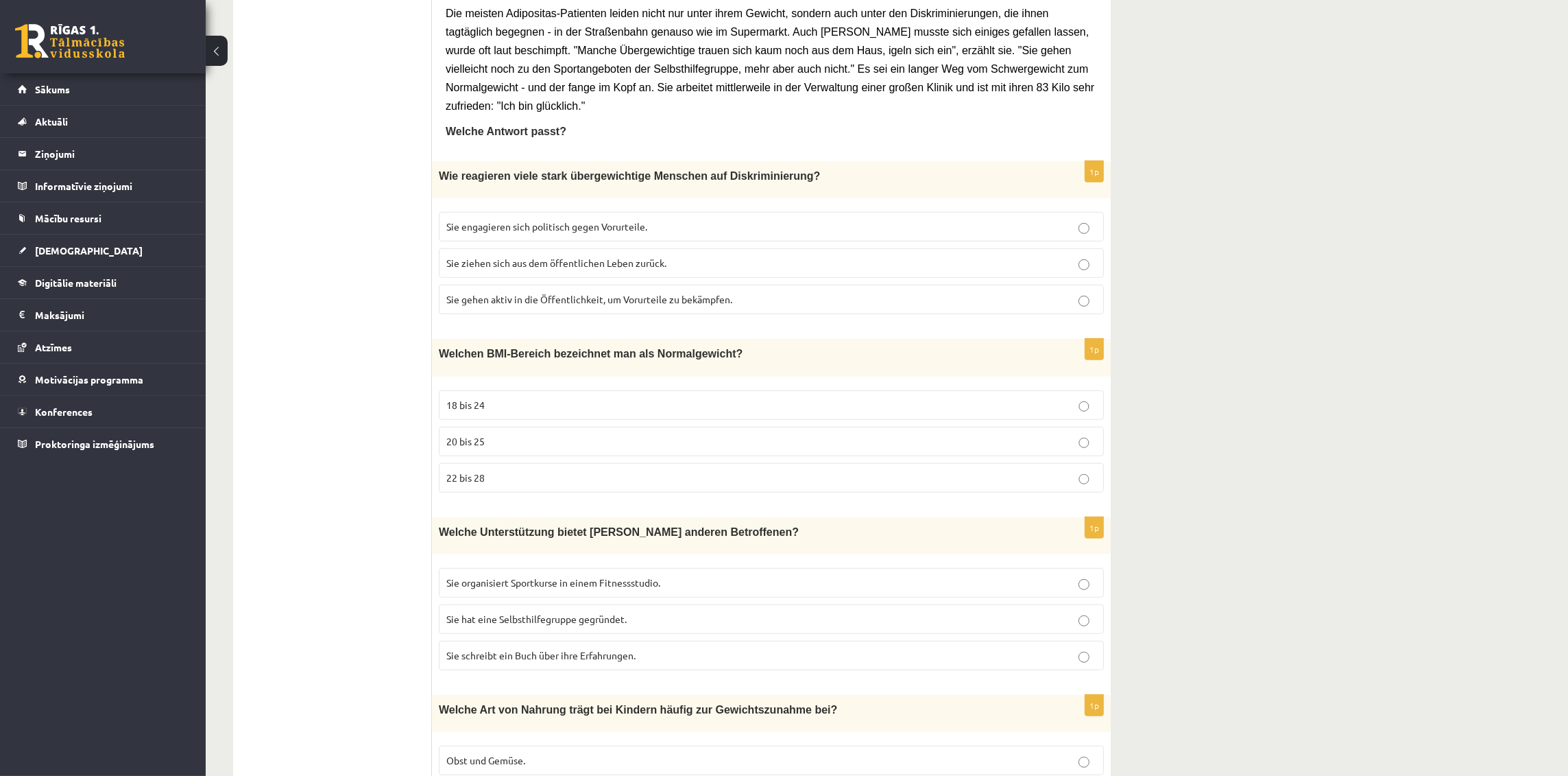
scroll to position [1268, 0]
click at [828, 257] on p "Sie ziehen sich aus dem öffentlichen Leben zurück." at bounding box center [771, 264] width 650 height 15
click at [709, 435] on p "20 bis 25" at bounding box center [771, 442] width 650 height 15
click at [688, 612] on p "Sie hat eine Selbsthilfegruppe gegründet." at bounding box center [771, 619] width 650 height 15
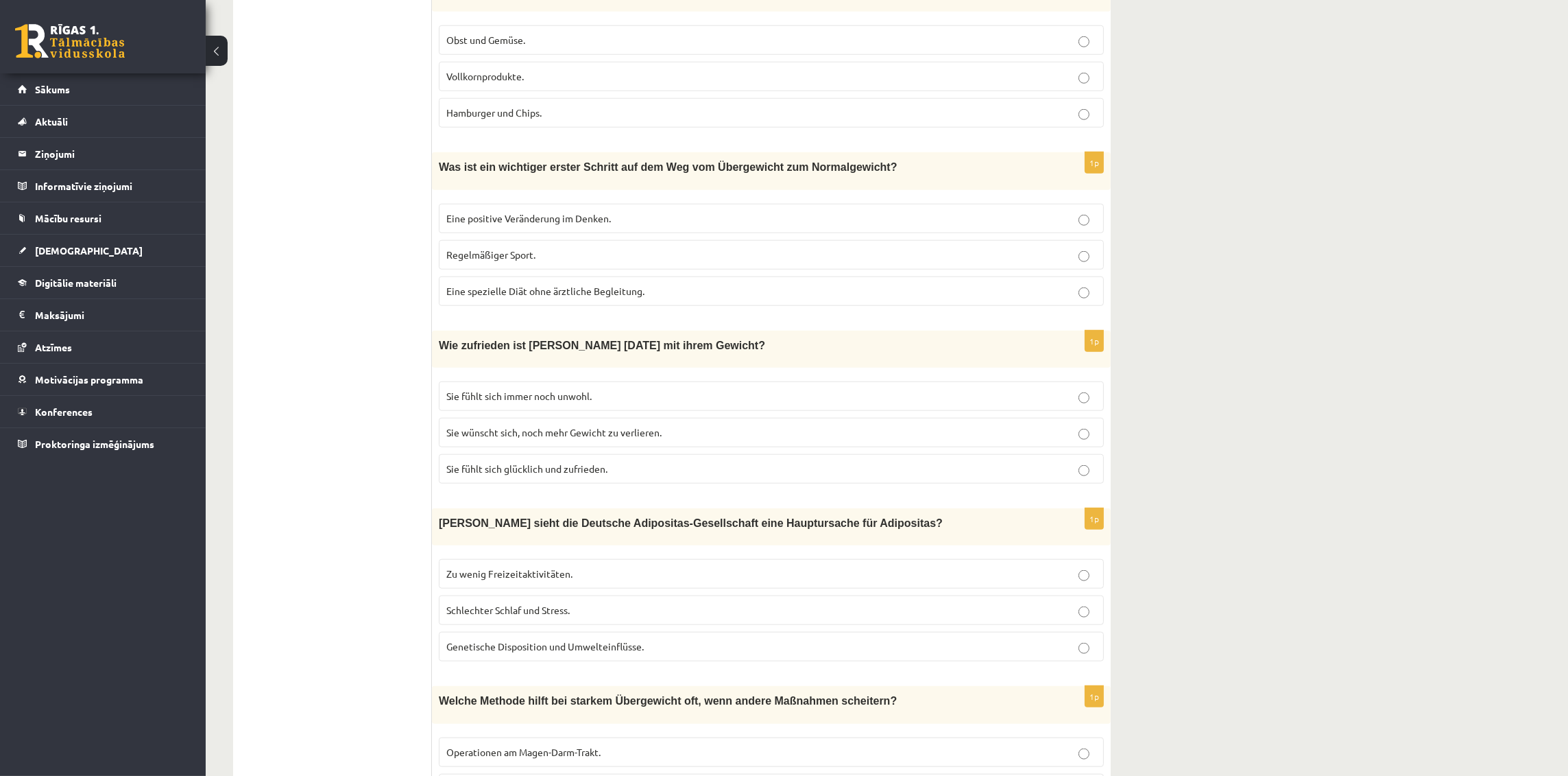
scroll to position [1996, 0]
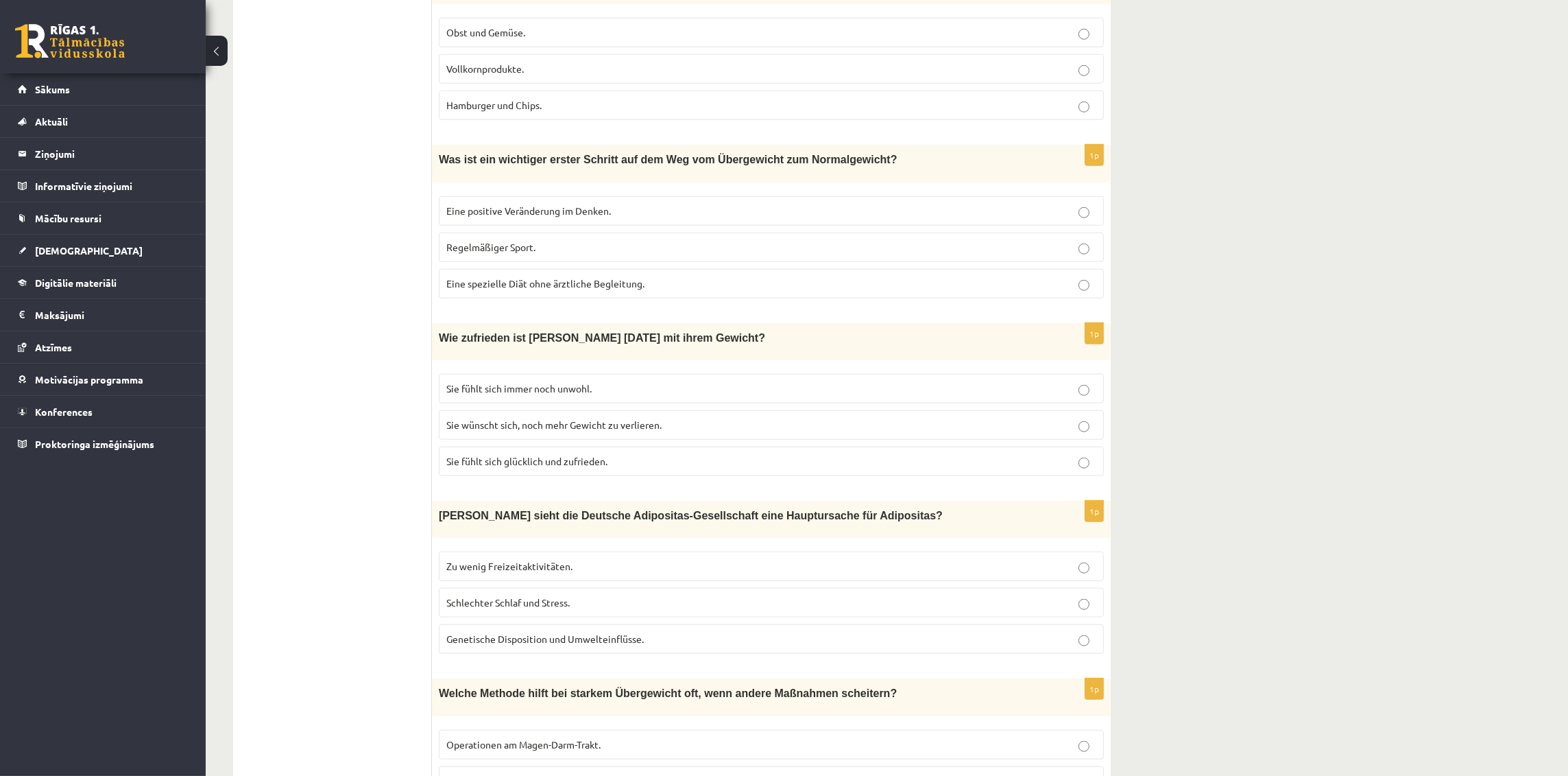
click at [534, 205] on span "Eine positive Veränderung im Denken." at bounding box center [528, 210] width 165 height 12
click at [521, 455] on span "Sie fühlt sich glücklich und zufrieden." at bounding box center [527, 460] width 162 height 12
click at [541, 624] on label "Genetische Disposition und Umwelteinflüsse." at bounding box center [772, 639] width 666 height 29
click at [544, 737] on p "Operationen am Magen-Darm-Trakt." at bounding box center [771, 744] width 650 height 15
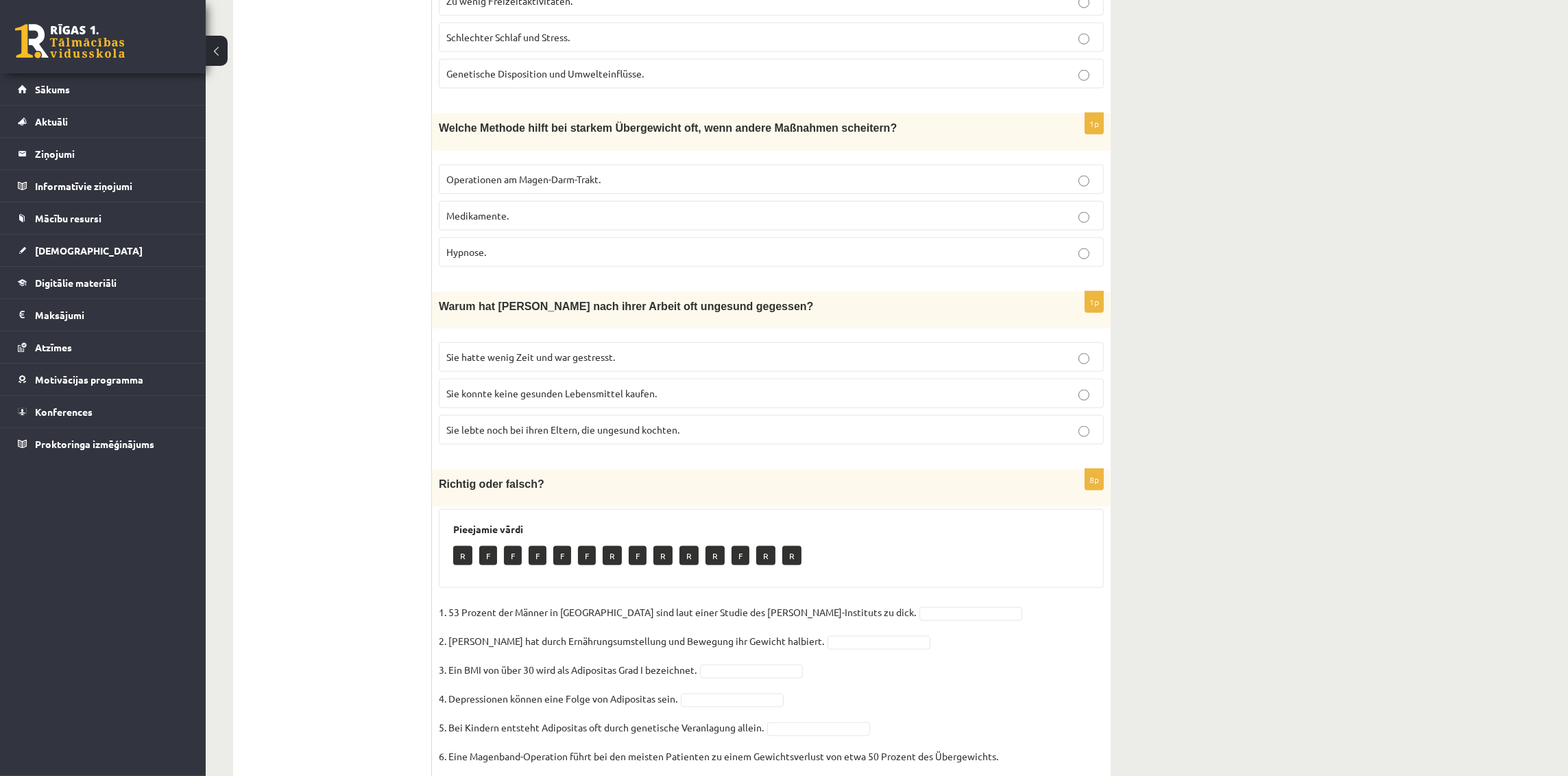
scroll to position [2567, 0]
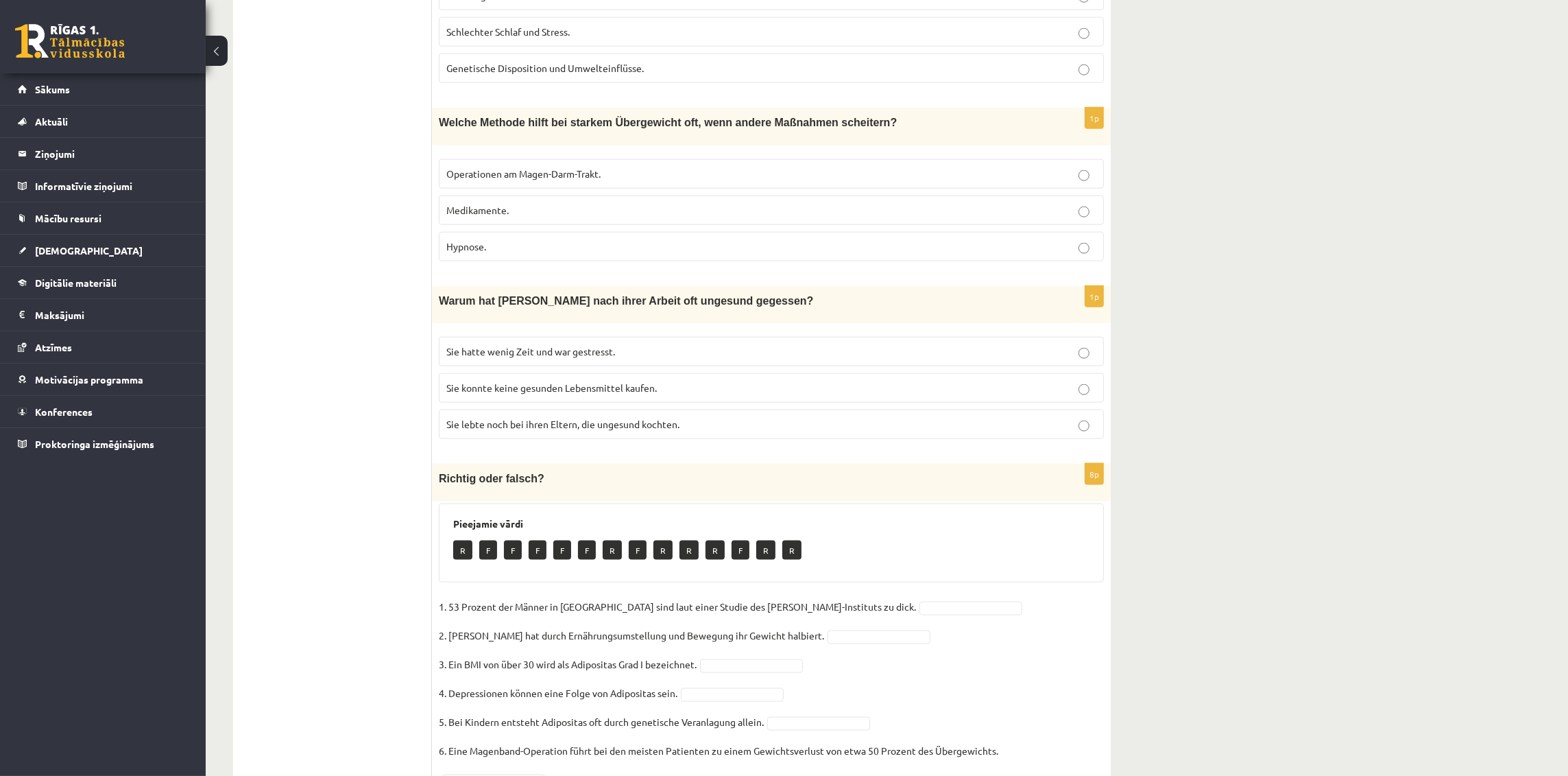
click at [627, 344] on p "Sie hatte wenig Zeit und war gestresst." at bounding box center [771, 351] width 650 height 15
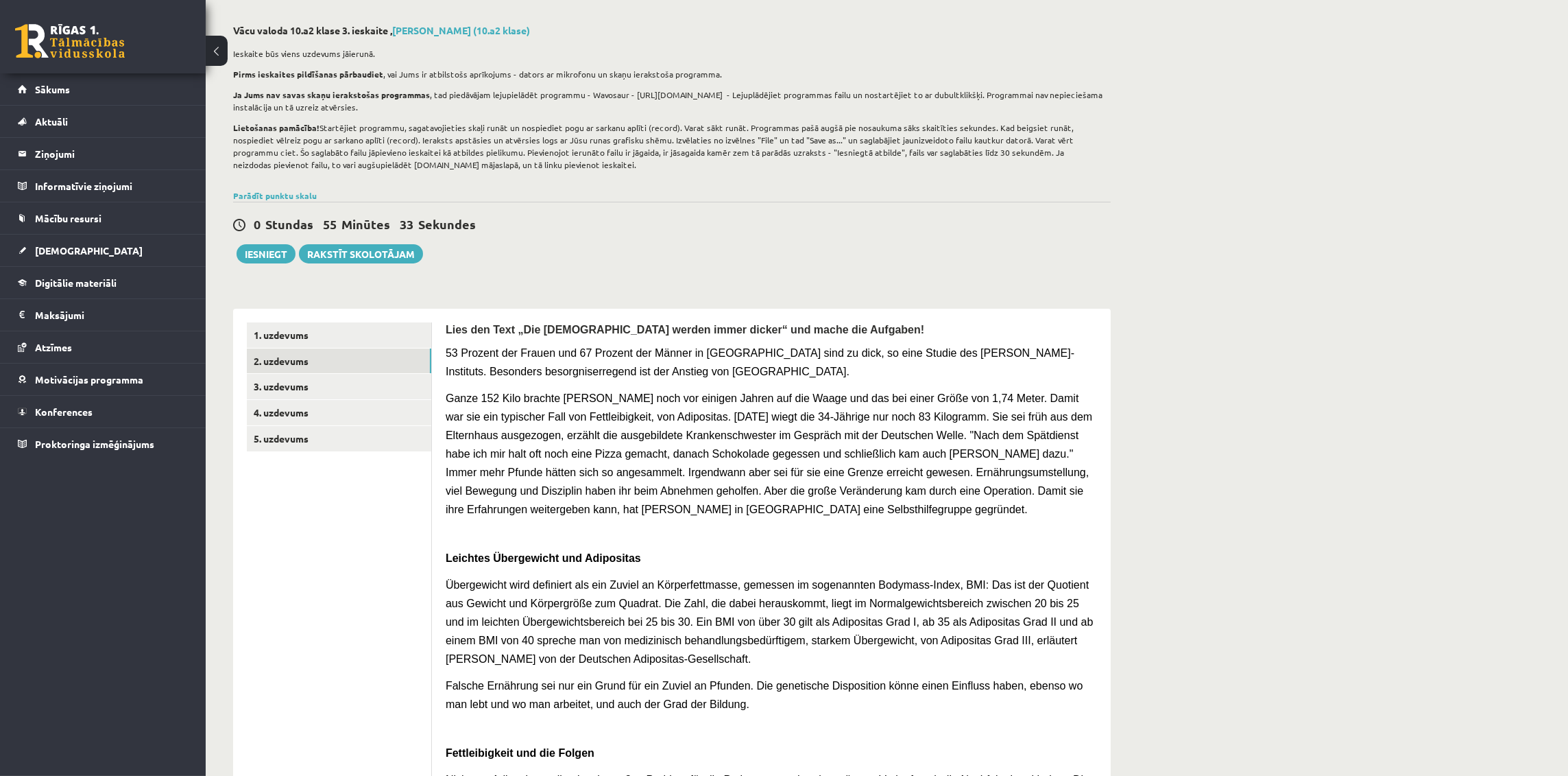
scroll to position [0, 0]
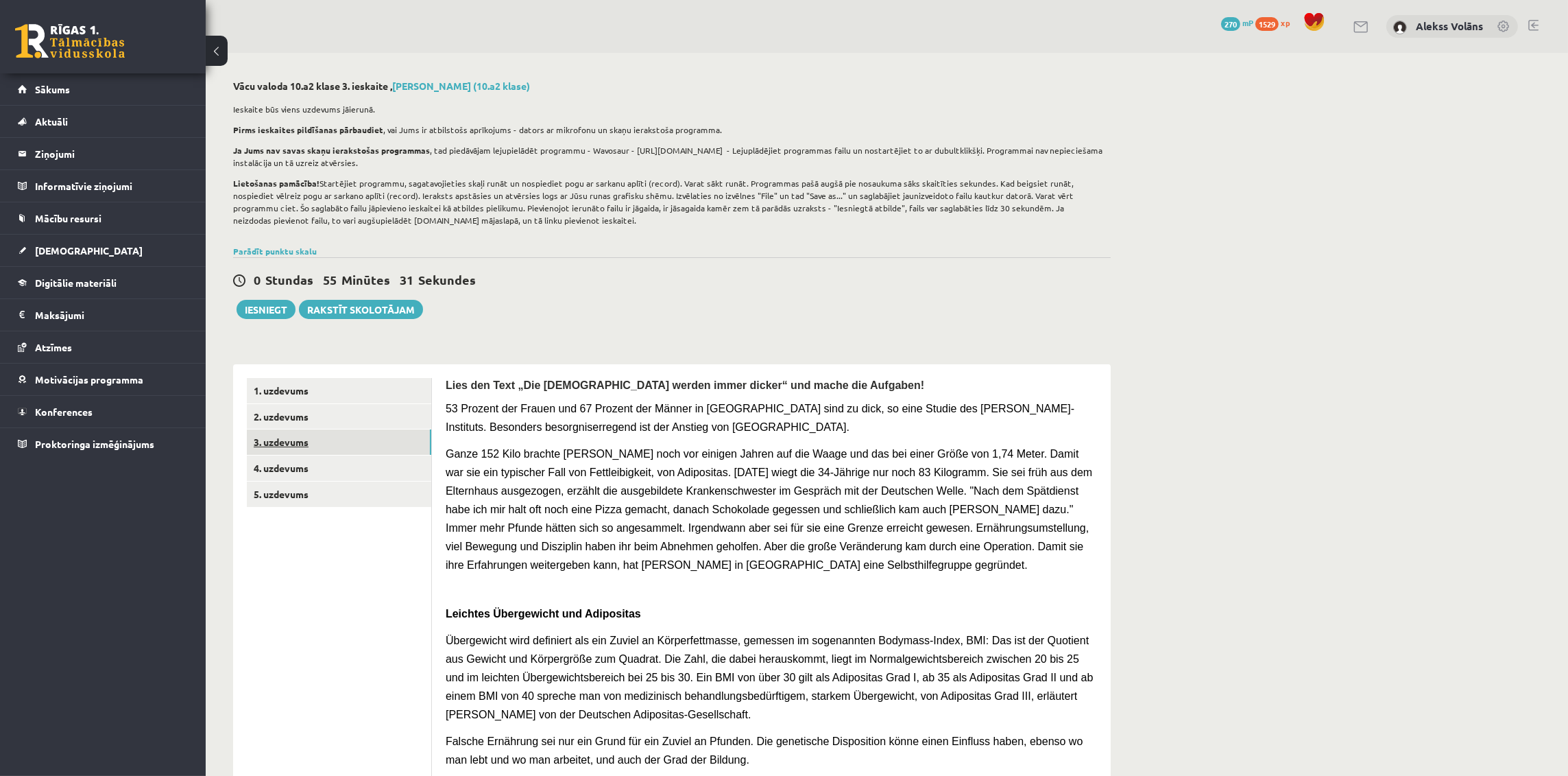
click at [426, 449] on link "3. uzdevums" at bounding box center [338, 442] width 184 height 25
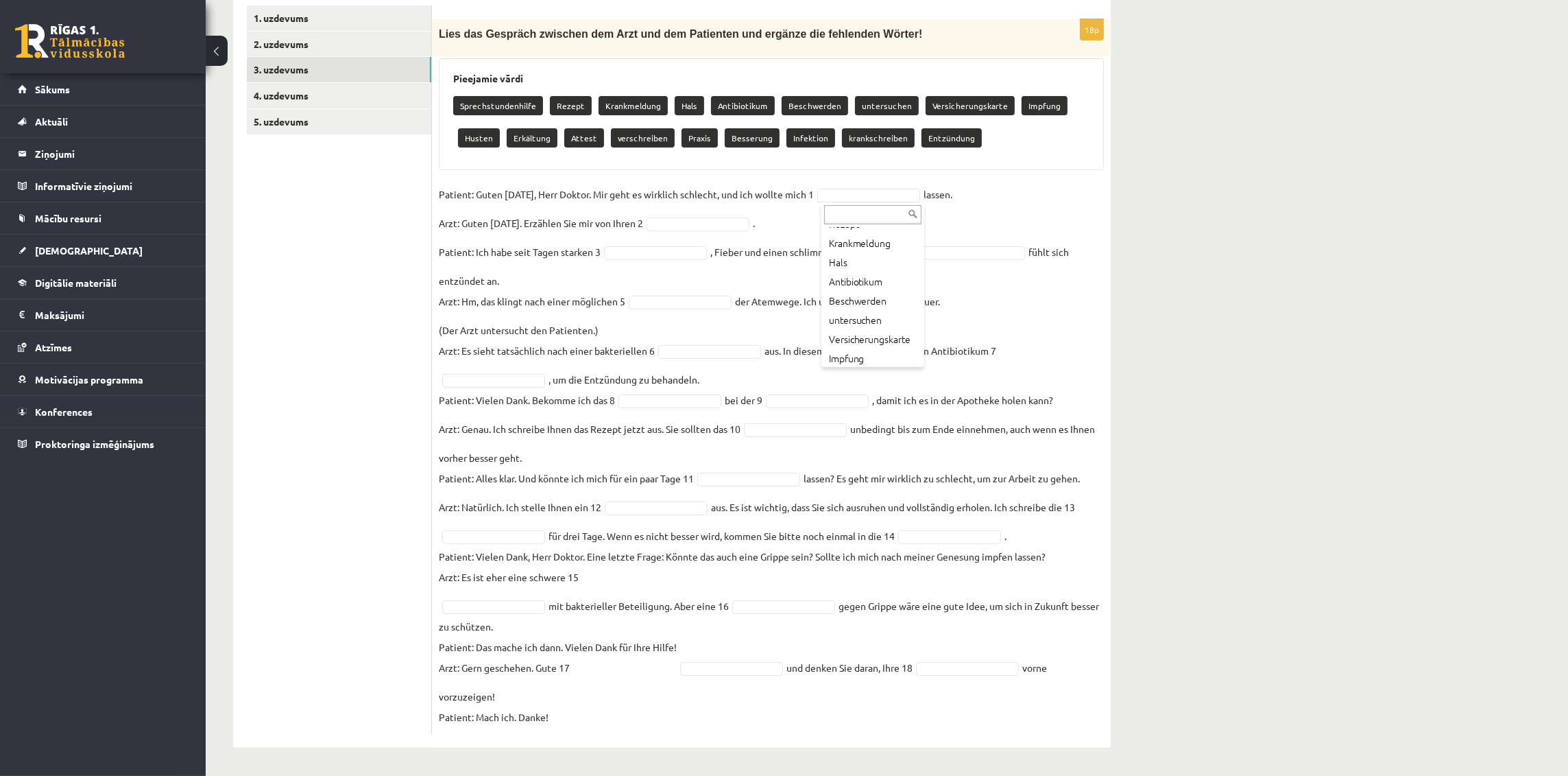
scroll to position [63, 0]
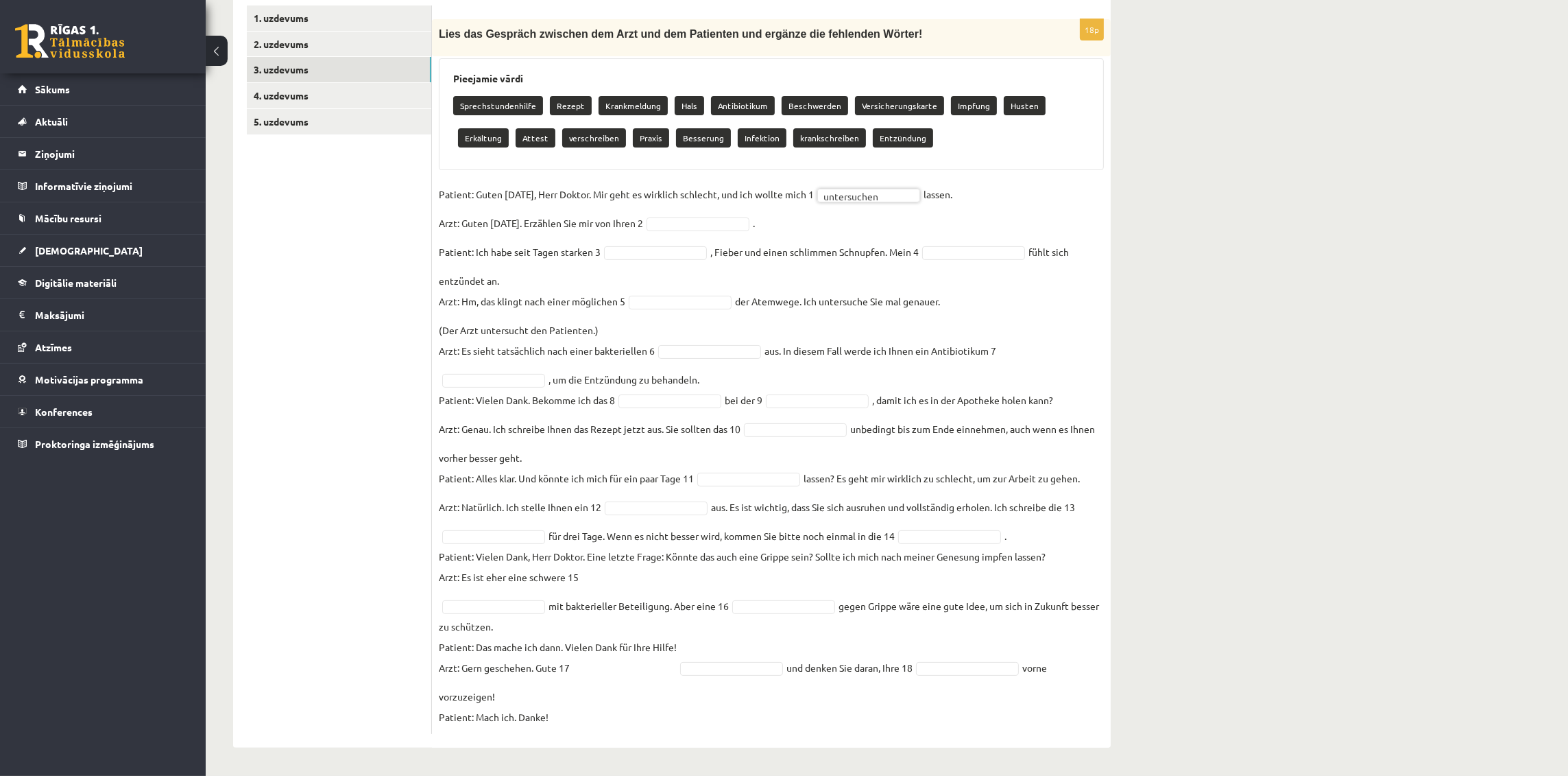
click at [730, 214] on fieldset "**********" at bounding box center [772, 455] width 666 height 543
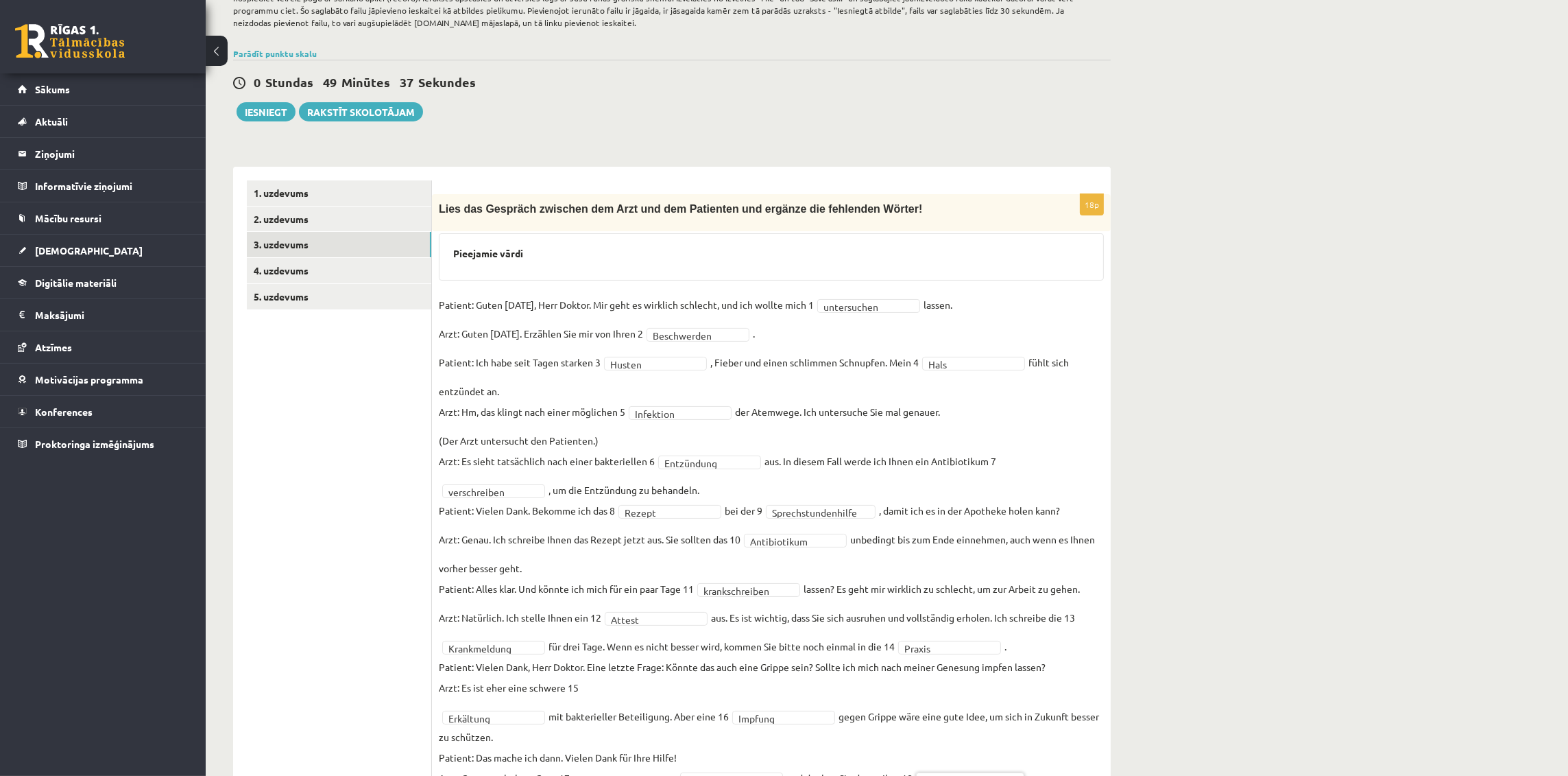
scroll to position [179, 0]
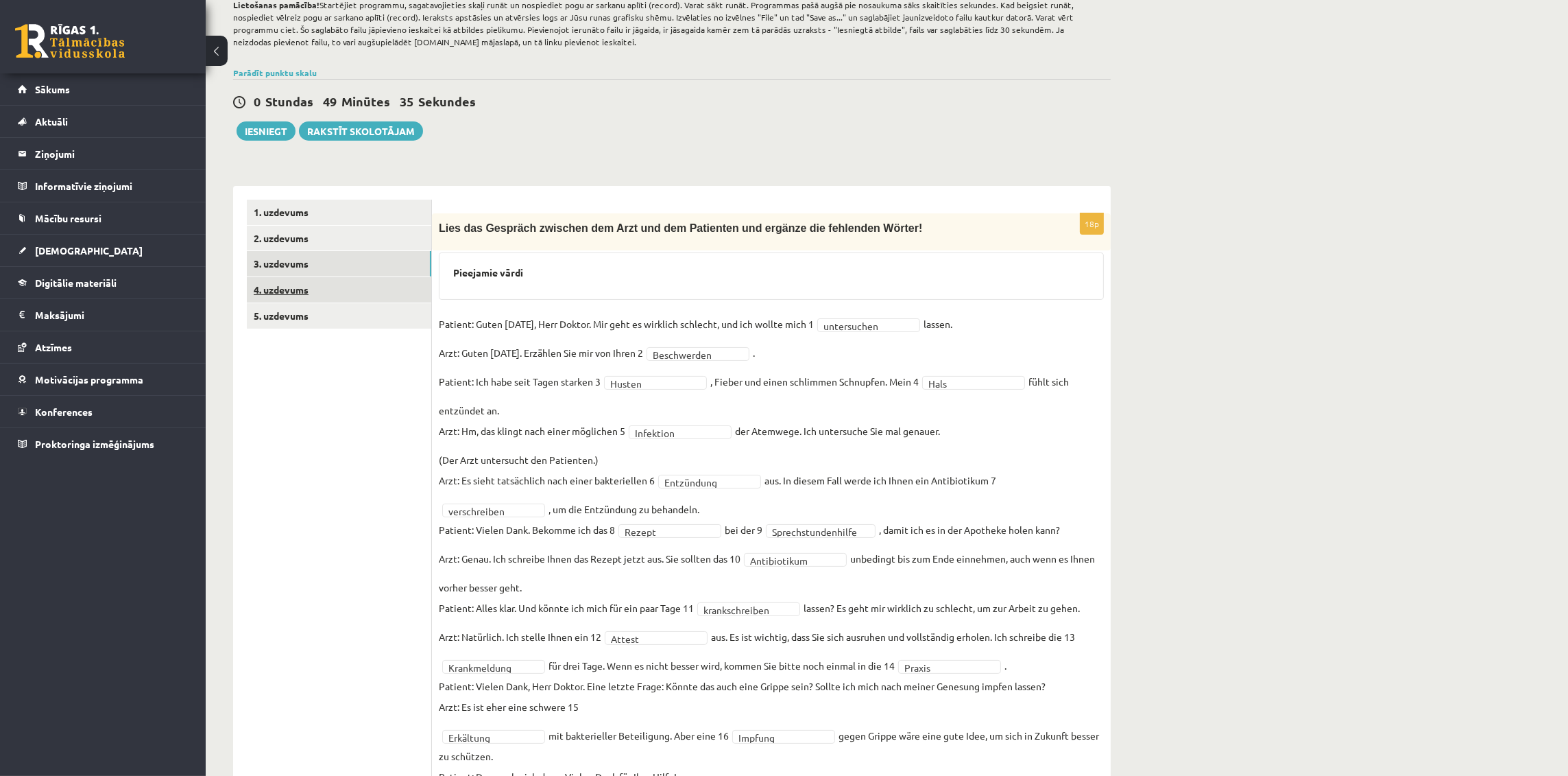
click at [360, 293] on link "4. uzdevums" at bounding box center [338, 289] width 184 height 25
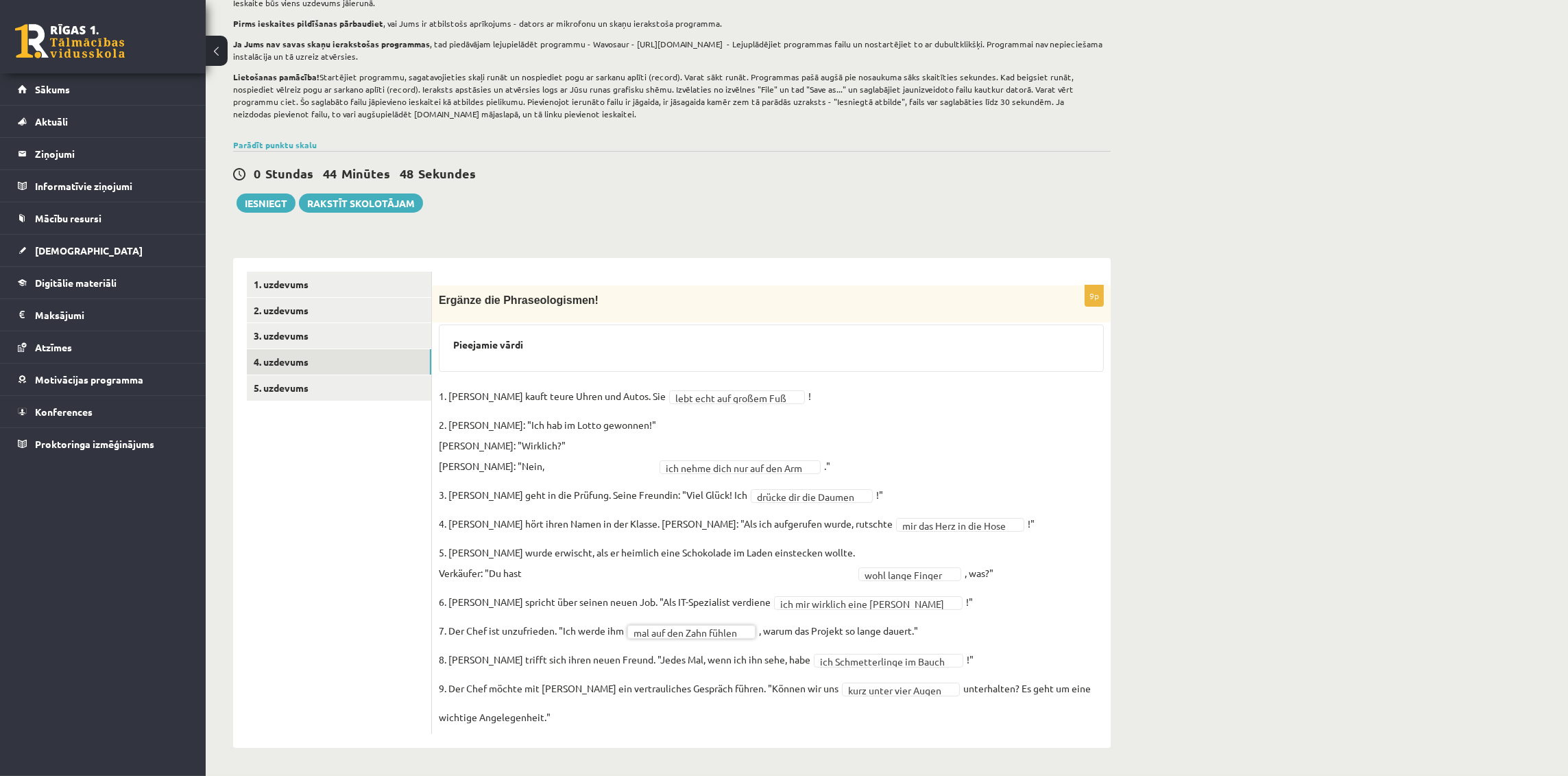
scroll to position [106, 0]
click at [329, 379] on link "5. uzdevums" at bounding box center [338, 388] width 184 height 25
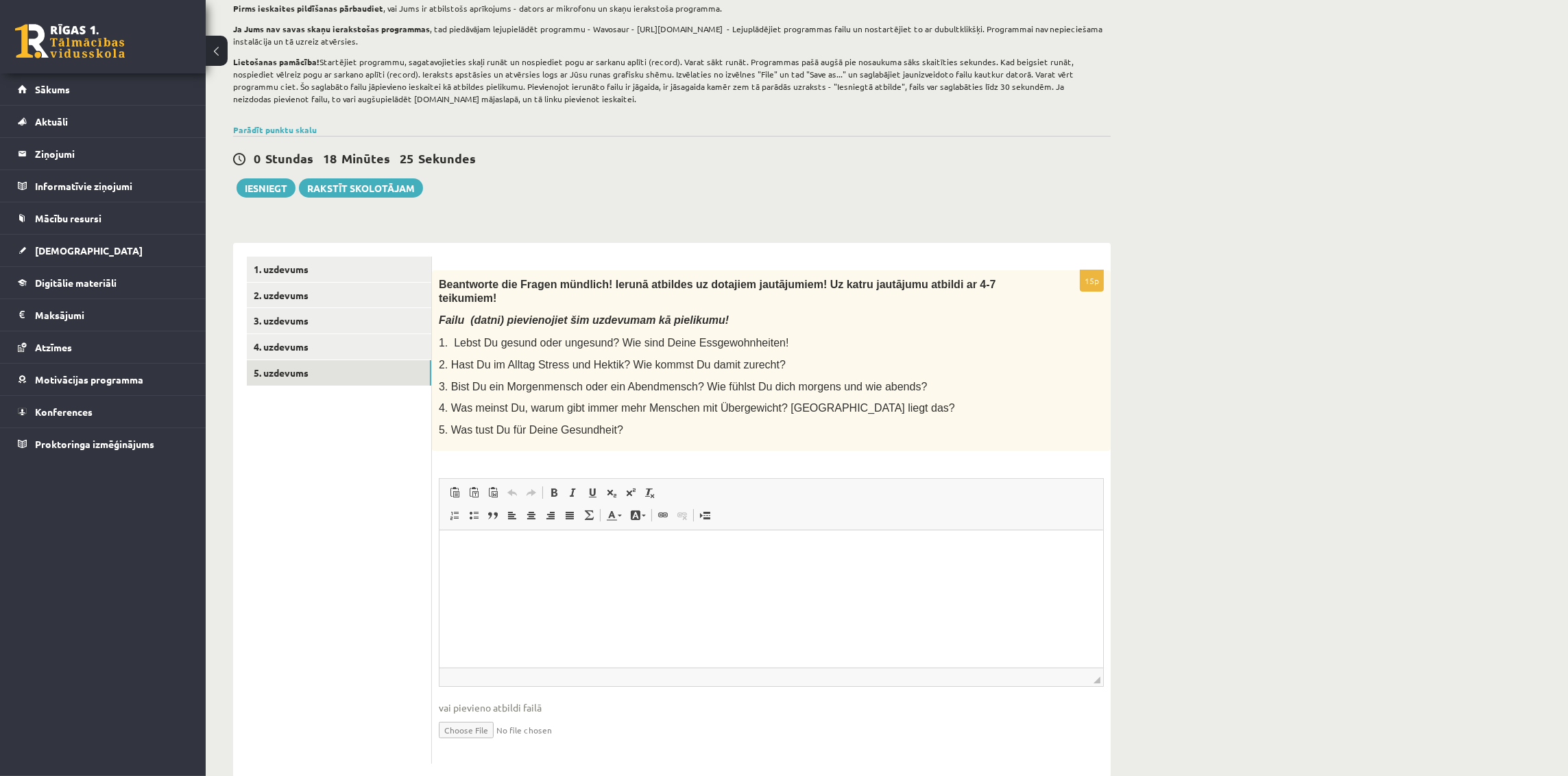
scroll to position [136, 0]
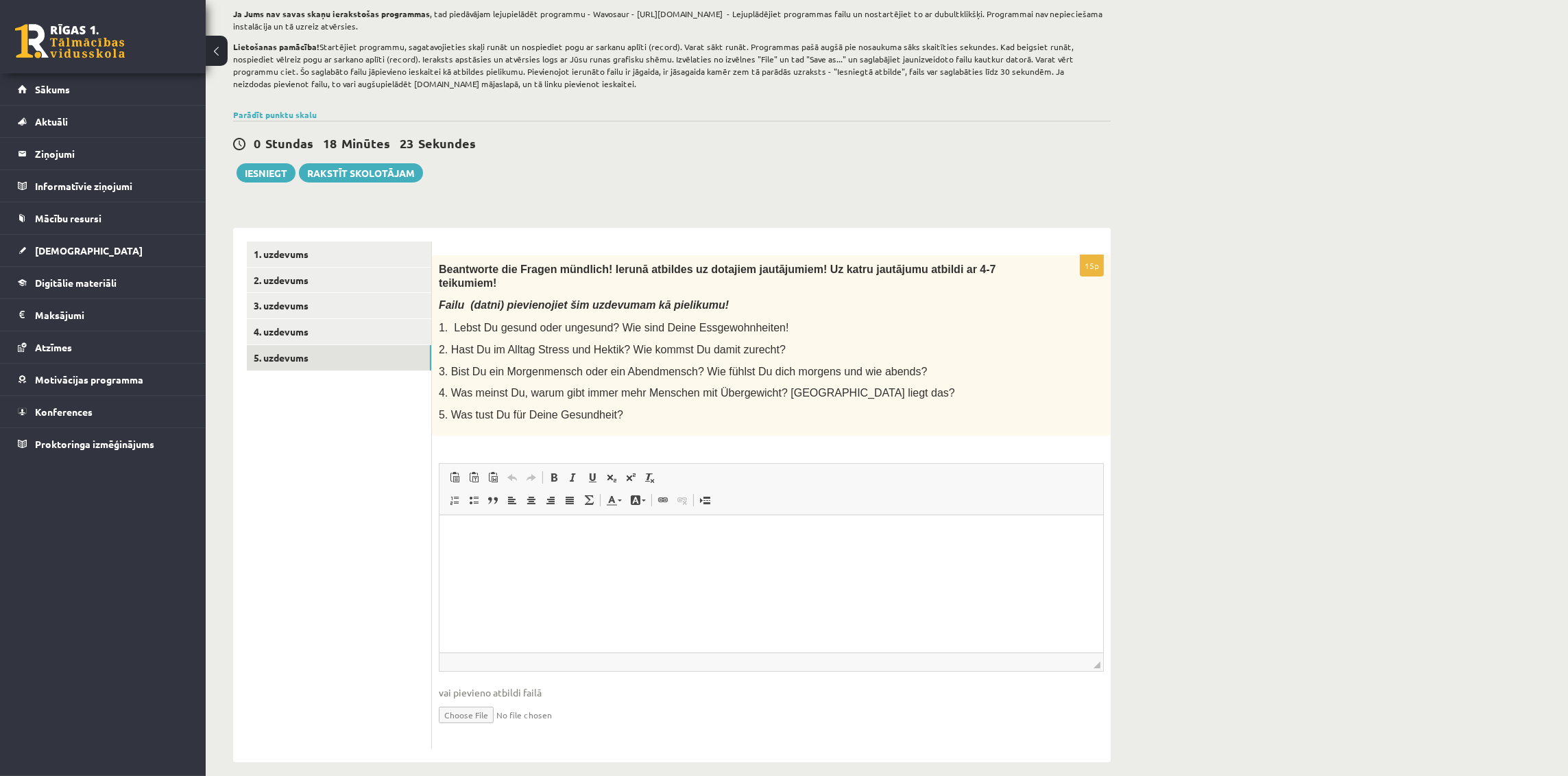
click at [462, 705] on input "file" at bounding box center [772, 713] width 666 height 28
type input "**********"
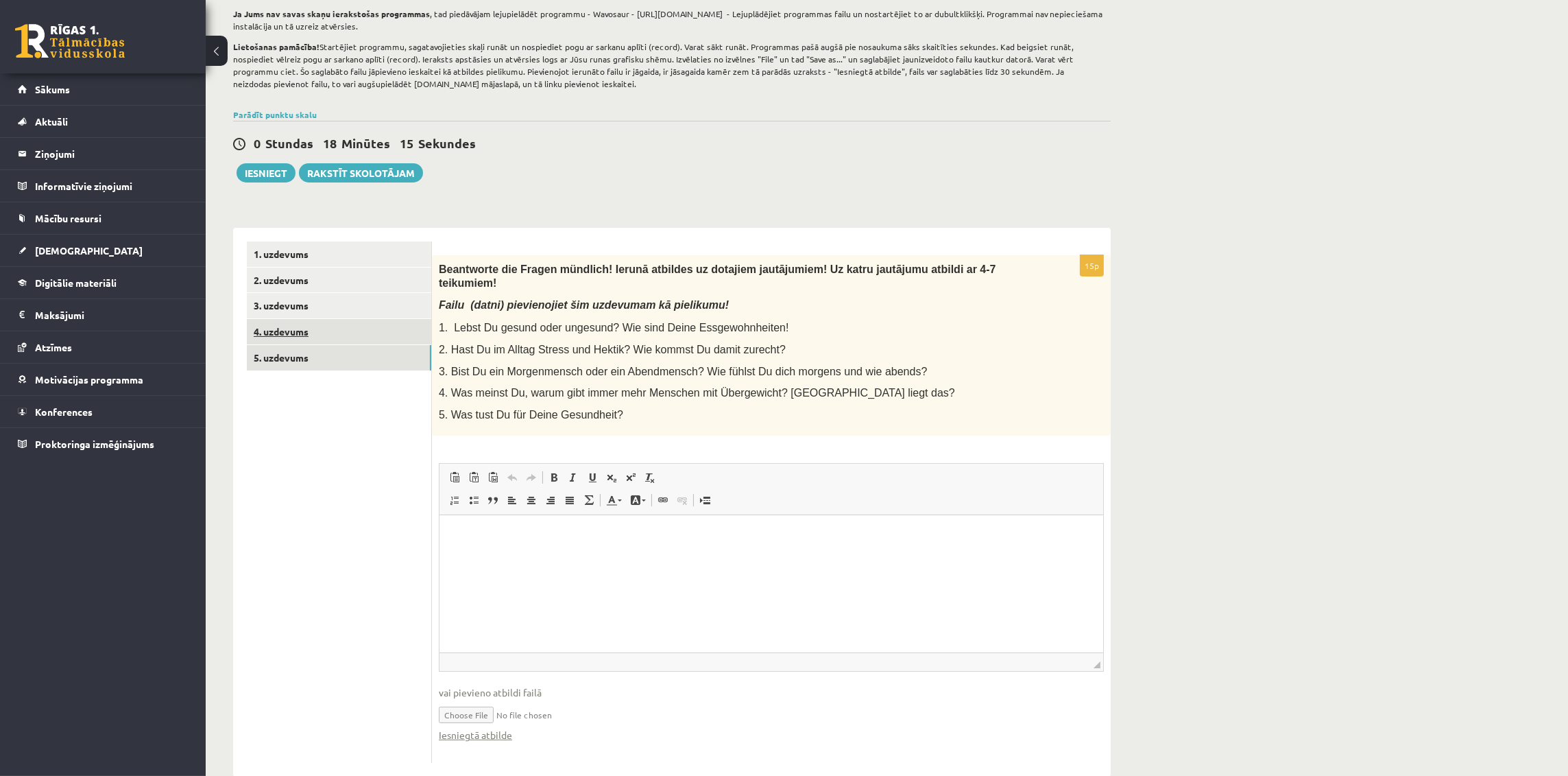
click at [345, 327] on link "4. uzdevums" at bounding box center [338, 331] width 184 height 25
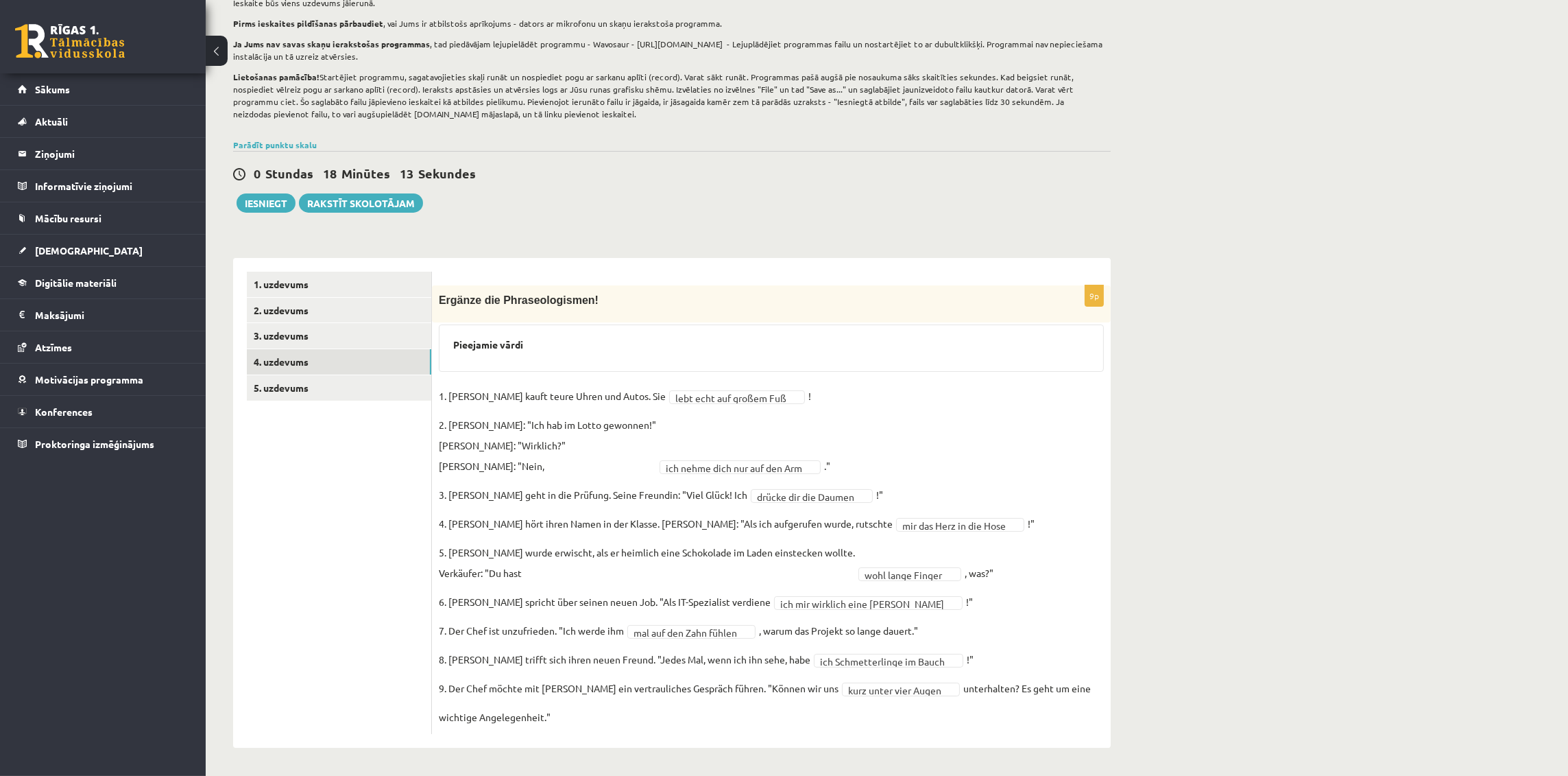
scroll to position [106, 0]
click at [386, 330] on link "3. uzdevums" at bounding box center [338, 336] width 184 height 25
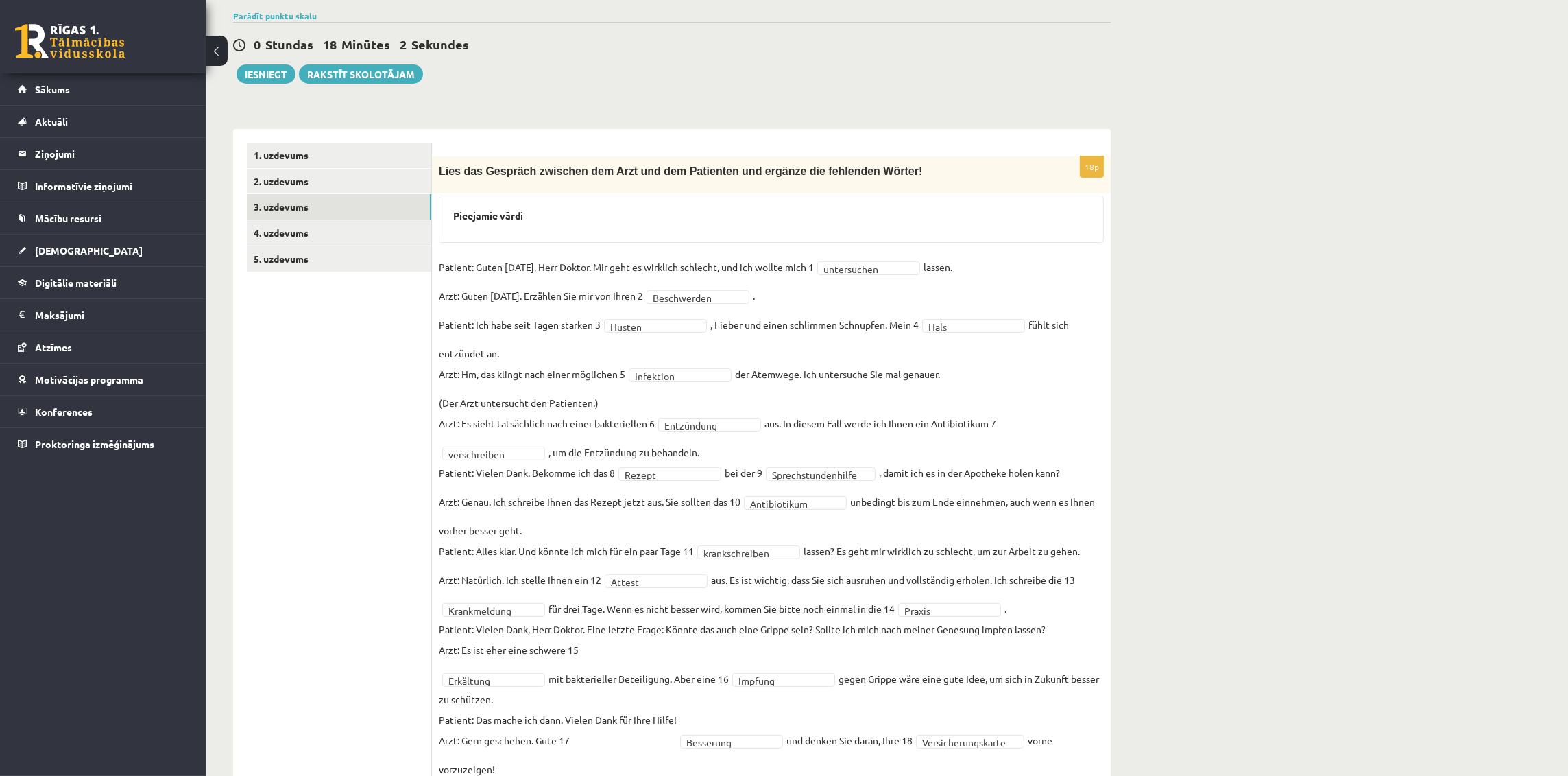
scroll to position [226, 0]
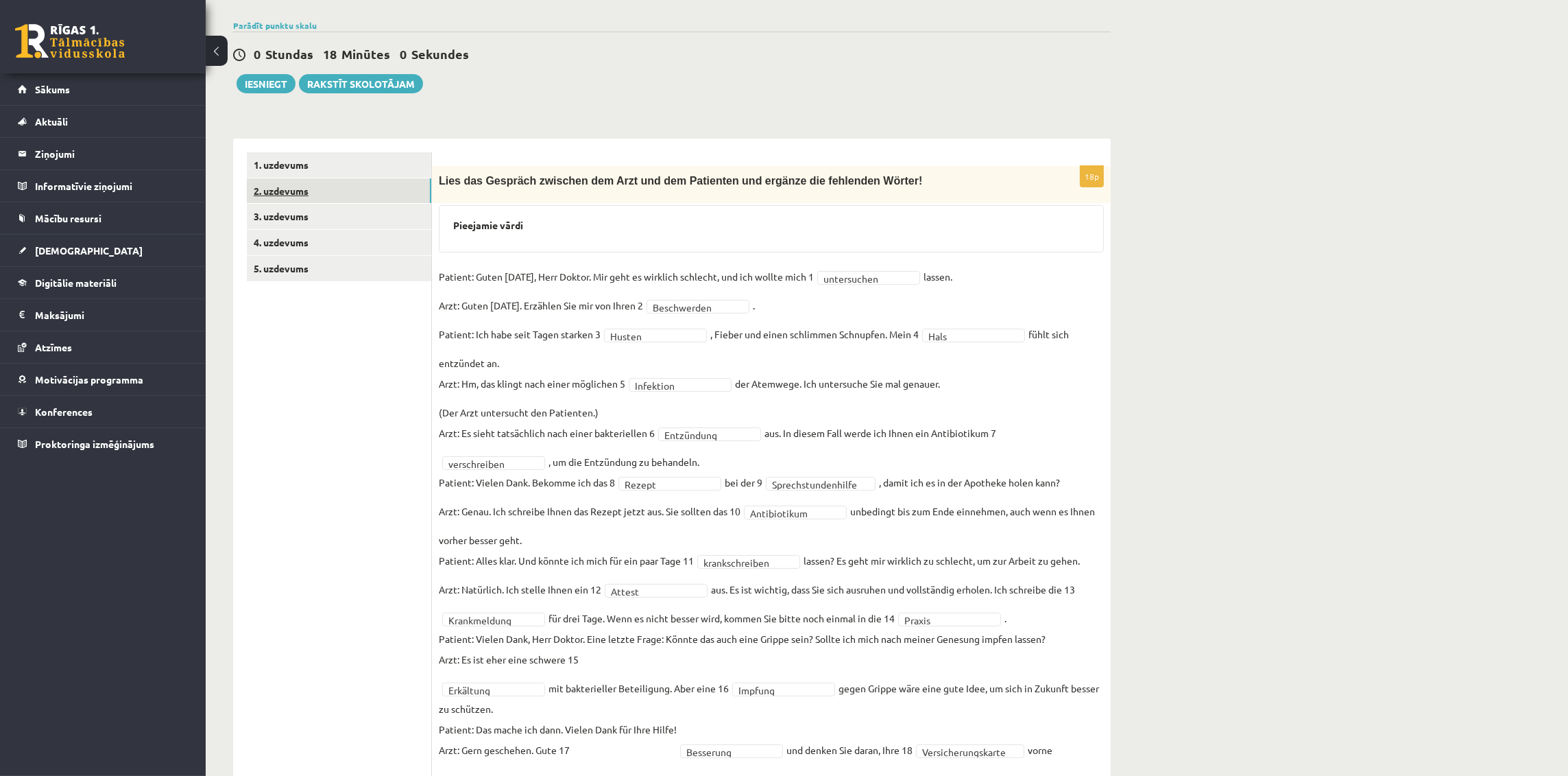
click at [418, 194] on link "2. uzdevums" at bounding box center [338, 191] width 184 height 25
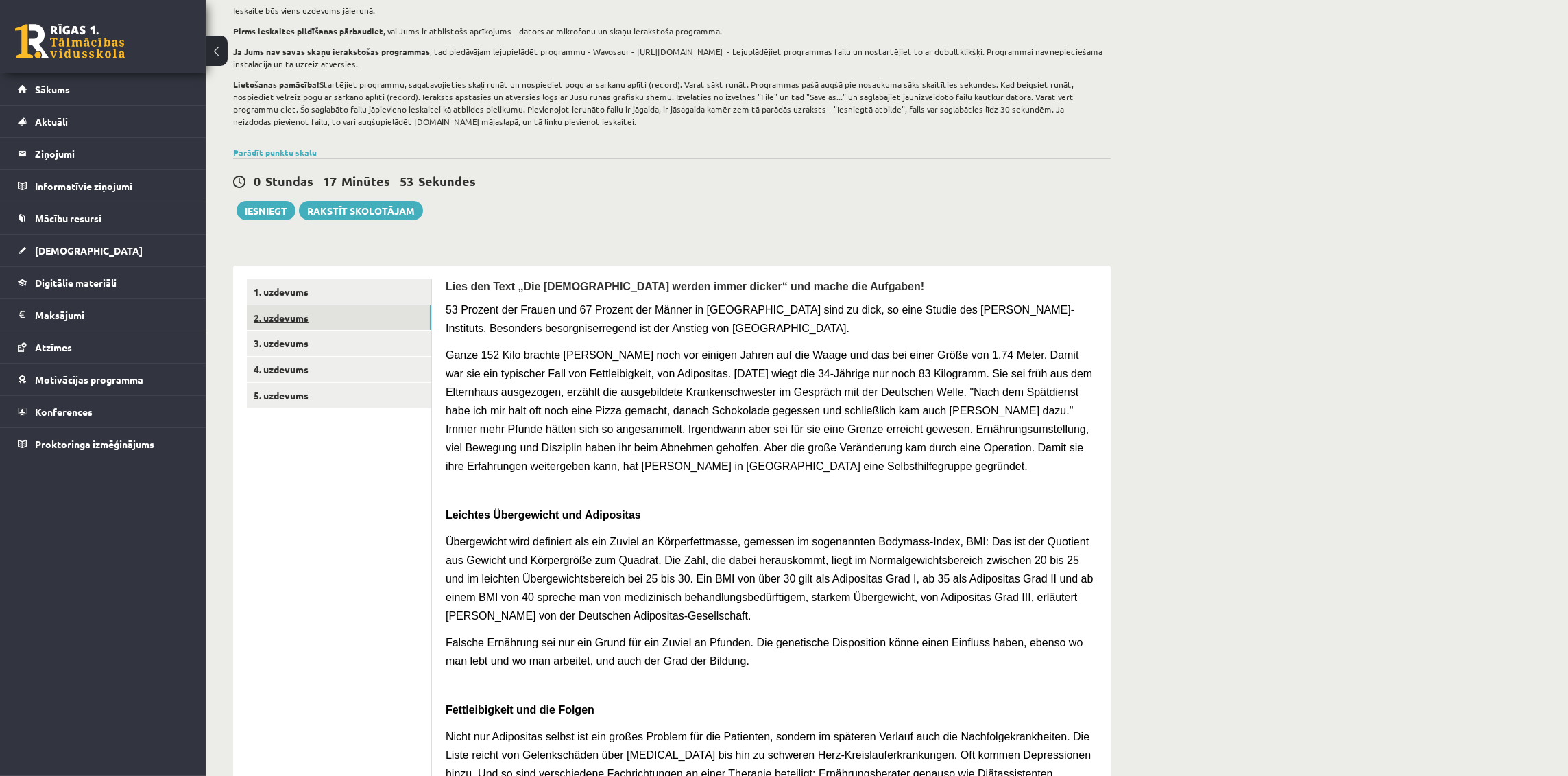
scroll to position [0, 0]
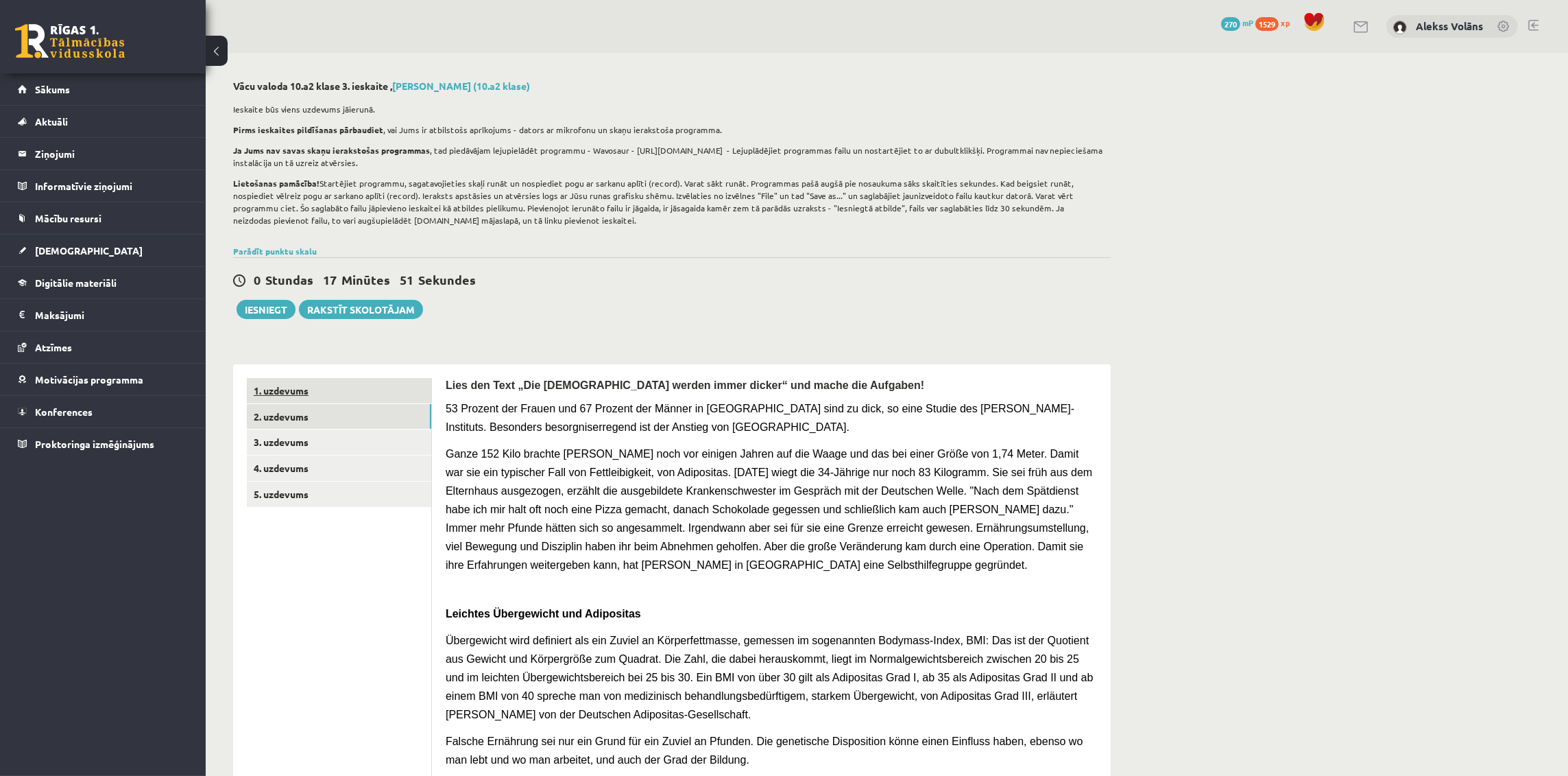
click at [357, 384] on link "1. uzdevums" at bounding box center [338, 390] width 184 height 25
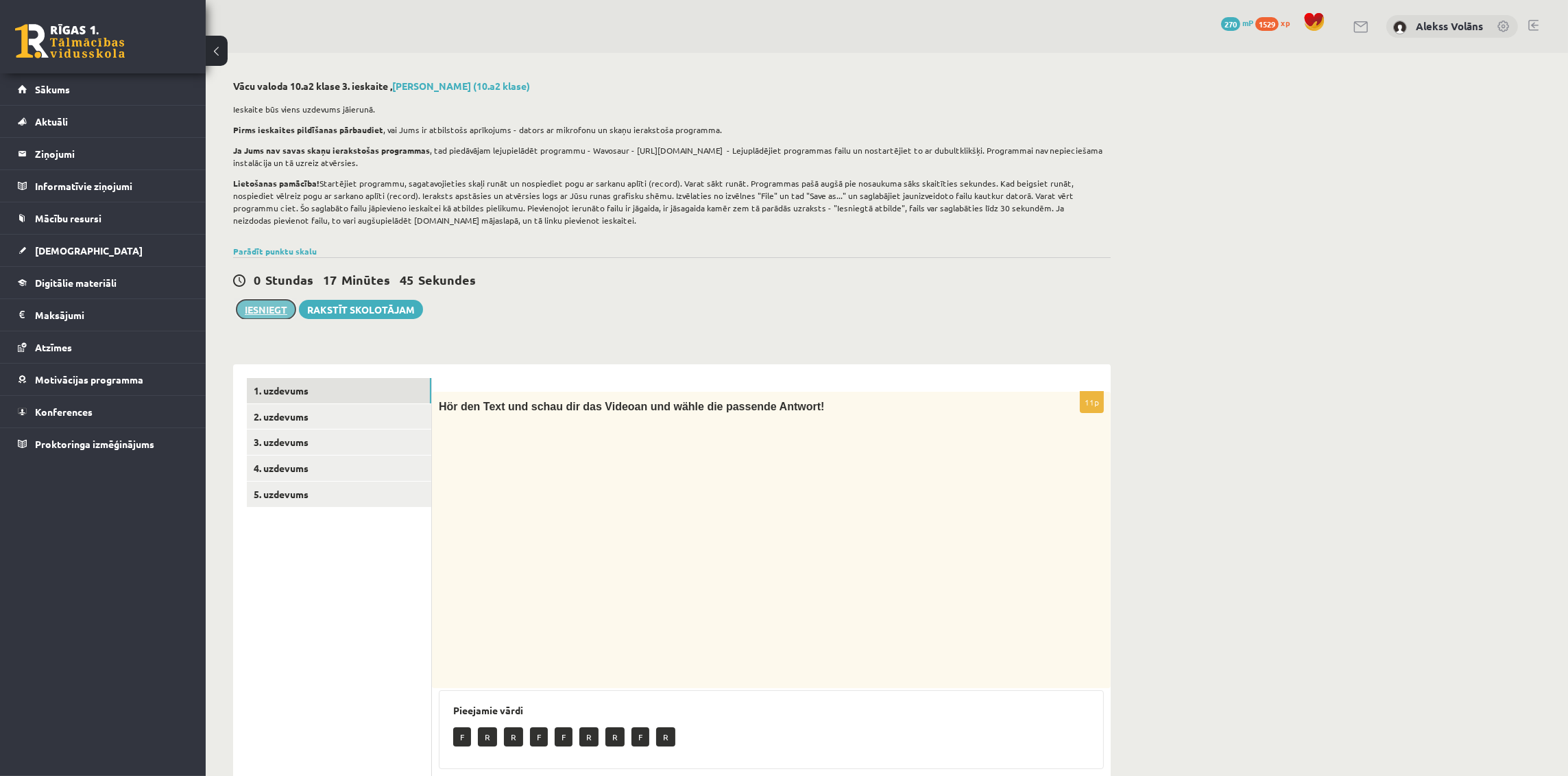
click at [271, 312] on button "Iesniegt" at bounding box center [265, 309] width 59 height 19
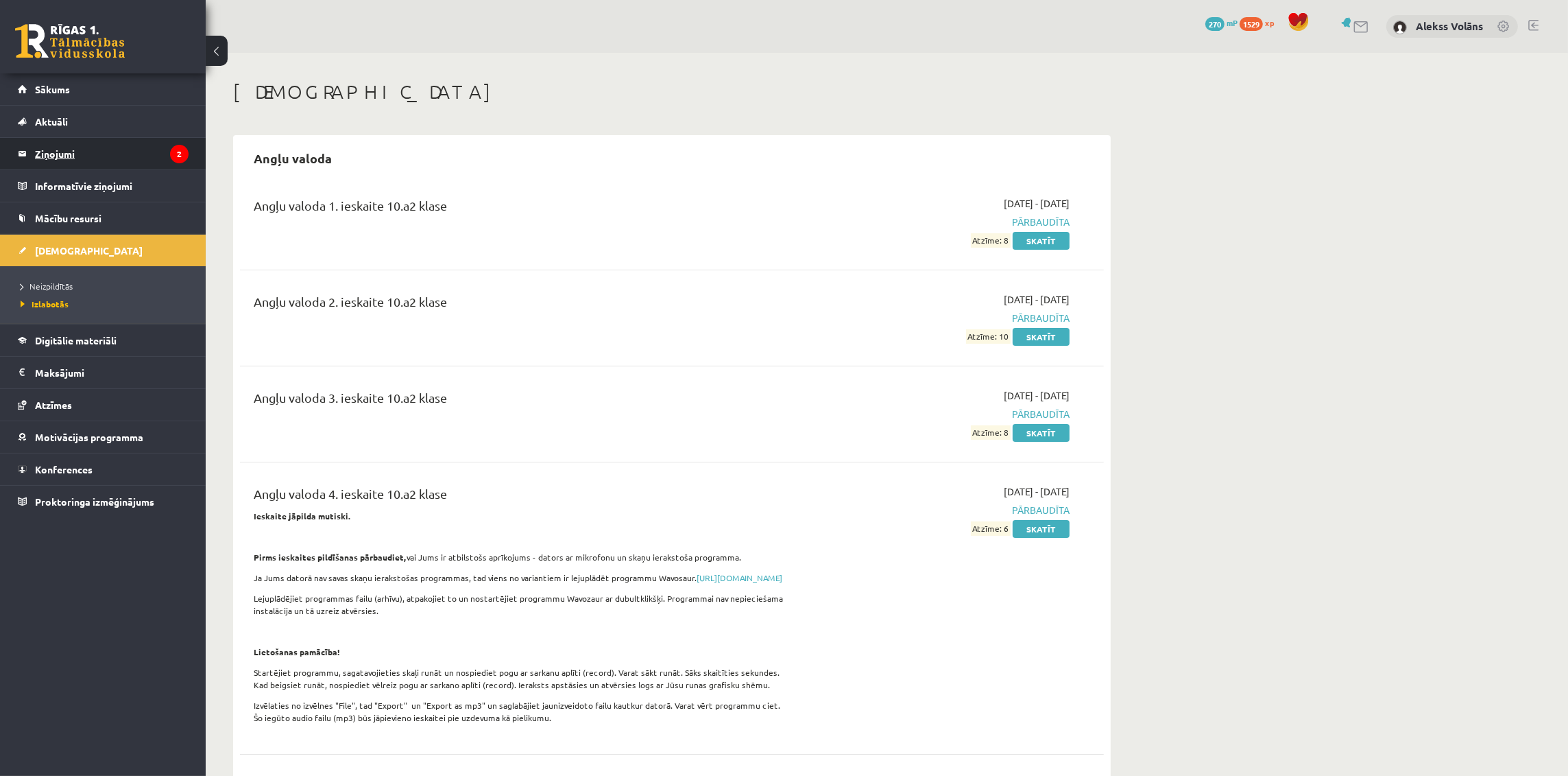
click at [153, 157] on legend "Ziņojumi 2" at bounding box center [111, 153] width 153 height 32
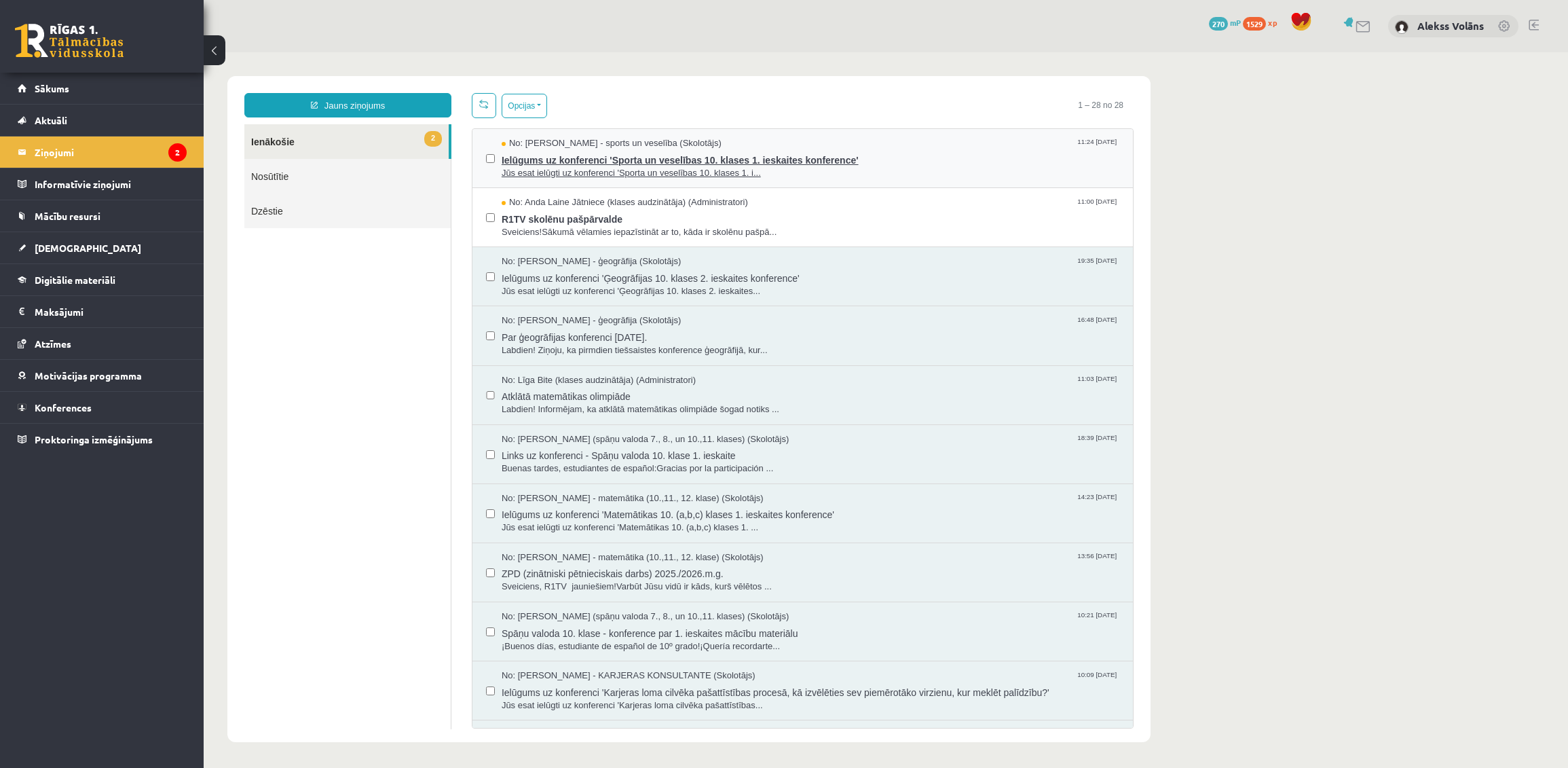
click at [887, 178] on span "Jūs esat ielūgti uz konferenci 'Sporta un veselības 10. klases 1. i..." at bounding box center [810, 174] width 618 height 13
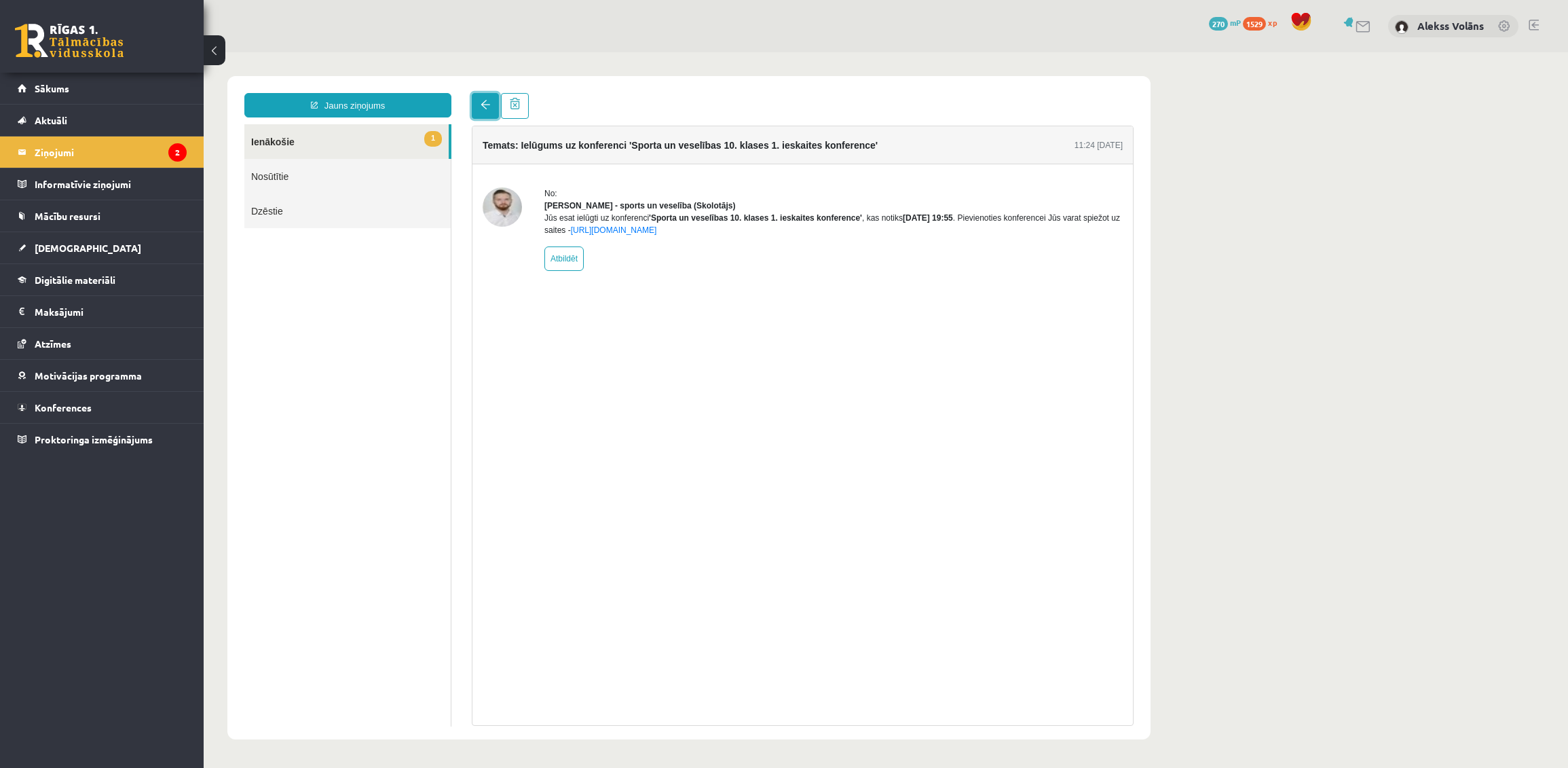
click at [483, 105] on span at bounding box center [485, 104] width 10 height 10
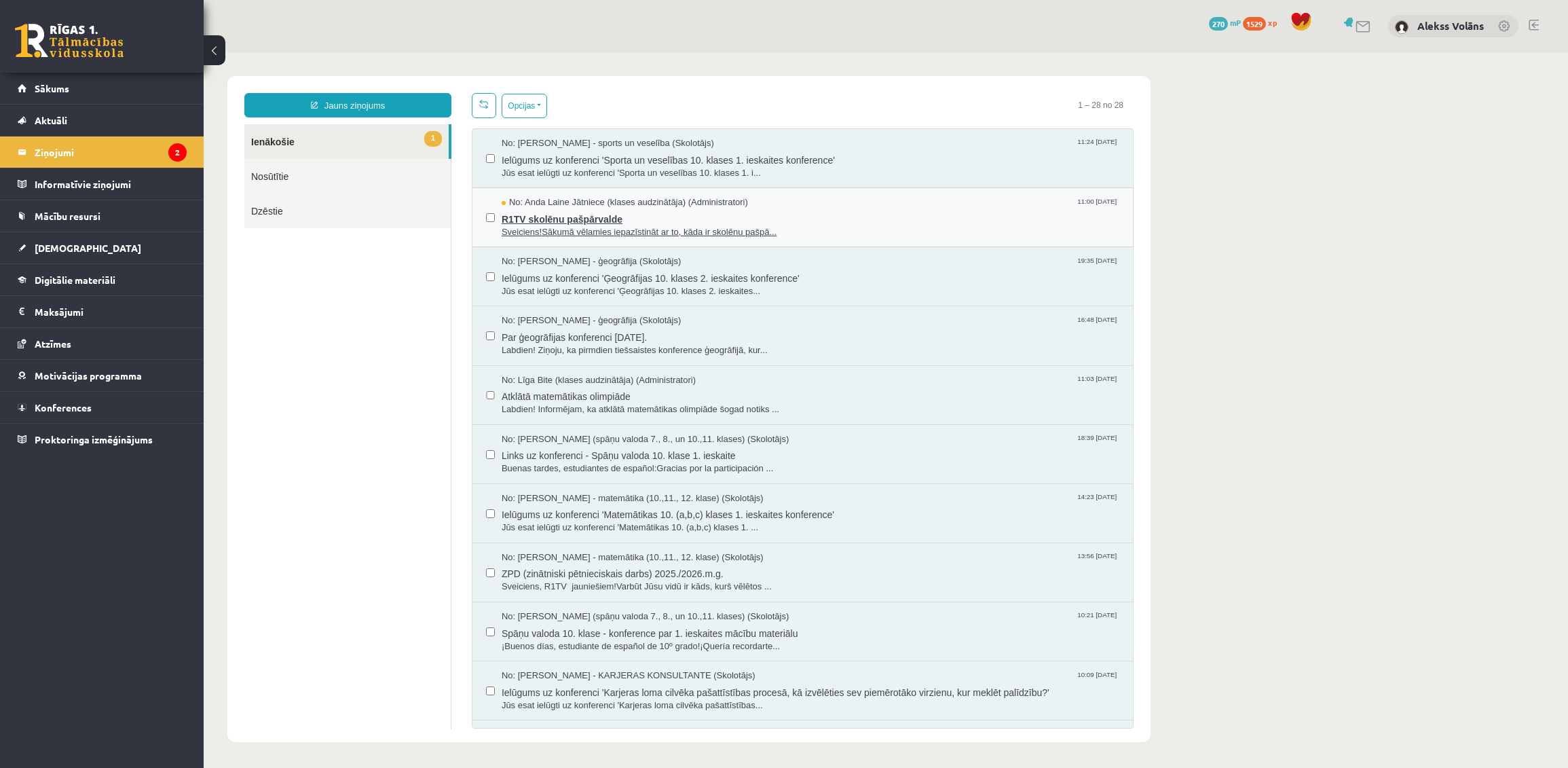
click at [865, 219] on span "R1TV skolēnu pašpārvalde" at bounding box center [810, 217] width 618 height 17
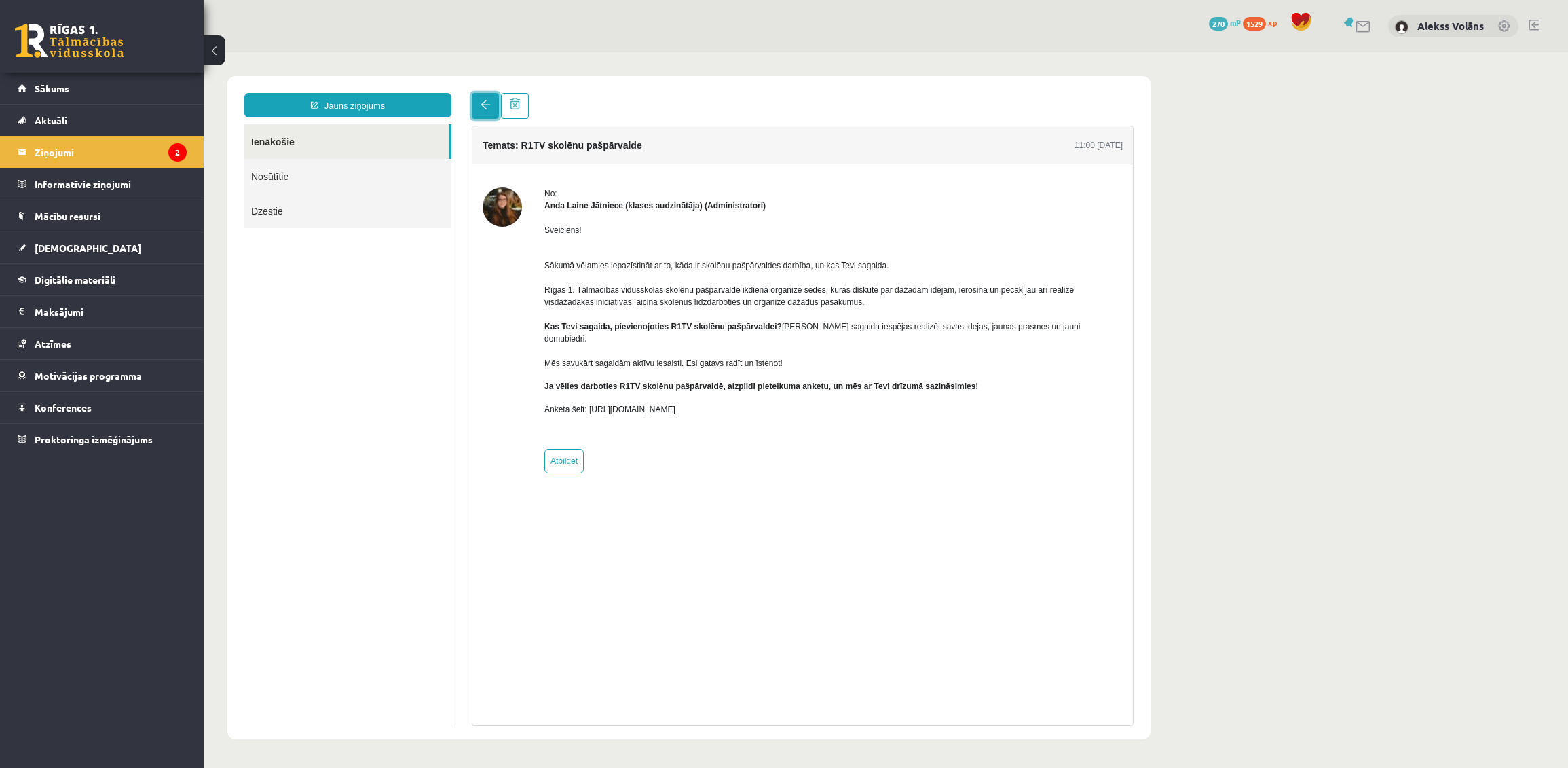
click at [480, 100] on span at bounding box center [485, 104] width 10 height 10
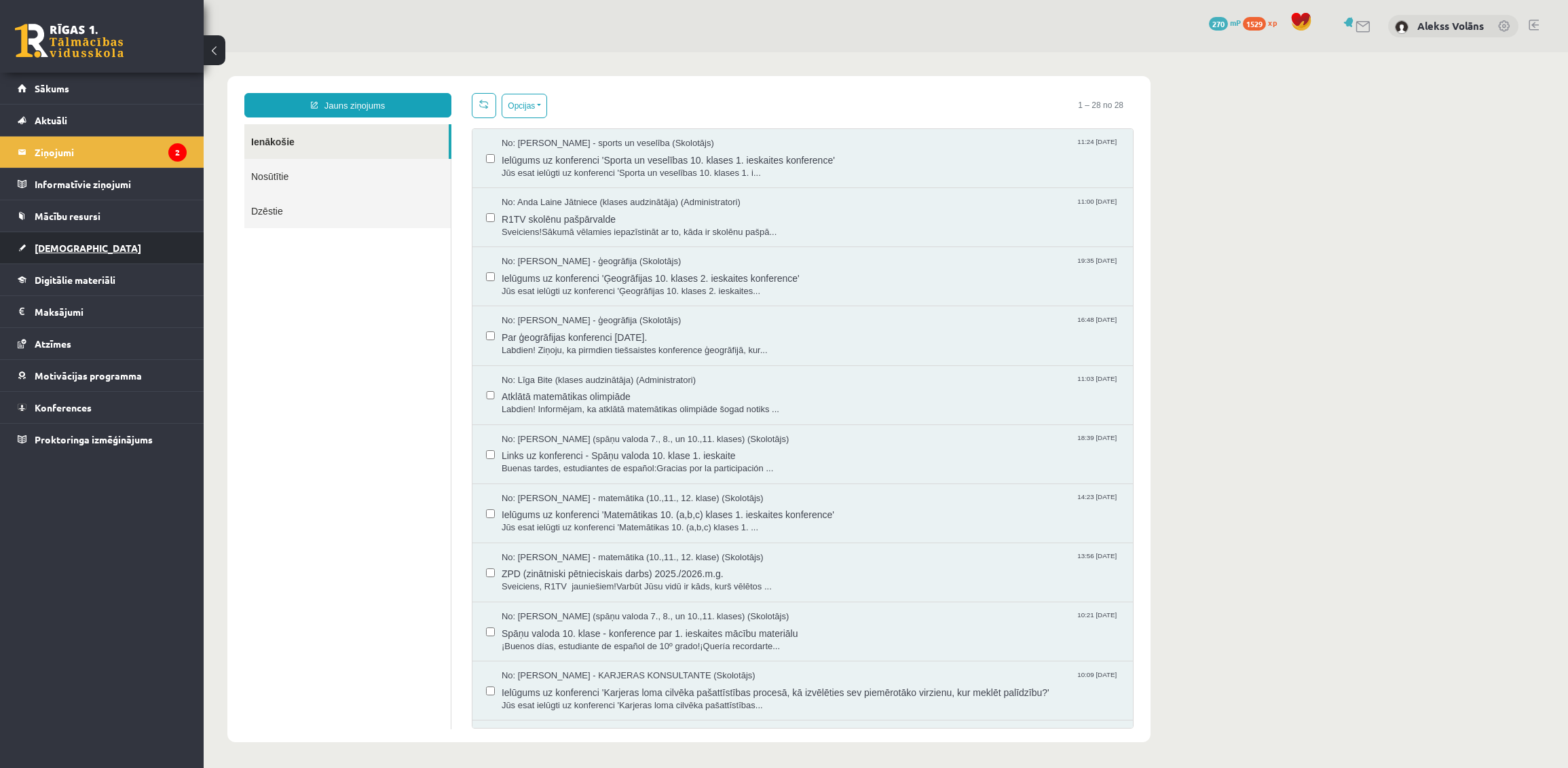
click at [116, 242] on link "[DEMOGRAPHIC_DATA]" at bounding box center [102, 247] width 169 height 31
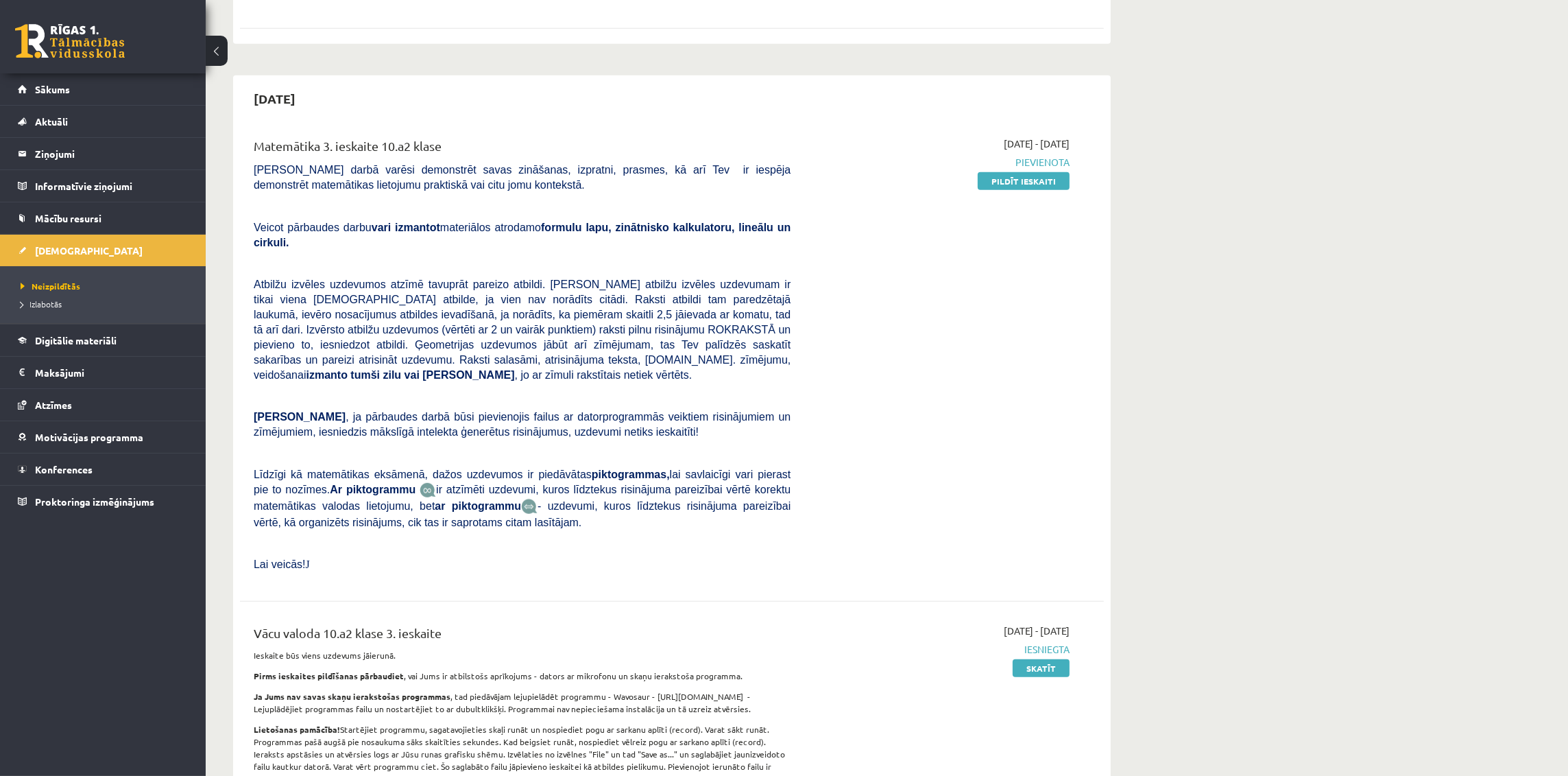
scroll to position [1429, 0]
